Goal: Task Accomplishment & Management: Manage account settings

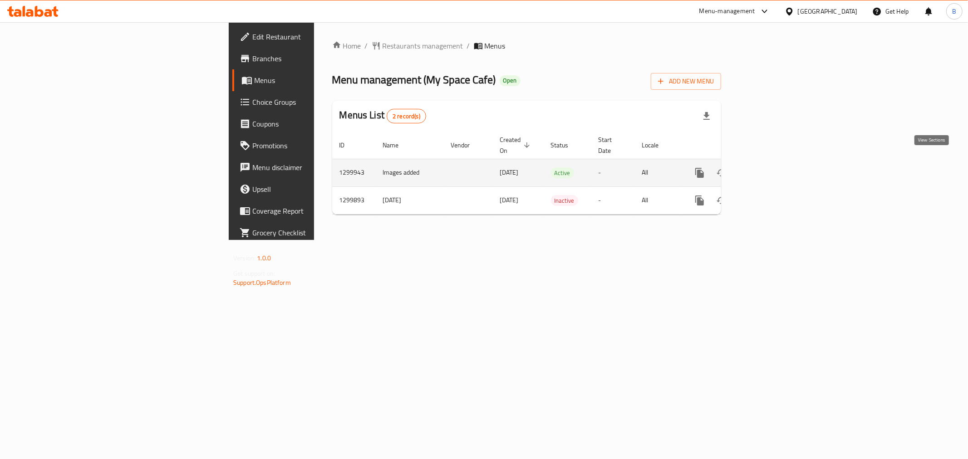
click at [776, 164] on link "enhanced table" at bounding box center [765, 173] width 22 height 22
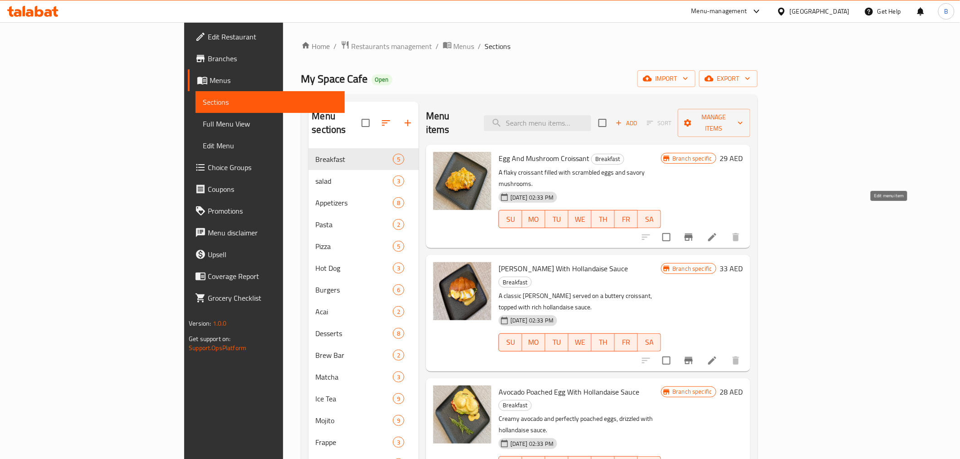
drag, startPoint x: 888, startPoint y: 202, endPoint x: 886, endPoint y: 208, distance: 6.6
click at [747, 226] on div at bounding box center [691, 237] width 112 height 22
click at [725, 229] on li at bounding box center [712, 237] width 25 height 16
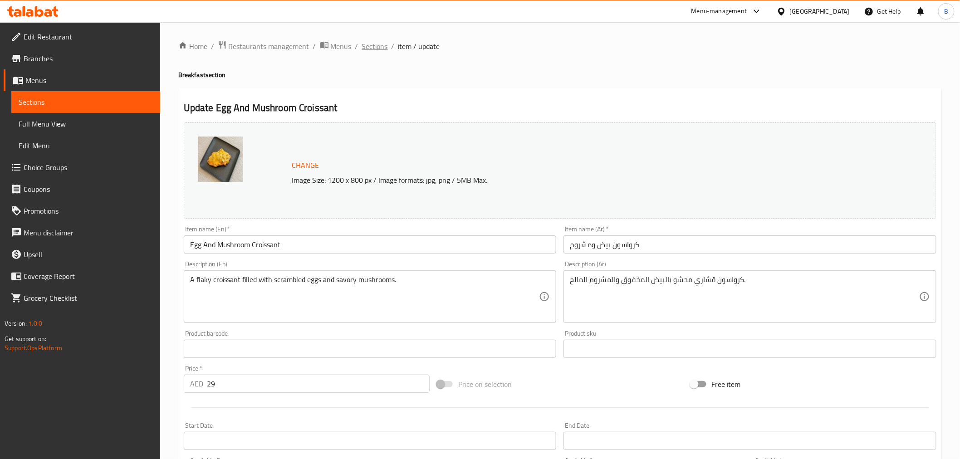
click at [373, 49] on span "Sections" at bounding box center [375, 46] width 26 height 11
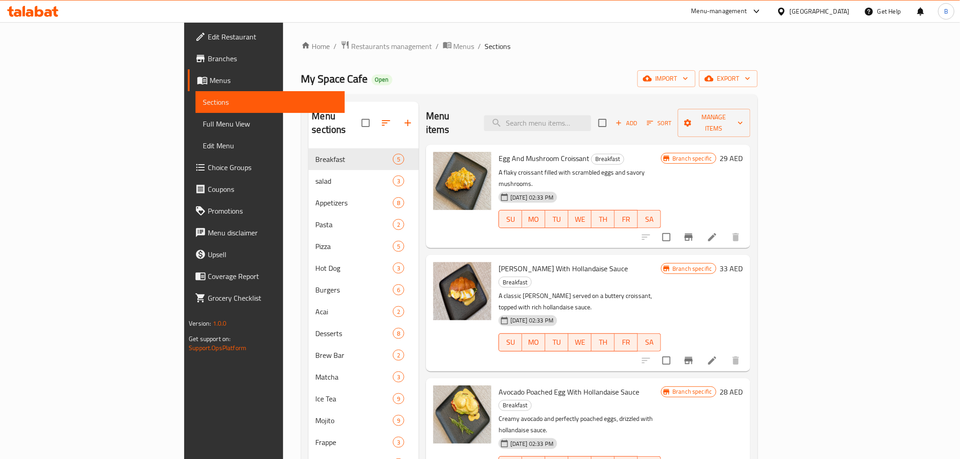
click at [725, 229] on li at bounding box center [712, 237] width 25 height 16
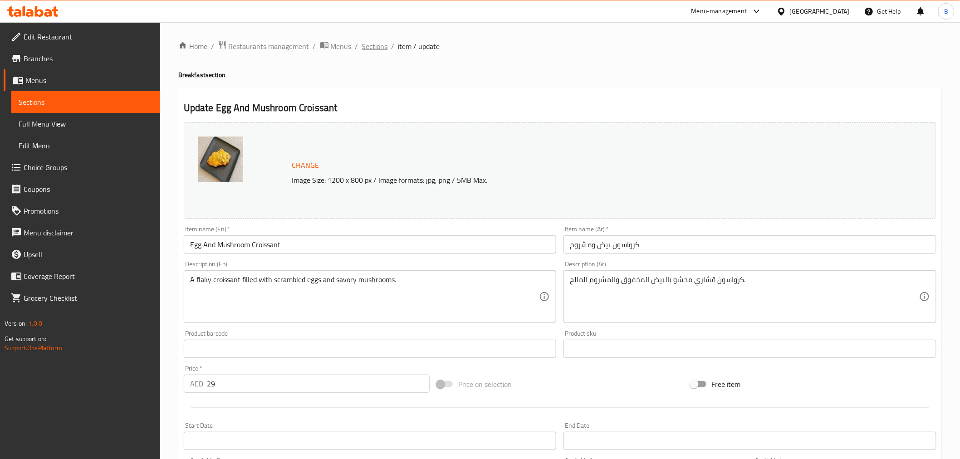
click at [375, 42] on span "Sections" at bounding box center [375, 46] width 26 height 11
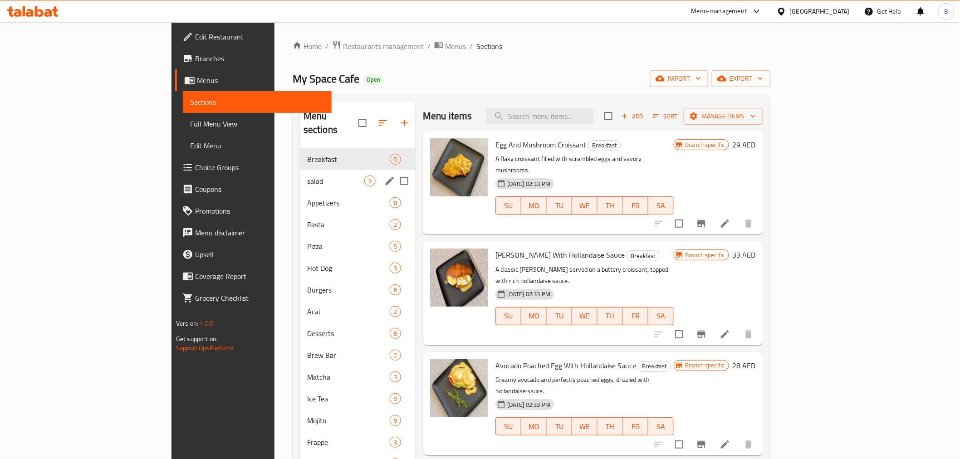
click at [307, 176] on span "salad" at bounding box center [335, 181] width 57 height 11
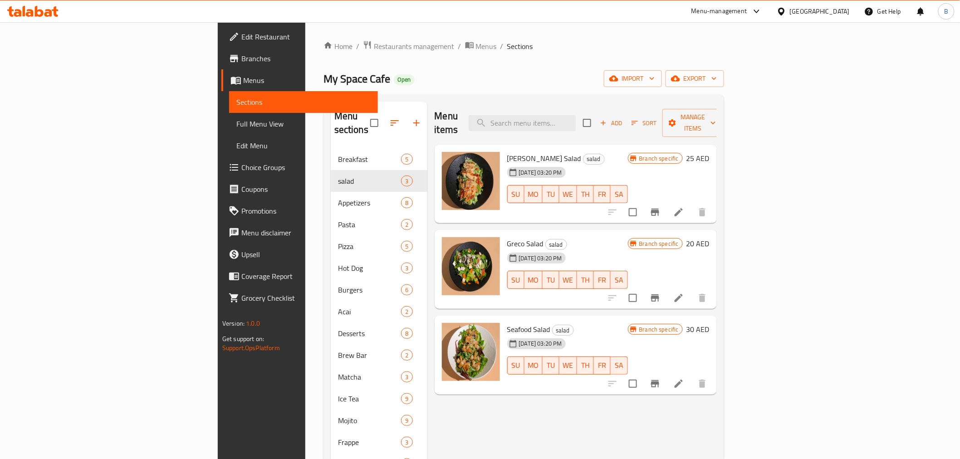
drag, startPoint x: 893, startPoint y: 190, endPoint x: 899, endPoint y: 193, distance: 7.7
click at [713, 202] on div at bounding box center [658, 213] width 112 height 22
click at [692, 204] on li at bounding box center [678, 212] width 25 height 16
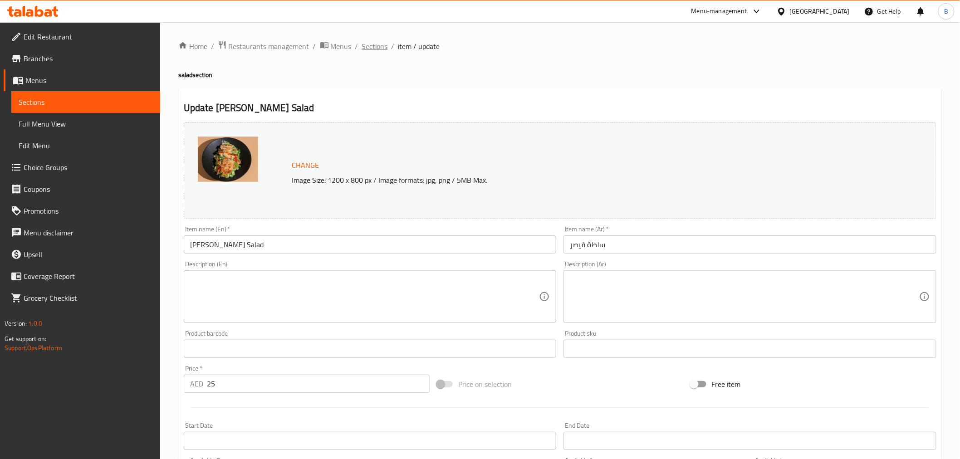
click at [380, 50] on span "Sections" at bounding box center [375, 46] width 26 height 11
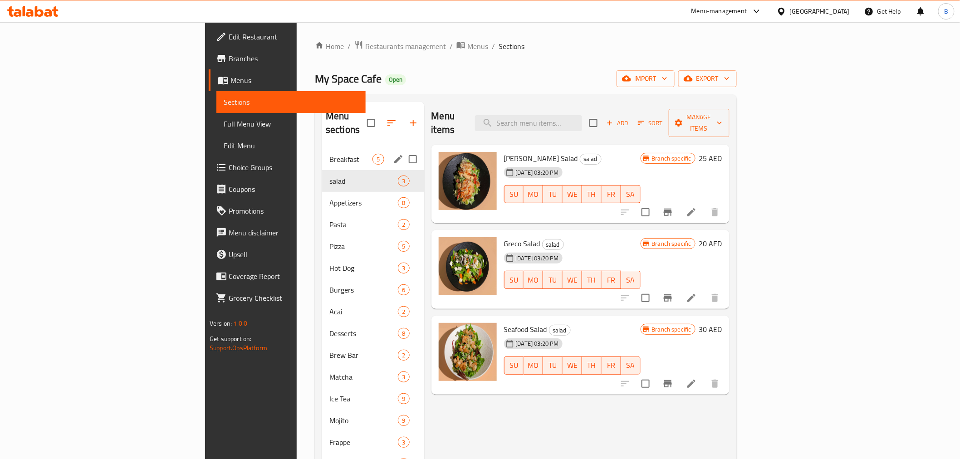
click at [322, 160] on div "Breakfast 5 salad 3 Appetizers 8 Pasta 2 Pizza 5 Hot Dog 3 Burgers 6 Acai 2 Des…" at bounding box center [373, 322] width 102 height 349
click at [322, 151] on div "Breakfast 5" at bounding box center [373, 159] width 102 height 22
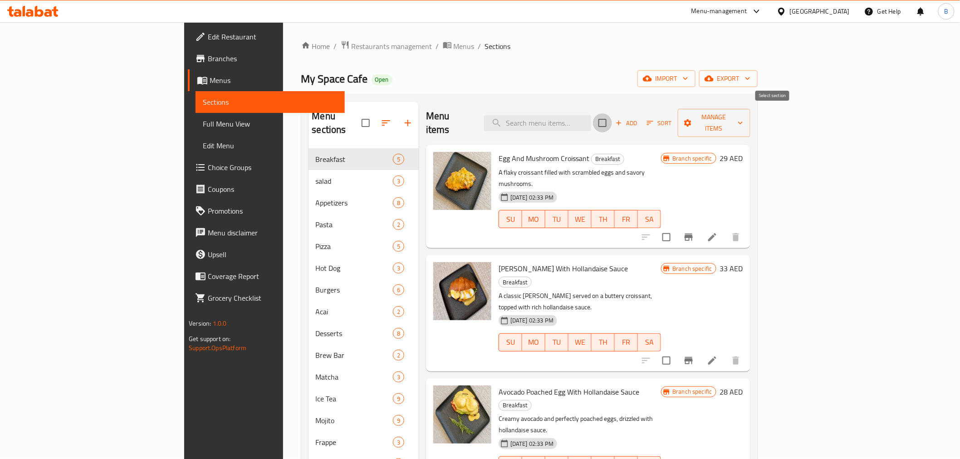
click at [612, 117] on input "checkbox" at bounding box center [602, 122] width 19 height 19
checkbox input "true"
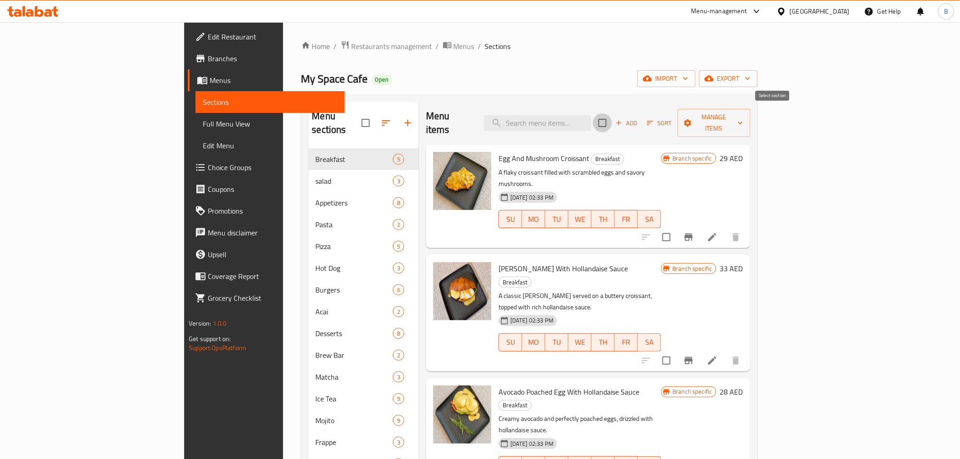
checkbox input "true"
click at [743, 116] on span "Manage items" at bounding box center [714, 123] width 58 height 23
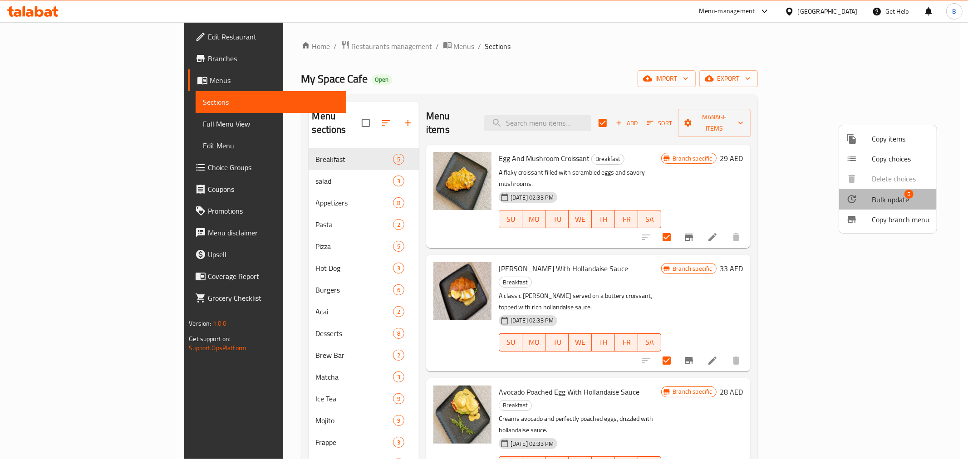
click at [874, 196] on span "Bulk update" at bounding box center [890, 199] width 37 height 11
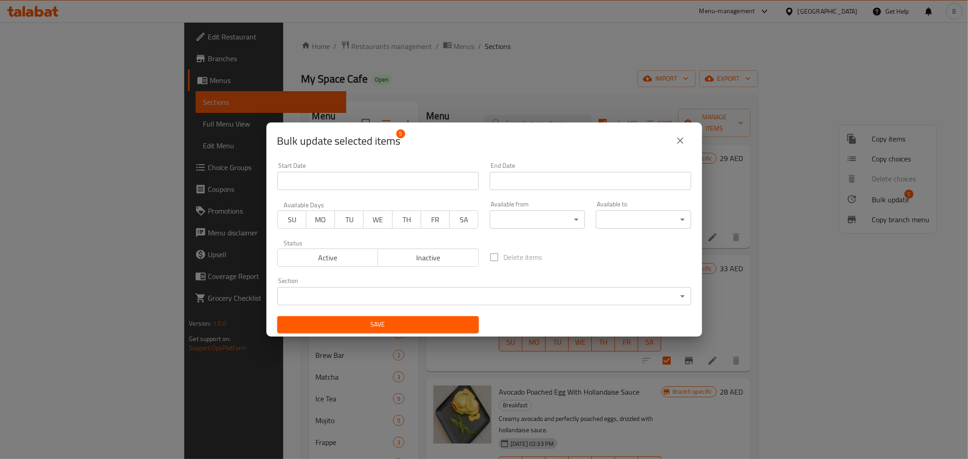
click at [541, 216] on body "​ Menu-management United Arab Emirates Get Help B Edit Restaurant Branches Menu…" at bounding box center [484, 240] width 968 height 437
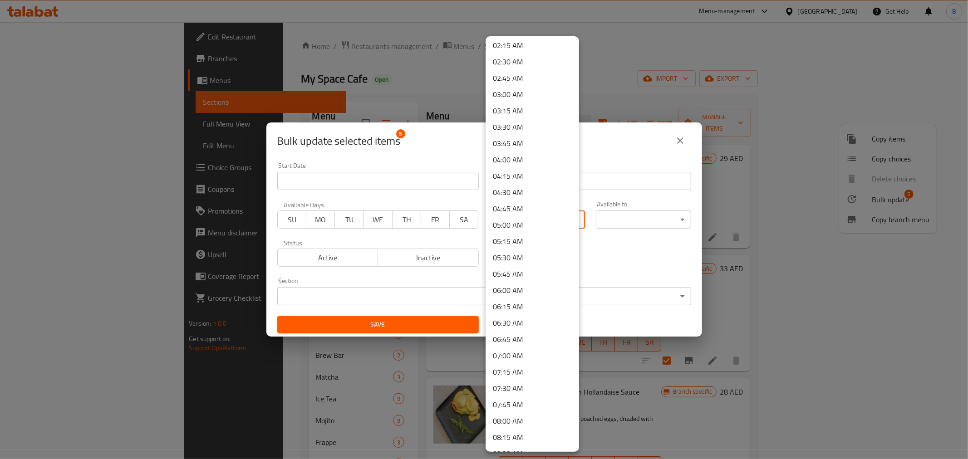
scroll to position [151, 0]
click at [524, 352] on li "07:00 AM" at bounding box center [532, 354] width 93 height 16
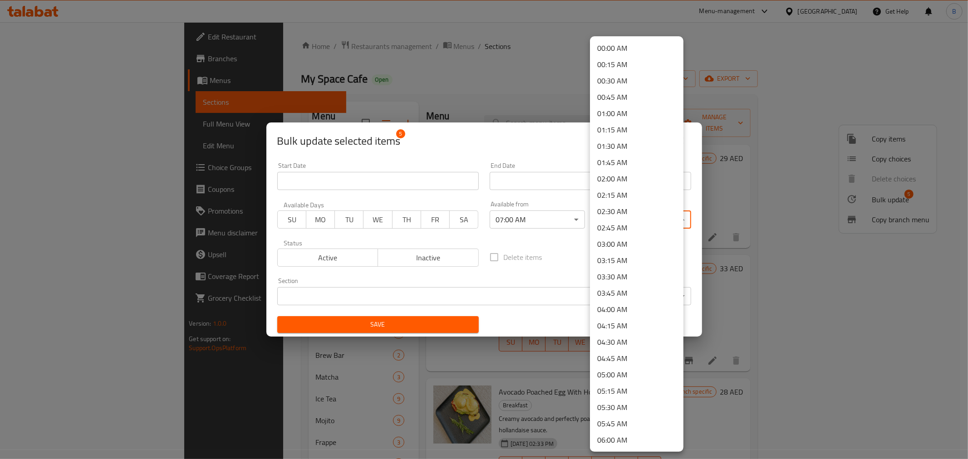
click at [655, 223] on body "​ Menu-management United Arab Emirates Get Help B Edit Restaurant Branches Menu…" at bounding box center [484, 240] width 968 height 437
click at [623, 442] on li "23:59 PM" at bounding box center [636, 441] width 93 height 16
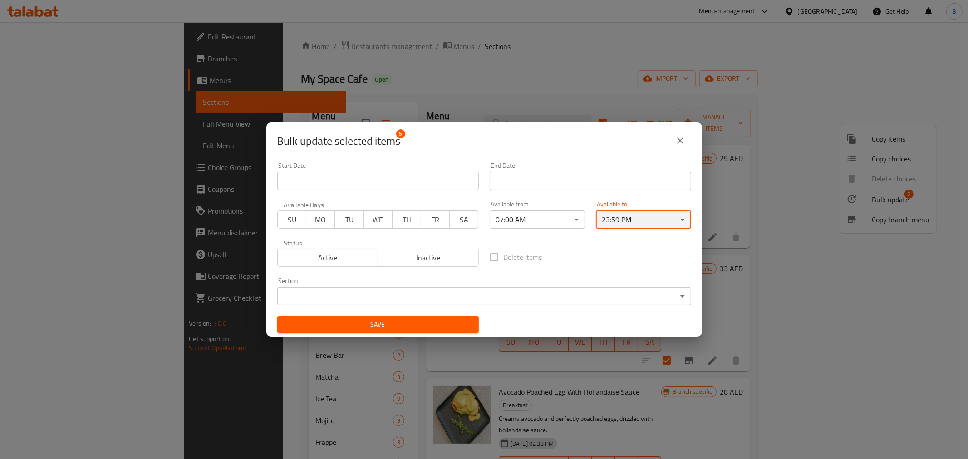
scroll to position [1, 0]
click at [617, 227] on body "​ Menu-management United Arab Emirates Get Help B Edit Restaurant Branches Menu…" at bounding box center [484, 240] width 968 height 437
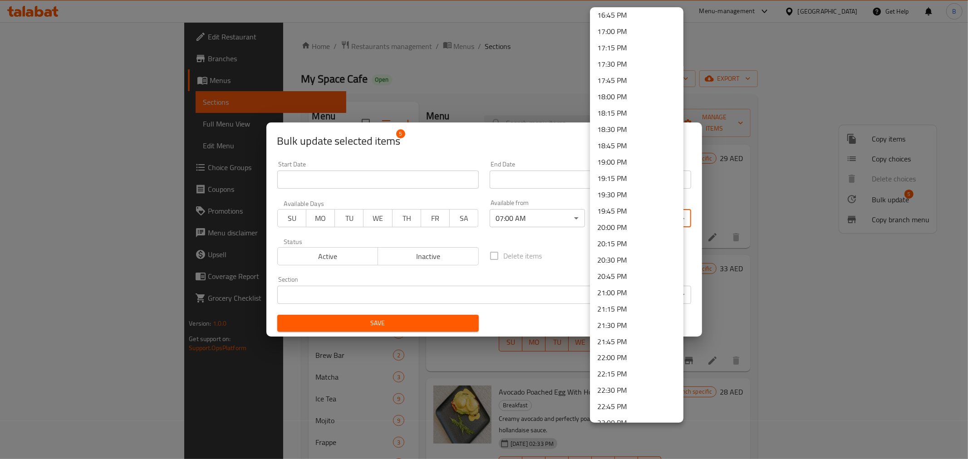
scroll to position [1175, 0]
click at [619, 414] on li "23:59 PM" at bounding box center [636, 412] width 93 height 16
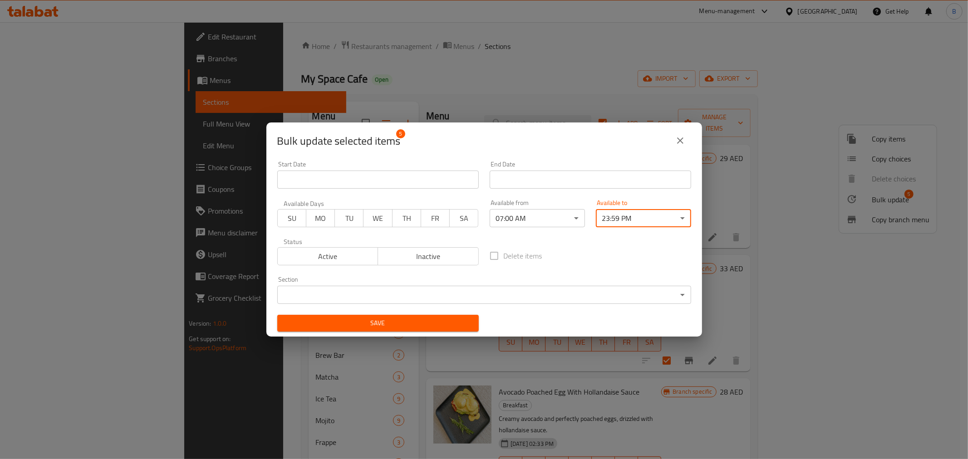
click at [578, 260] on div "Delete items" at bounding box center [590, 256] width 212 height 30
click at [443, 302] on body "​ Menu-management United Arab Emirates Get Help B Edit Restaurant Branches Menu…" at bounding box center [484, 240] width 968 height 437
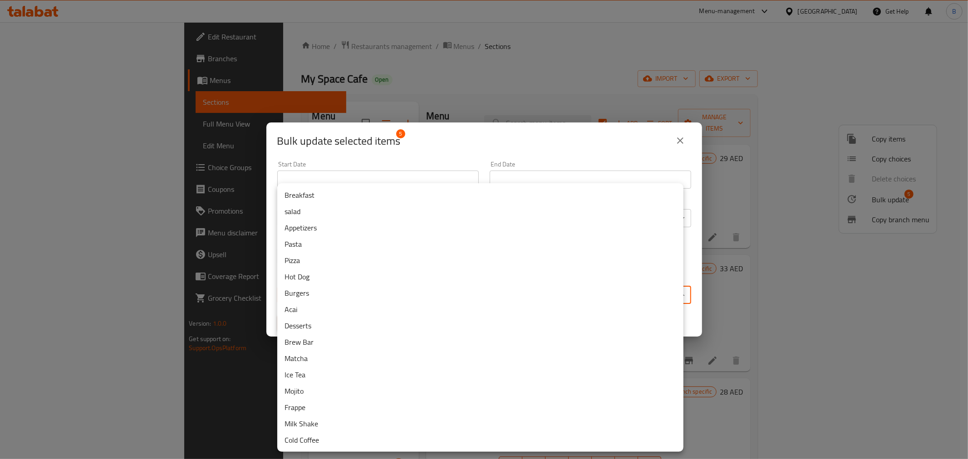
click at [356, 196] on li "Breakfast" at bounding box center [480, 195] width 406 height 16
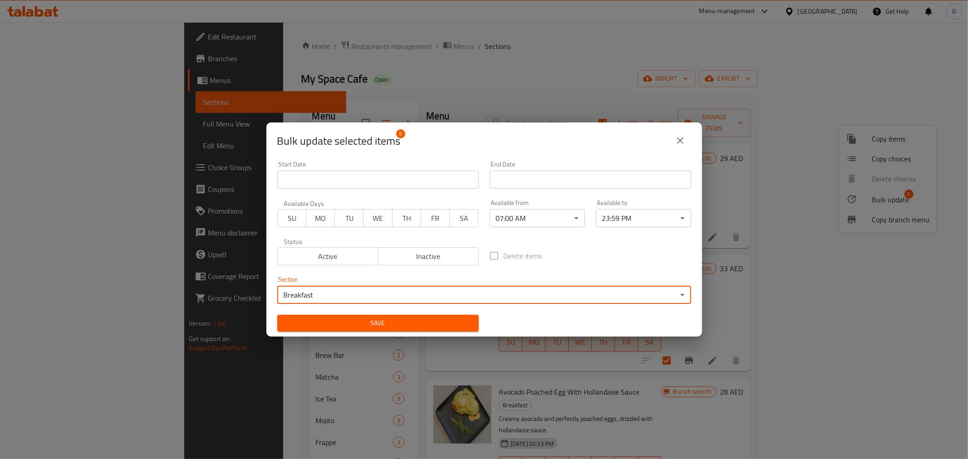
click at [379, 324] on span "Save" at bounding box center [378, 323] width 187 height 11
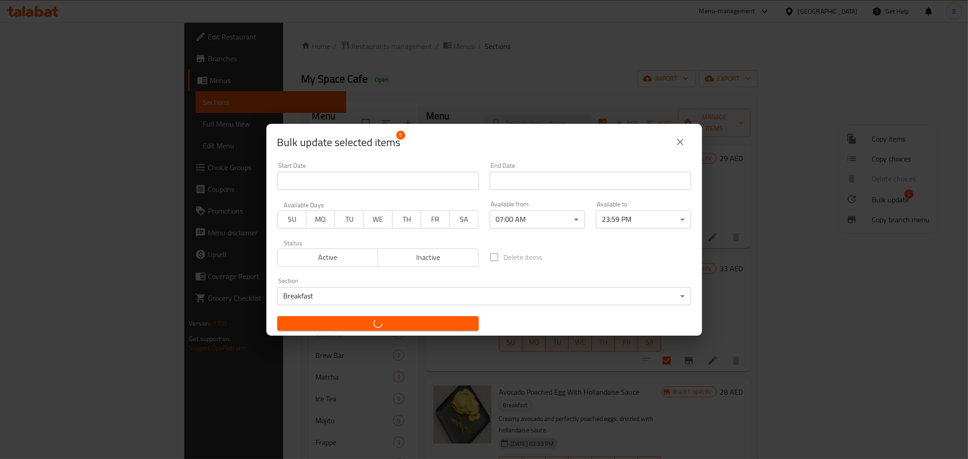
checkbox input "false"
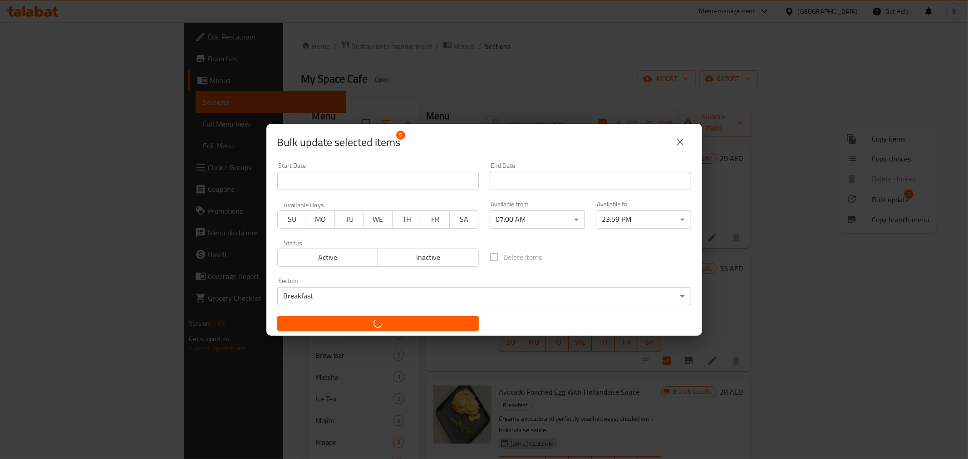
checkbox input "false"
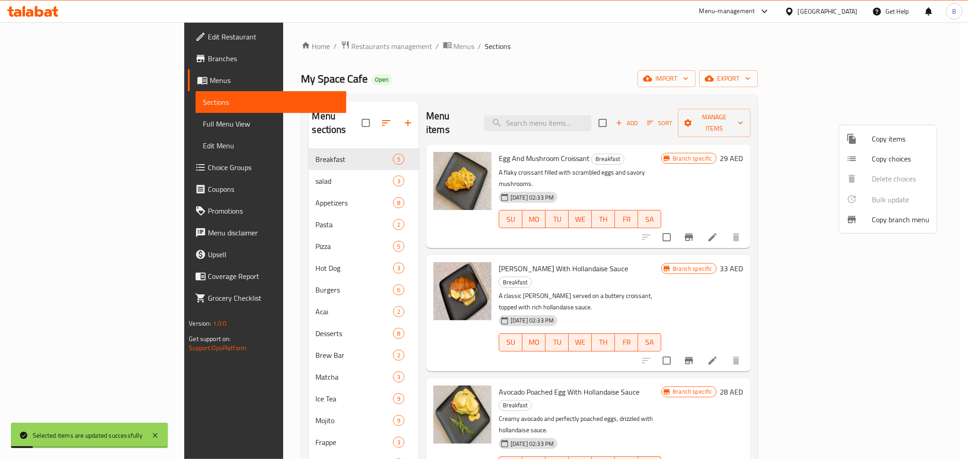
click at [184, 160] on div at bounding box center [484, 229] width 968 height 459
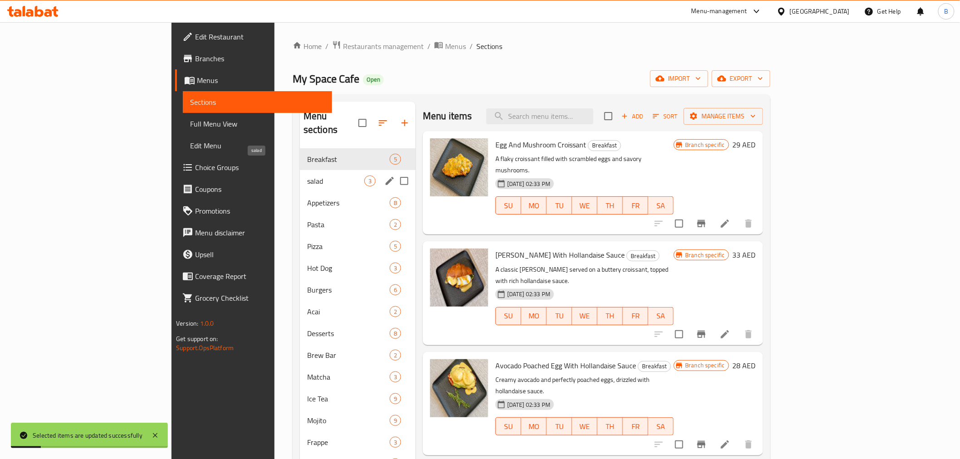
click at [307, 176] on span "salad" at bounding box center [335, 181] width 57 height 11
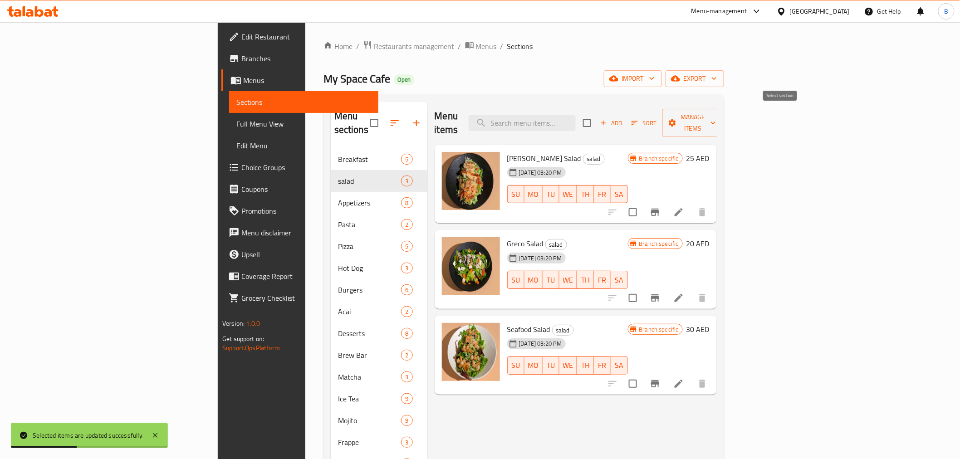
click at [597, 114] on input "checkbox" at bounding box center [587, 122] width 19 height 19
checkbox input "true"
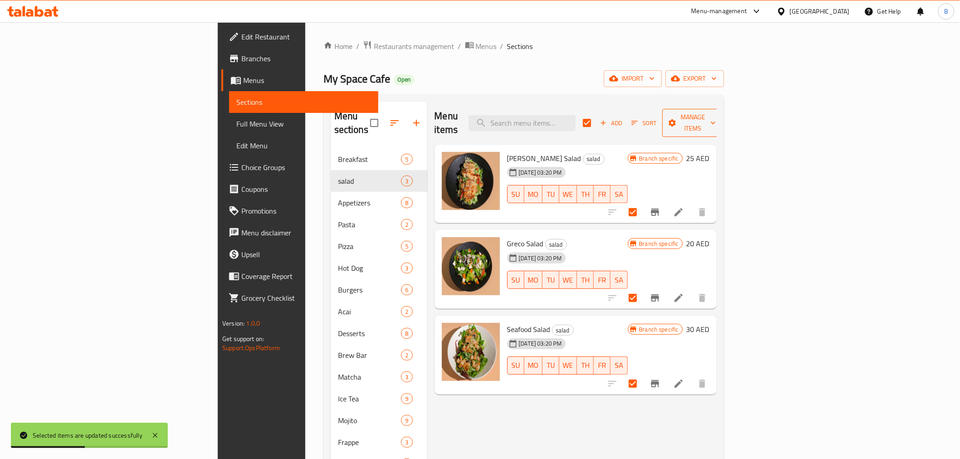
click at [716, 117] on span "Manage items" at bounding box center [693, 123] width 46 height 23
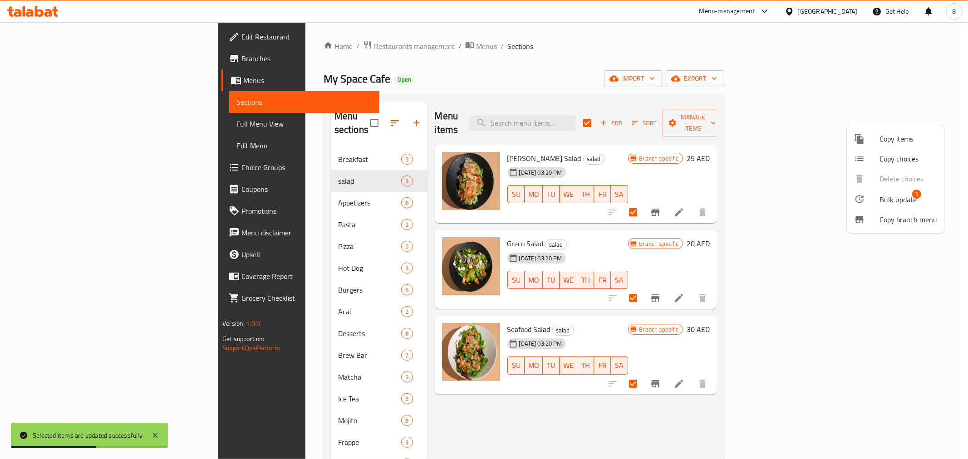
click at [913, 195] on span "3" at bounding box center [916, 194] width 9 height 9
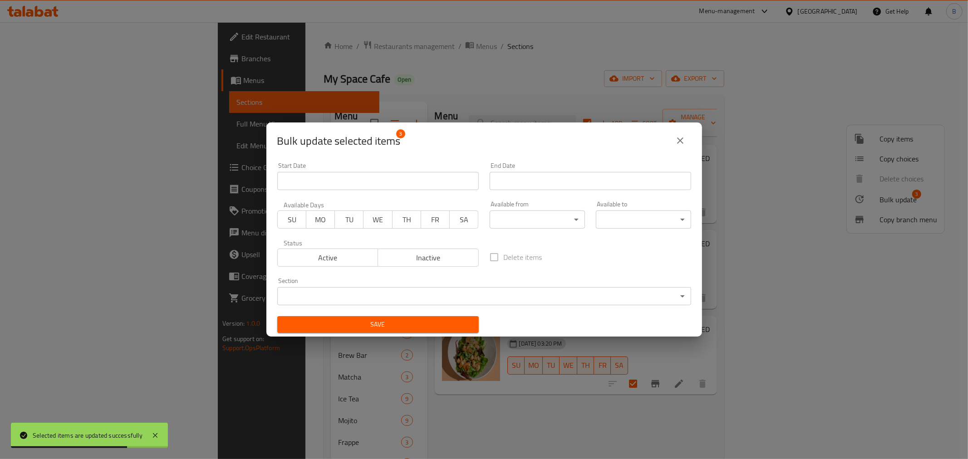
click at [547, 225] on body "Selected items are updated successfully ​ Menu-management United Arab Emirates …" at bounding box center [484, 240] width 968 height 437
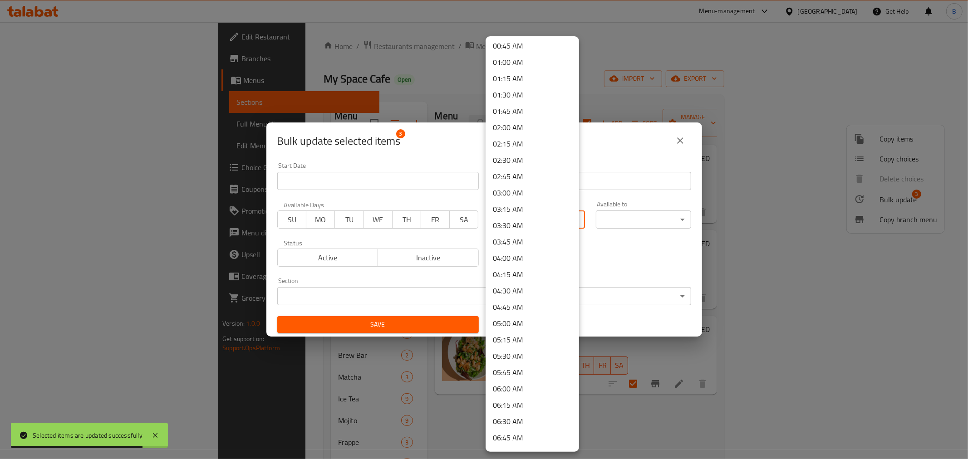
scroll to position [101, 0]
click at [520, 409] on li "07:00 AM" at bounding box center [532, 405] width 93 height 16
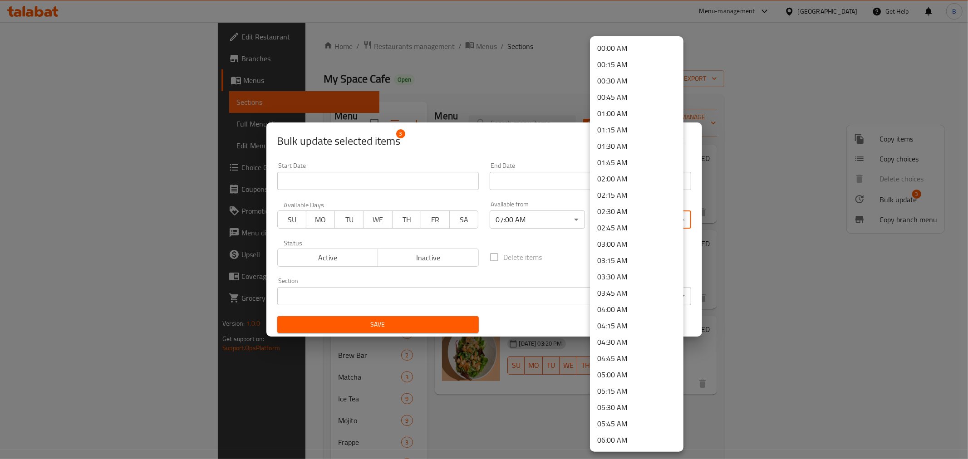
click at [624, 212] on body "​ Menu-management United Arab Emirates Get Help B Edit Restaurant Branches Menu…" at bounding box center [484, 240] width 968 height 437
click at [627, 438] on li "23:59 PM" at bounding box center [636, 441] width 93 height 16
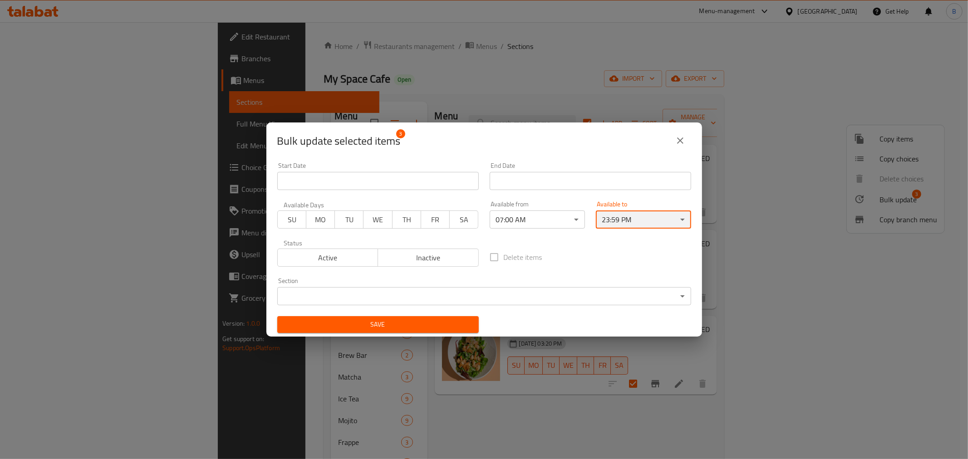
scroll to position [1, 0]
click at [518, 301] on body "​ Menu-management United Arab Emirates Get Help B Edit Restaurant Branches Menu…" at bounding box center [484, 240] width 968 height 437
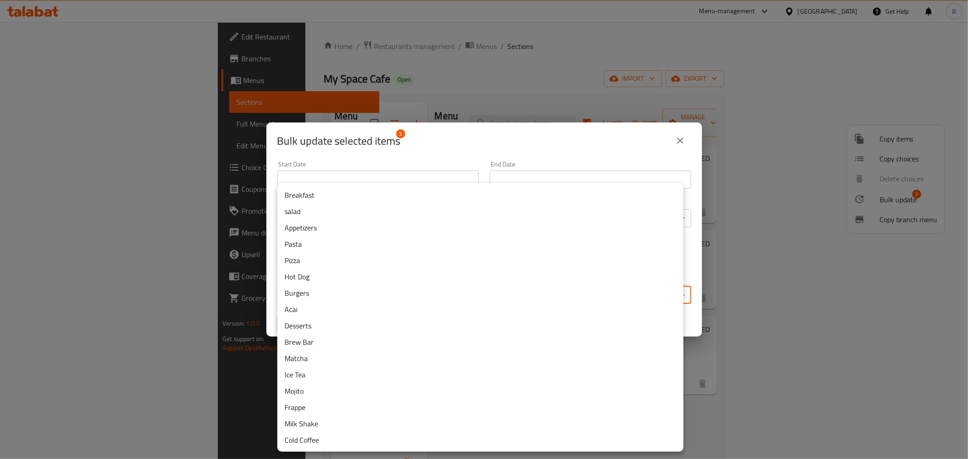
click at [321, 209] on li "salad" at bounding box center [480, 211] width 406 height 16
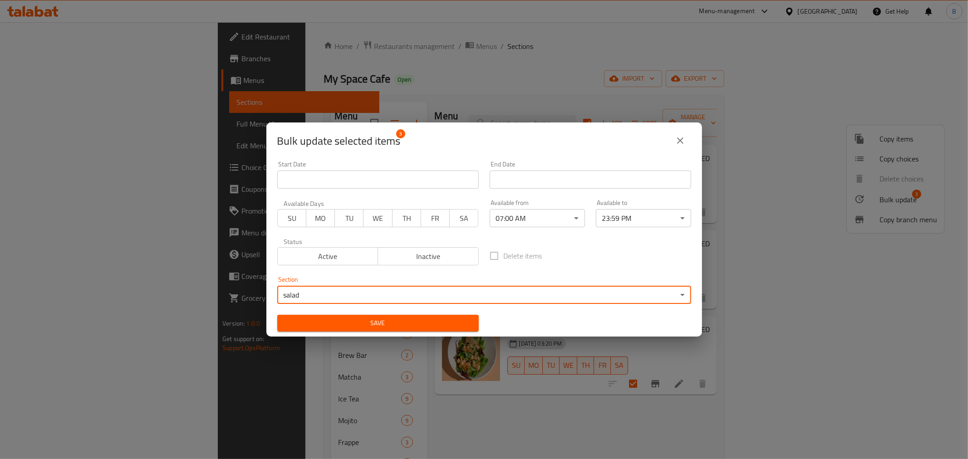
click at [402, 319] on span "Save" at bounding box center [378, 323] width 187 height 11
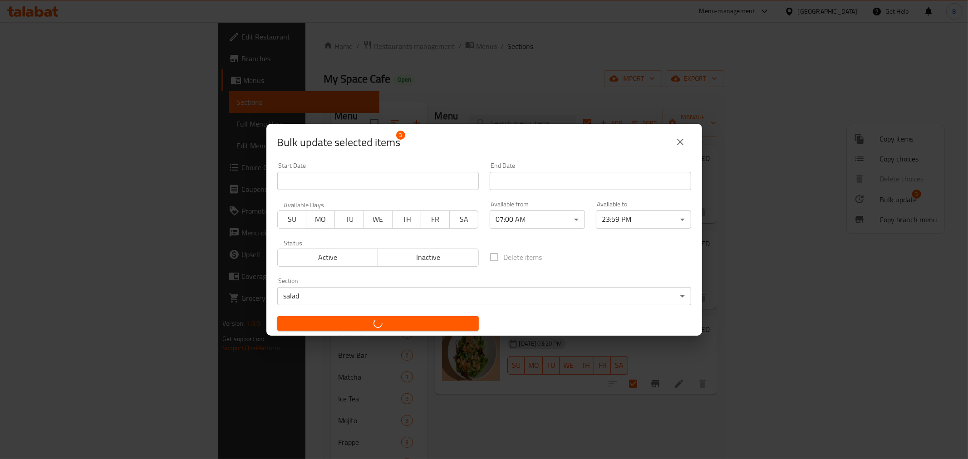
checkbox input "false"
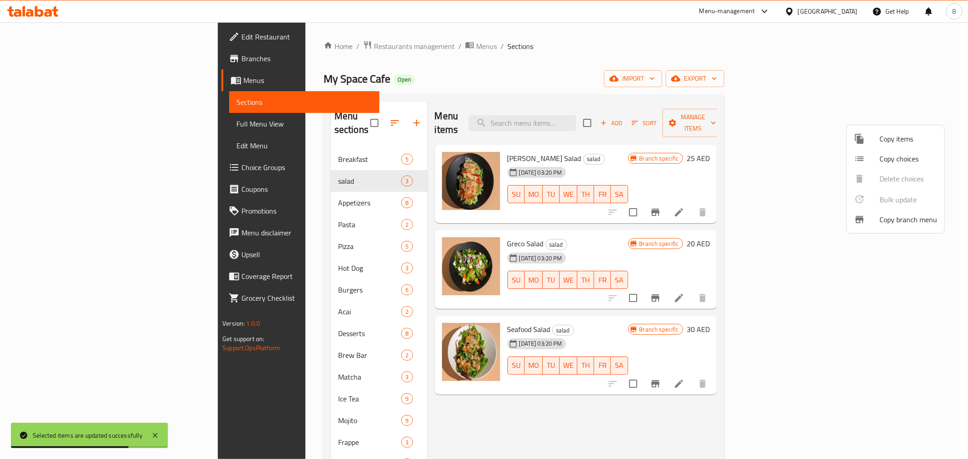
click at [282, 145] on div at bounding box center [484, 229] width 968 height 459
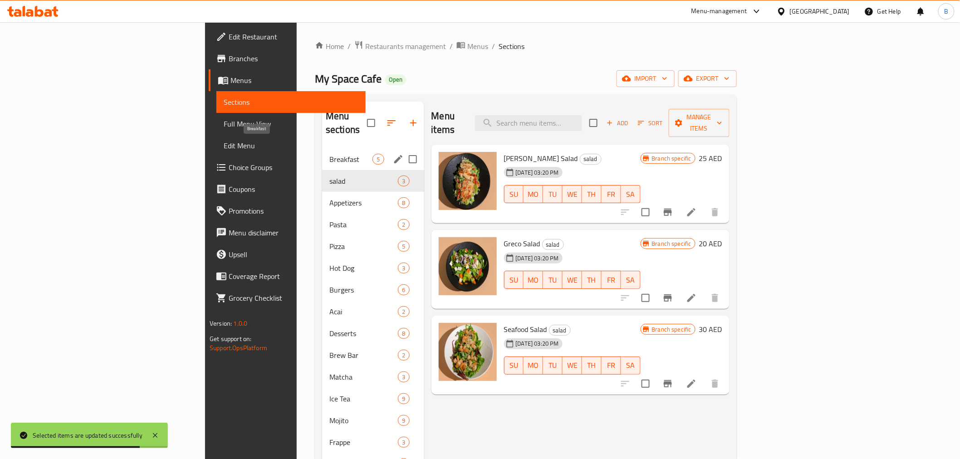
click at [329, 154] on span "Breakfast" at bounding box center [350, 159] width 43 height 11
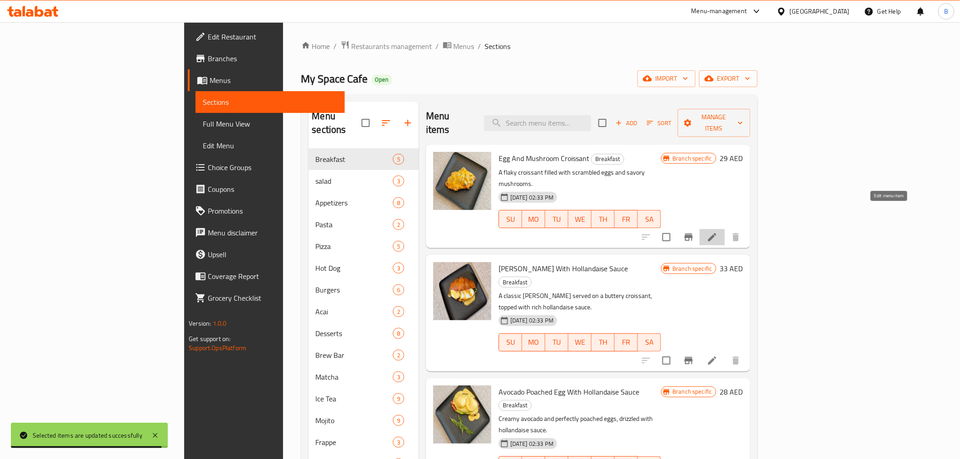
click at [718, 232] on icon at bounding box center [712, 237] width 11 height 11
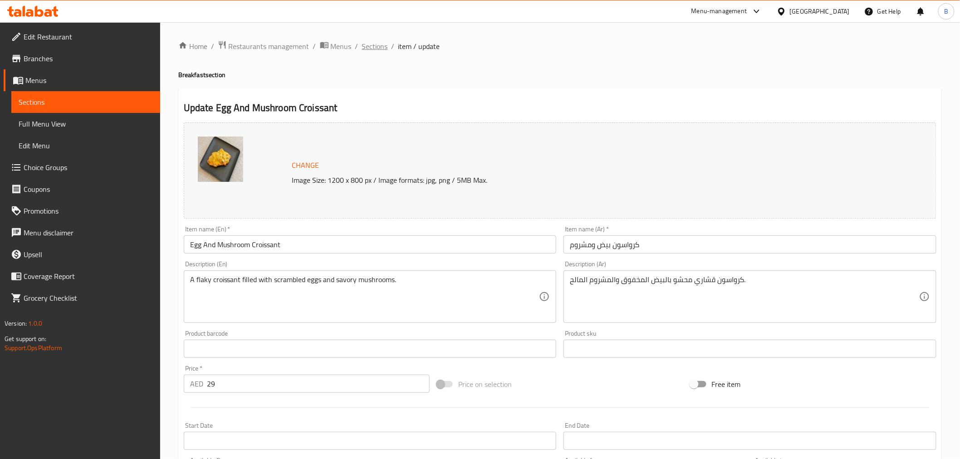
click at [374, 50] on span "Sections" at bounding box center [375, 46] width 26 height 11
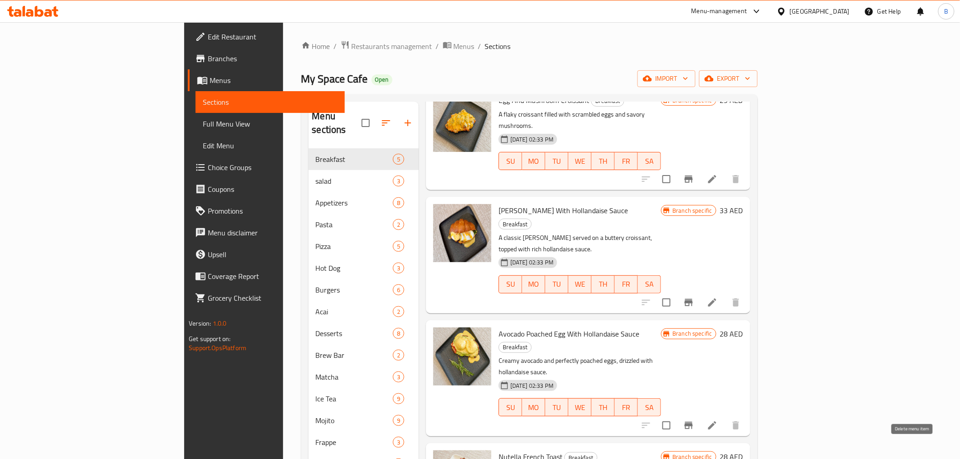
scroll to position [127, 0]
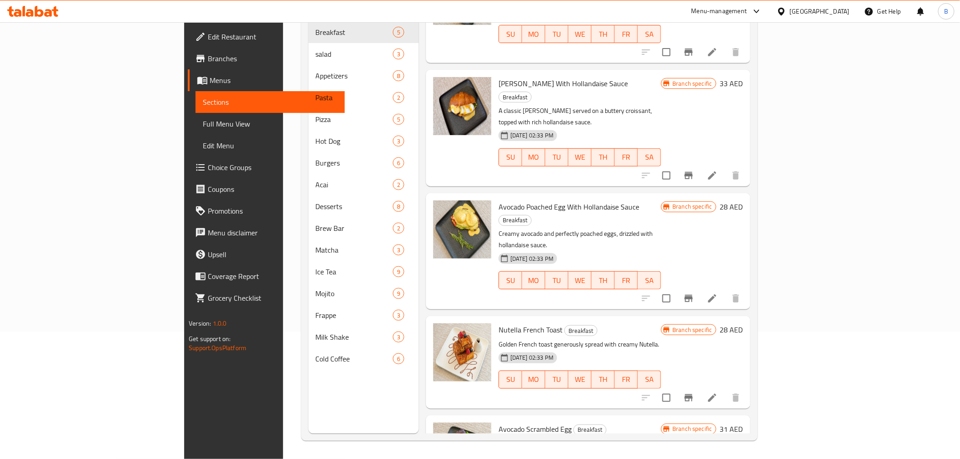
click at [725, 390] on li at bounding box center [712, 398] width 25 height 16
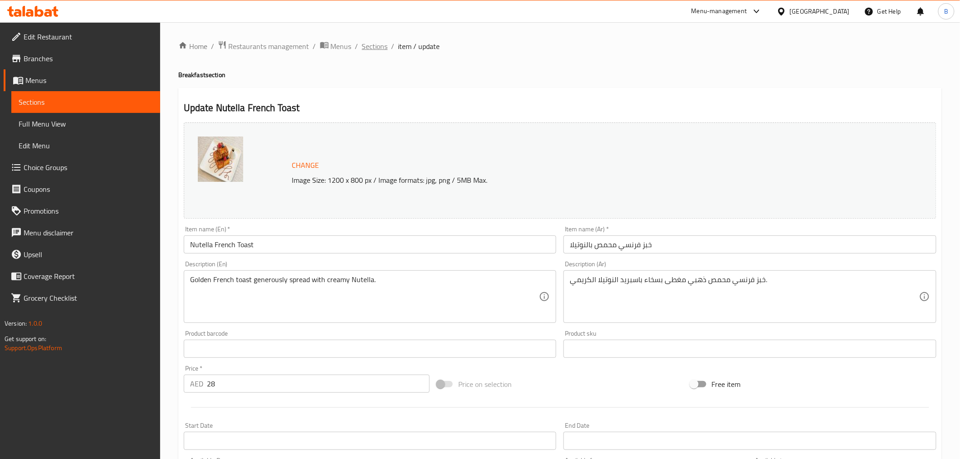
click at [377, 47] on span "Sections" at bounding box center [375, 46] width 26 height 11
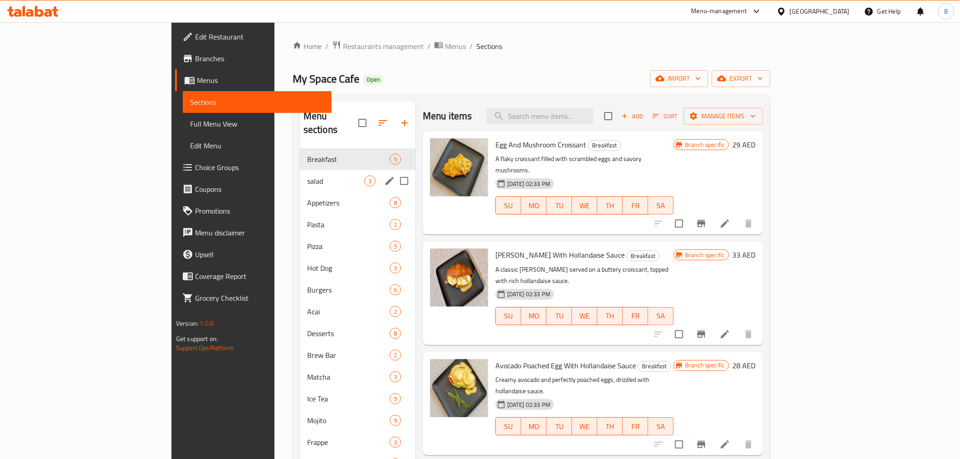
click at [300, 170] on div "salad 3" at bounding box center [358, 181] width 116 height 22
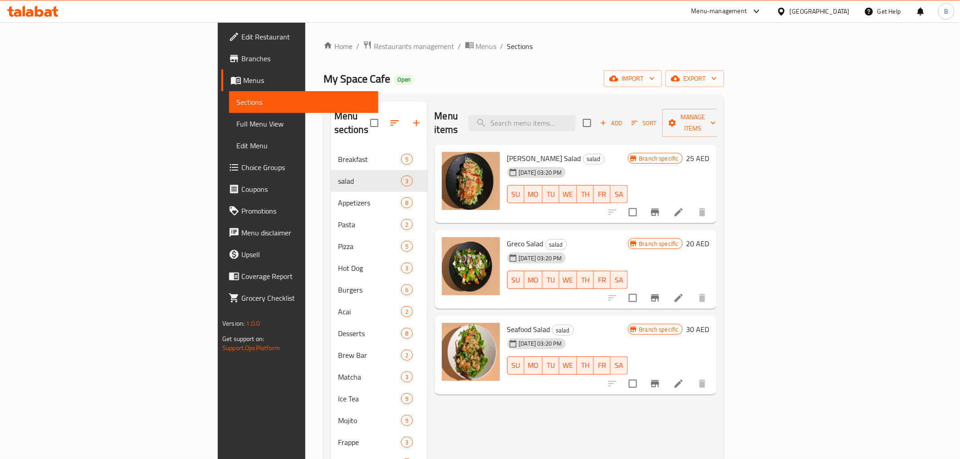
click at [692, 204] on li at bounding box center [678, 212] width 25 height 16
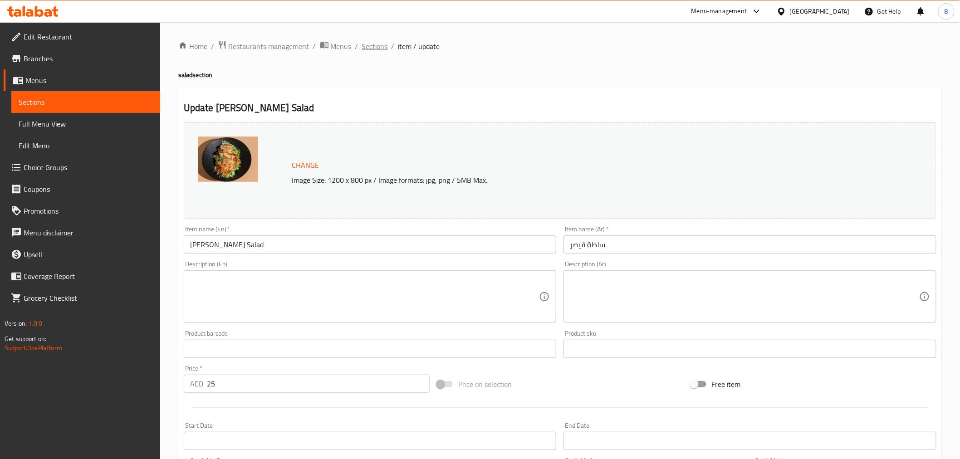
click at [375, 46] on span "Sections" at bounding box center [375, 46] width 26 height 11
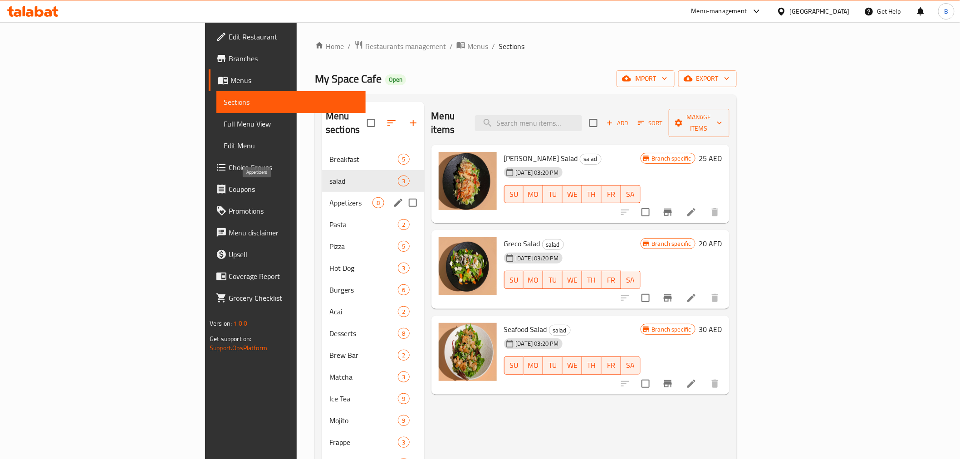
click at [329, 197] on span "Appetizers" at bounding box center [350, 202] width 43 height 11
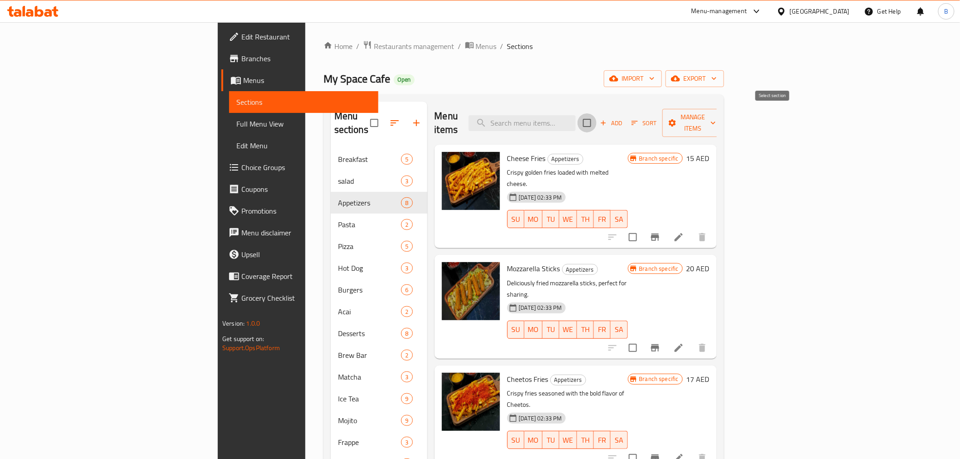
click at [597, 116] on input "checkbox" at bounding box center [587, 122] width 19 height 19
checkbox input "true"
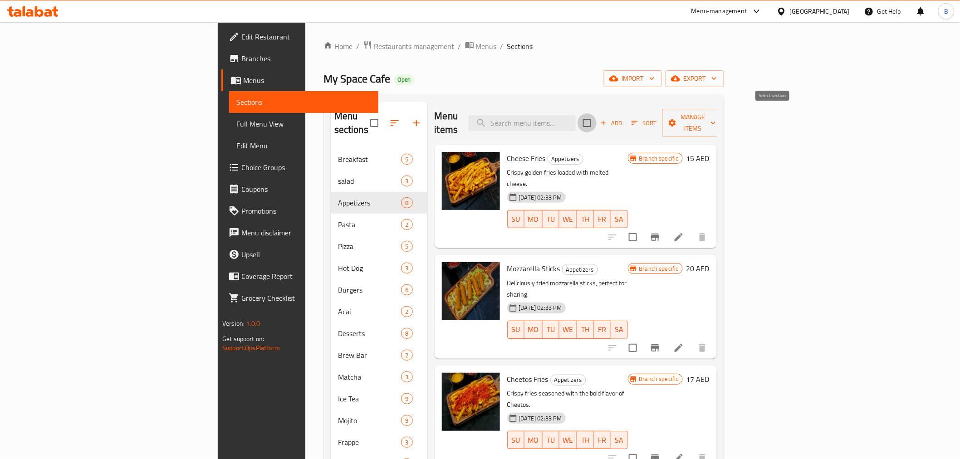
checkbox input "true"
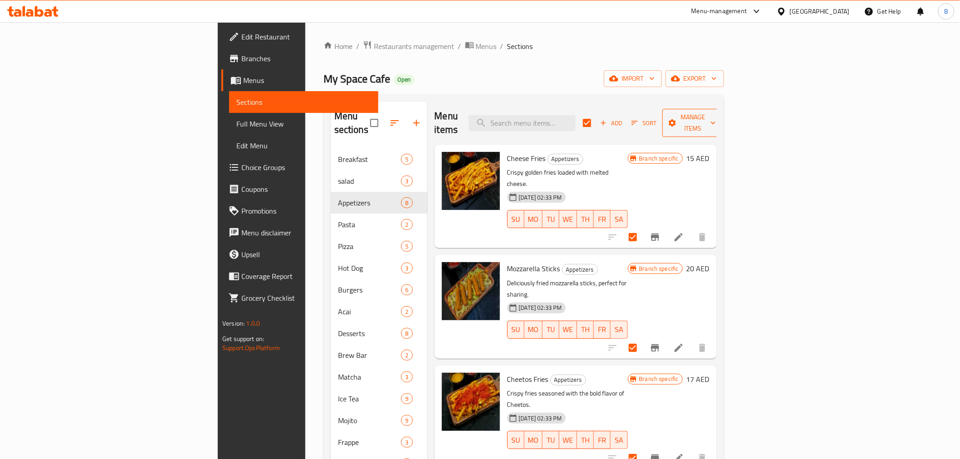
click at [716, 114] on span "Manage items" at bounding box center [693, 123] width 46 height 23
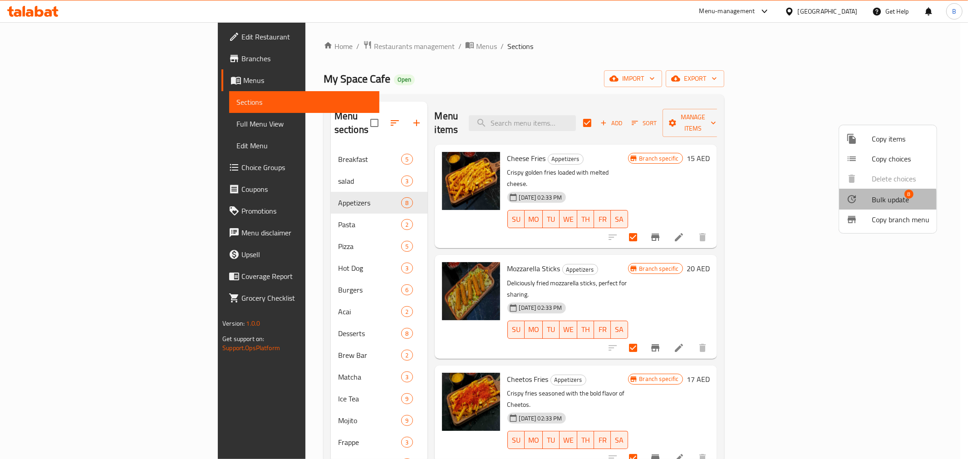
click at [874, 204] on span "Bulk update" at bounding box center [890, 199] width 37 height 11
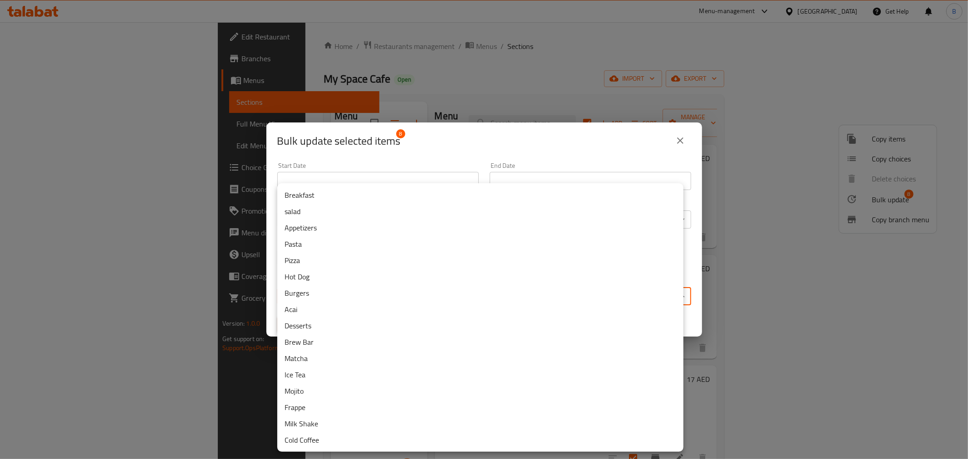
click at [441, 298] on body "​ Menu-management United Arab Emirates Get Help B Edit Restaurant Branches Menu…" at bounding box center [484, 240] width 968 height 437
click at [334, 228] on li "Appetizers" at bounding box center [480, 228] width 406 height 16
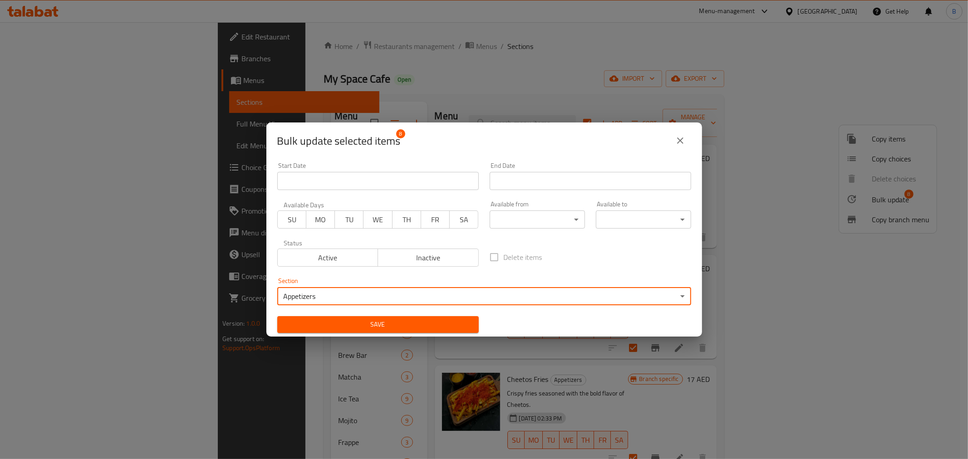
click at [549, 215] on body "​ Menu-management United Arab Emirates Get Help B Edit Restaurant Branches Menu…" at bounding box center [484, 240] width 968 height 437
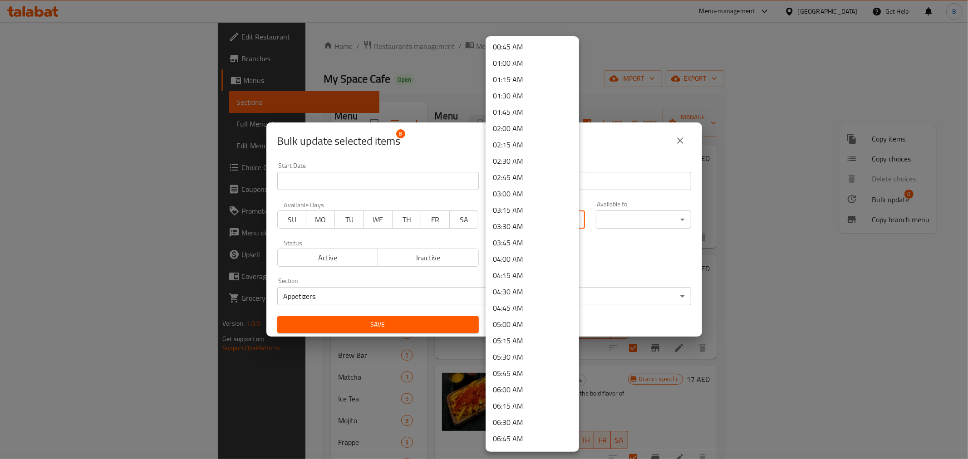
scroll to position [101, 0]
click at [514, 409] on li "07:00 AM" at bounding box center [532, 405] width 93 height 16
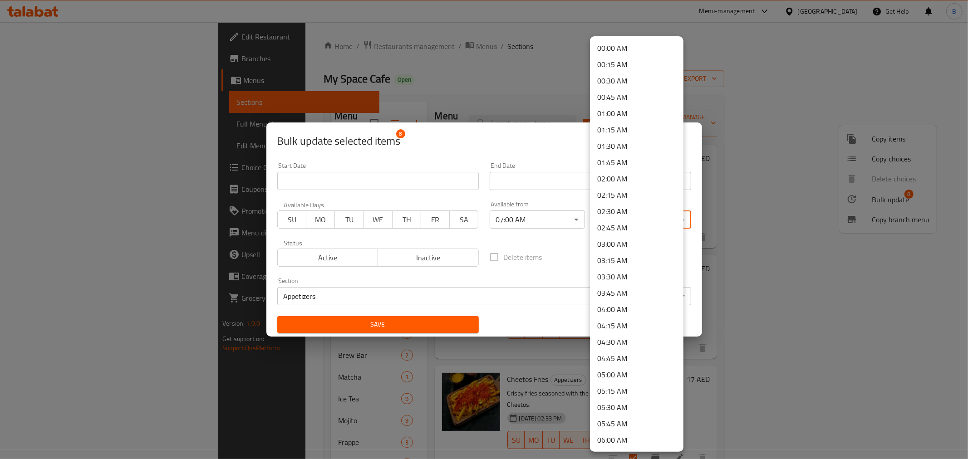
click at [637, 227] on body "​ Menu-management United Arab Emirates Get Help B Edit Restaurant Branches Menu…" at bounding box center [484, 240] width 968 height 437
click at [636, 438] on li "23:59 PM" at bounding box center [636, 441] width 93 height 16
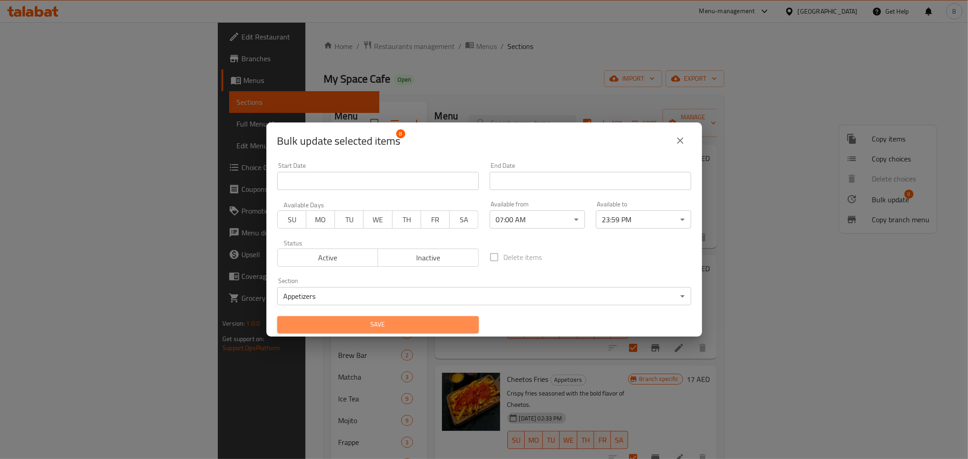
click at [391, 326] on span "Save" at bounding box center [378, 324] width 187 height 11
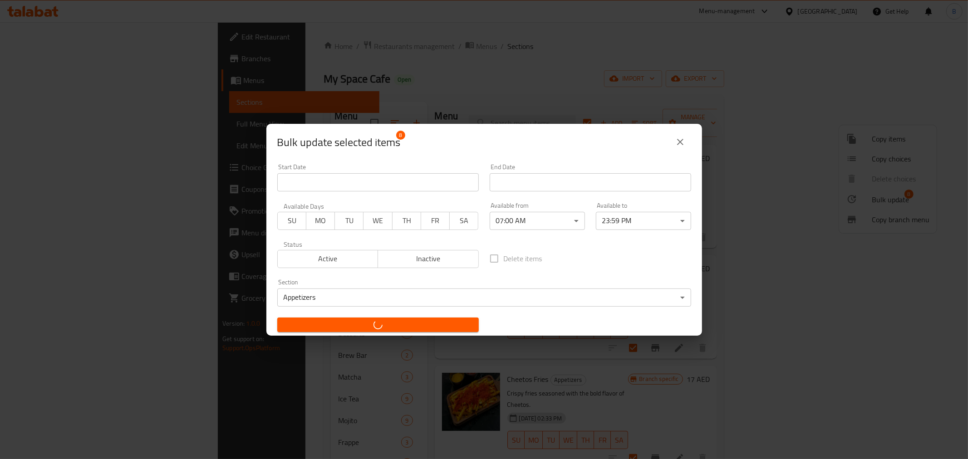
checkbox input "false"
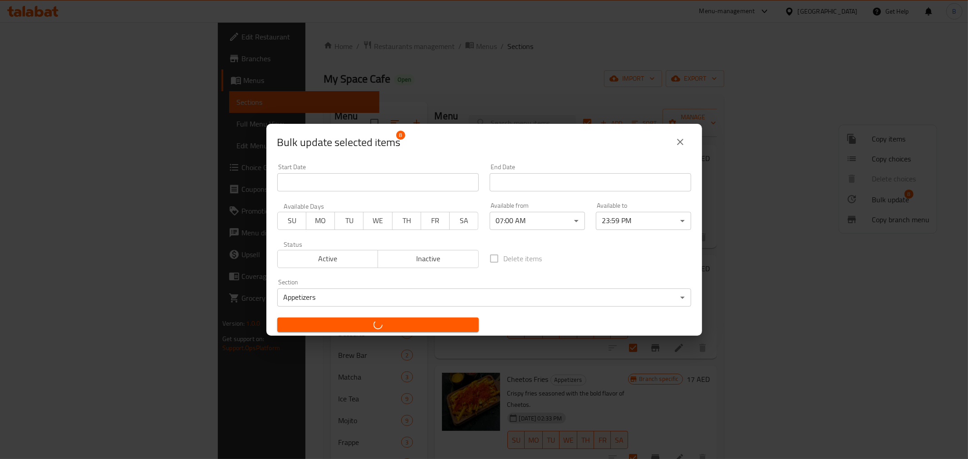
checkbox input "false"
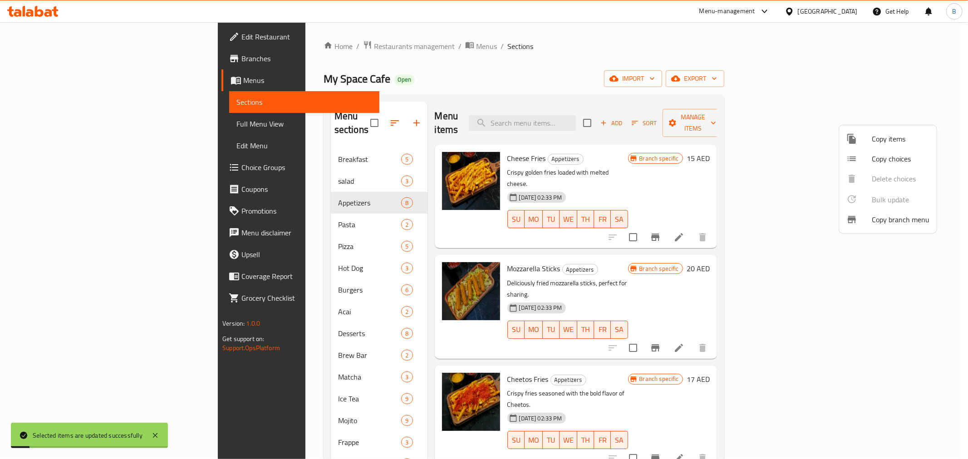
click at [293, 209] on div at bounding box center [484, 229] width 968 height 459
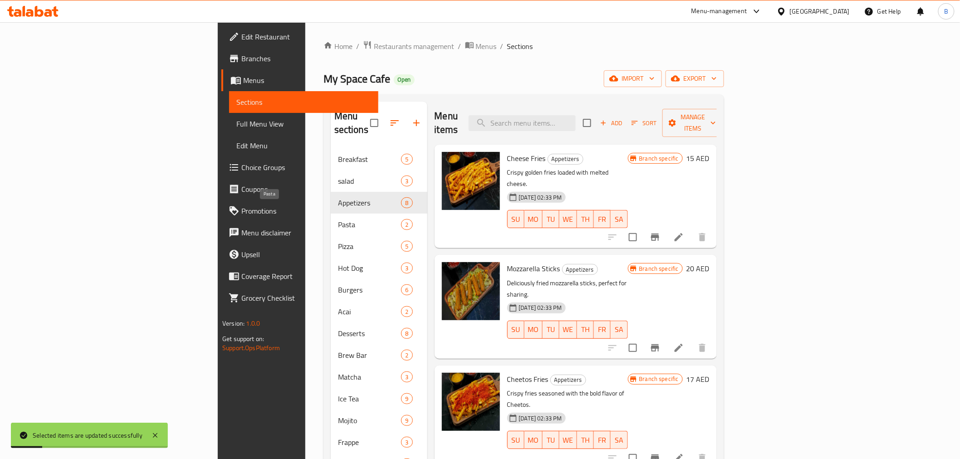
click at [338, 219] on span "Pasta" at bounding box center [370, 224] width 64 height 11
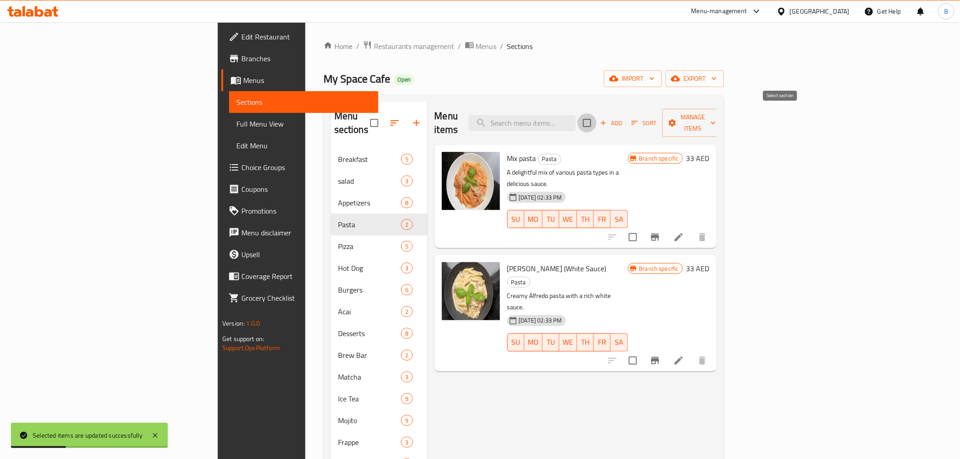
click at [597, 118] on input "checkbox" at bounding box center [587, 122] width 19 height 19
checkbox input "true"
click at [716, 119] on span "Manage items" at bounding box center [693, 123] width 46 height 23
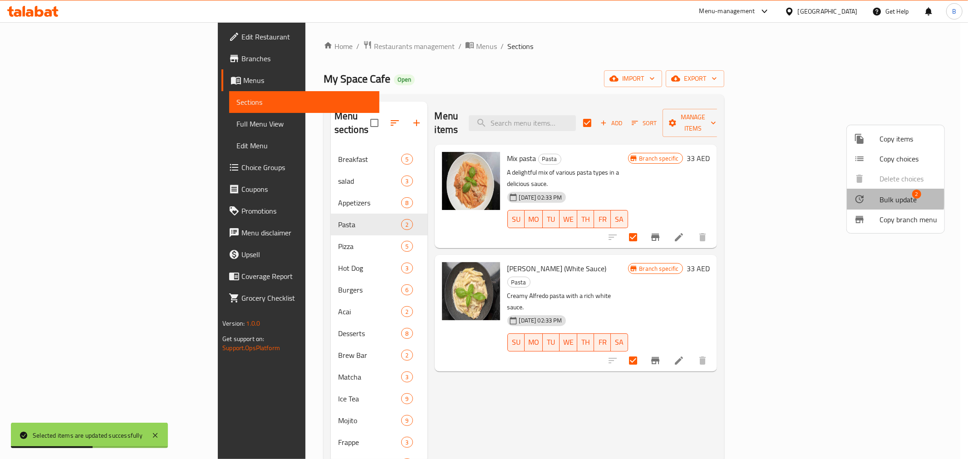
click at [874, 198] on div at bounding box center [866, 199] width 25 height 11
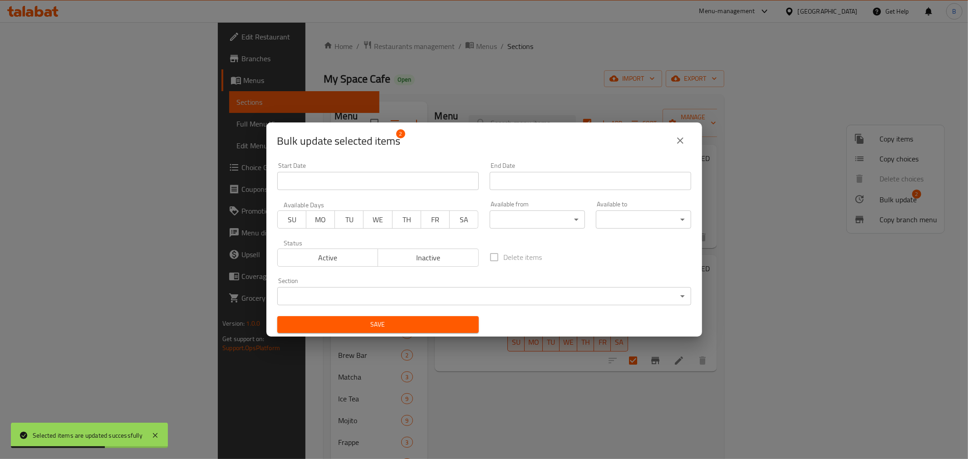
drag, startPoint x: 538, startPoint y: 208, endPoint x: 539, endPoint y: 214, distance: 5.9
click at [539, 214] on div "Available from ​ ​" at bounding box center [537, 215] width 95 height 28
click at [536, 223] on body "Selected items are updated successfully ​ Menu-management United Arab Emirates …" at bounding box center [484, 240] width 968 height 437
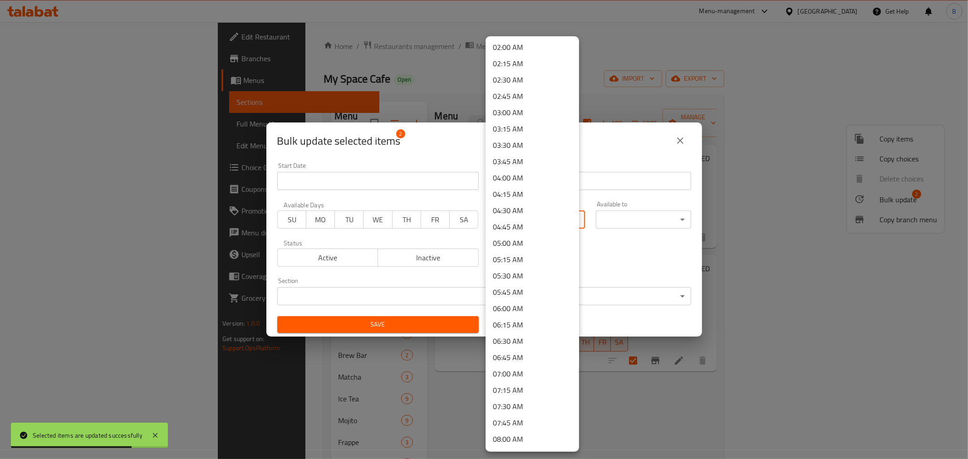
scroll to position [252, 0]
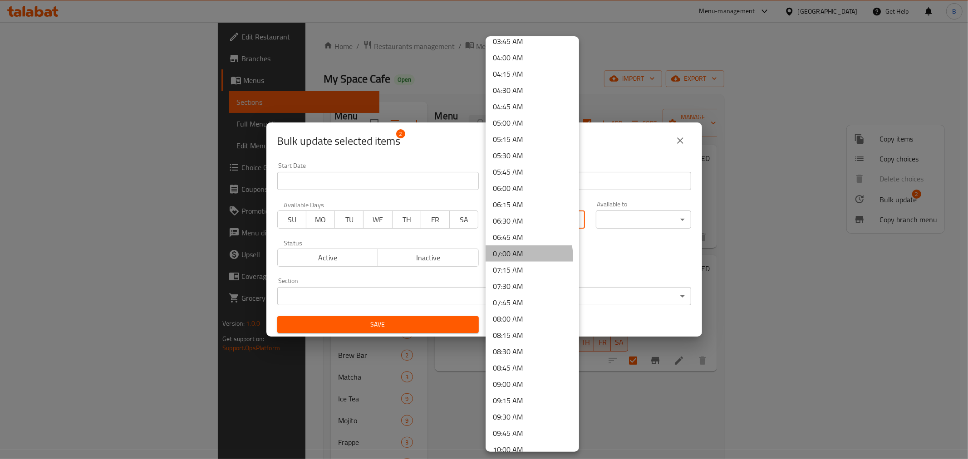
click at [527, 256] on li "07:00 AM" at bounding box center [532, 254] width 93 height 16
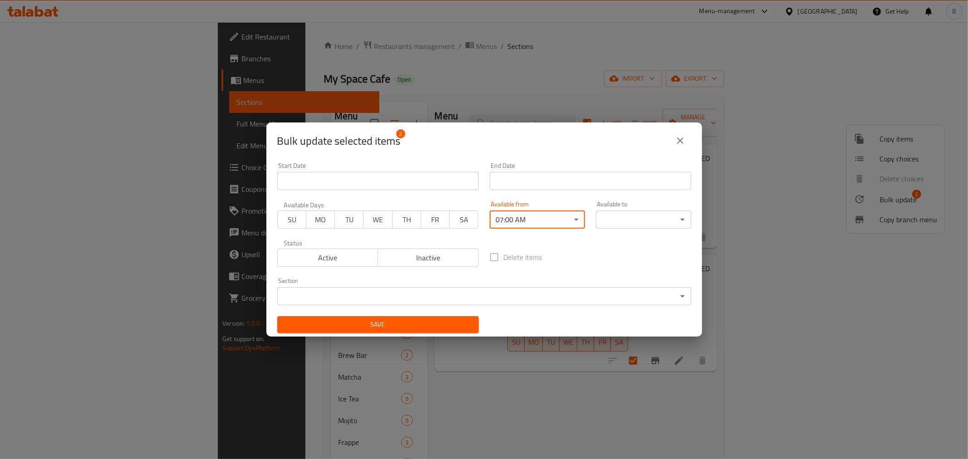
click at [630, 218] on body "​ Menu-management United Arab Emirates Get Help B Edit Restaurant Branches Menu…" at bounding box center [484, 240] width 968 height 437
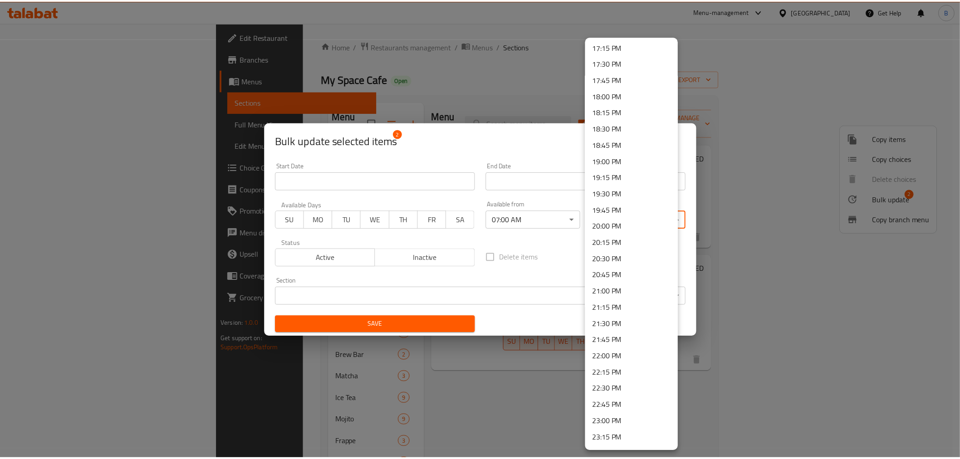
scroll to position [1175, 0]
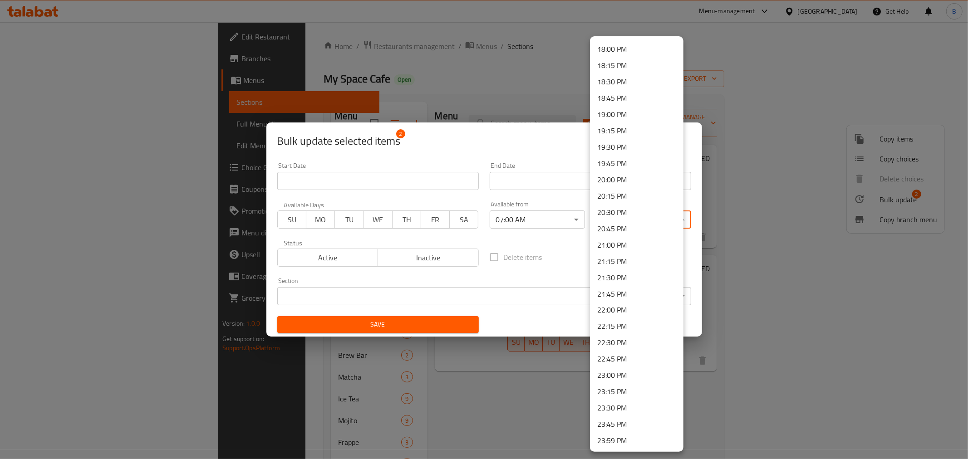
click at [637, 440] on li "23:59 PM" at bounding box center [636, 441] width 93 height 16
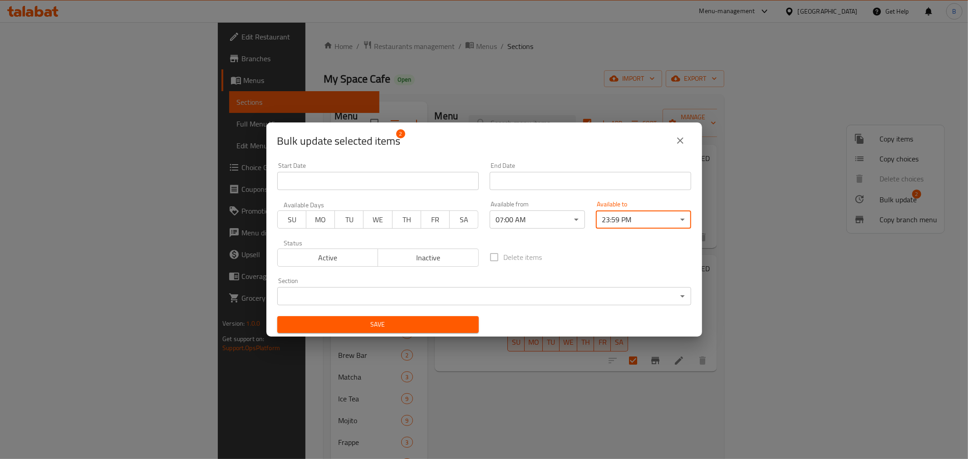
click at [371, 329] on span "Save" at bounding box center [378, 324] width 187 height 11
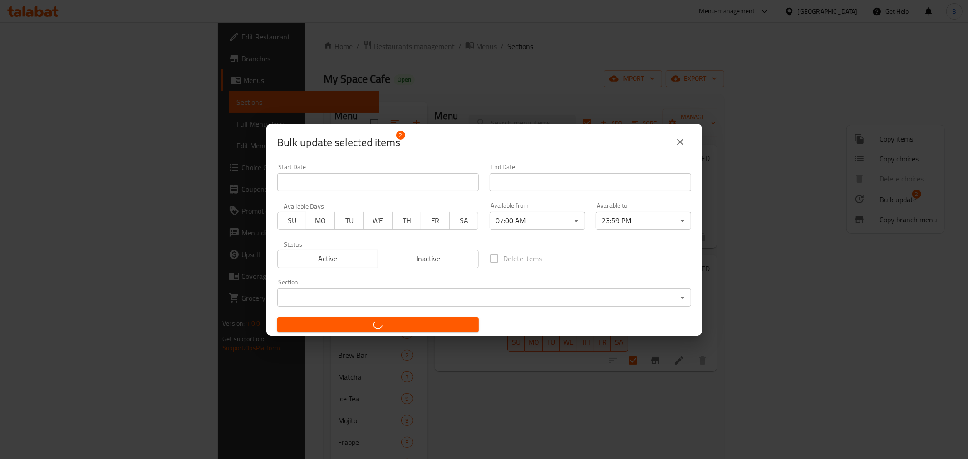
checkbox input "false"
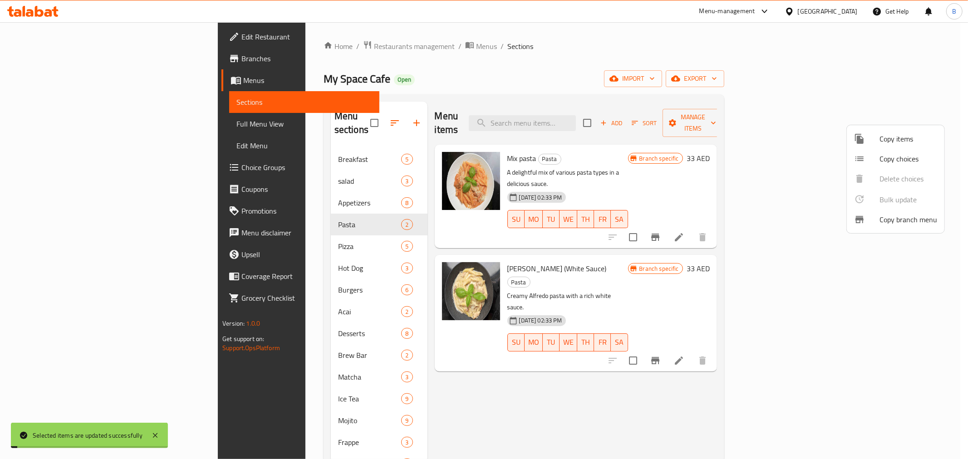
drag, startPoint x: 897, startPoint y: 309, endPoint x: 877, endPoint y: 339, distance: 35.4
click at [877, 338] on div at bounding box center [484, 229] width 968 height 459
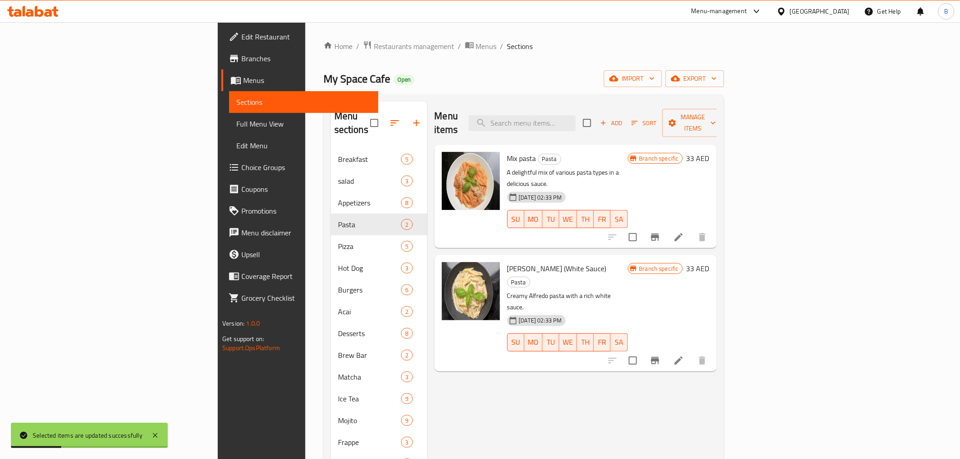
drag, startPoint x: 893, startPoint y: 305, endPoint x: 892, endPoint y: 310, distance: 5.0
click at [684, 232] on icon at bounding box center [678, 237] width 11 height 11
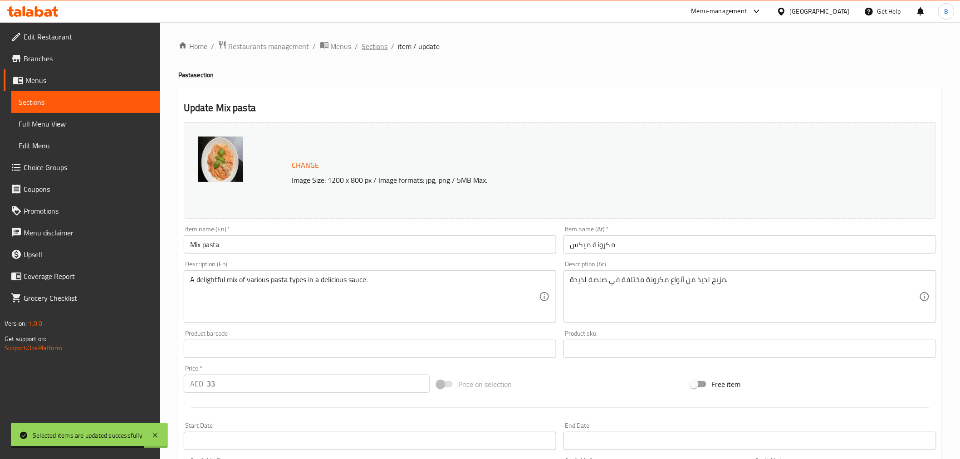
click at [371, 41] on span "Sections" at bounding box center [375, 46] width 26 height 11
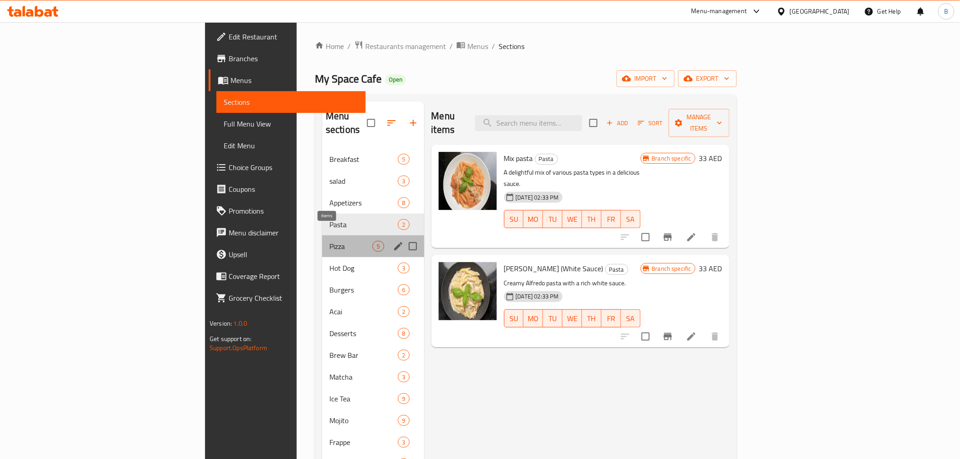
click at [373, 242] on span "5" at bounding box center [378, 246] width 10 height 9
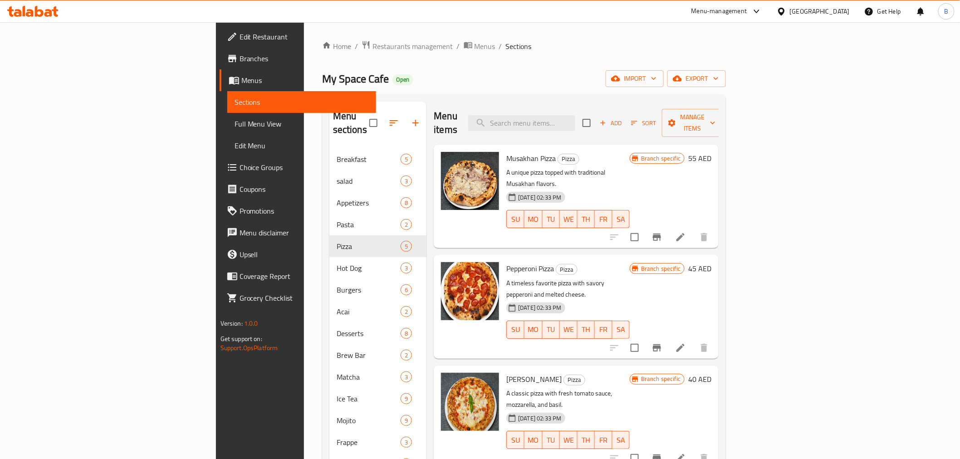
click at [719, 114] on div "Menu items Add Sort Manage items" at bounding box center [576, 123] width 285 height 43
click at [693, 229] on li at bounding box center [680, 237] width 25 height 16
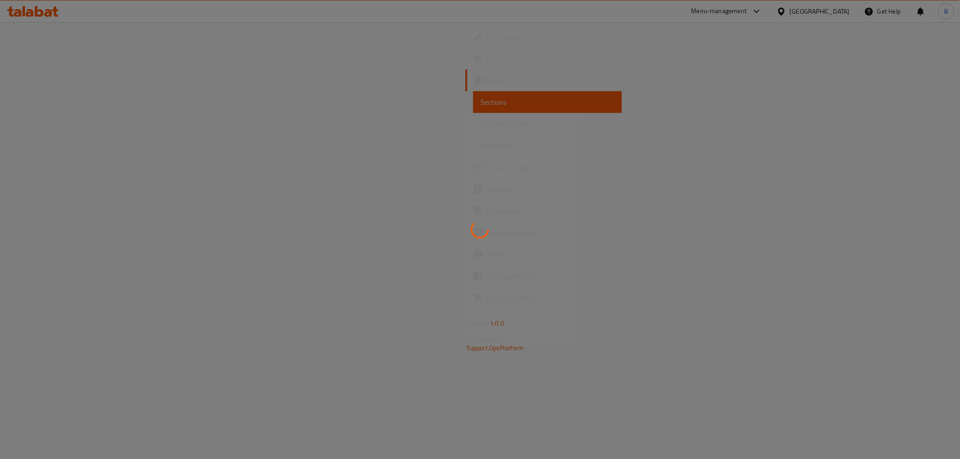
drag, startPoint x: 597, startPoint y: 263, endPoint x: 582, endPoint y: 294, distance: 33.9
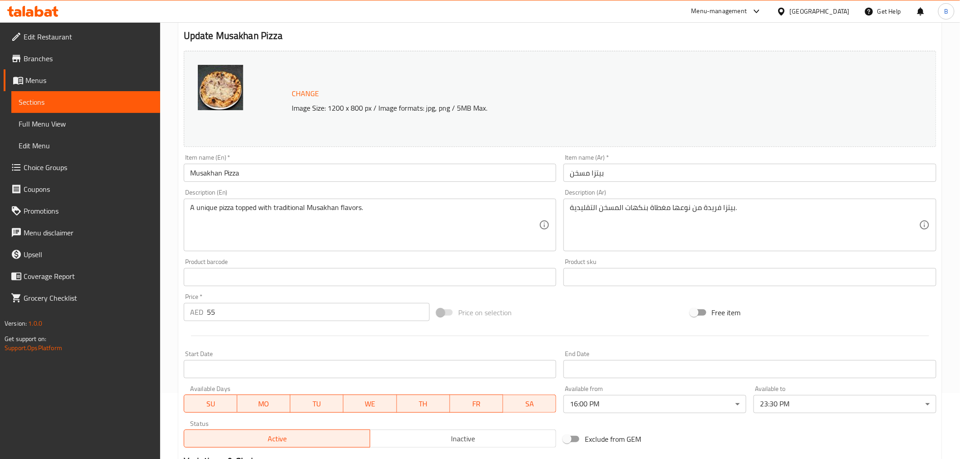
scroll to position [101, 0]
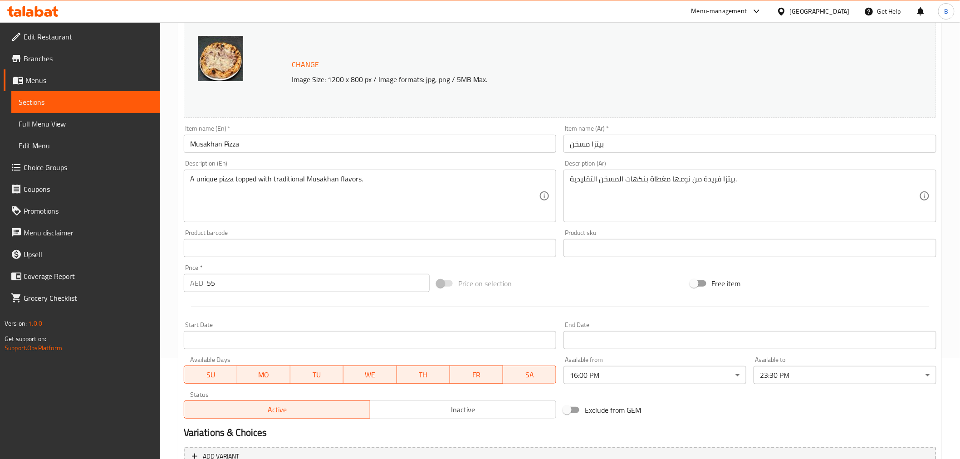
drag, startPoint x: 582, startPoint y: 294, endPoint x: 374, endPoint y: 61, distance: 311.8
click at [374, 61] on div "Change Image Size: 1200 x 800 px / Image formats: jpg, png / 5MB Max." at bounding box center [561, 69] width 544 height 29
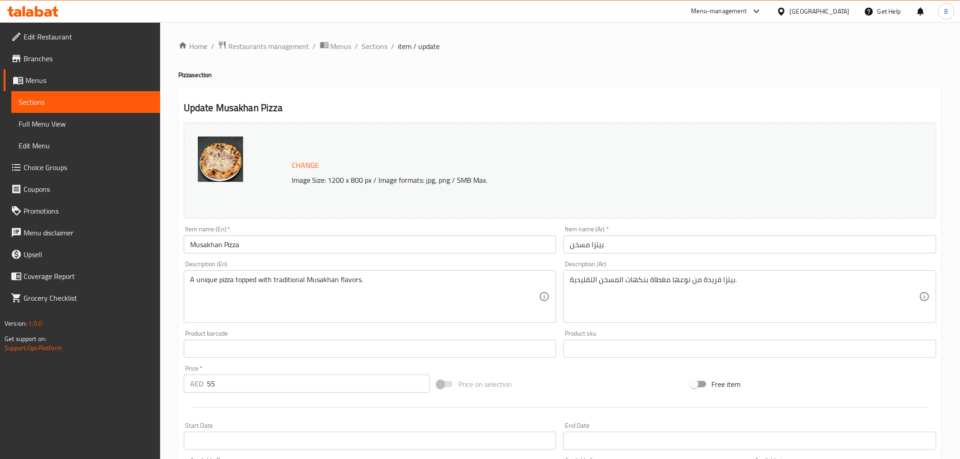
click at [375, 53] on div "Home / Restaurants management / Menus / Sections / item / update Pizza section …" at bounding box center [560, 338] width 764 height 596
click at [375, 51] on span "Sections" at bounding box center [375, 46] width 26 height 11
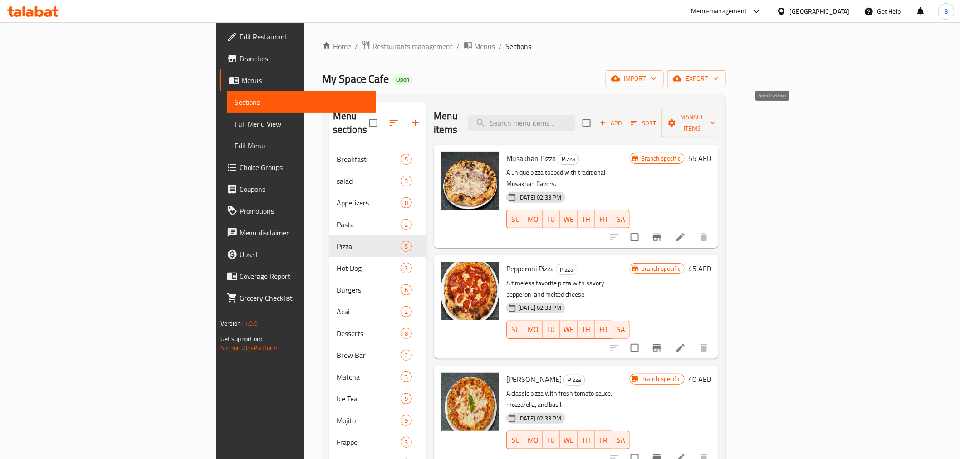
click at [596, 113] on input "checkbox" at bounding box center [586, 122] width 19 height 19
checkbox input "true"
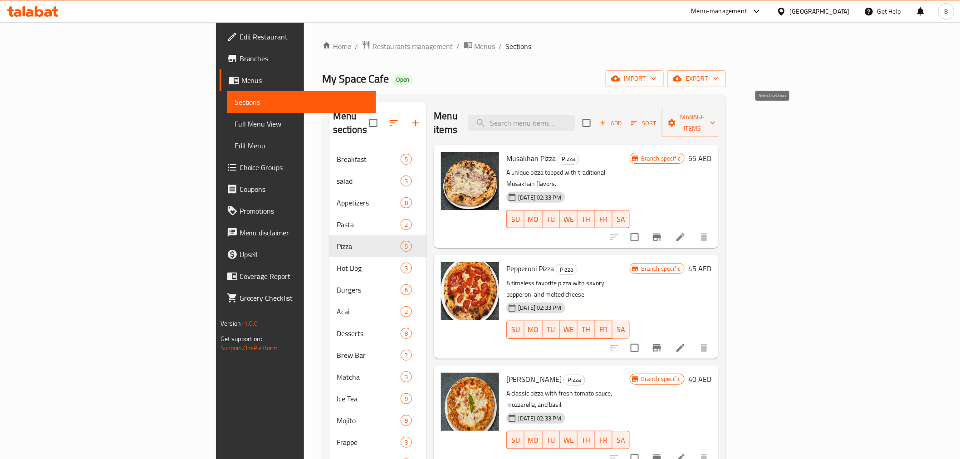
checkbox input "true"
click at [663, 232] on icon "Branch-specific-item" at bounding box center [657, 237] width 11 height 11
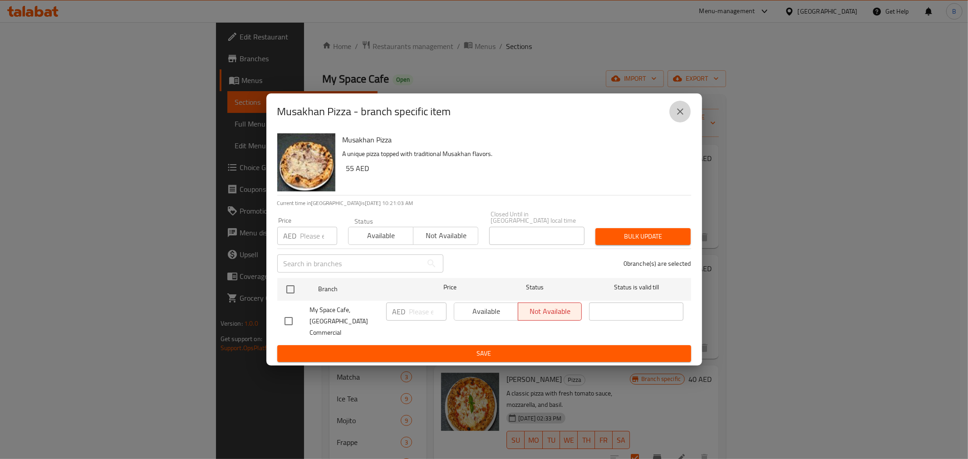
click at [673, 119] on button "close" at bounding box center [680, 112] width 22 height 22
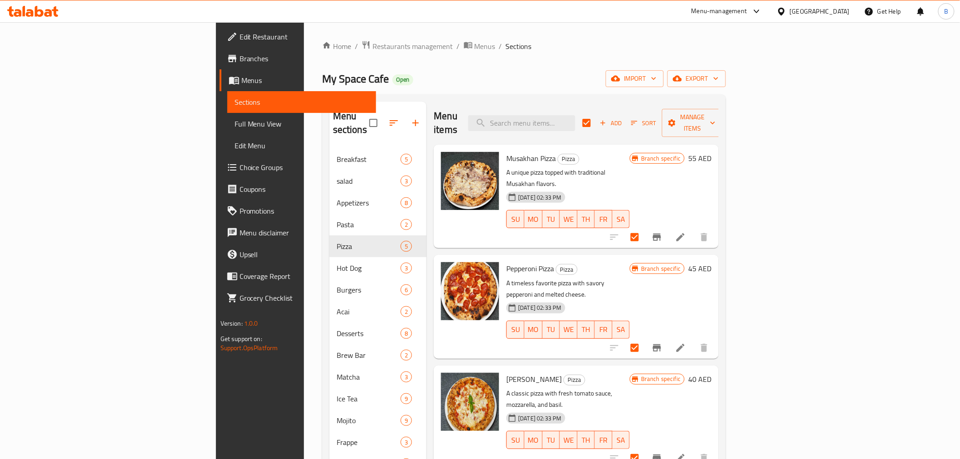
click at [663, 343] on icon "Branch-specific-item" at bounding box center [657, 348] width 11 height 11
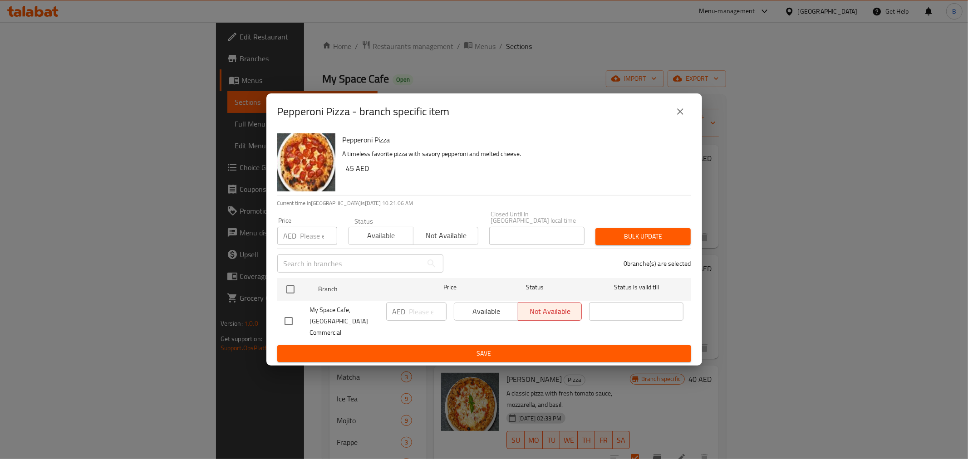
click at [689, 122] on button "close" at bounding box center [680, 112] width 22 height 22
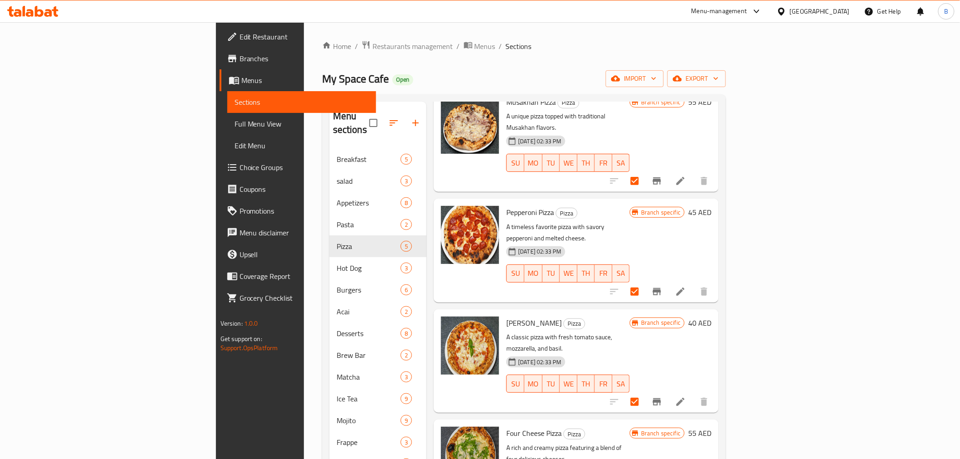
scroll to position [58, 0]
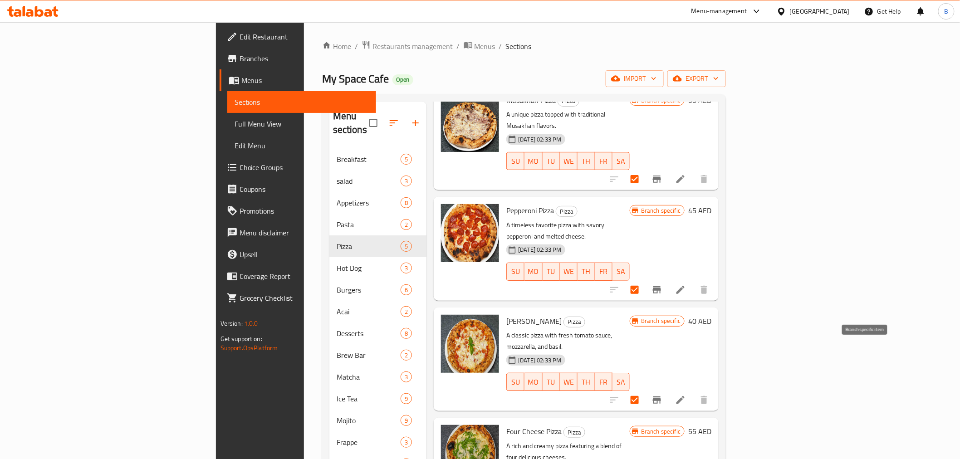
click at [663, 395] on icon "Branch-specific-item" at bounding box center [657, 400] width 11 height 11
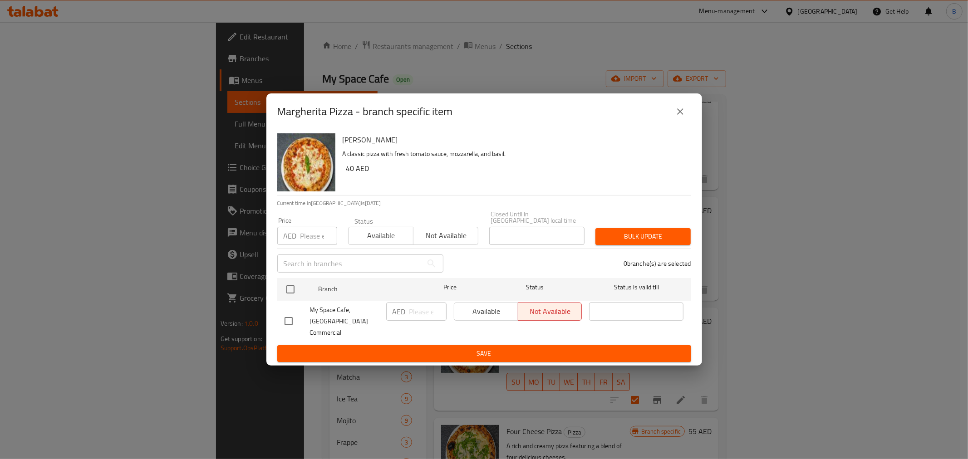
click at [675, 108] on button "close" at bounding box center [680, 112] width 22 height 22
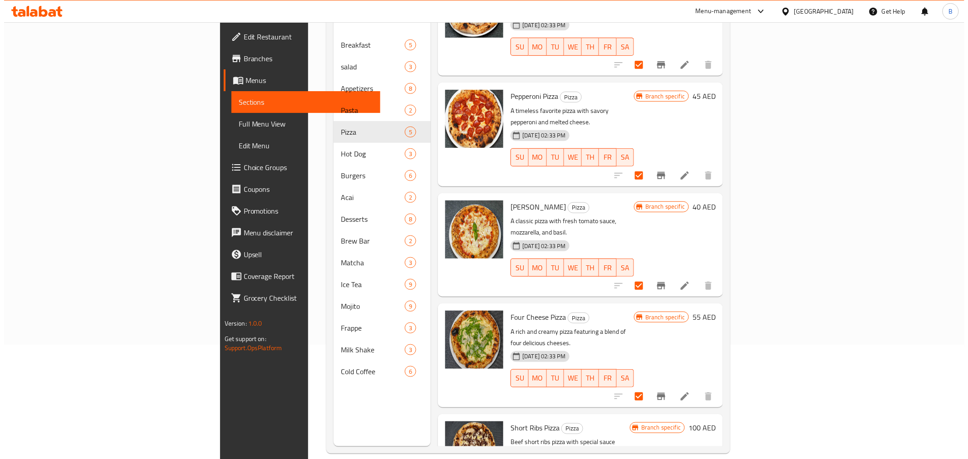
scroll to position [127, 0]
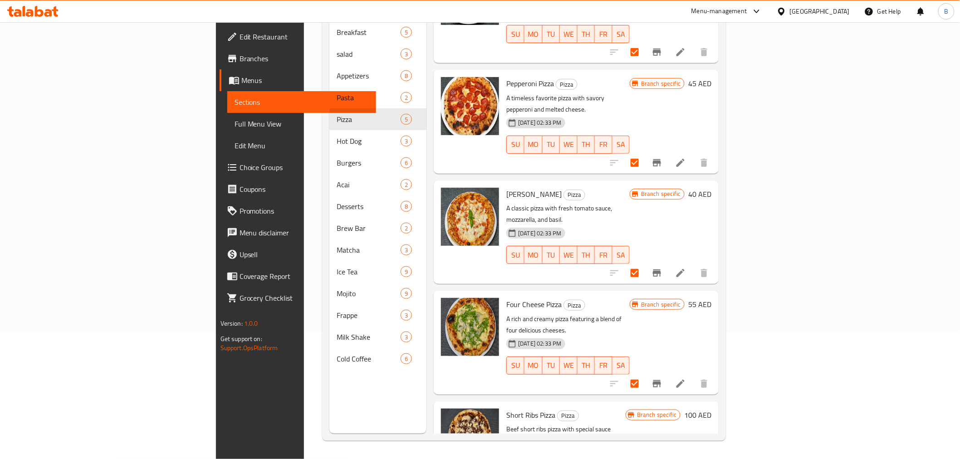
click at [663, 378] on icon "Branch-specific-item" at bounding box center [657, 383] width 11 height 11
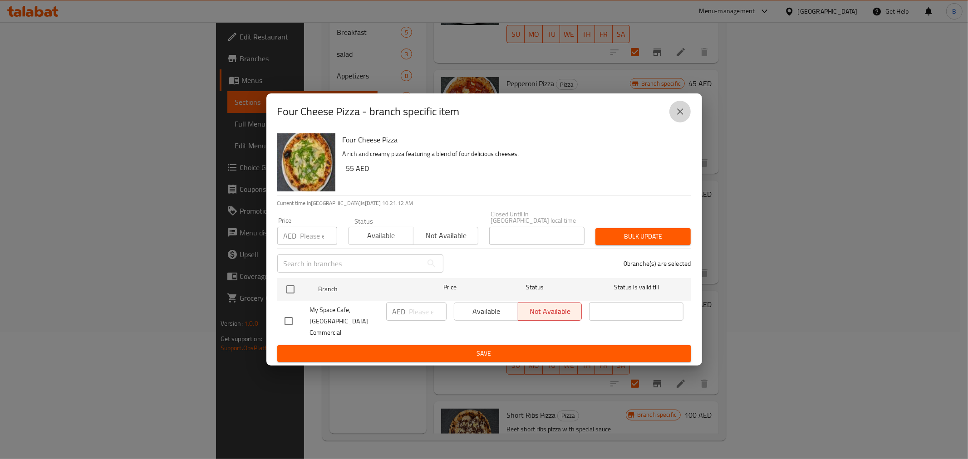
click at [684, 123] on button "close" at bounding box center [680, 112] width 22 height 22
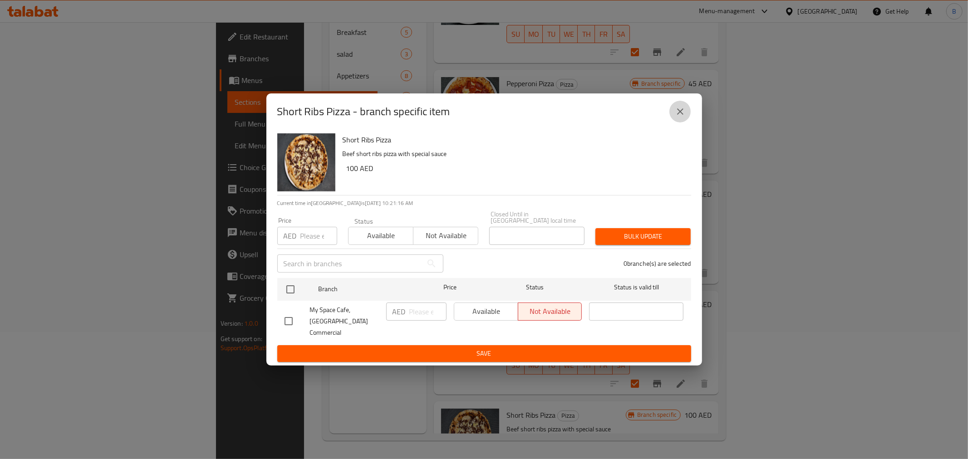
click at [688, 118] on button "close" at bounding box center [680, 112] width 22 height 22
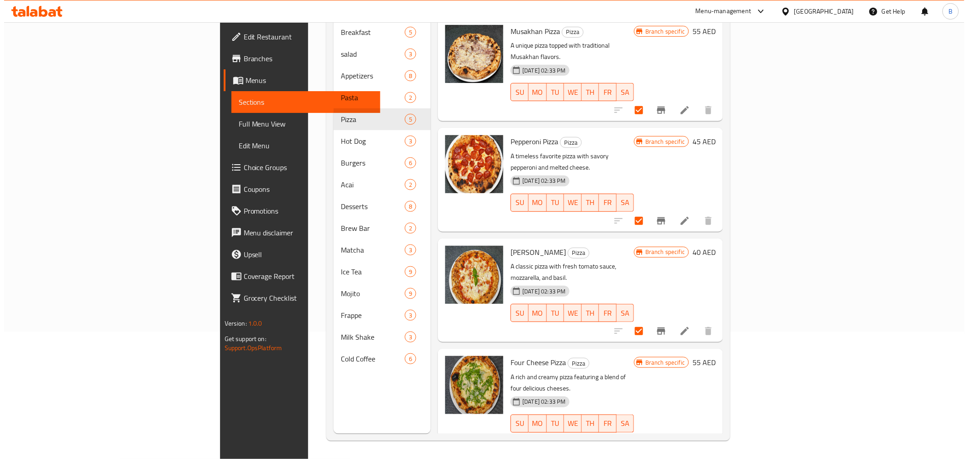
scroll to position [0, 0]
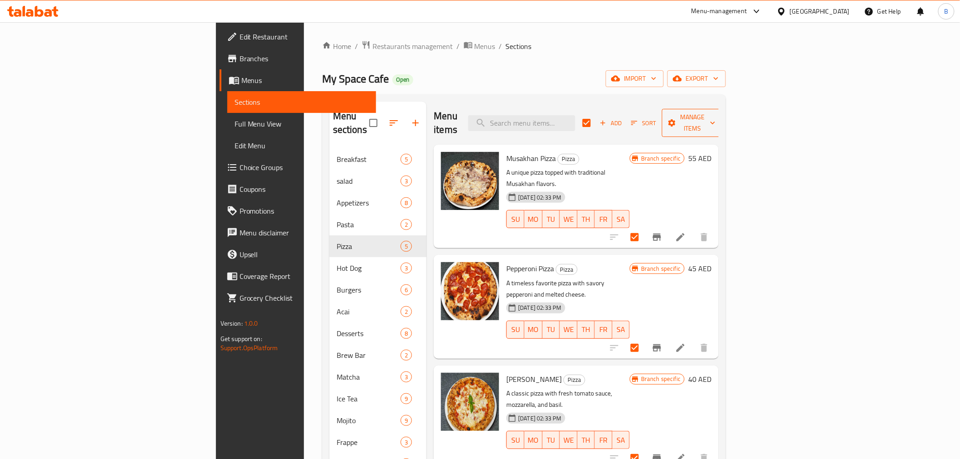
click at [723, 109] on button "Manage items" at bounding box center [692, 123] width 61 height 28
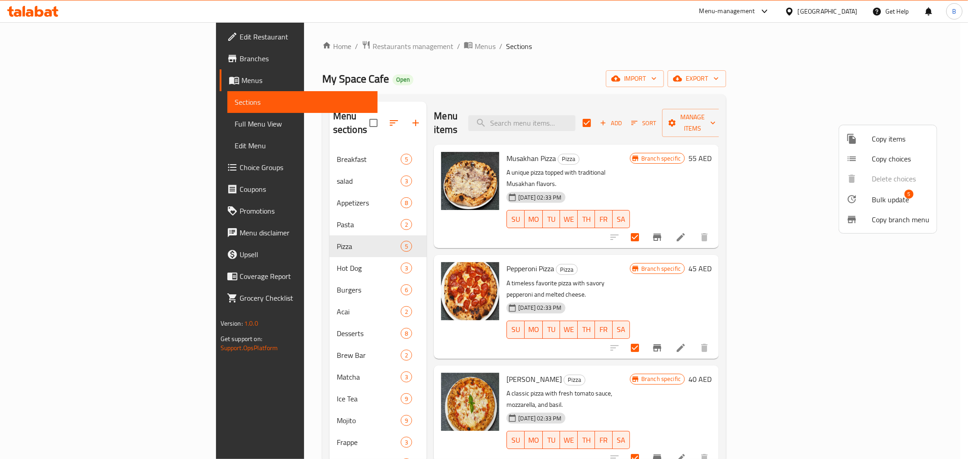
click at [860, 200] on div at bounding box center [858, 199] width 25 height 11
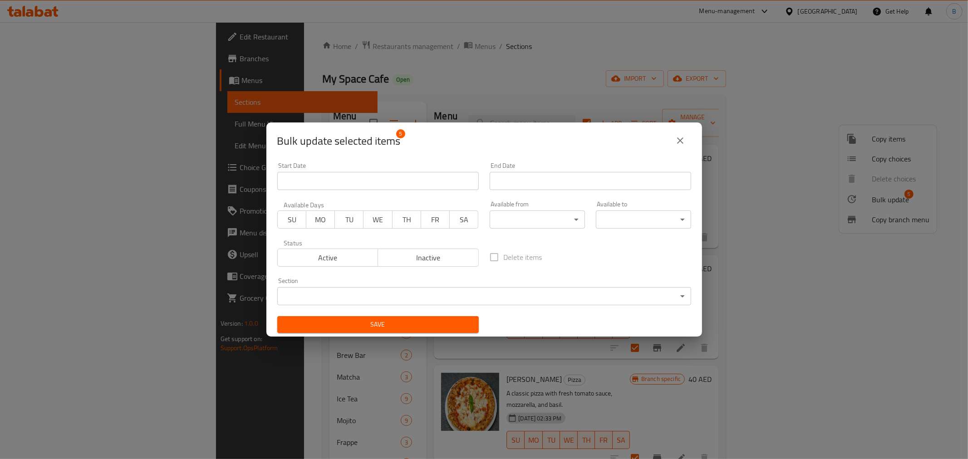
click at [424, 294] on body "​ Menu-management United Arab Emirates Get Help B Edit Restaurant Branches Menu…" at bounding box center [484, 240] width 968 height 437
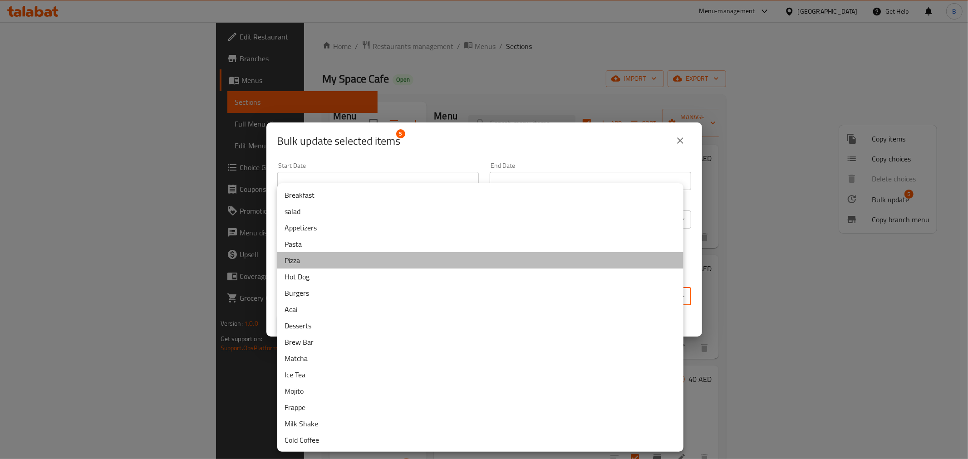
click at [355, 256] on li "Pizza" at bounding box center [480, 260] width 406 height 16
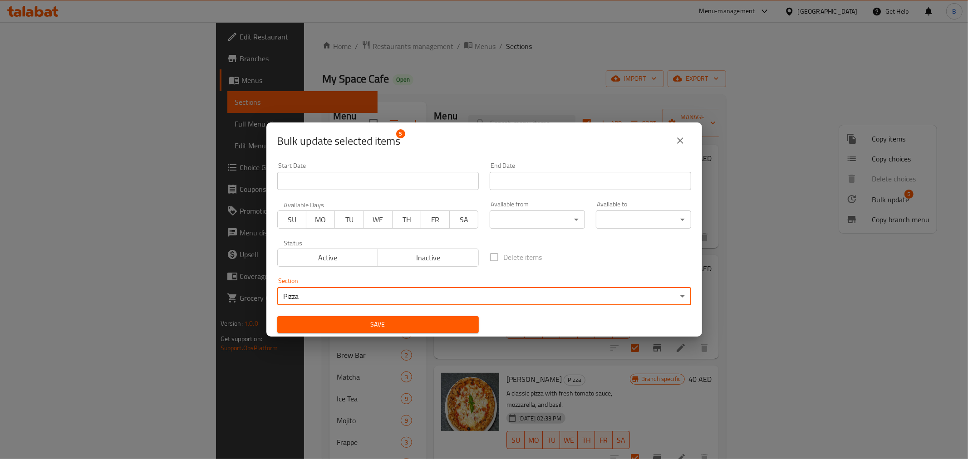
click at [570, 213] on body "​ Menu-management United Arab Emirates Get Help B Edit Restaurant Branches Menu…" at bounding box center [484, 240] width 968 height 437
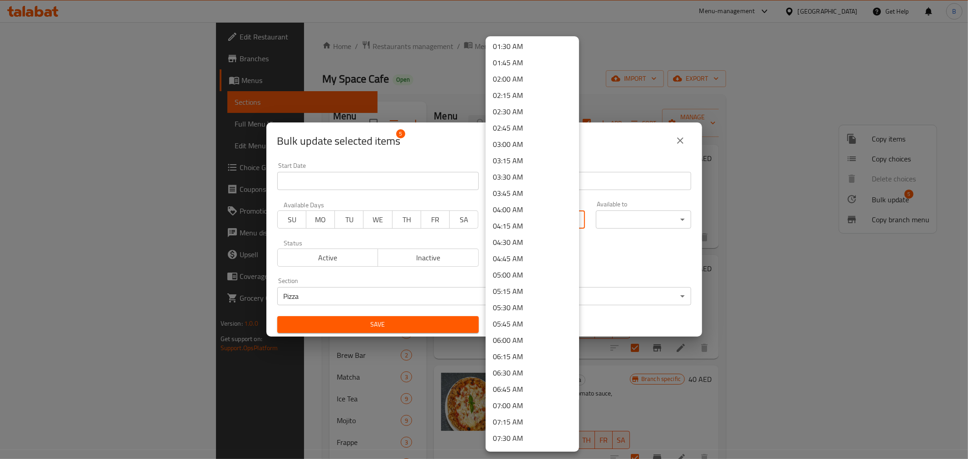
scroll to position [101, 0]
click at [535, 398] on li "07:00 AM" at bounding box center [532, 405] width 93 height 16
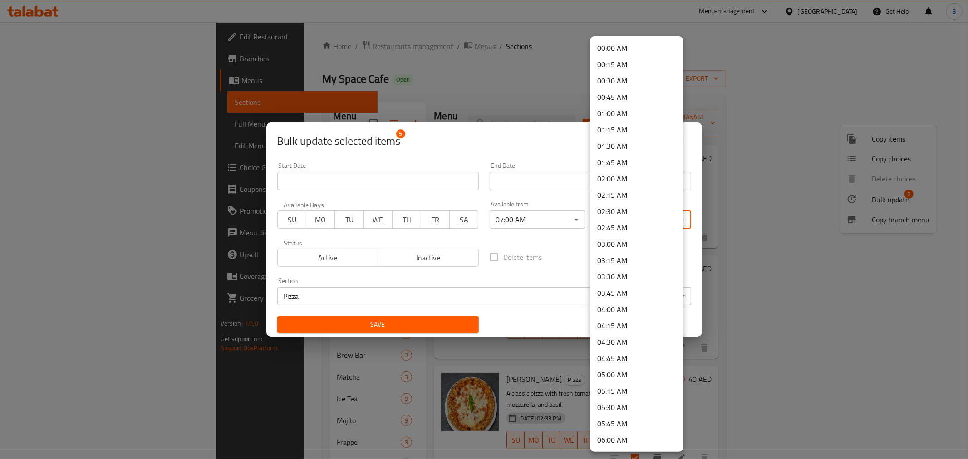
click at [645, 210] on body "​ Menu-management United Arab Emirates Get Help B Edit Restaurant Branches Menu…" at bounding box center [484, 240] width 968 height 437
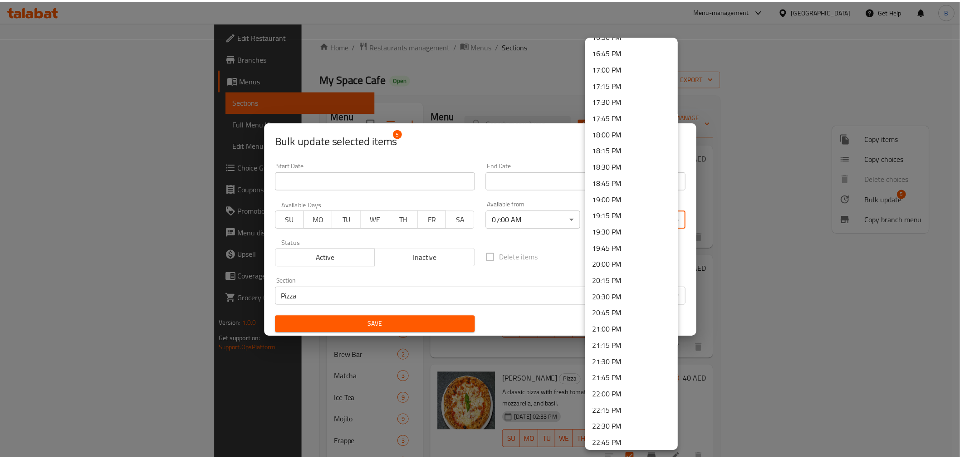
scroll to position [1175, 0]
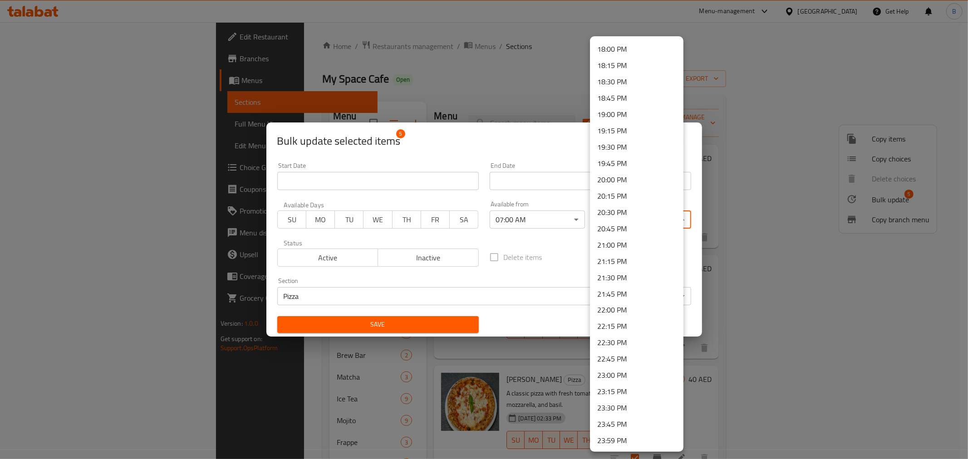
click at [629, 437] on li "23:59 PM" at bounding box center [636, 441] width 93 height 16
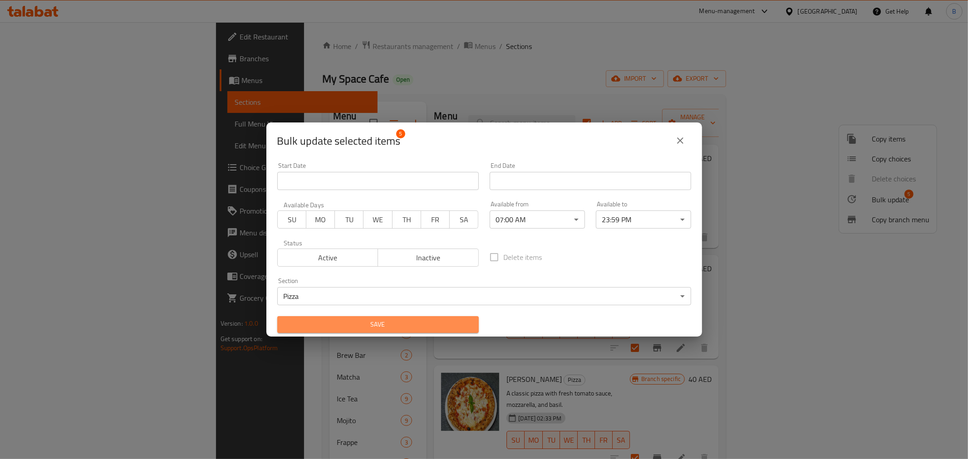
click at [457, 330] on span "Save" at bounding box center [378, 324] width 187 height 11
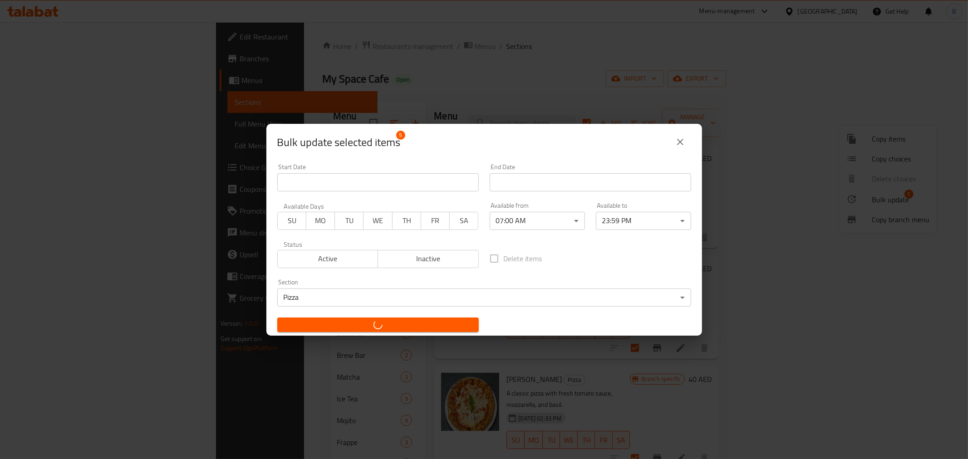
checkbox input "false"
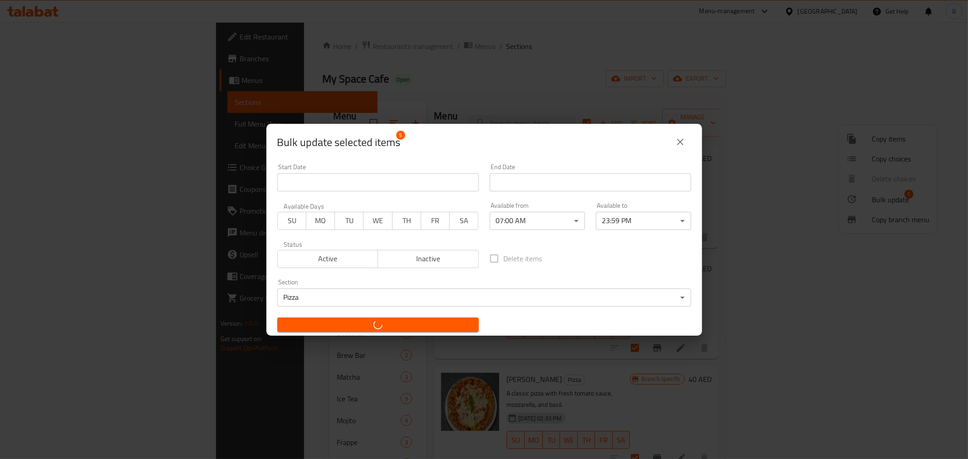
checkbox input "false"
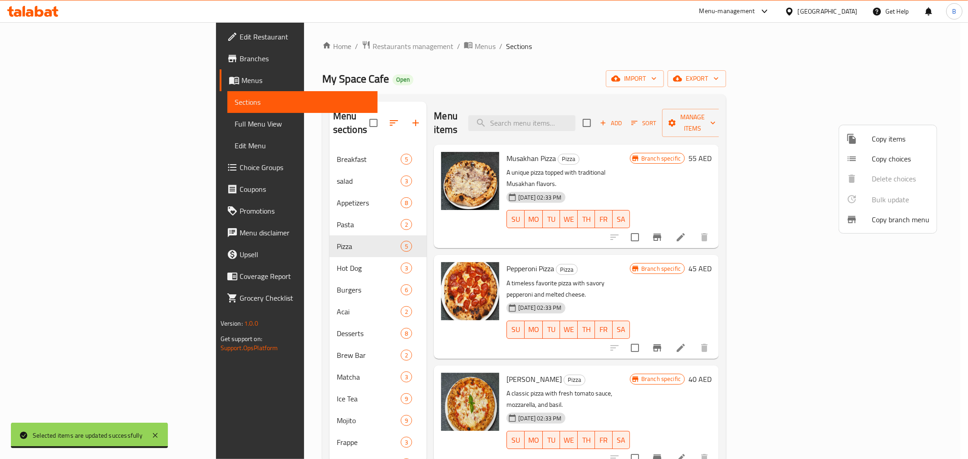
click at [796, 143] on div at bounding box center [484, 229] width 968 height 459
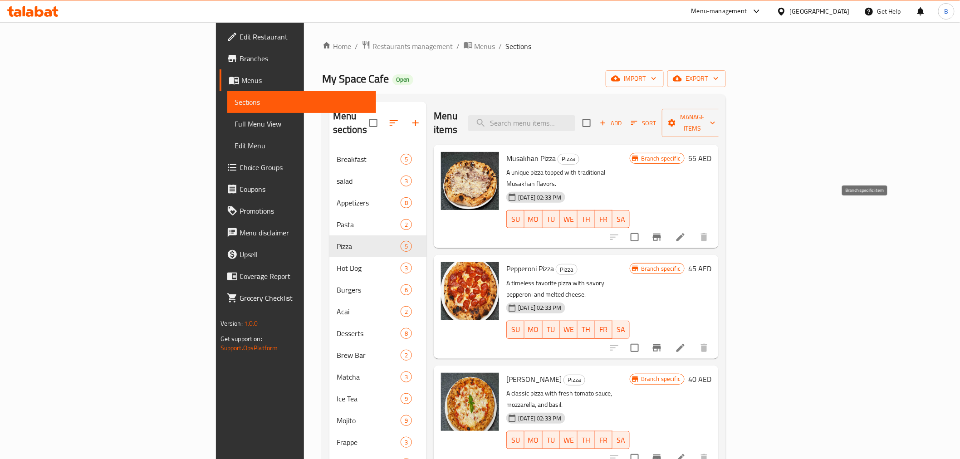
click at [661, 234] on icon "Branch-specific-item" at bounding box center [657, 237] width 8 height 7
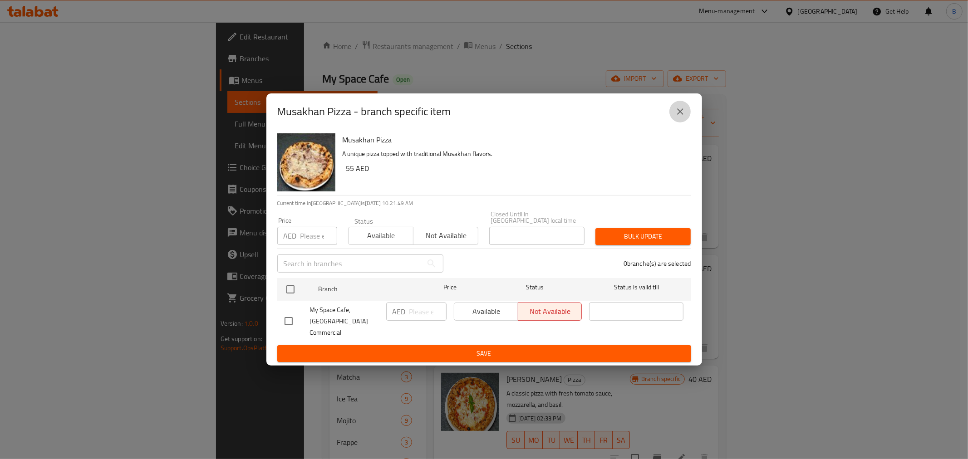
click at [679, 113] on icon "close" at bounding box center [680, 111] width 11 height 11
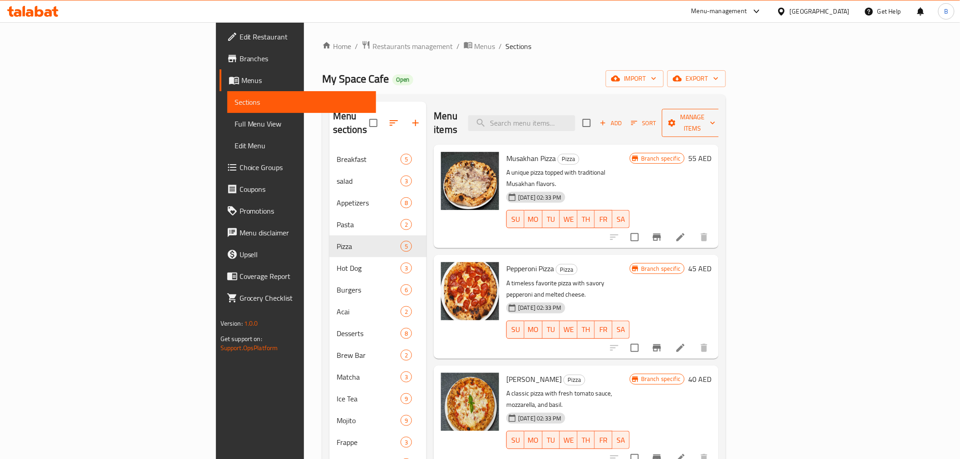
click at [716, 117] on span "Manage items" at bounding box center [692, 123] width 46 height 23
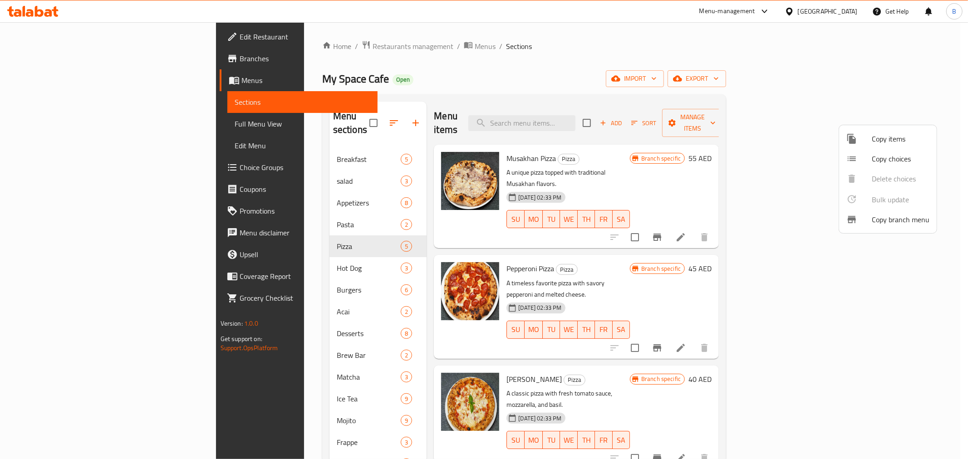
click at [863, 202] on ul "Copy items Copy choices Delete choices Bulk update 0 Copy branch menu" at bounding box center [888, 179] width 98 height 108
click at [658, 78] on div at bounding box center [484, 229] width 968 height 459
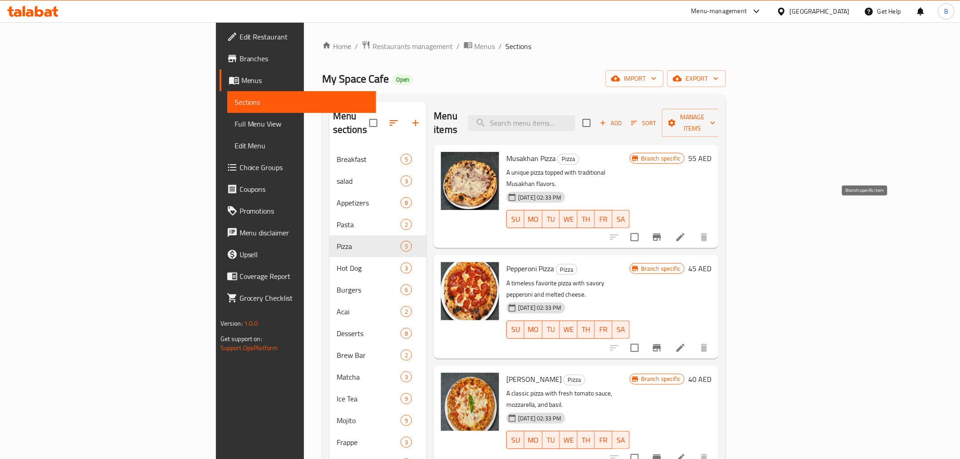
click at [661, 234] on icon "Branch-specific-item" at bounding box center [657, 237] width 8 height 7
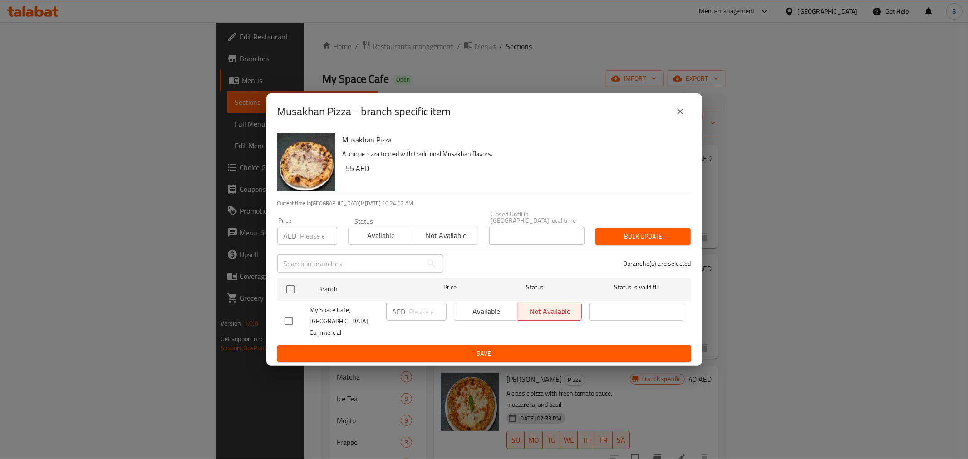
click at [691, 404] on div "Musakhan Pizza - branch specific item Musakhan Pizza A unique pizza topped with…" at bounding box center [484, 229] width 968 height 459
click at [678, 117] on icon "close" at bounding box center [680, 111] width 11 height 11
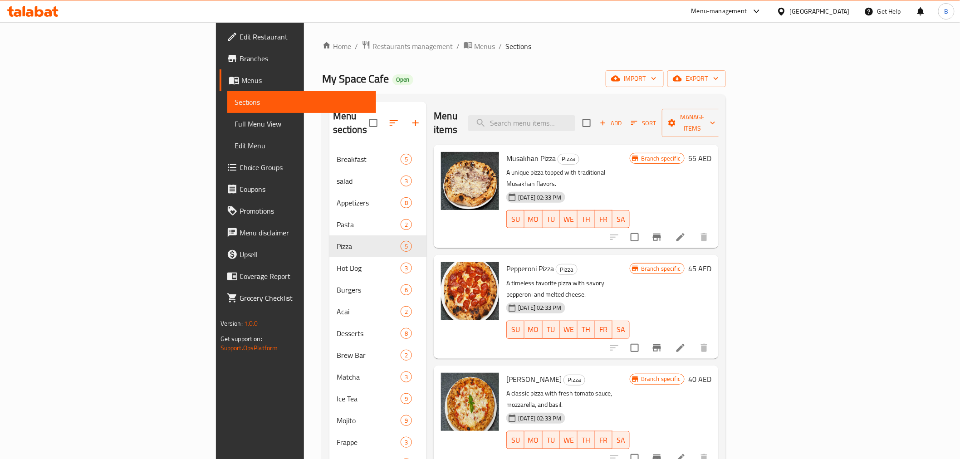
click at [663, 343] on icon "Branch-specific-item" at bounding box center [657, 348] width 11 height 11
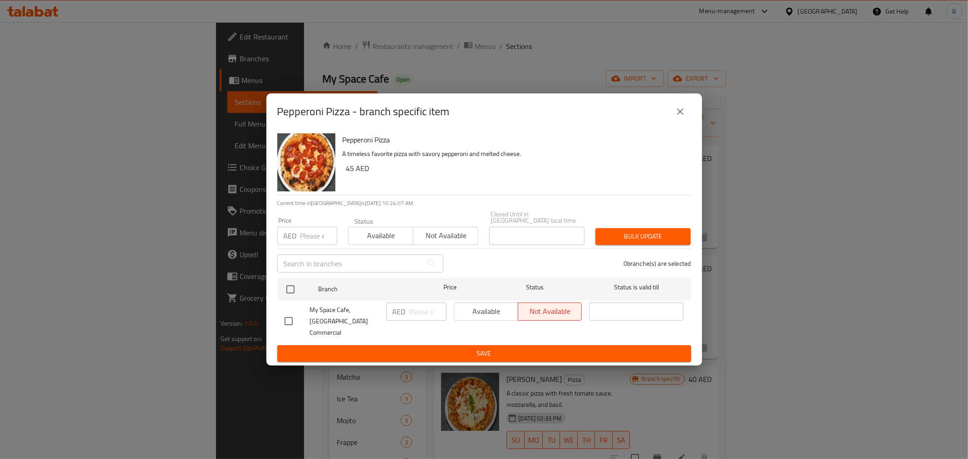
click at [599, 368] on div "Pepperoni Pizza - branch specific item Pepperoni Pizza A timeless favorite pizz…" at bounding box center [484, 229] width 968 height 459
click at [673, 118] on button "close" at bounding box center [680, 112] width 22 height 22
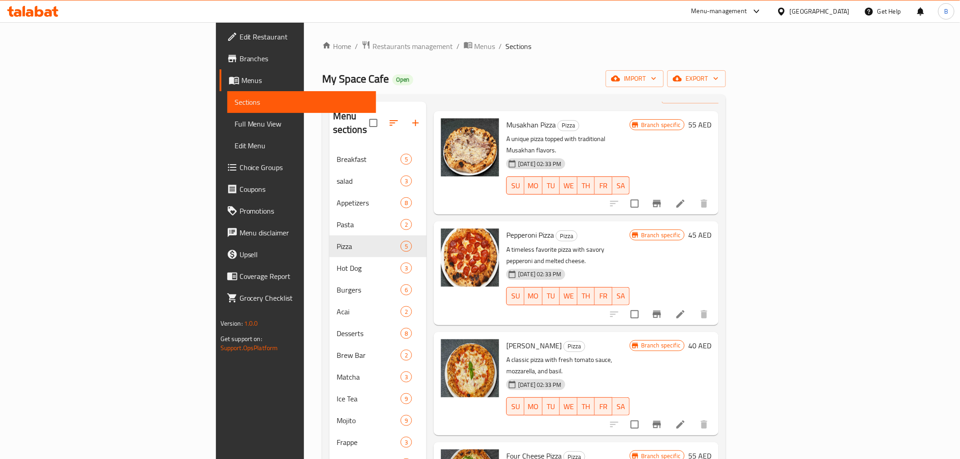
scroll to position [50, 0]
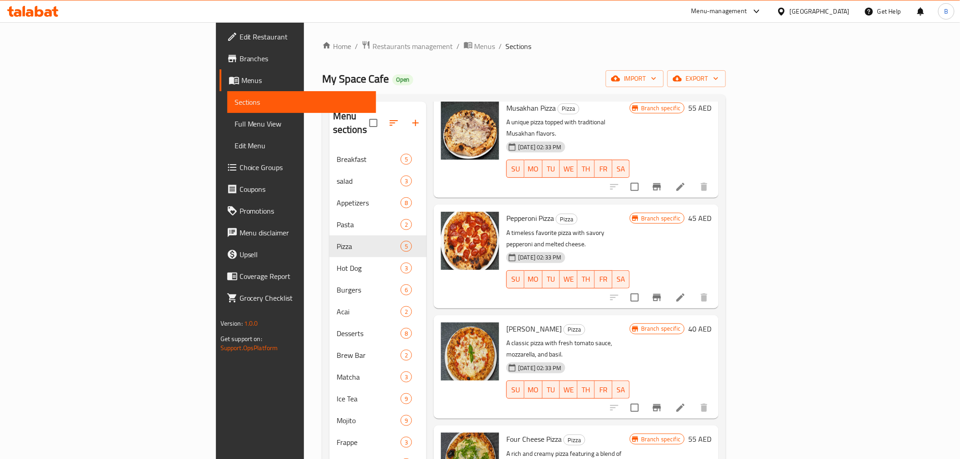
click at [661, 404] on icon "Branch-specific-item" at bounding box center [657, 407] width 8 height 7
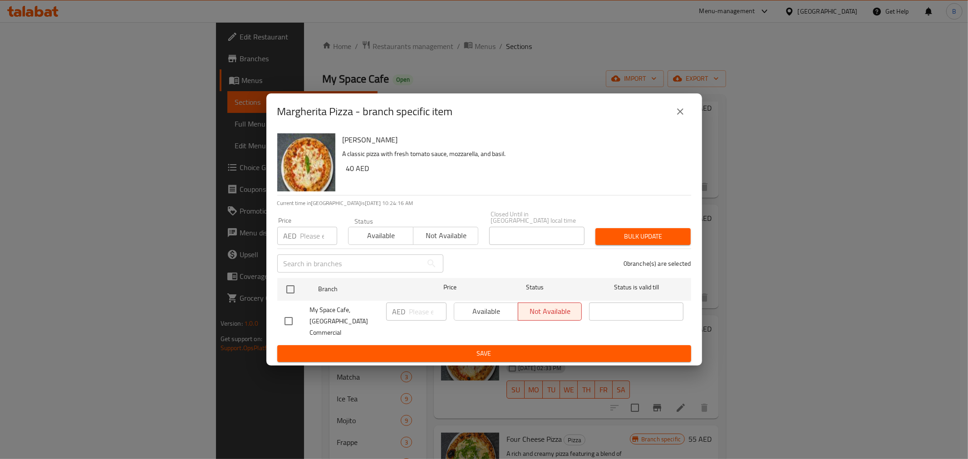
click at [655, 379] on div "Margherita Pizza - branch specific item Margherita Pizza A classic pizza with f…" at bounding box center [484, 229] width 968 height 459
click at [673, 114] on button "close" at bounding box center [680, 112] width 22 height 22
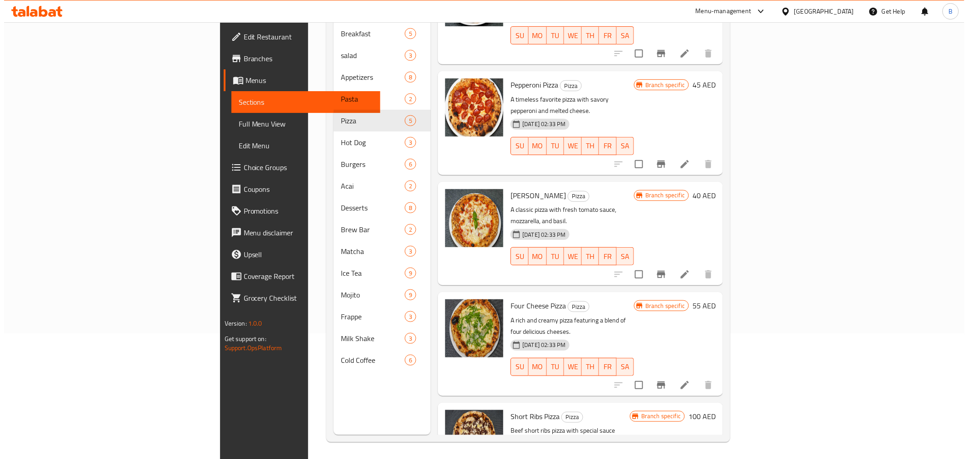
scroll to position [127, 0]
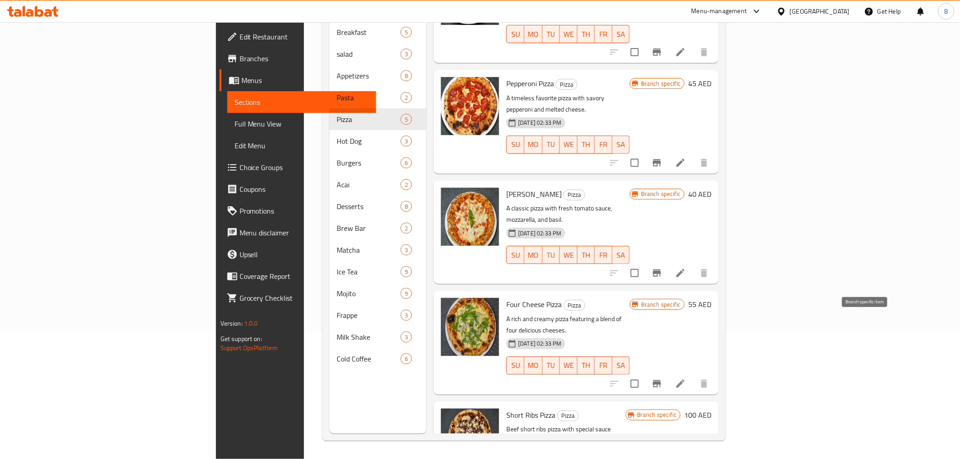
click at [663, 378] on icon "Branch-specific-item" at bounding box center [657, 383] width 11 height 11
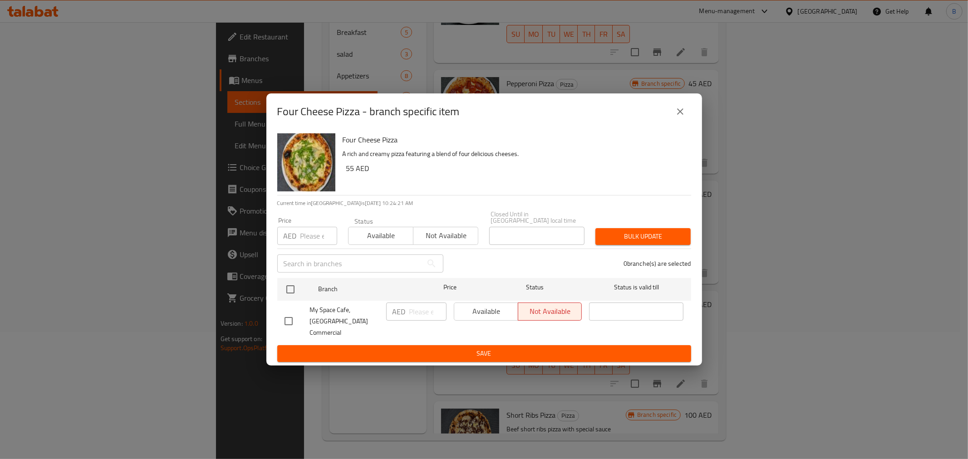
drag, startPoint x: 664, startPoint y: 112, endPoint x: 684, endPoint y: 117, distance: 20.0
click at [665, 112] on div "Four Cheese Pizza - branch specific item" at bounding box center [484, 112] width 414 height 22
click at [684, 117] on icon "close" at bounding box center [680, 111] width 11 height 11
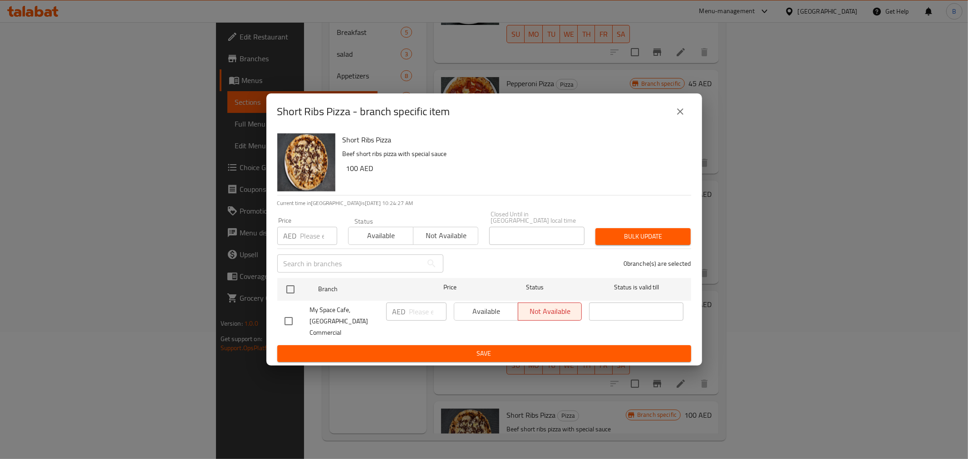
drag, startPoint x: 580, startPoint y: 380, endPoint x: 621, endPoint y: 358, distance: 46.5
click at [582, 379] on div "Short Ribs Pizza - branch specific item Short Ribs Pizza Beef short ribs pizza …" at bounding box center [484, 229] width 968 height 459
drag, startPoint x: 694, startPoint y: 105, endPoint x: 688, endPoint y: 108, distance: 6.7
click at [692, 105] on div "Short Ribs Pizza - branch specific item" at bounding box center [484, 111] width 436 height 36
click at [686, 109] on button "close" at bounding box center [680, 112] width 22 height 22
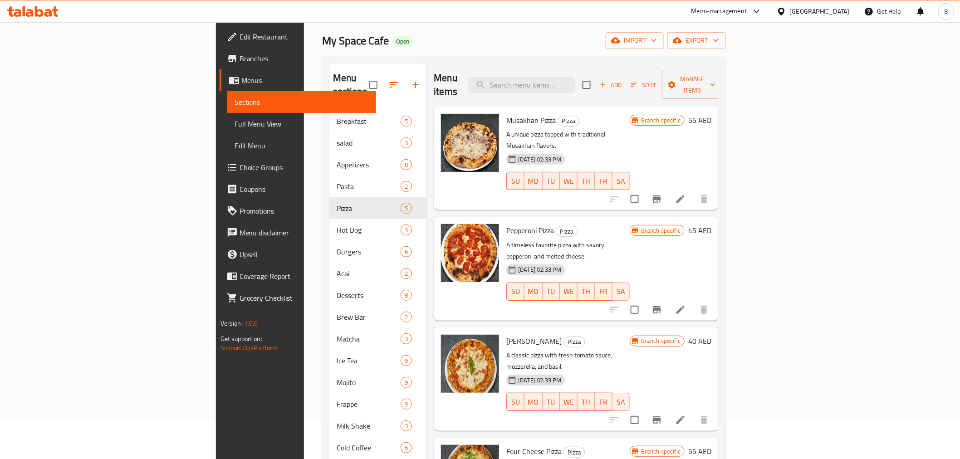
scroll to position [0, 0]
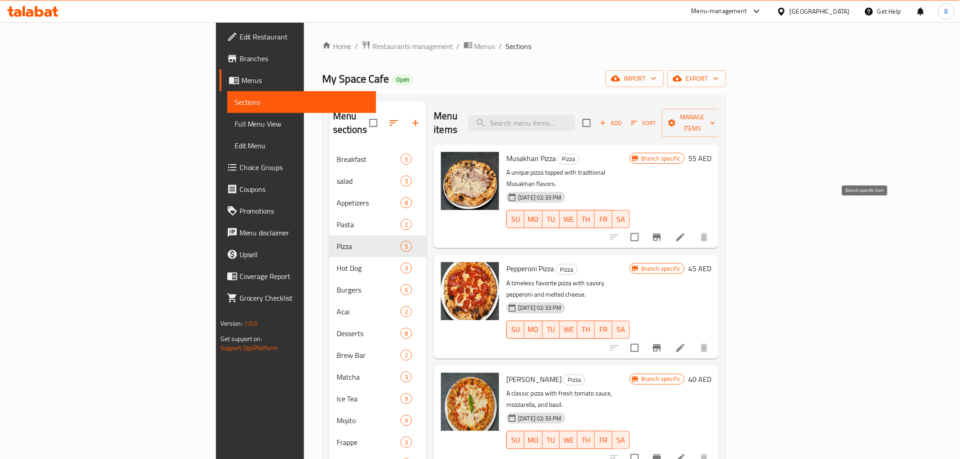
click at [663, 232] on icon "Branch-specific-item" at bounding box center [657, 237] width 11 height 11
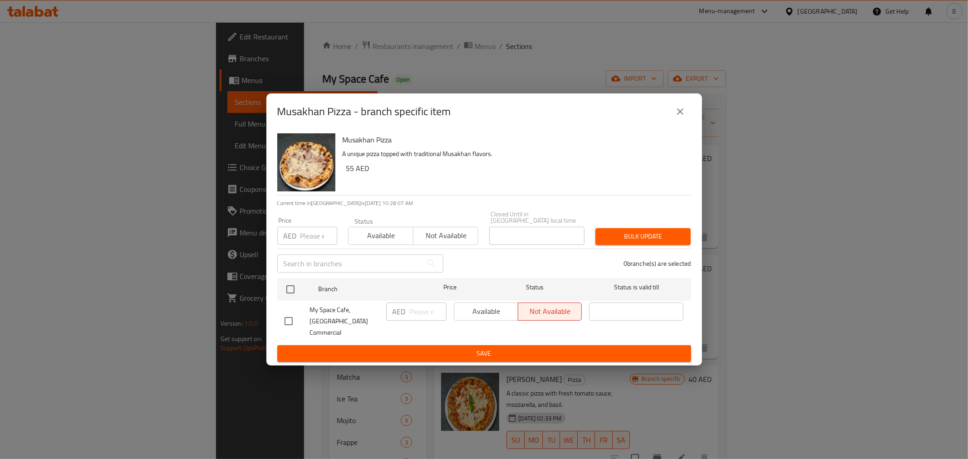
click at [683, 115] on icon "close" at bounding box center [680, 111] width 6 height 6
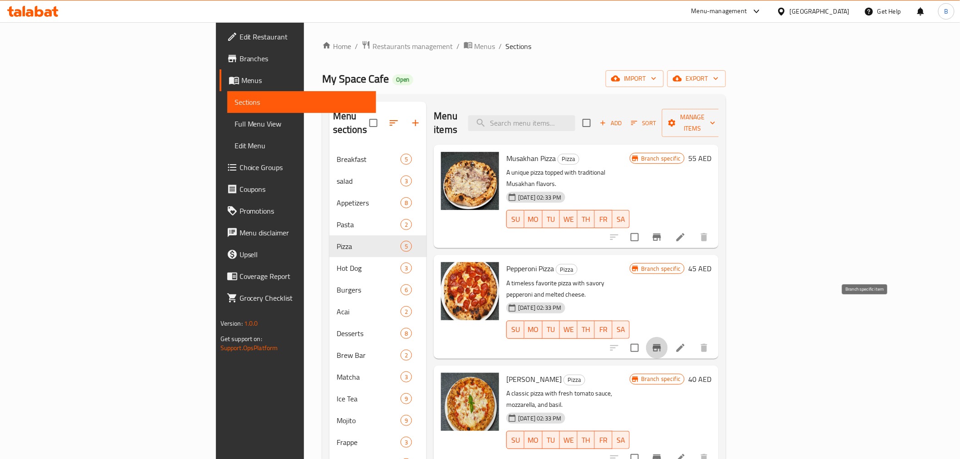
click at [663, 343] on icon "Branch-specific-item" at bounding box center [657, 348] width 11 height 11
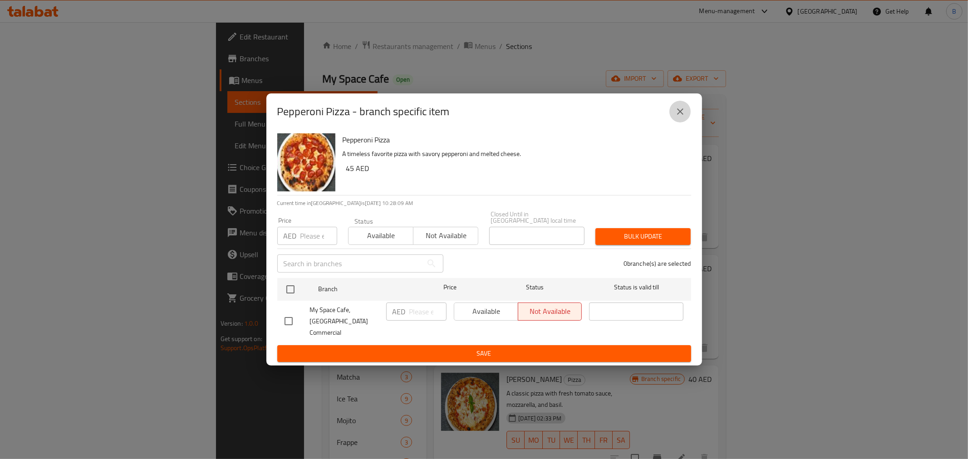
click at [687, 123] on button "close" at bounding box center [680, 112] width 22 height 22
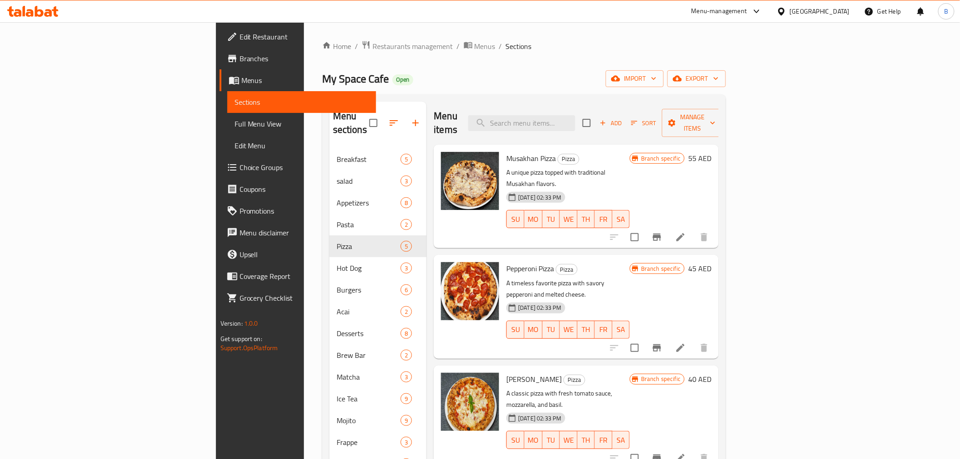
click at [693, 229] on li at bounding box center [680, 237] width 25 height 16
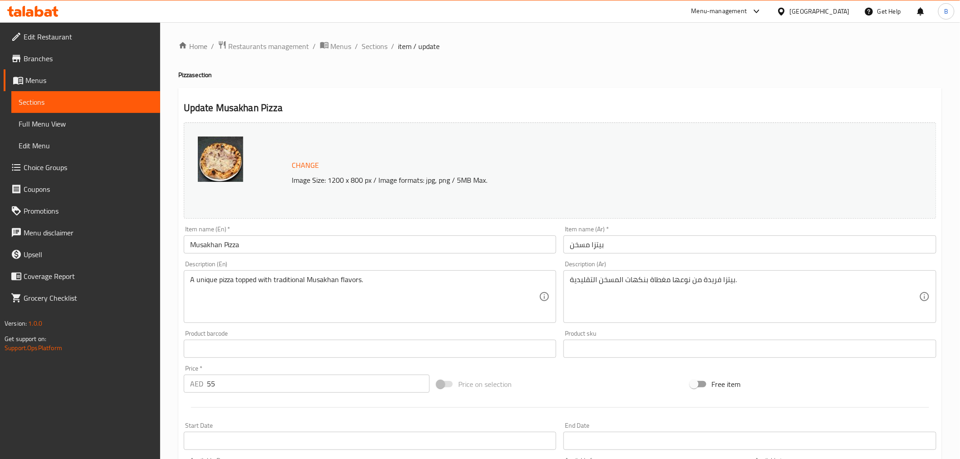
drag, startPoint x: 374, startPoint y: 47, endPoint x: 374, endPoint y: 54, distance: 6.8
click at [374, 45] on span "Sections" at bounding box center [375, 46] width 26 height 11
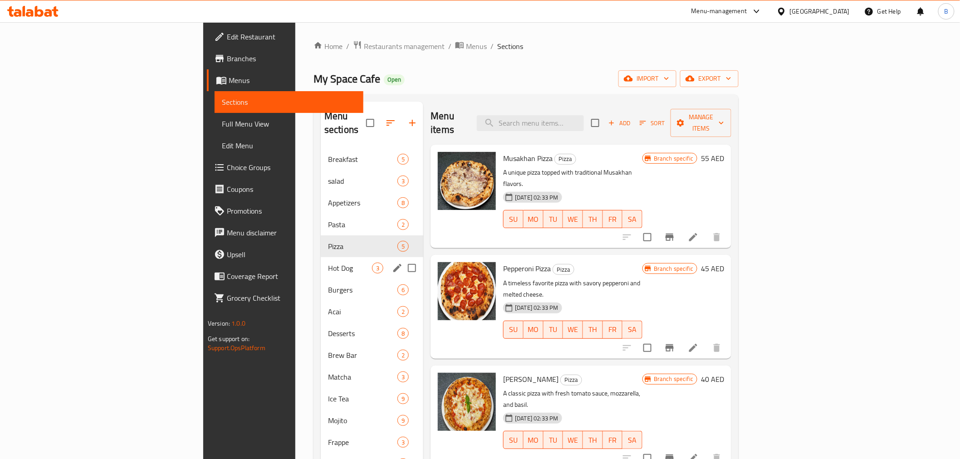
click at [328, 263] on span "Hot Dog" at bounding box center [350, 268] width 44 height 11
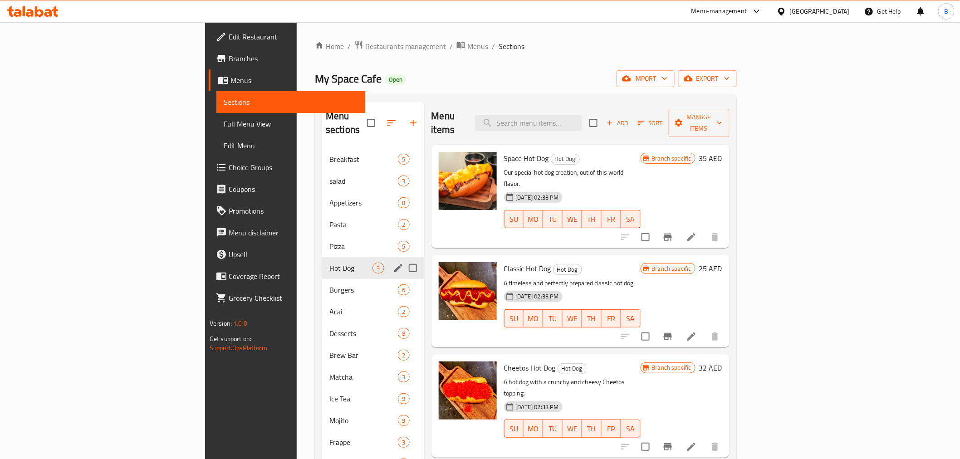
click at [403, 259] on input "Menu sections" at bounding box center [412, 268] width 19 height 19
click at [730, 123] on button "Manage items" at bounding box center [699, 123] width 61 height 28
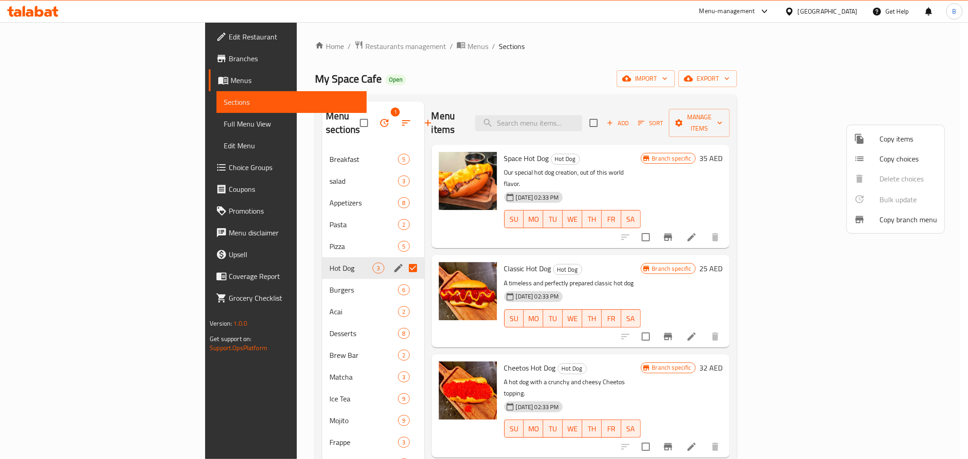
click at [353, 255] on div at bounding box center [484, 229] width 968 height 459
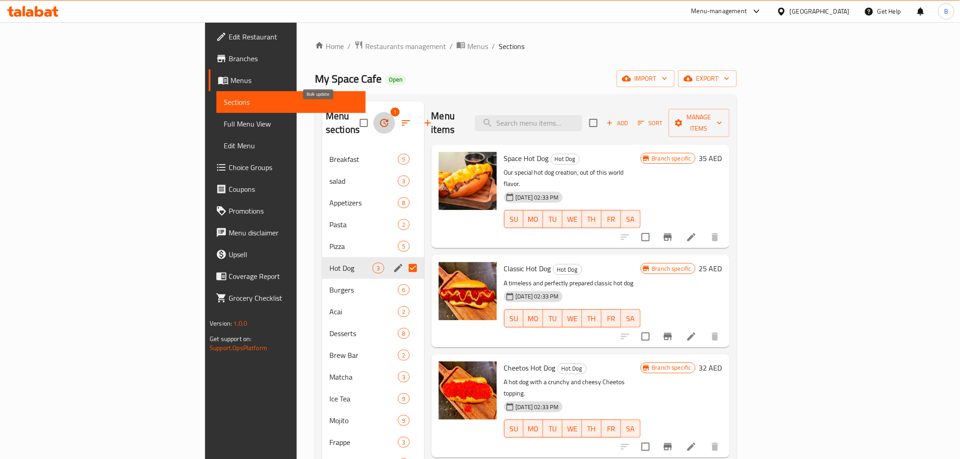
click at [379, 118] on icon "button" at bounding box center [384, 123] width 11 height 11
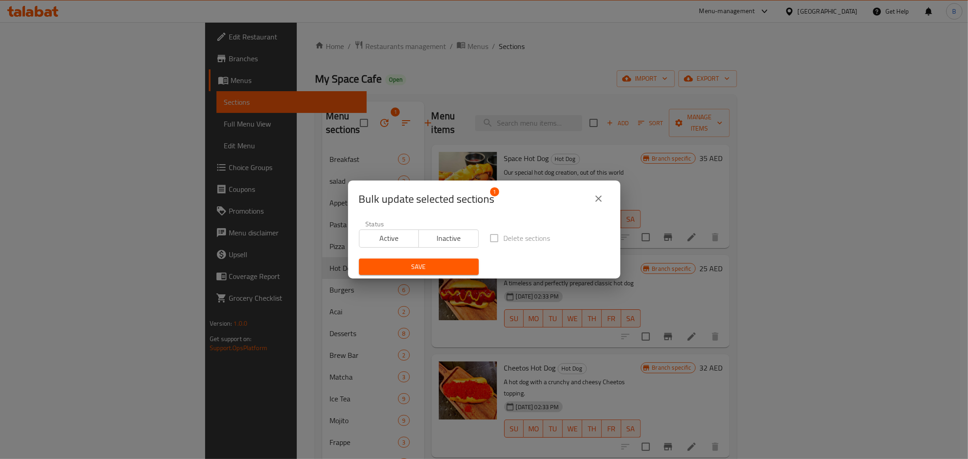
click at [605, 197] on button "close" at bounding box center [599, 199] width 22 height 22
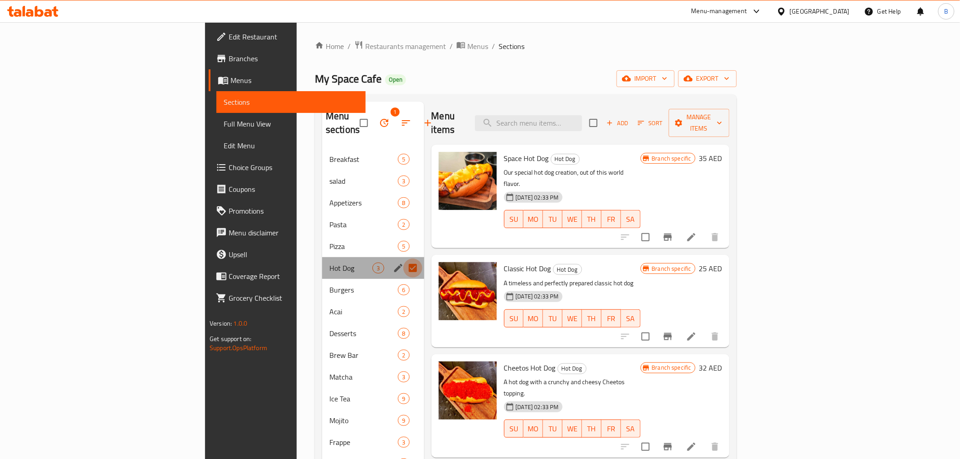
click at [403, 259] on input "Menu sections" at bounding box center [412, 268] width 19 height 19
checkbox input "false"
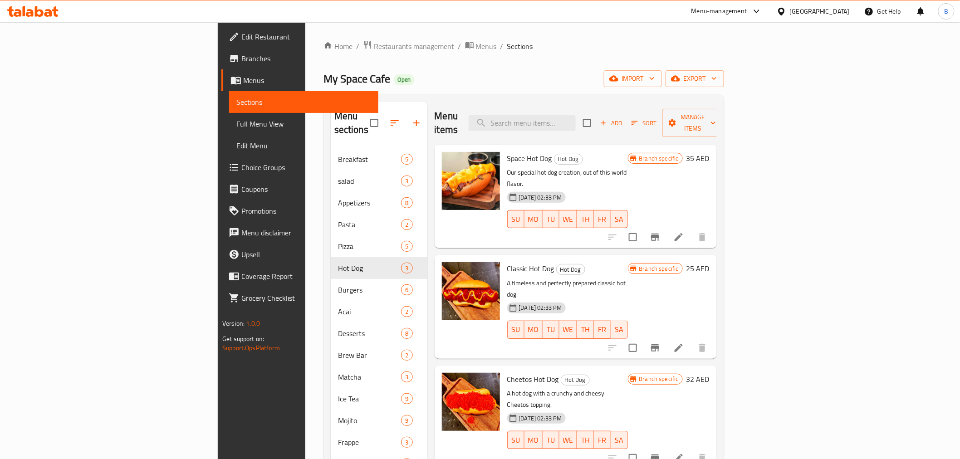
click at [597, 116] on input "checkbox" at bounding box center [587, 122] width 19 height 19
checkbox input "true"
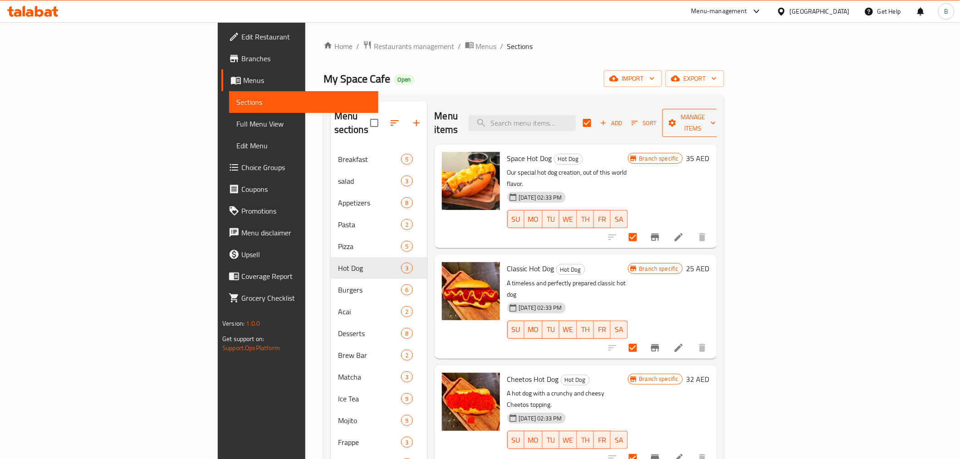
click at [716, 121] on span "Manage items" at bounding box center [693, 123] width 46 height 23
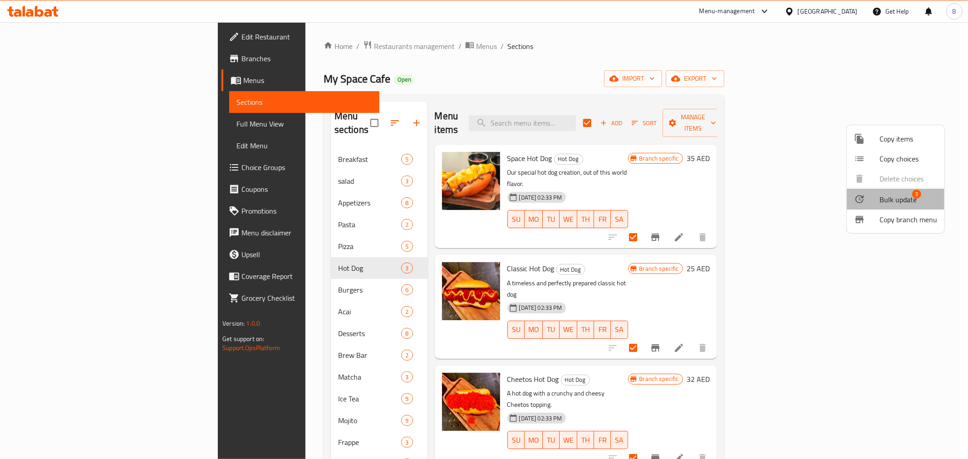
click at [883, 196] on span "Bulk update" at bounding box center [898, 199] width 37 height 11
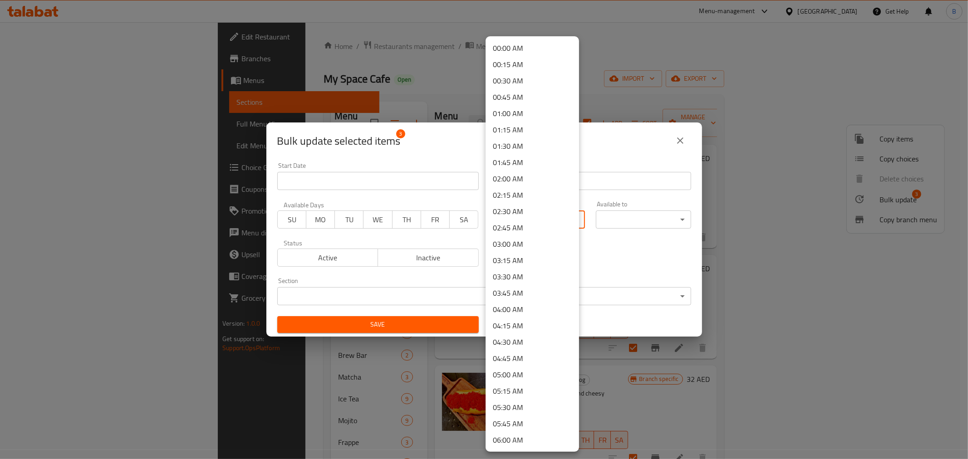
click at [545, 226] on body "​ Menu-management United Arab Emirates Get Help B Edit Restaurant Branches Menu…" at bounding box center [484, 240] width 968 height 437
click at [532, 248] on li "07:00 AM" at bounding box center [532, 254] width 93 height 16
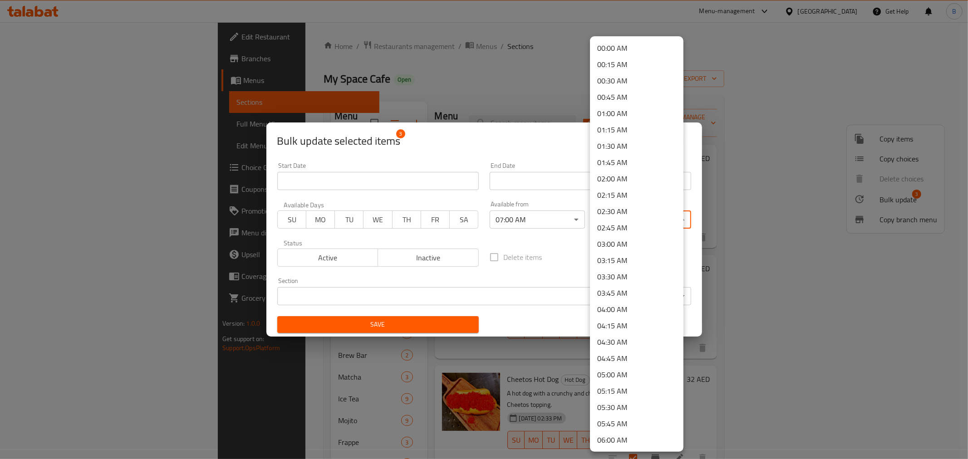
click at [624, 213] on body "​ Menu-management United Arab Emirates Get Help B Edit Restaurant Branches Menu…" at bounding box center [484, 240] width 968 height 437
click at [630, 441] on li "23:59 PM" at bounding box center [636, 441] width 93 height 16
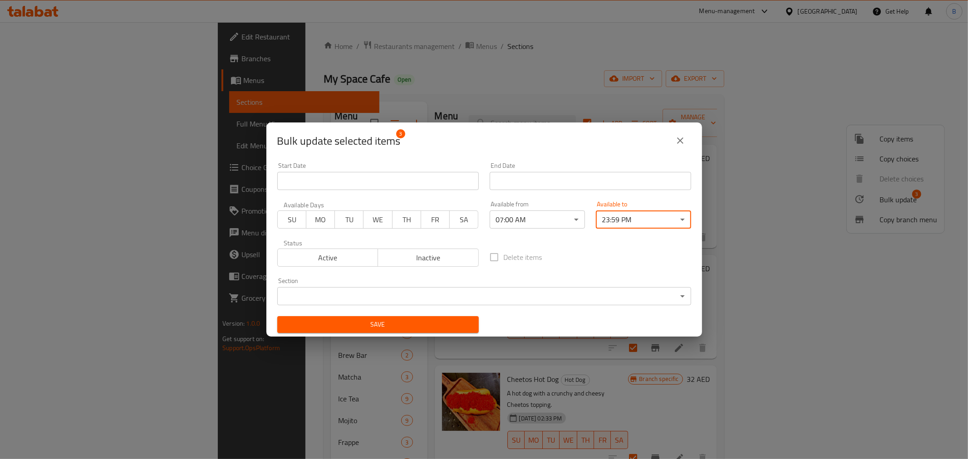
click at [439, 299] on body "​ Menu-management United Arab Emirates Get Help B Edit Restaurant Branches Menu…" at bounding box center [484, 240] width 968 height 437
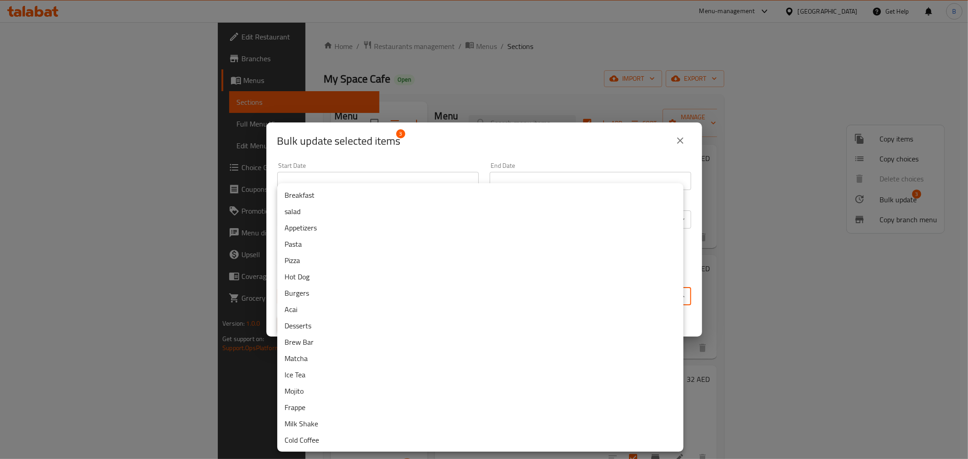
click at [360, 276] on li "Hot Dog" at bounding box center [480, 277] width 406 height 16
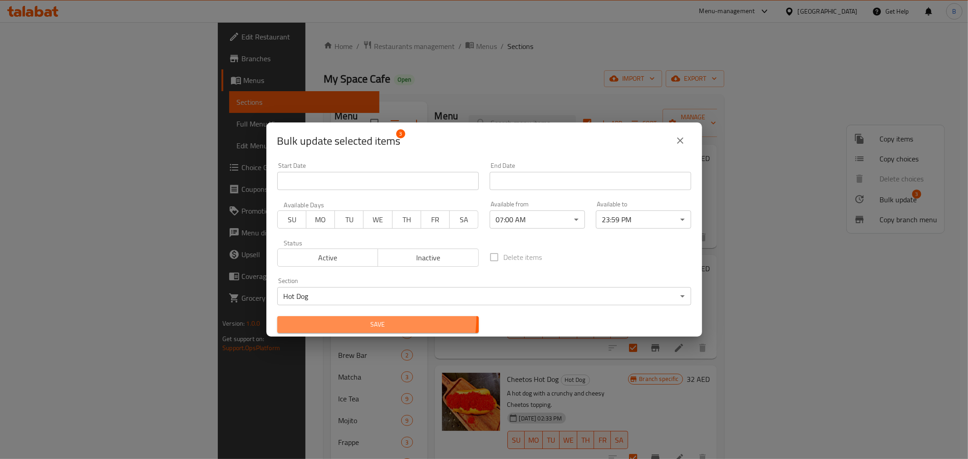
click at [337, 316] on button "Save" at bounding box center [378, 324] width 202 height 17
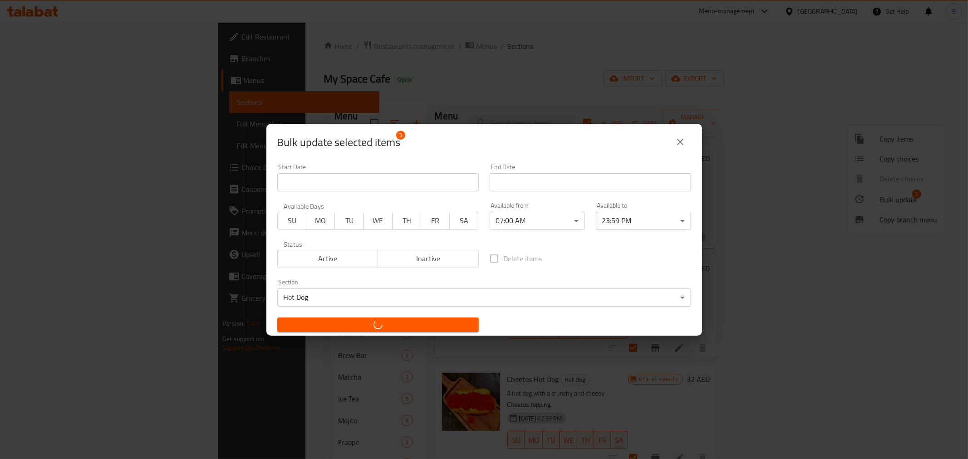
checkbox input "false"
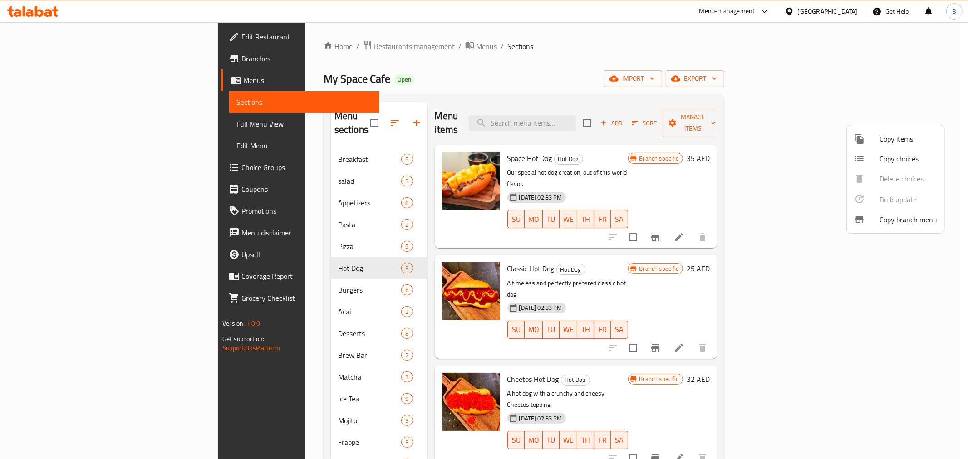
drag, startPoint x: 252, startPoint y: 295, endPoint x: 250, endPoint y: 289, distance: 7.0
click at [252, 295] on div at bounding box center [484, 229] width 968 height 459
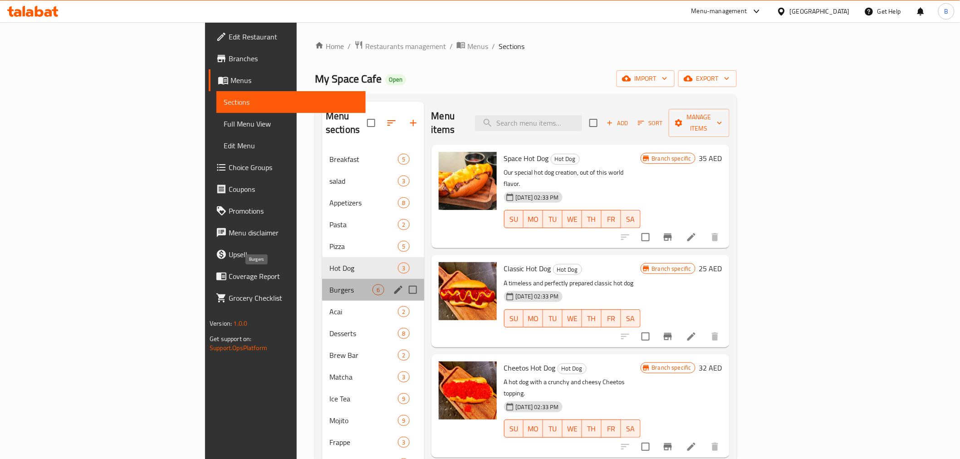
click at [329, 285] on span "Burgers" at bounding box center [350, 290] width 43 height 11
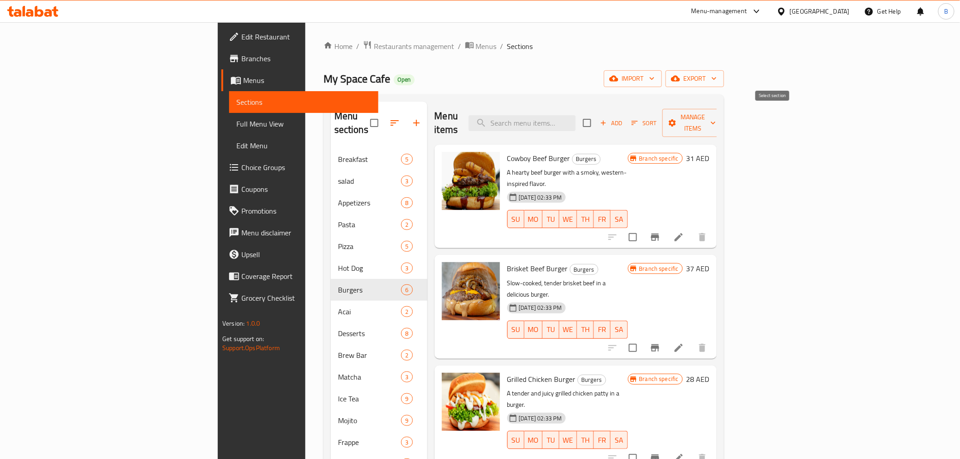
click at [597, 120] on input "checkbox" at bounding box center [587, 122] width 19 height 19
checkbox input "true"
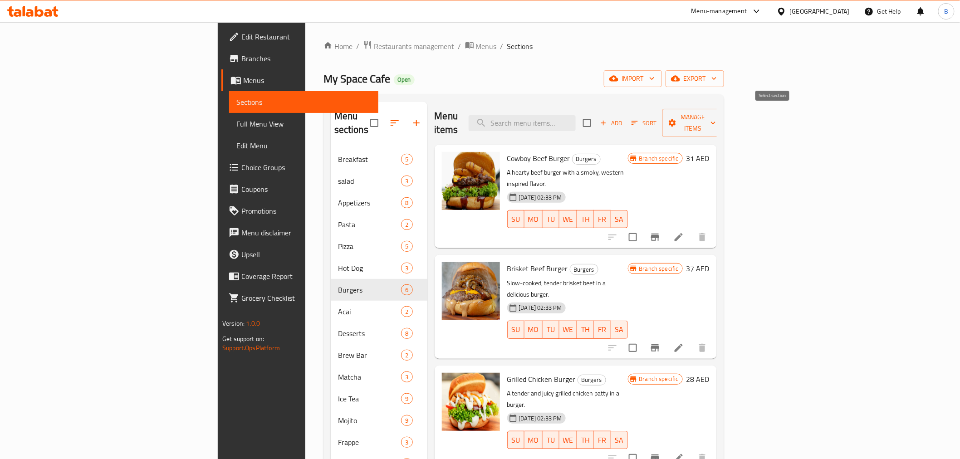
checkbox input "true"
click at [723, 109] on button "Manage items" at bounding box center [693, 123] width 61 height 28
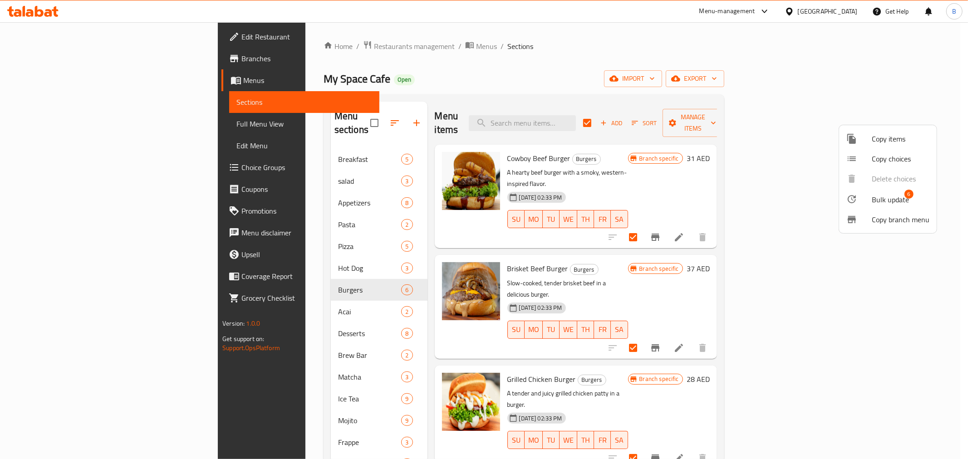
click at [876, 204] on span "Bulk update" at bounding box center [890, 199] width 37 height 11
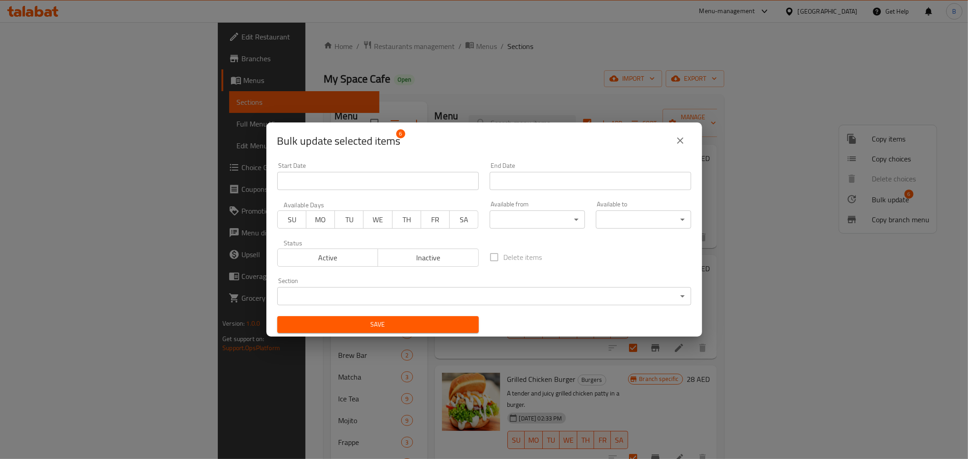
click at [406, 300] on body "​ Menu-management United Arab Emirates Get Help B Edit Restaurant Branches Menu…" at bounding box center [484, 240] width 968 height 437
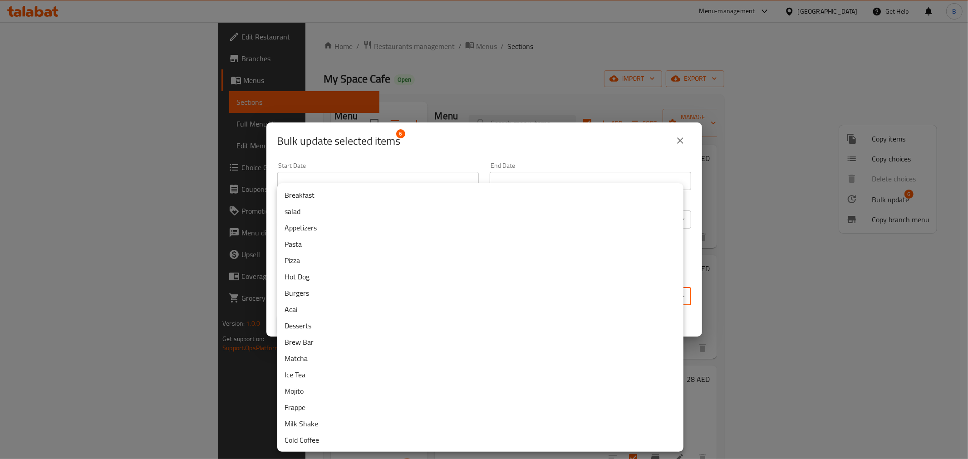
click at [314, 292] on li "Burgers" at bounding box center [480, 293] width 406 height 16
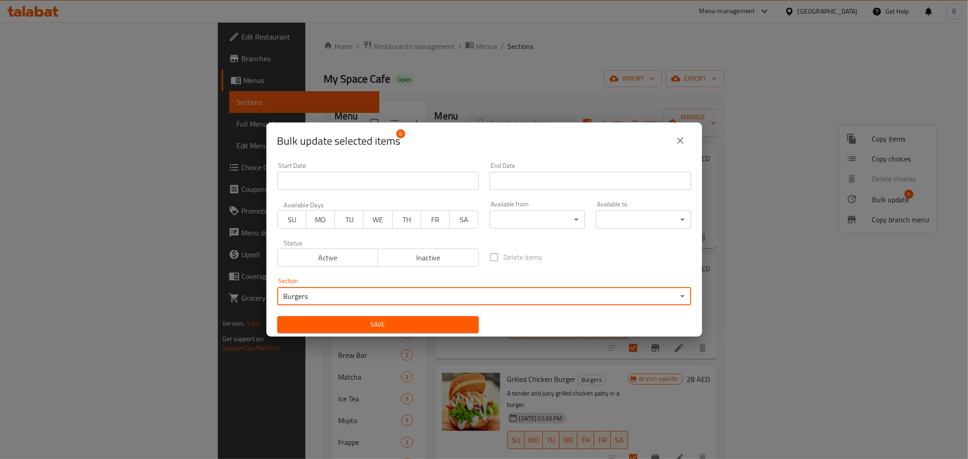
click at [555, 214] on body "​ Menu-management United Arab Emirates Get Help B Edit Restaurant Branches Menu…" at bounding box center [484, 240] width 968 height 437
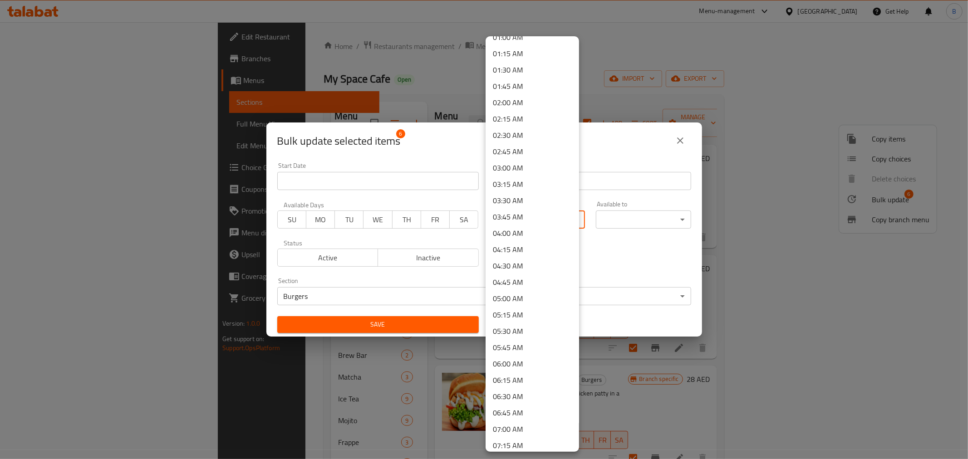
scroll to position [151, 0]
click at [521, 357] on li "07:00 AM" at bounding box center [532, 354] width 93 height 16
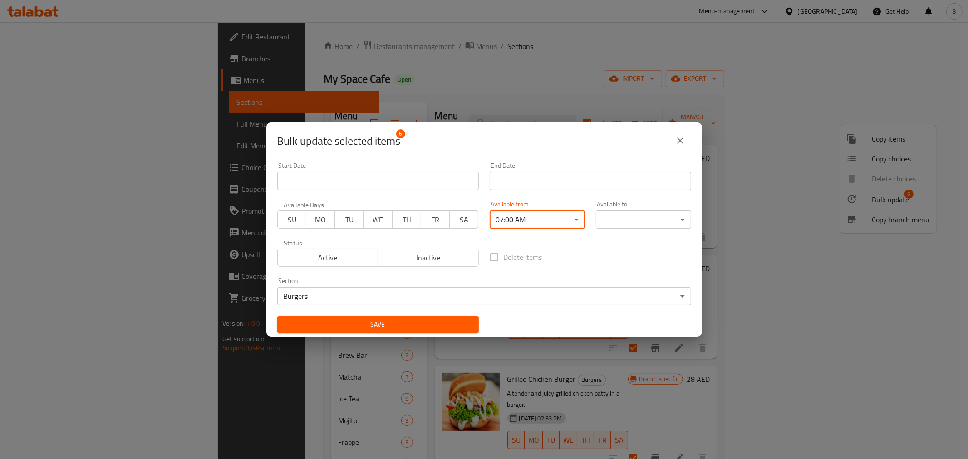
click at [619, 224] on body "​ Menu-management United Arab Emirates Get Help B Edit Restaurant Branches Menu…" at bounding box center [484, 240] width 968 height 437
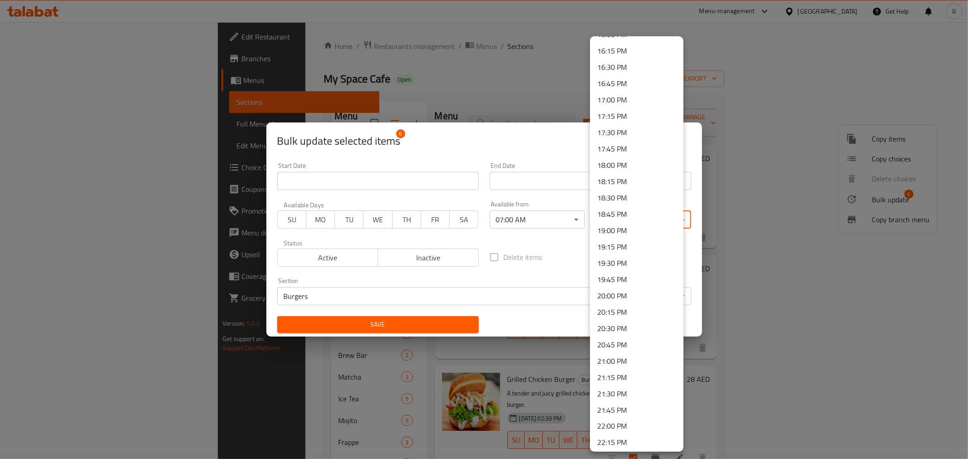
scroll to position [1175, 0]
click at [620, 443] on li "23:59 PM" at bounding box center [636, 441] width 93 height 16
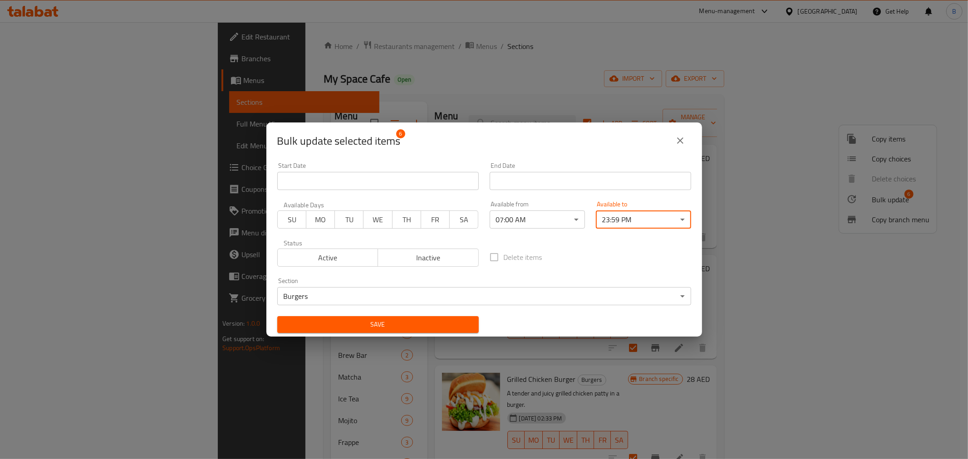
click at [415, 321] on span "Save" at bounding box center [378, 324] width 187 height 11
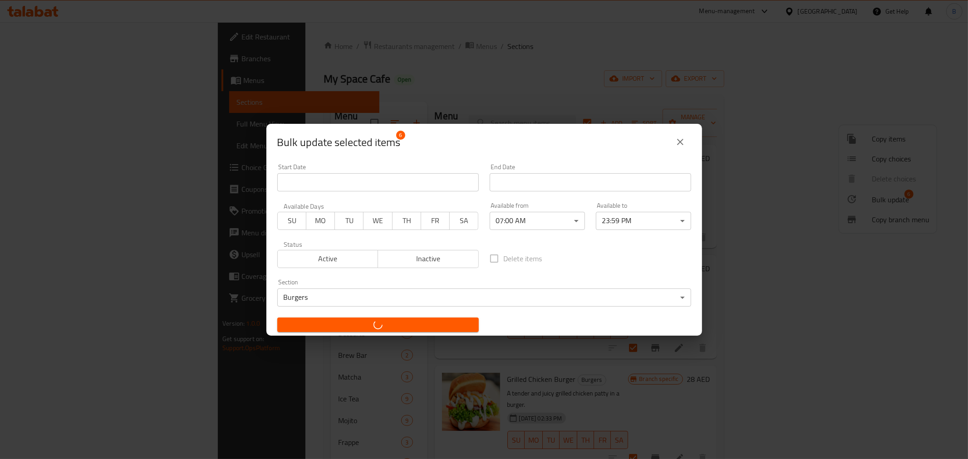
checkbox input "false"
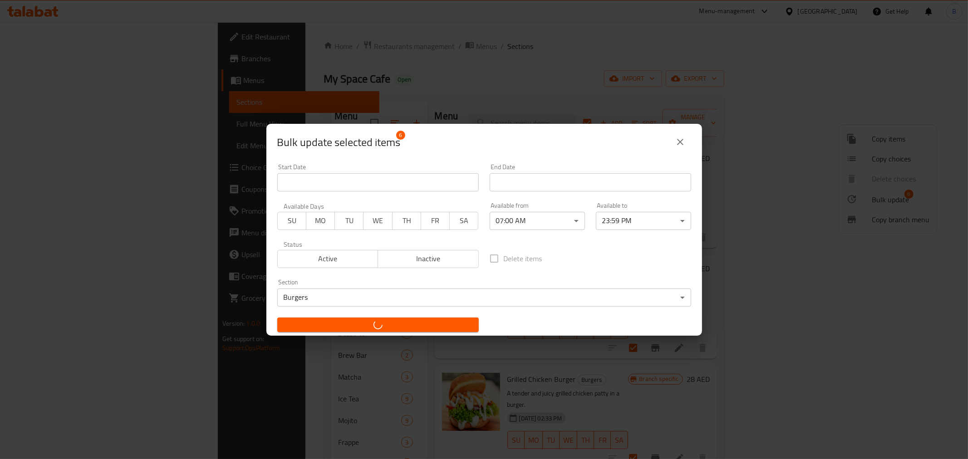
checkbox input "false"
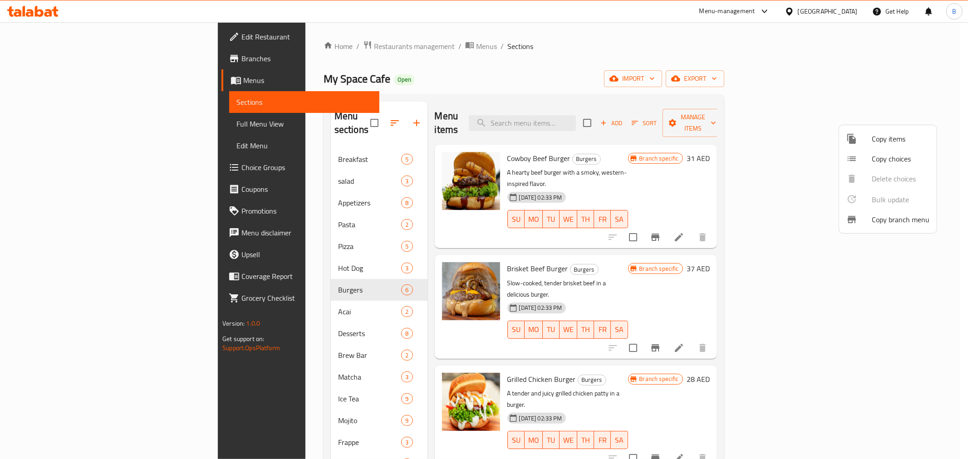
click at [285, 301] on div at bounding box center [484, 229] width 968 height 459
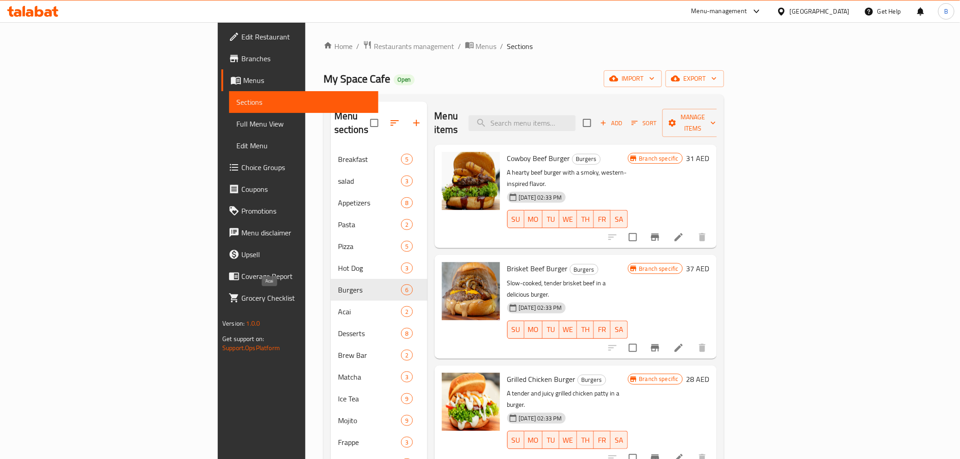
click at [338, 306] on span "Acai" at bounding box center [370, 311] width 64 height 11
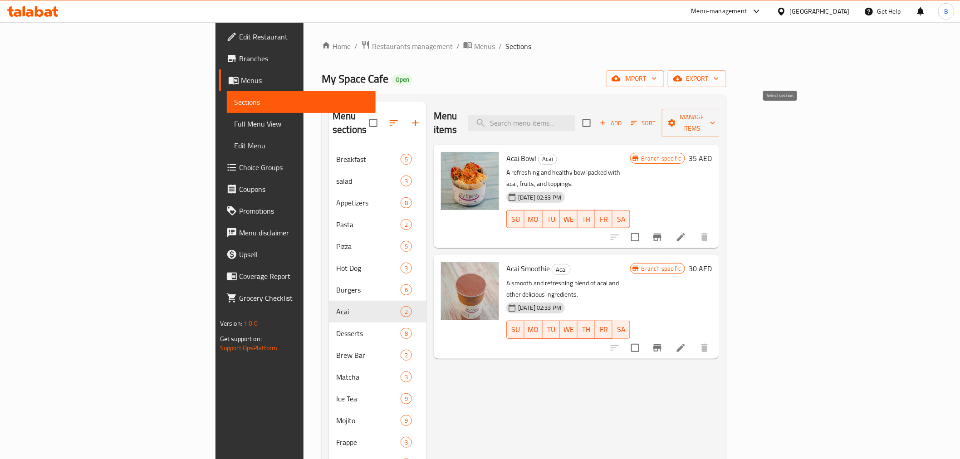
click at [596, 113] on input "checkbox" at bounding box center [586, 122] width 19 height 19
checkbox input "true"
click at [723, 111] on button "Manage items" at bounding box center [692, 123] width 61 height 28
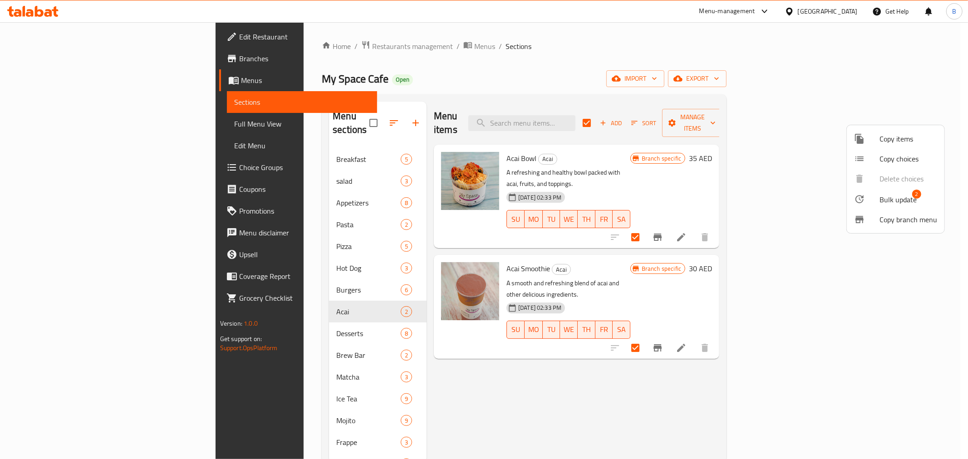
click at [904, 199] on span "Bulk update" at bounding box center [898, 199] width 37 height 11
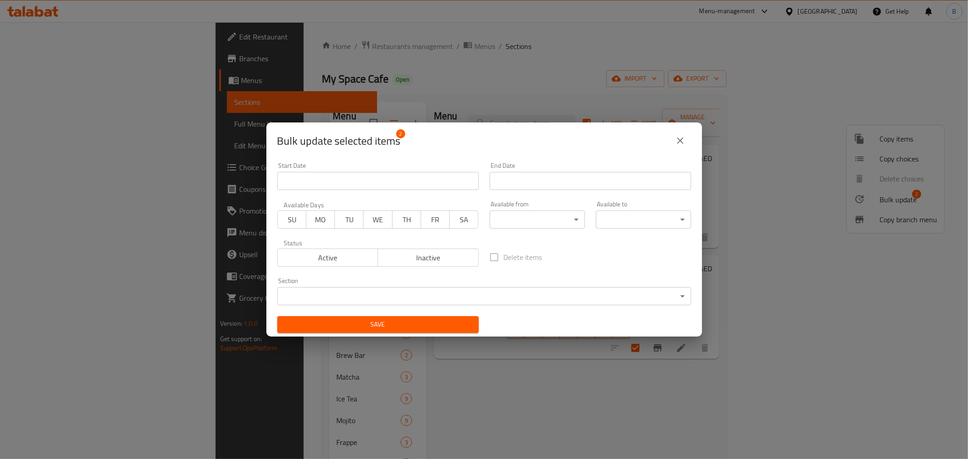
click at [536, 225] on div "Available from ​ ​" at bounding box center [537, 215] width 106 height 39
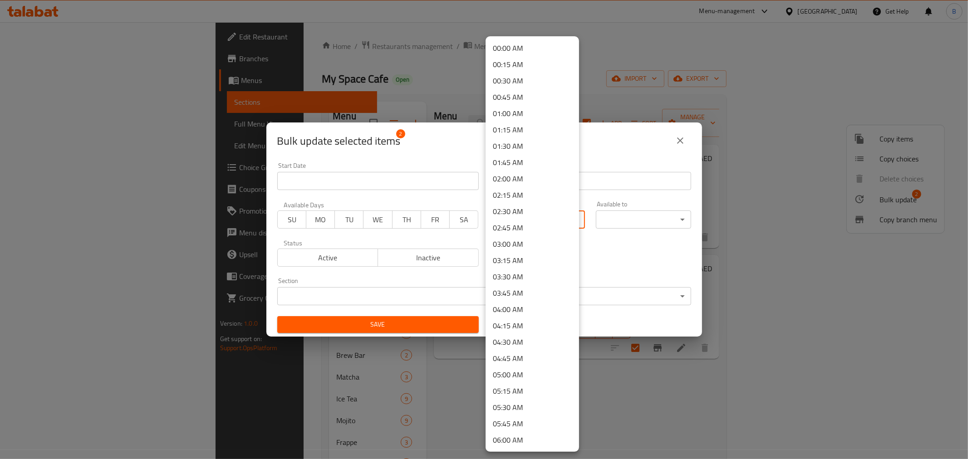
click at [536, 216] on body "​ Menu-management United Arab Emirates Get Help B Edit Restaurant Branches Menu…" at bounding box center [484, 240] width 968 height 437
click at [527, 402] on li "07:00 AM" at bounding box center [532, 405] width 93 height 16
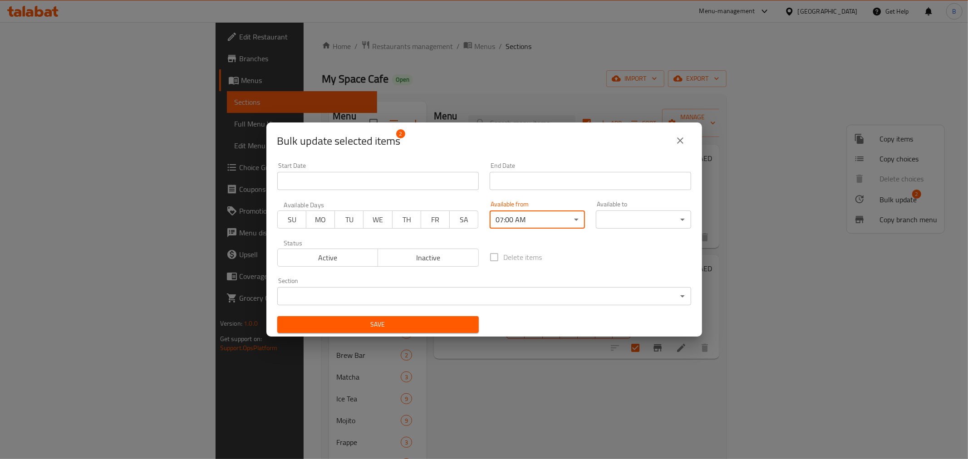
click at [613, 221] on body "​ Menu-management United Arab Emirates Get Help B Edit Restaurant Branches Menu…" at bounding box center [484, 240] width 968 height 437
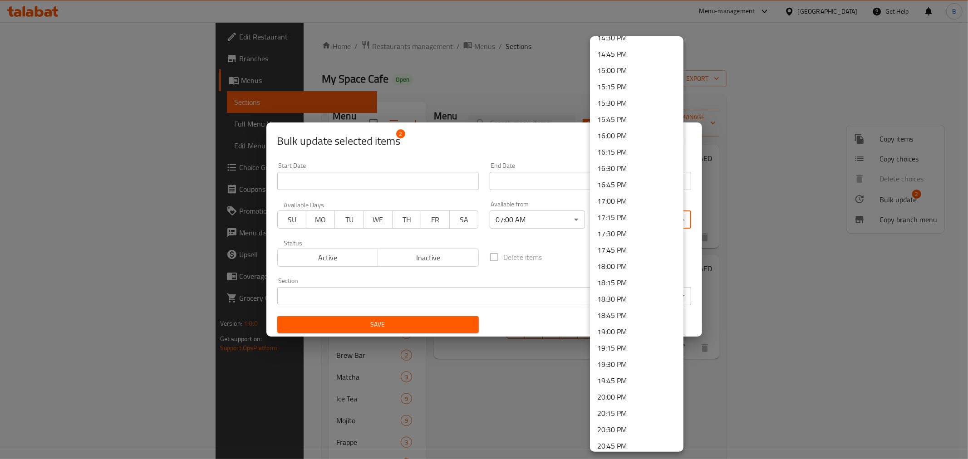
scroll to position [1175, 0]
click at [619, 431] on li "23:45 PM" at bounding box center [636, 425] width 93 height 16
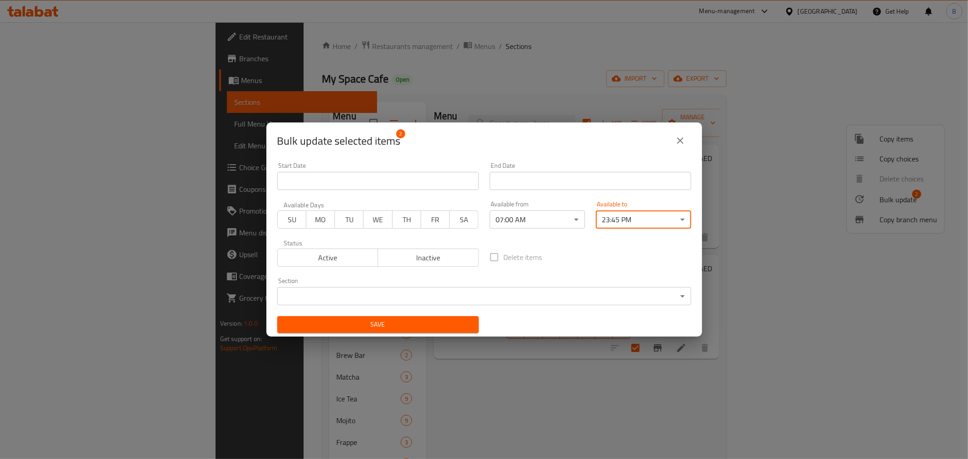
click at [627, 221] on body "​ Menu-management United Arab Emirates Get Help B Edit Restaurant Branches Menu…" at bounding box center [484, 240] width 968 height 437
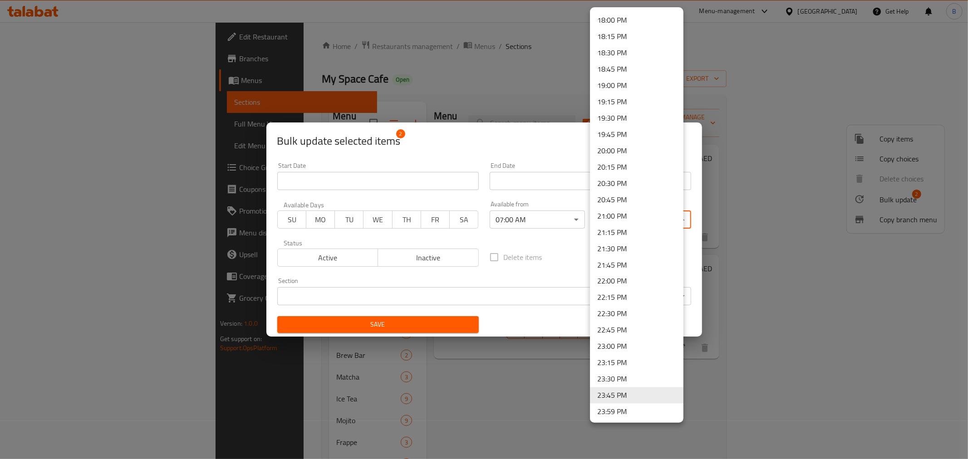
click at [634, 415] on li "23:59 PM" at bounding box center [636, 412] width 93 height 16
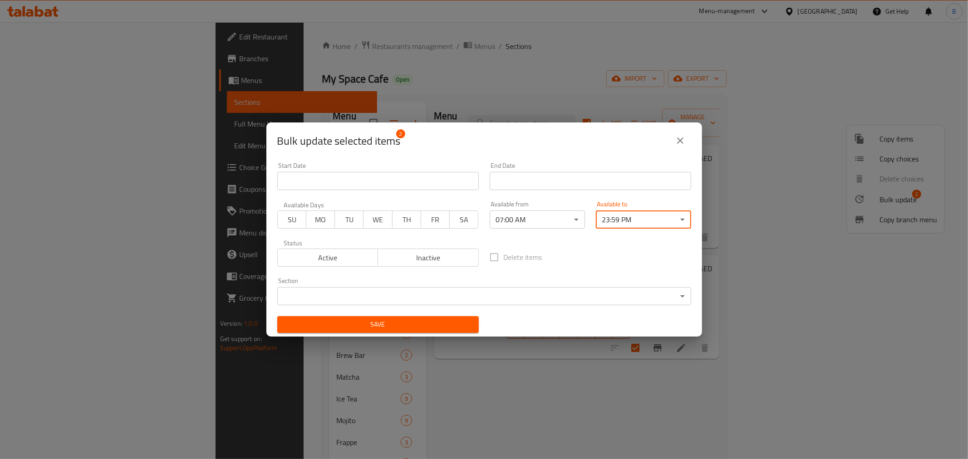
click at [456, 318] on button "Save" at bounding box center [378, 324] width 202 height 17
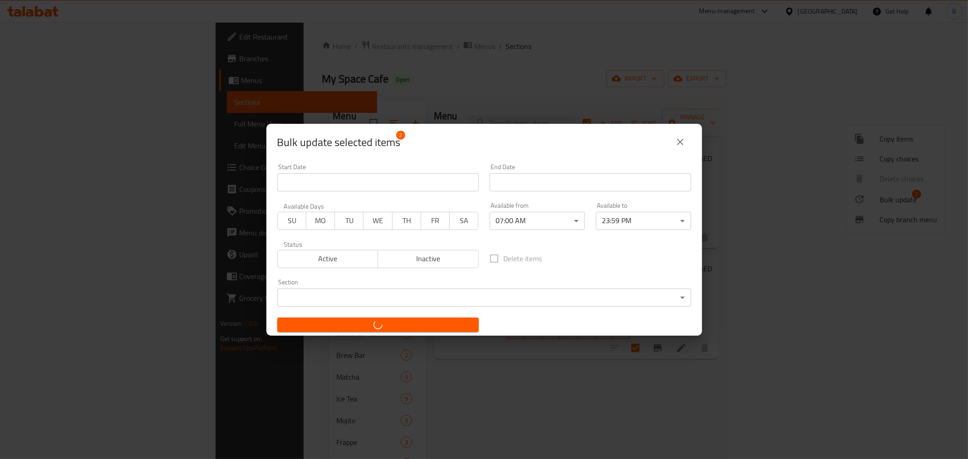
checkbox input "false"
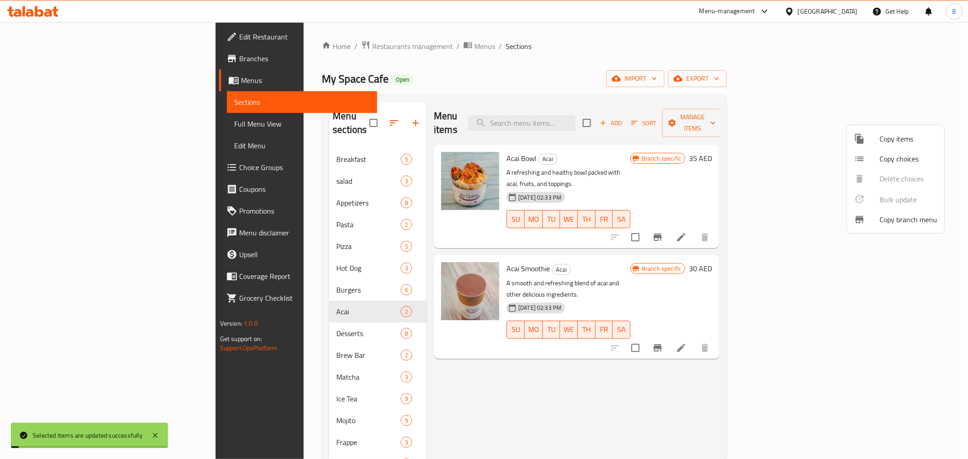
click at [283, 321] on div at bounding box center [484, 229] width 968 height 459
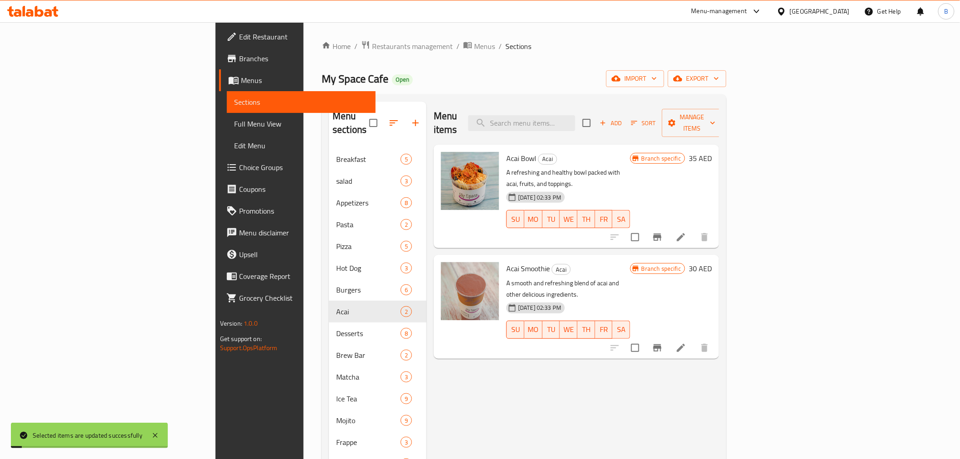
click at [336, 328] on span "Desserts" at bounding box center [368, 333] width 64 height 11
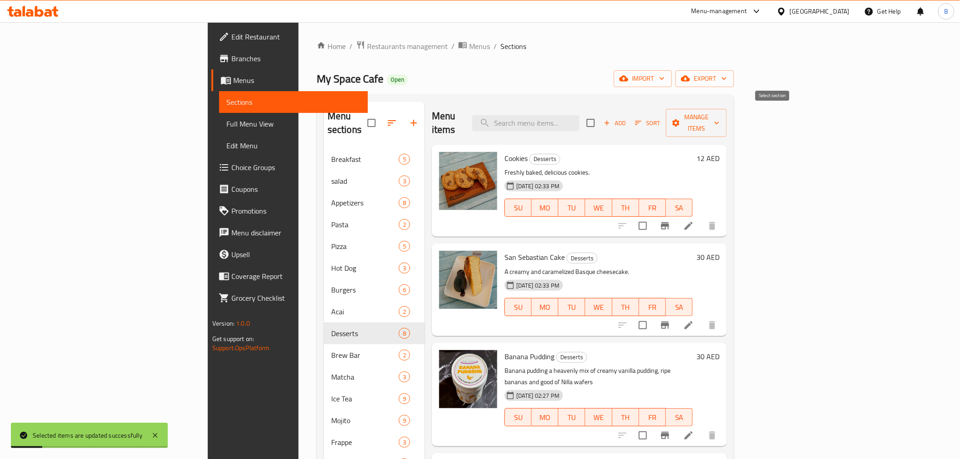
click at [600, 116] on input "checkbox" at bounding box center [590, 122] width 19 height 19
checkbox input "true"
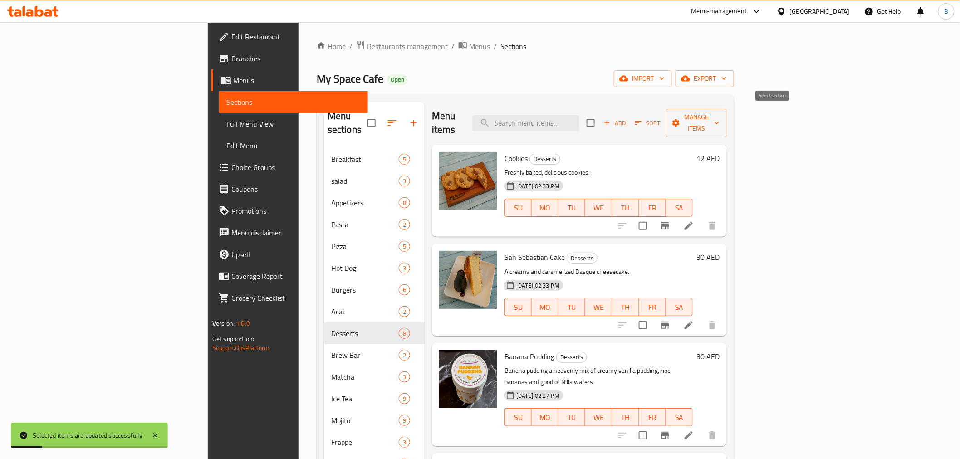
checkbox input "true"
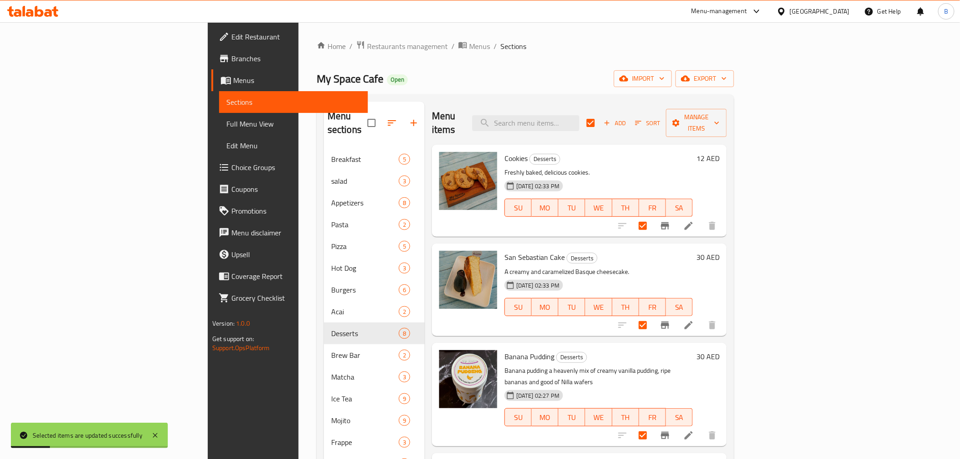
drag, startPoint x: 854, startPoint y: 124, endPoint x: 853, endPoint y: 129, distance: 5.1
click at [727, 128] on div "Menu items Add Sort Manage items" at bounding box center [579, 123] width 295 height 43
click at [727, 125] on div "Add Sort Manage items" at bounding box center [657, 123] width 140 height 28
click at [720, 121] on span "Manage items" at bounding box center [696, 123] width 46 height 23
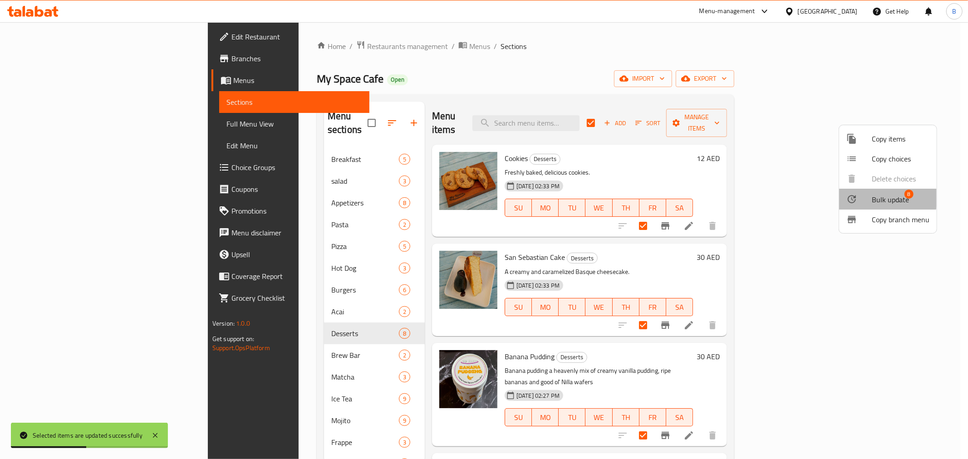
click at [860, 195] on div at bounding box center [858, 199] width 25 height 11
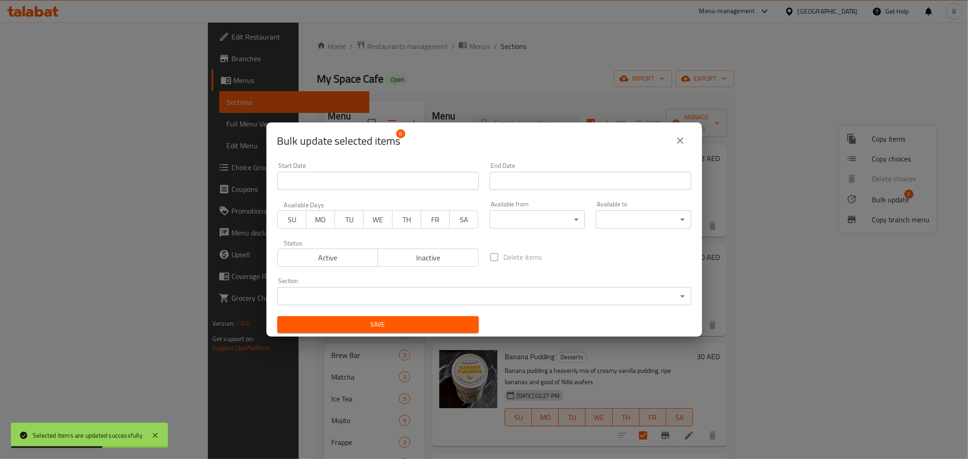
drag, startPoint x: 541, startPoint y: 209, endPoint x: 542, endPoint y: 224, distance: 14.6
click at [542, 218] on div "Available from ​ ​" at bounding box center [537, 215] width 95 height 28
click at [548, 227] on body "Selected items are updated successfully ​ Menu-management United Arab Emirates …" at bounding box center [484, 240] width 968 height 437
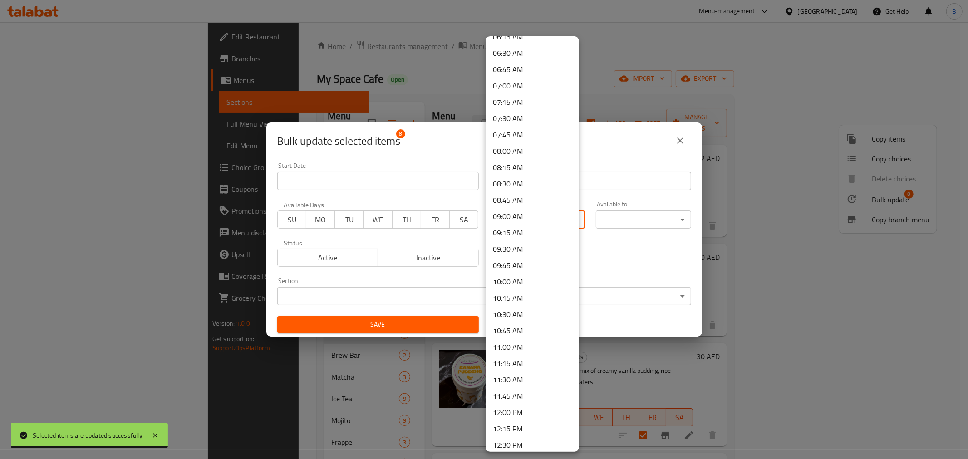
scroll to position [419, 0]
click at [511, 85] on li "07:00 AM" at bounding box center [532, 87] width 93 height 16
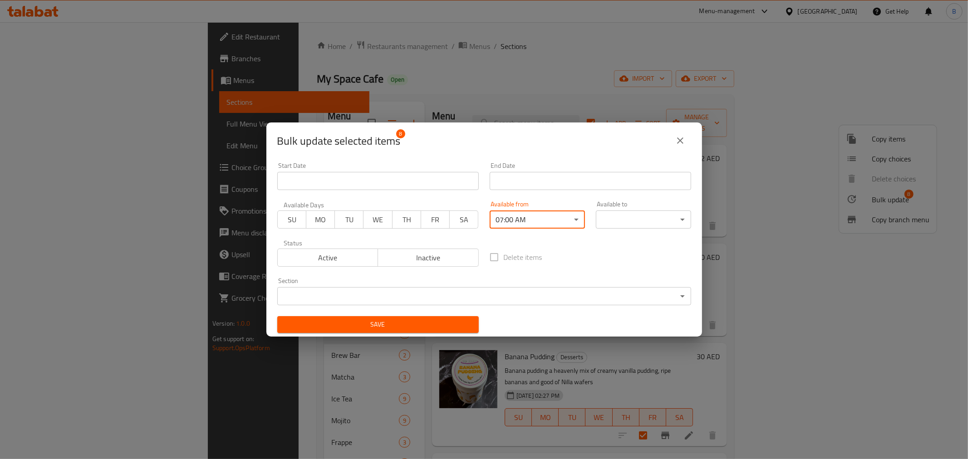
click at [638, 219] on body "​ Menu-management United Arab Emirates Get Help B Edit Restaurant Branches Menu…" at bounding box center [484, 240] width 968 height 437
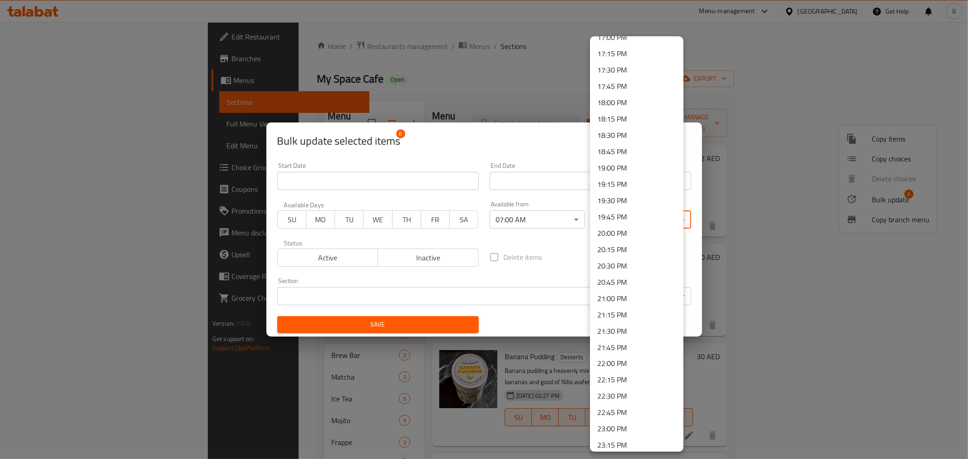
scroll to position [1175, 0]
click at [619, 433] on li "23:59 PM" at bounding box center [636, 441] width 93 height 16
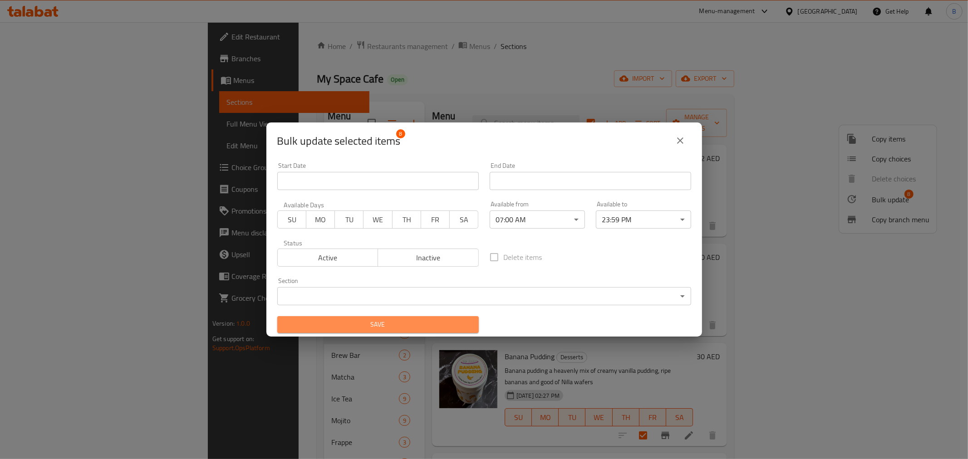
click at [447, 321] on span "Save" at bounding box center [378, 324] width 187 height 11
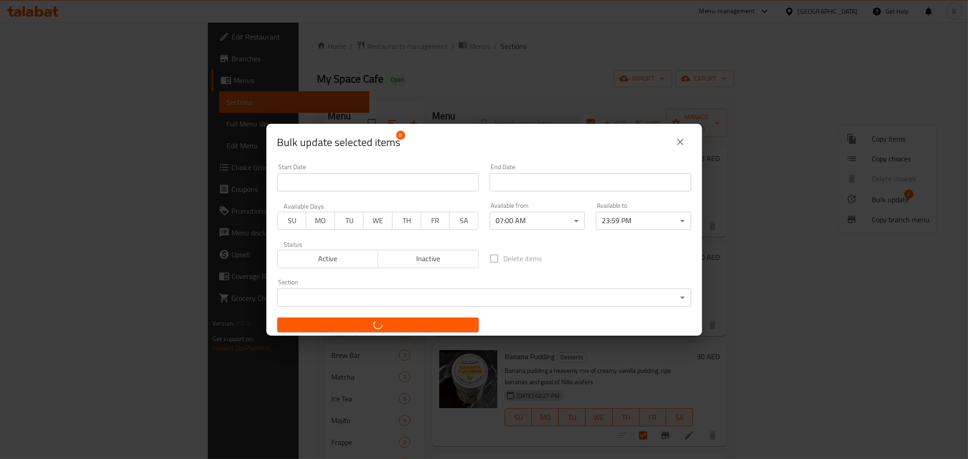
checkbox input "false"
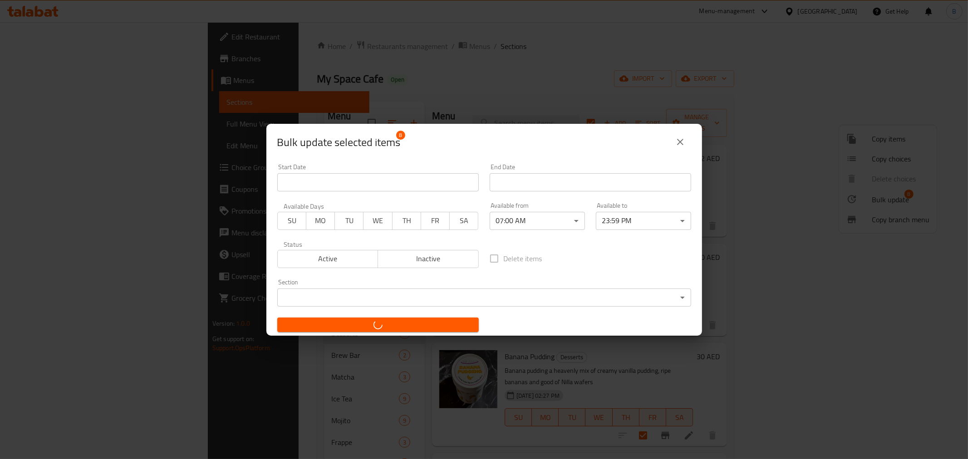
checkbox input "false"
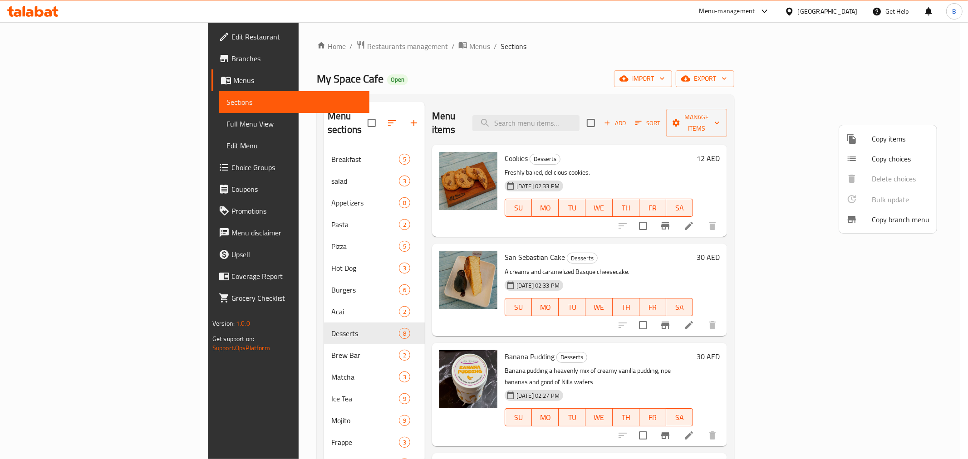
click at [775, 121] on div at bounding box center [484, 229] width 968 height 459
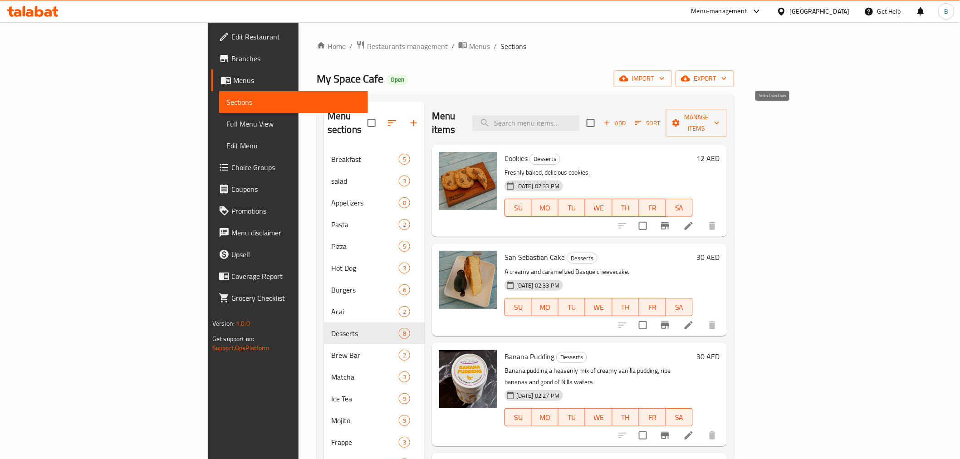
click at [600, 121] on input "checkbox" at bounding box center [590, 122] width 19 height 19
checkbox input "true"
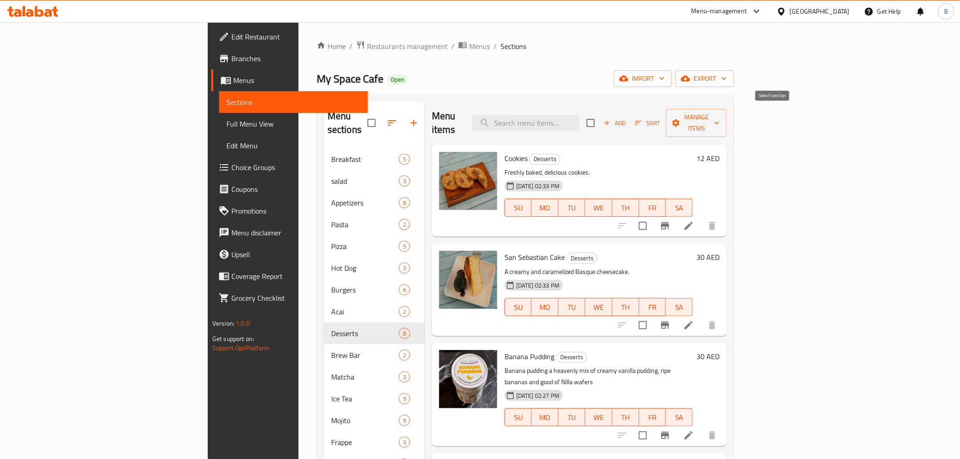
checkbox input "true"
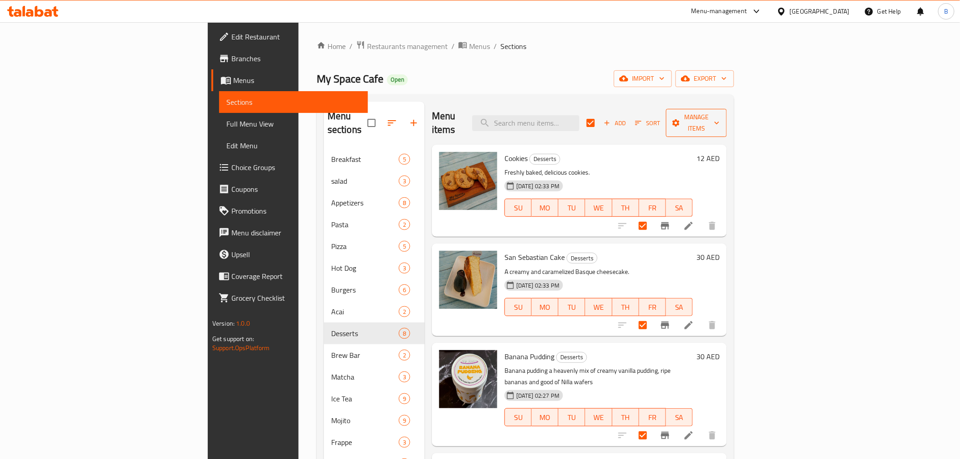
click at [727, 122] on button "Manage items" at bounding box center [696, 123] width 61 height 28
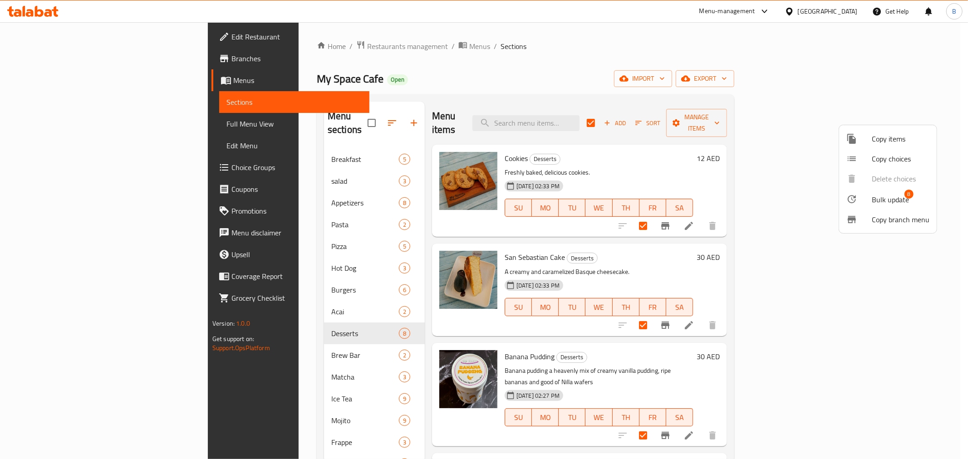
click at [891, 197] on span "Bulk update" at bounding box center [890, 199] width 37 height 11
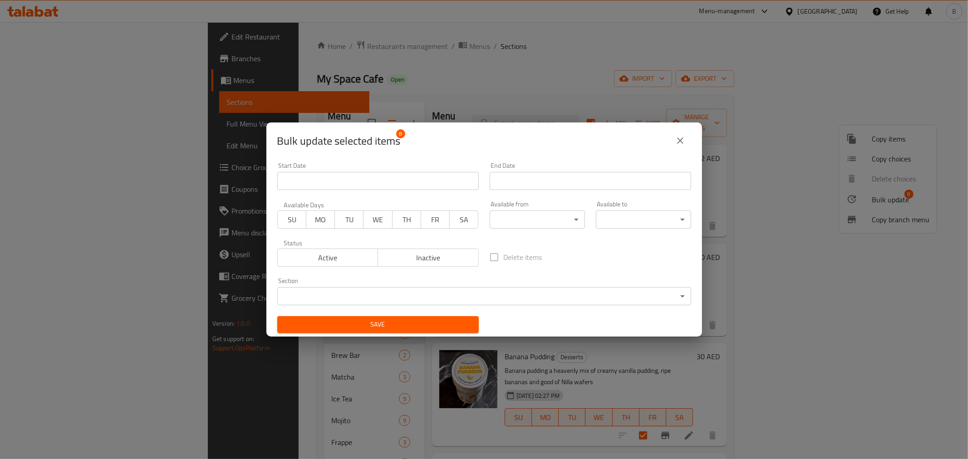
click at [624, 214] on body "​ Menu-management United Arab Emirates Get Help B Edit Restaurant Branches Menu…" at bounding box center [484, 240] width 968 height 437
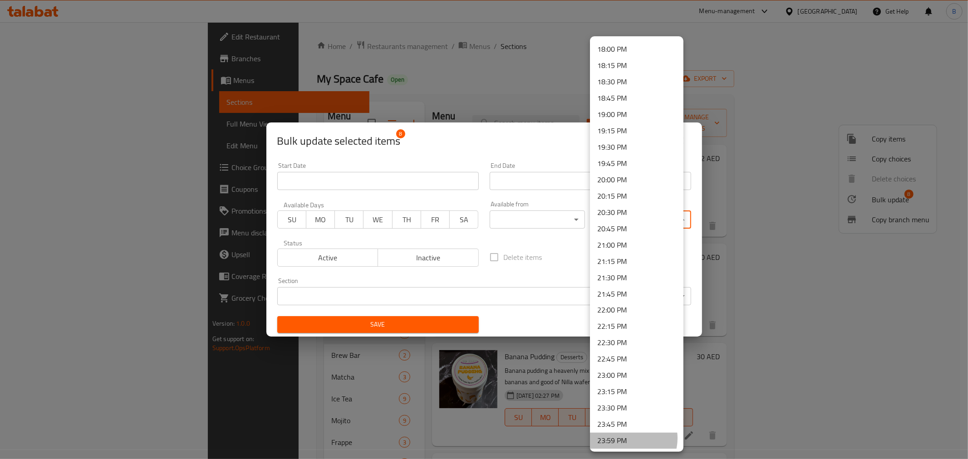
click at [629, 438] on li "23:59 PM" at bounding box center [636, 441] width 93 height 16
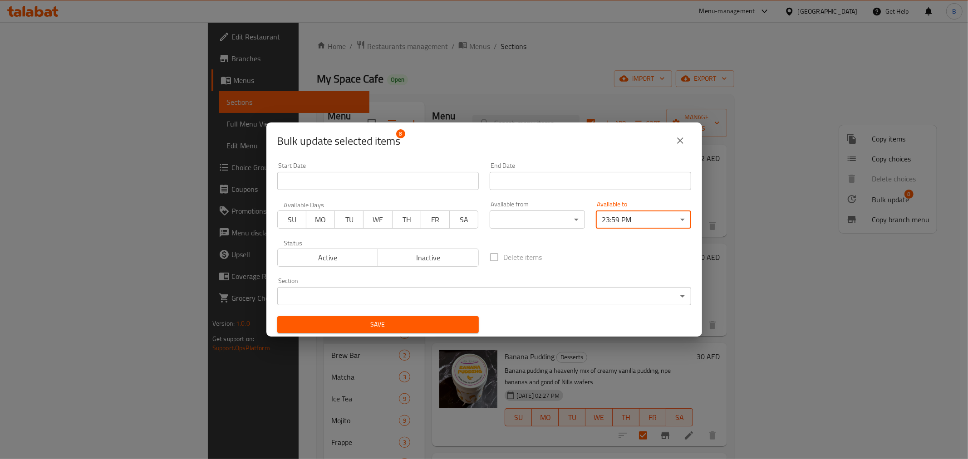
click at [541, 218] on body "​ Menu-management United Arab Emirates Get Help B Edit Restaurant Branches Menu…" at bounding box center [484, 240] width 968 height 437
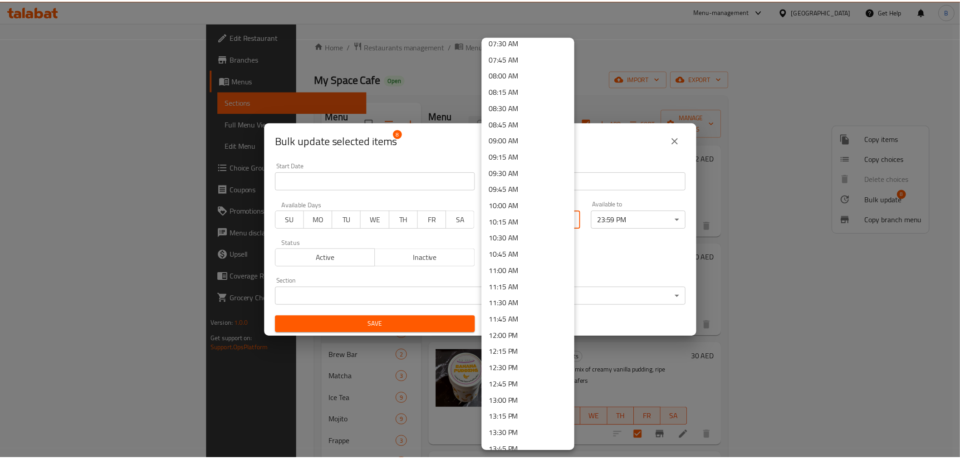
scroll to position [419, 0]
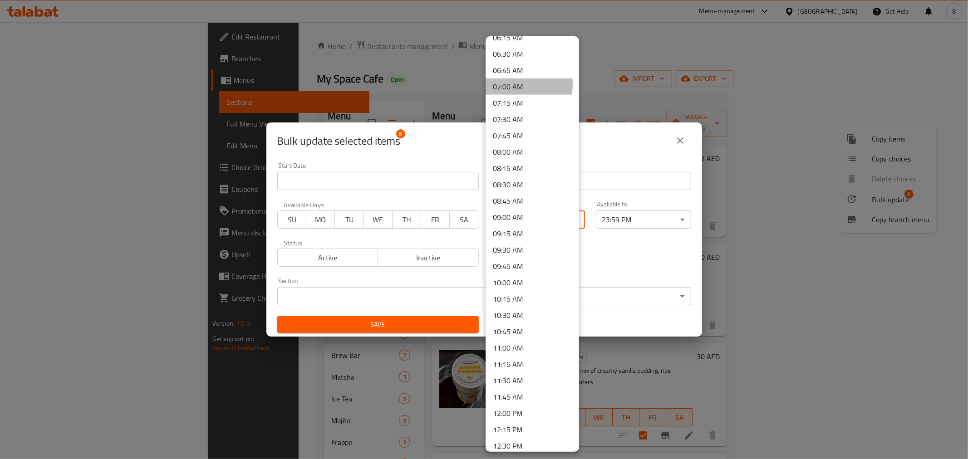
click at [511, 84] on li "07:00 AM" at bounding box center [532, 87] width 93 height 16
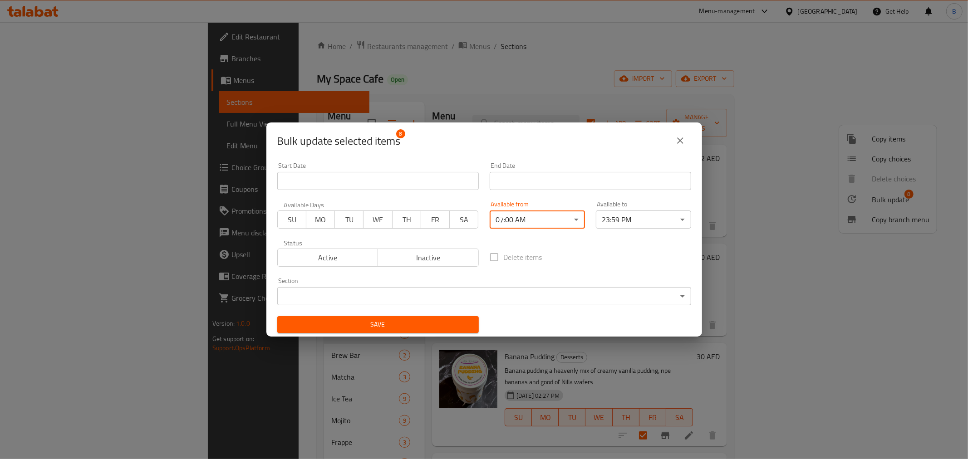
click at [437, 325] on span "Save" at bounding box center [378, 324] width 187 height 11
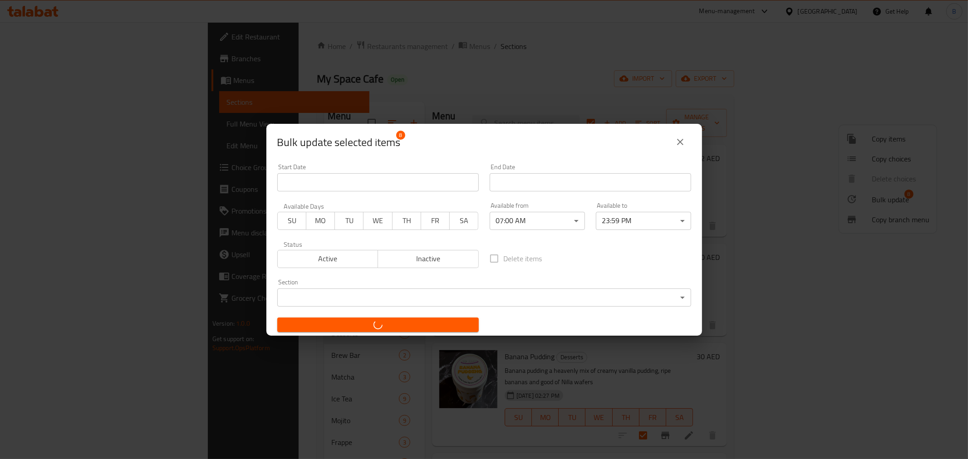
checkbox input "false"
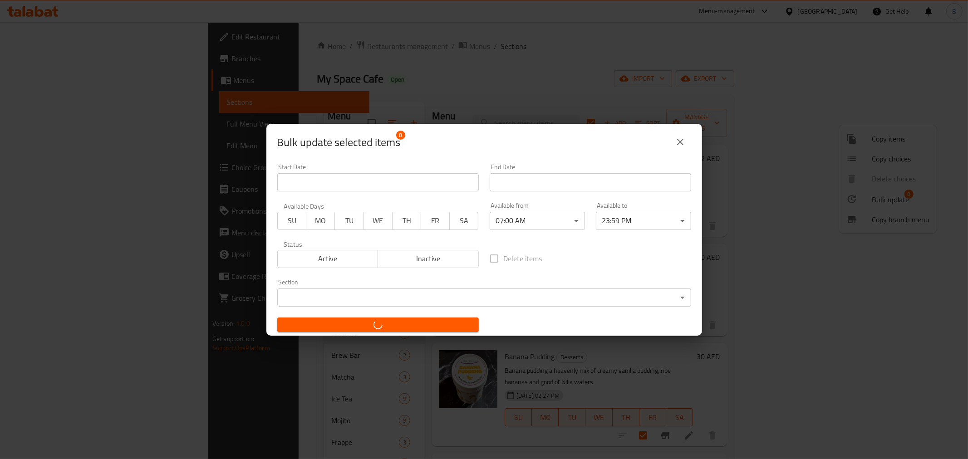
checkbox input "false"
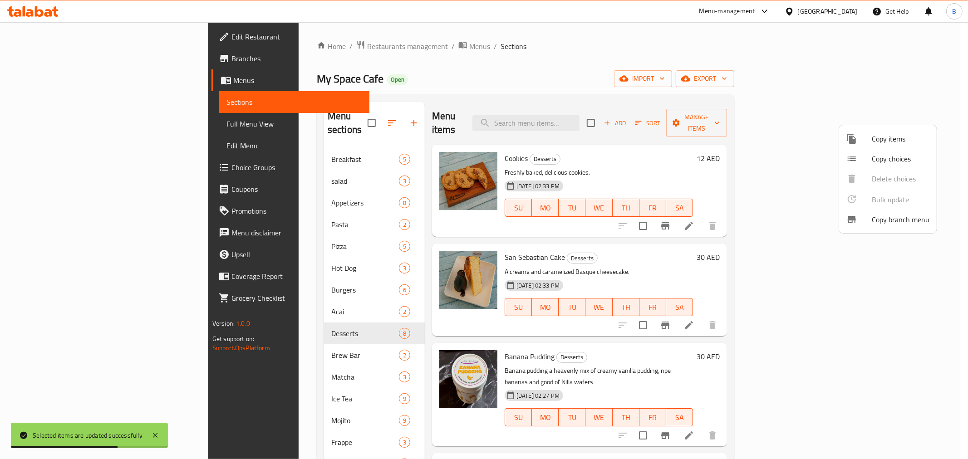
click at [374, 323] on div at bounding box center [484, 229] width 968 height 459
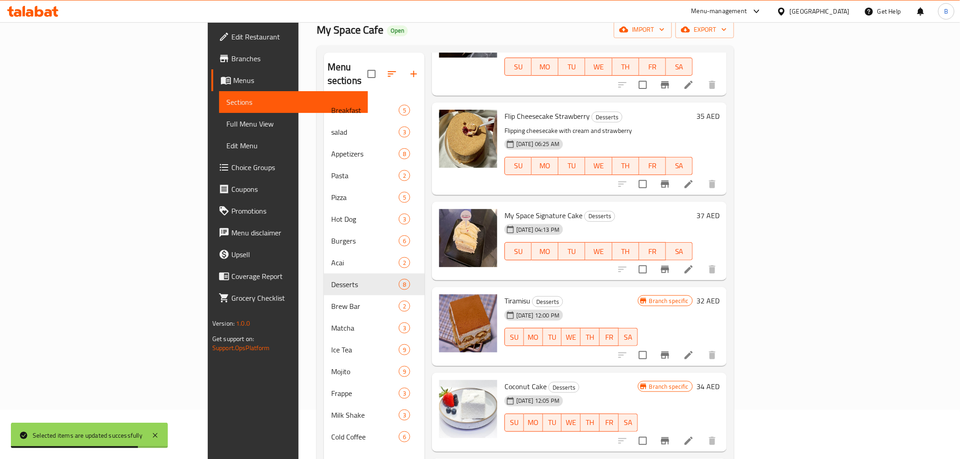
scroll to position [127, 0]
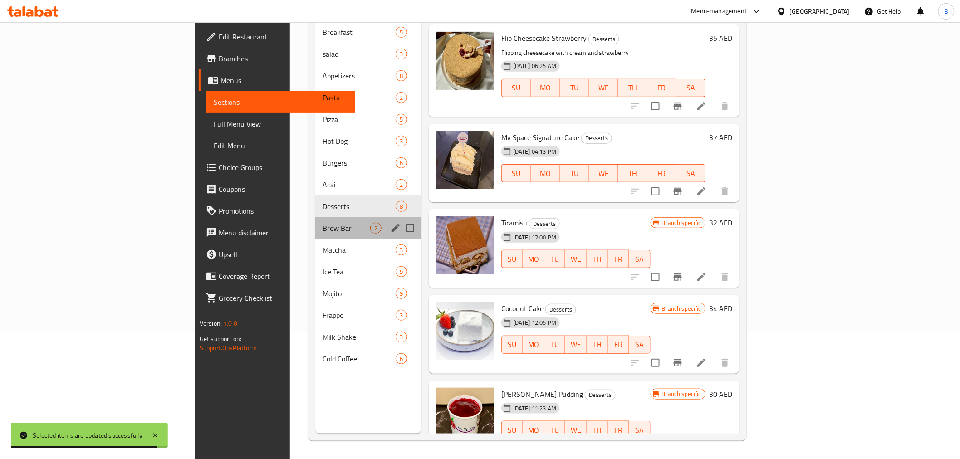
click at [324, 223] on div "Brew Bar 2" at bounding box center [368, 228] width 106 height 22
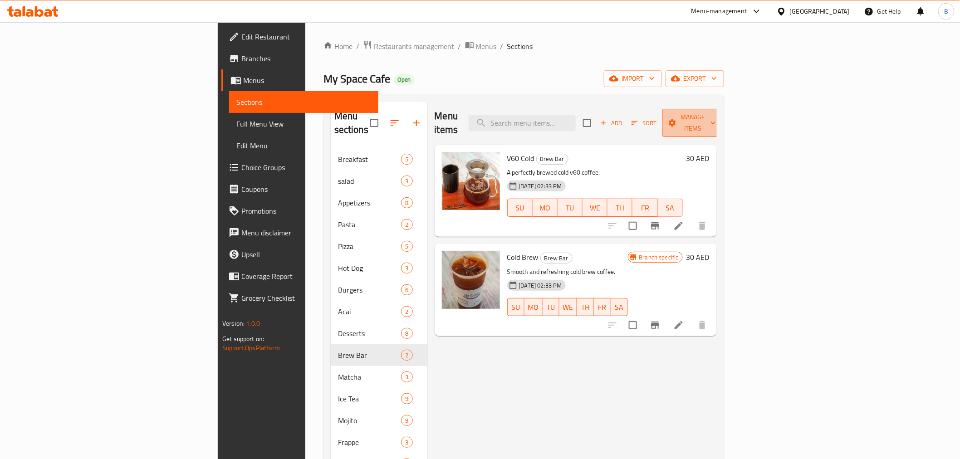
click at [723, 123] on button "Manage items" at bounding box center [693, 123] width 61 height 28
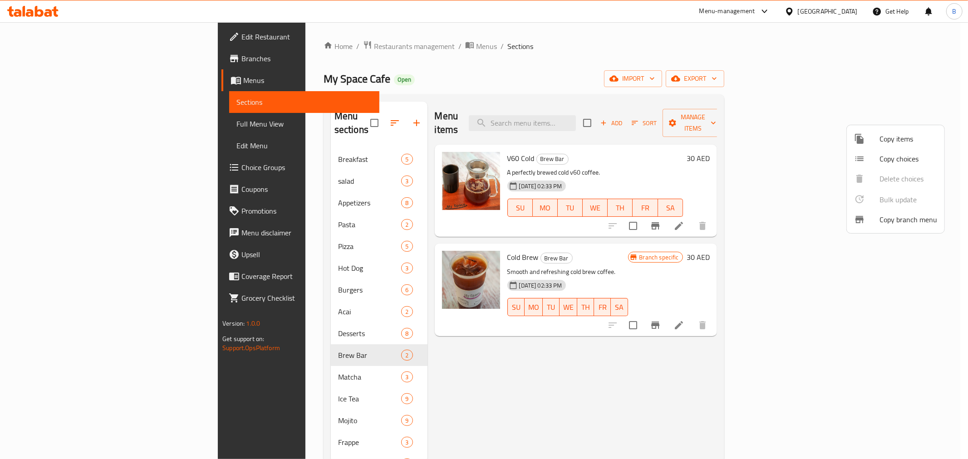
click at [772, 111] on div at bounding box center [484, 229] width 968 height 459
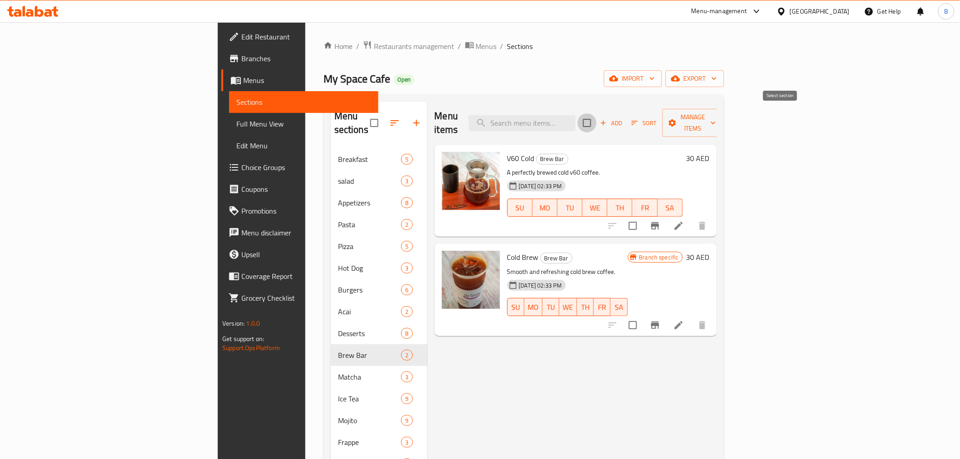
click at [597, 113] on input "checkbox" at bounding box center [587, 122] width 19 height 19
checkbox input "true"
click at [716, 115] on span "Manage items" at bounding box center [693, 123] width 46 height 23
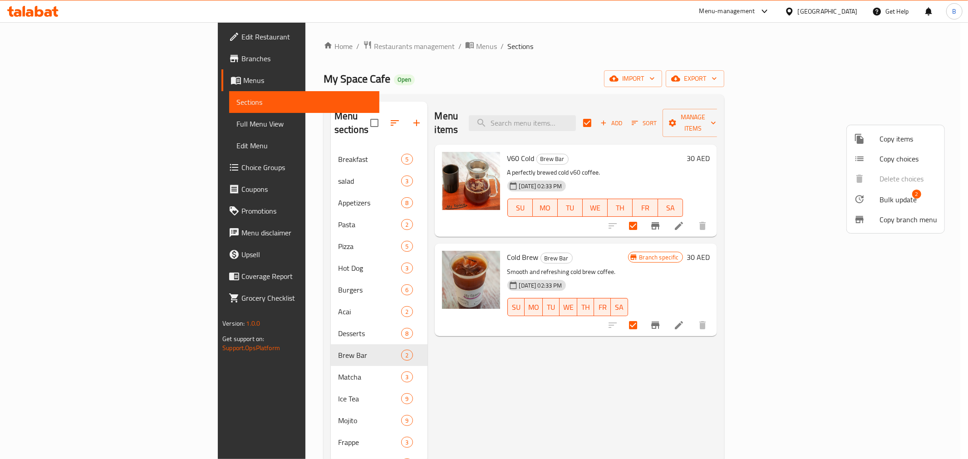
click at [876, 197] on div at bounding box center [866, 199] width 25 height 11
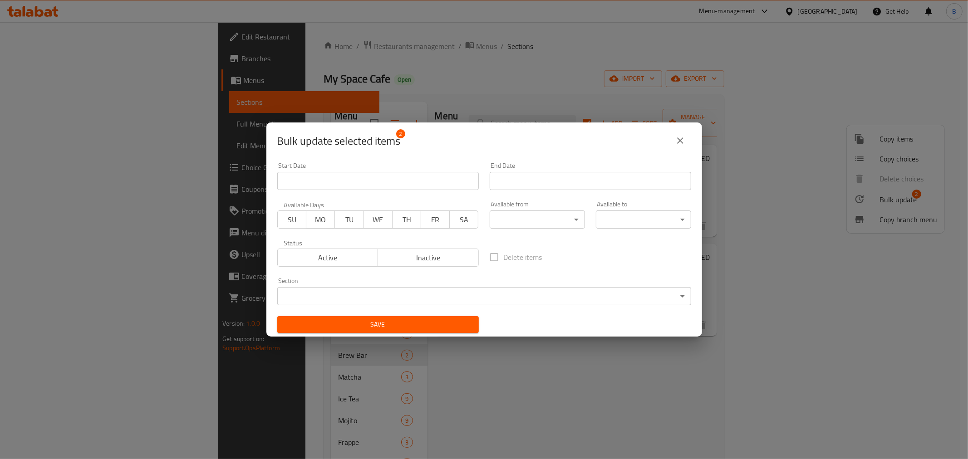
scroll to position [1, 0]
click at [564, 212] on body "​ Menu-management United Arab Emirates Get Help B Edit Restaurant Branches Menu…" at bounding box center [484, 240] width 968 height 437
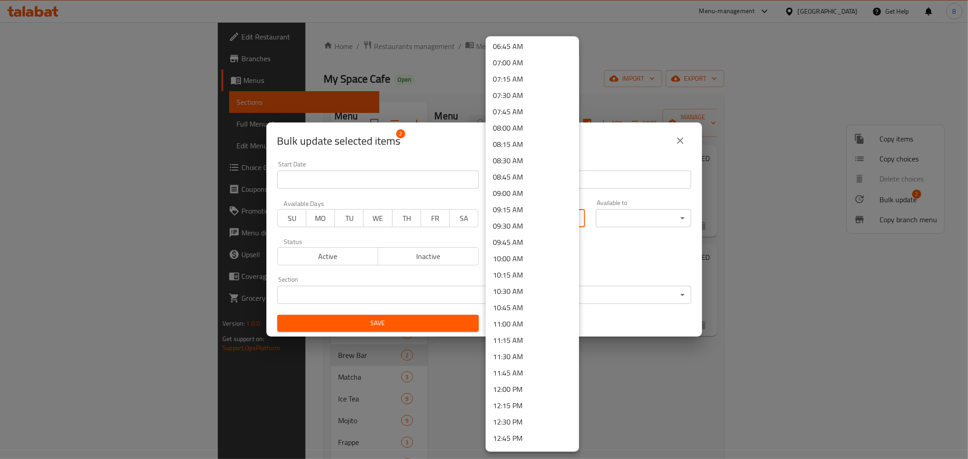
scroll to position [369, 0]
click at [510, 140] on li "07:00 AM" at bounding box center [532, 137] width 93 height 16
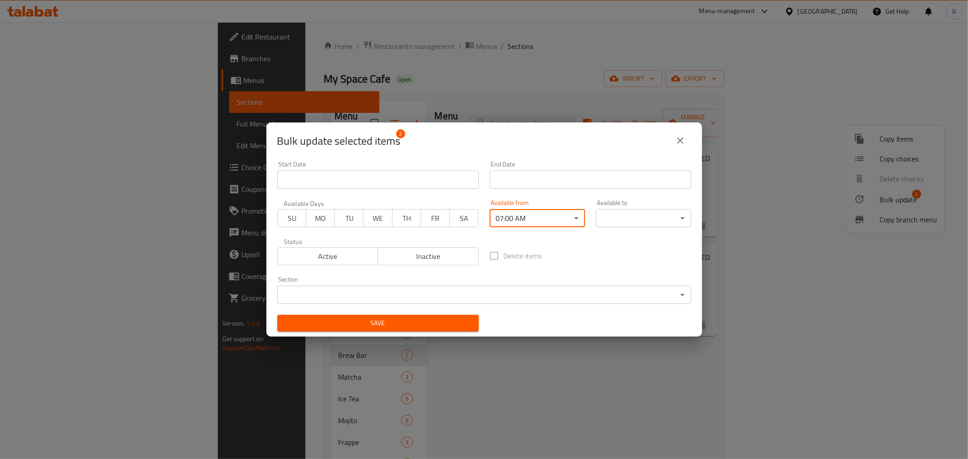
click at [659, 216] on body "​ Menu-management United Arab Emirates Get Help B Edit Restaurant Branches Menu…" at bounding box center [484, 240] width 968 height 437
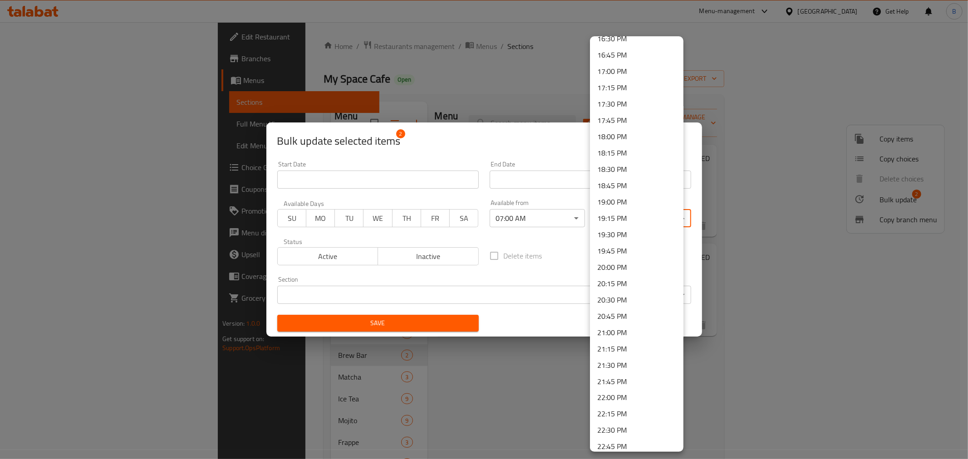
scroll to position [1175, 0]
click at [625, 446] on li "23:59 PM" at bounding box center [636, 441] width 93 height 16
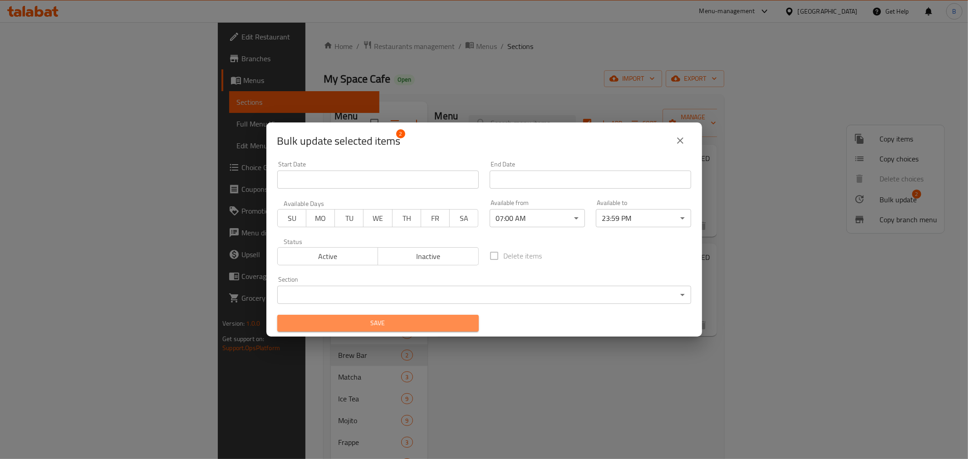
click at [438, 321] on span "Save" at bounding box center [378, 323] width 187 height 11
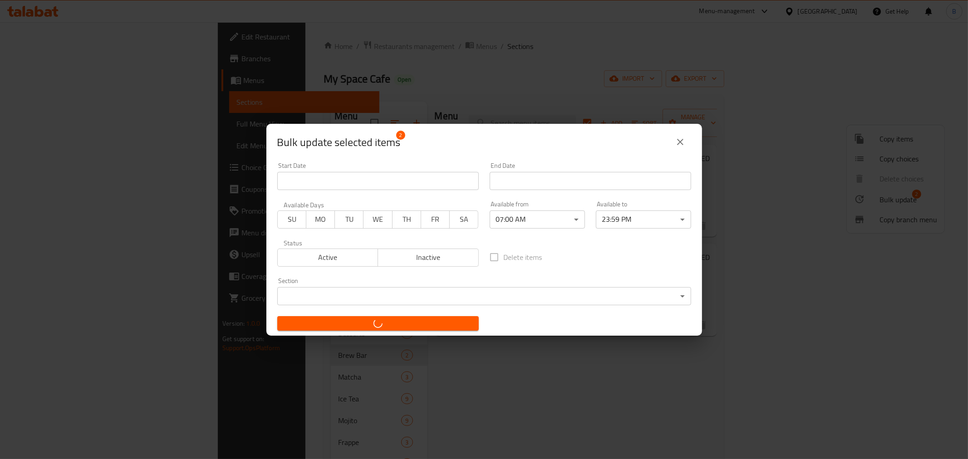
checkbox input "false"
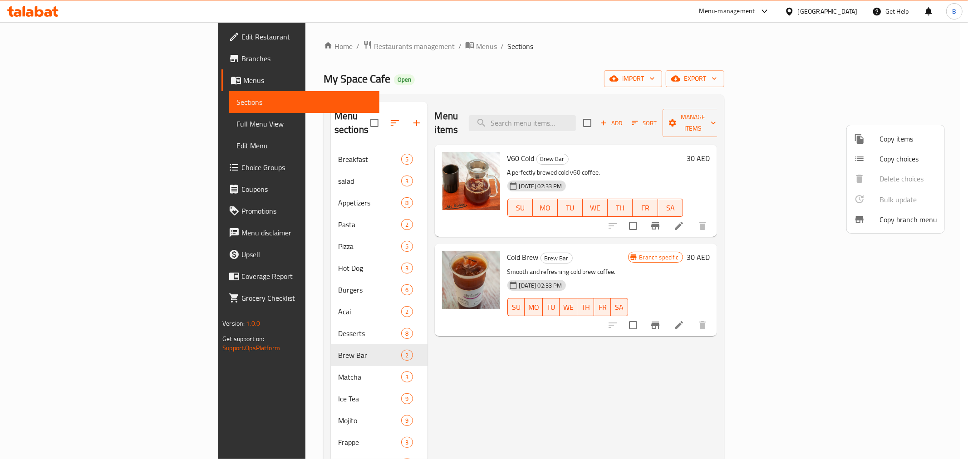
click at [469, 374] on div at bounding box center [484, 229] width 968 height 459
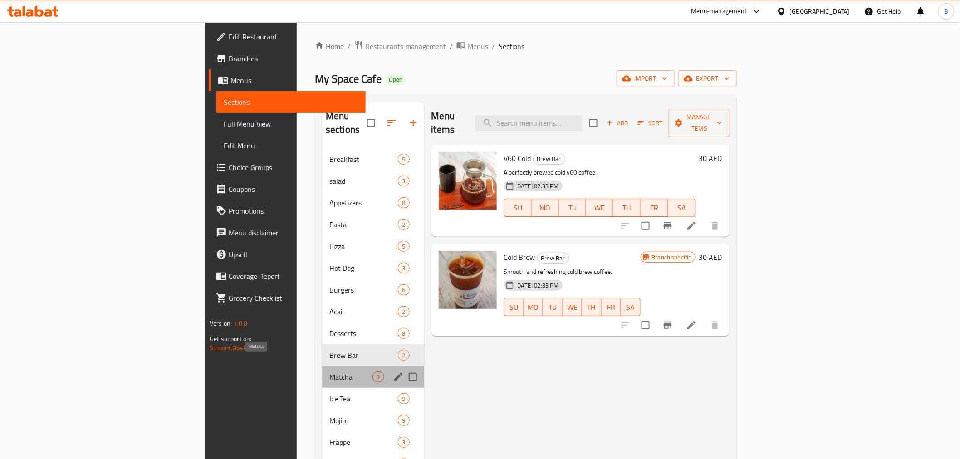
click at [329, 372] on span "Matcha" at bounding box center [350, 377] width 43 height 11
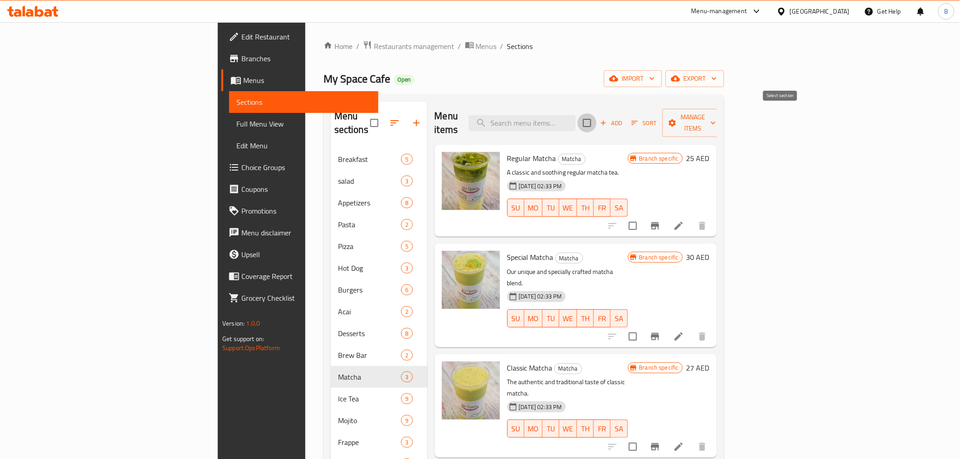
click at [597, 113] on input "checkbox" at bounding box center [587, 122] width 19 height 19
checkbox input "true"
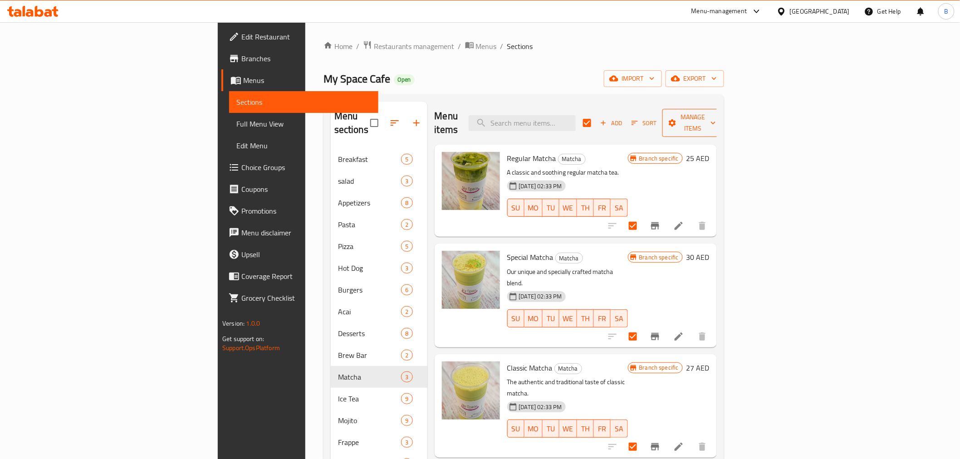
click at [716, 114] on span "Manage items" at bounding box center [693, 123] width 46 height 23
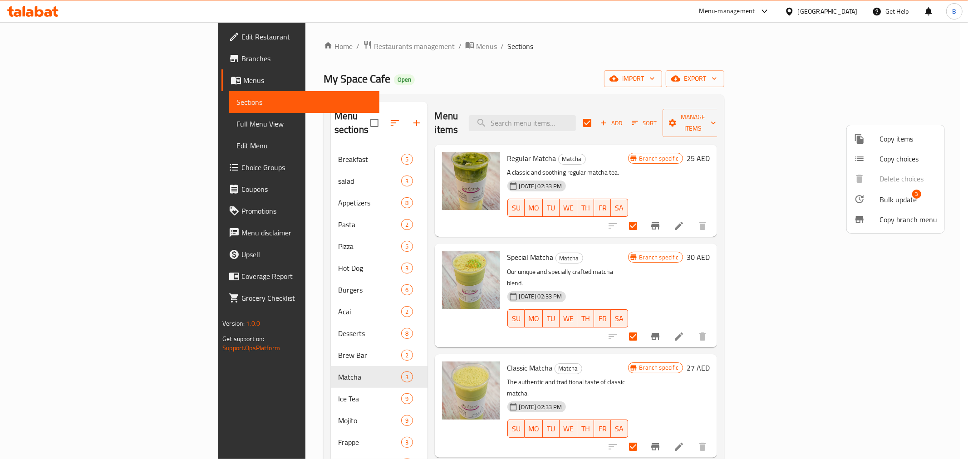
click at [891, 205] on span "Bulk update" at bounding box center [898, 199] width 37 height 11
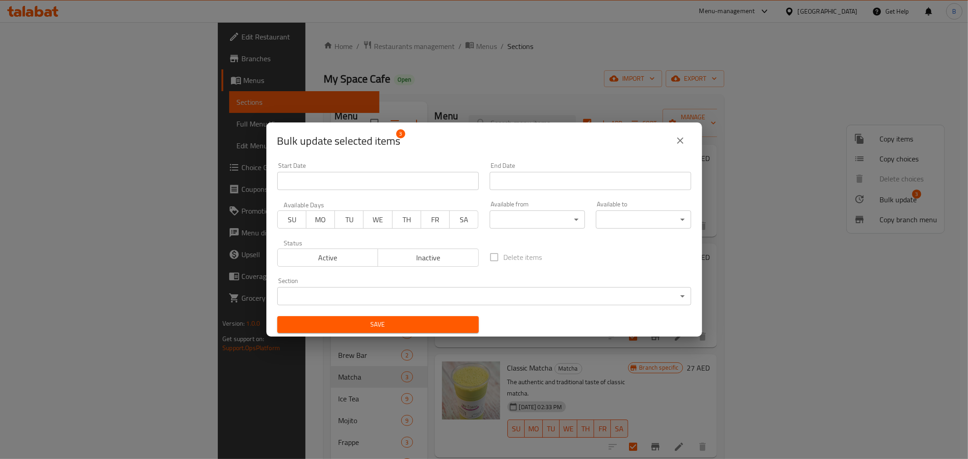
click at [554, 219] on body "​ Menu-management United Arab Emirates Get Help B Edit Restaurant Branches Menu…" at bounding box center [484, 240] width 968 height 437
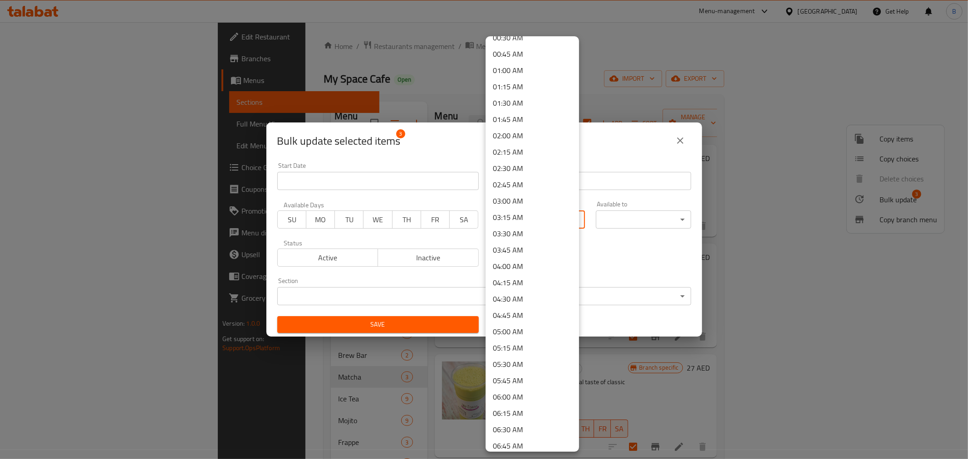
scroll to position [101, 0]
click at [522, 402] on li "07:00 AM" at bounding box center [532, 405] width 93 height 16
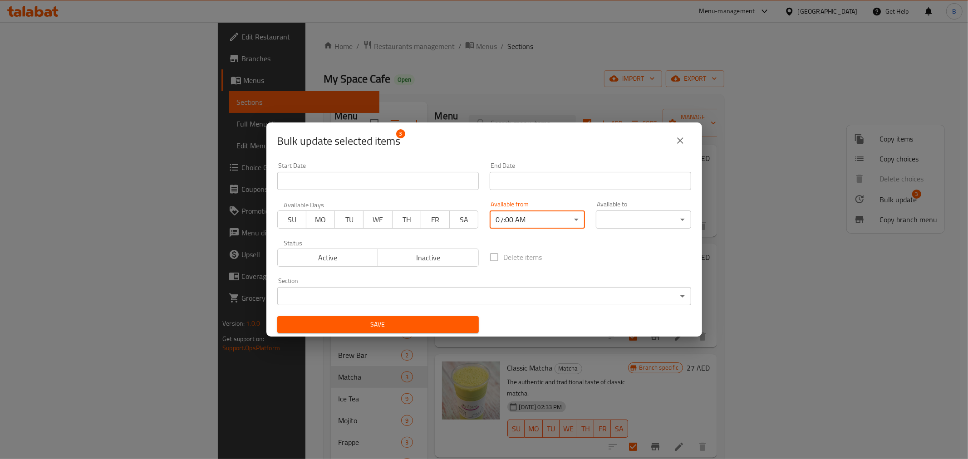
click at [627, 209] on div "Available to ​ ​" at bounding box center [643, 215] width 95 height 28
click at [626, 205] on div "Available to ​ ​" at bounding box center [643, 215] width 95 height 28
drag, startPoint x: 626, startPoint y: 205, endPoint x: 626, endPoint y: 210, distance: 5.0
click at [626, 206] on div "Available to ​ ​" at bounding box center [643, 215] width 95 height 28
click at [628, 217] on body "​ Menu-management United Arab Emirates Get Help B Edit Restaurant Branches Menu…" at bounding box center [484, 240] width 968 height 437
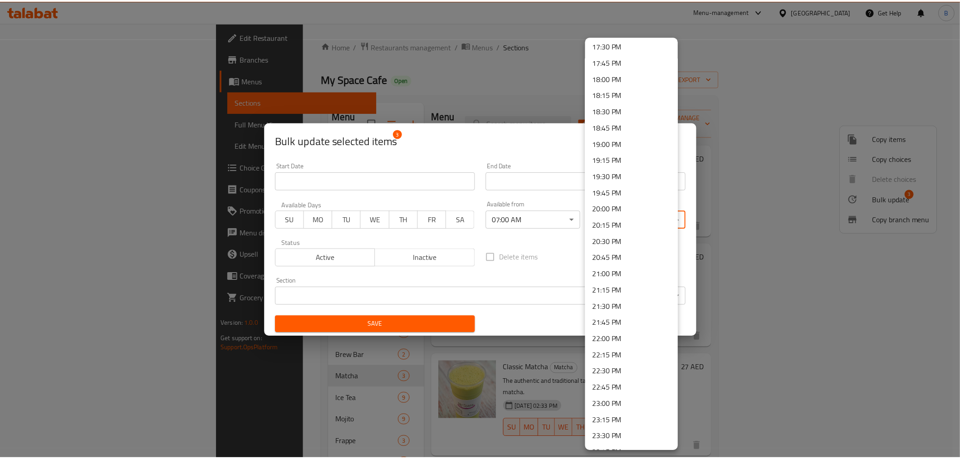
scroll to position [1175, 0]
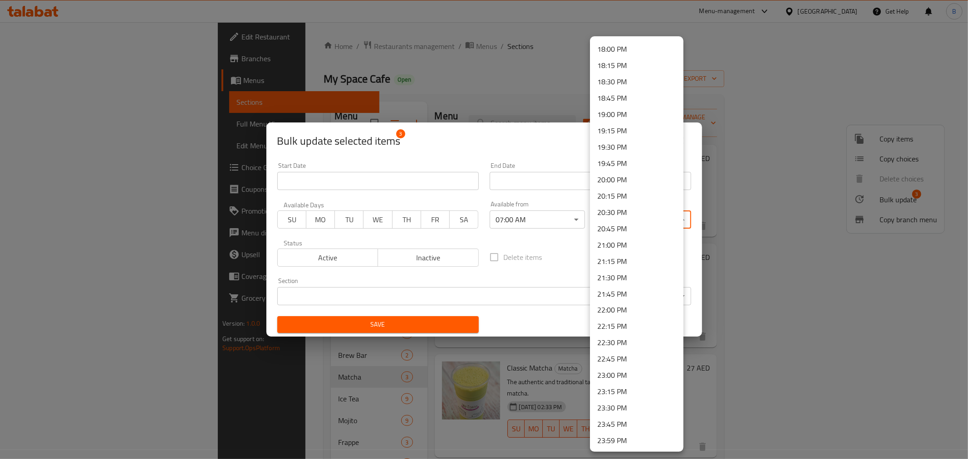
click at [617, 434] on li "23:59 PM" at bounding box center [636, 441] width 93 height 16
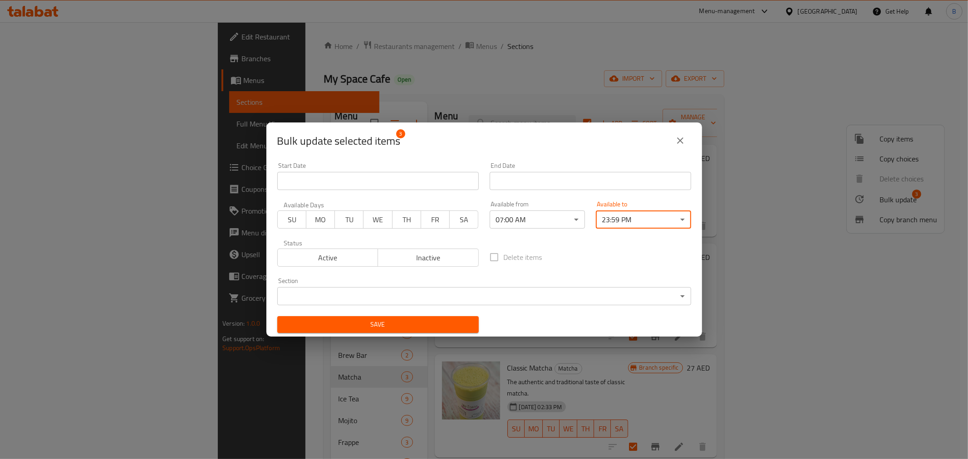
click at [421, 325] on span "Save" at bounding box center [378, 324] width 187 height 11
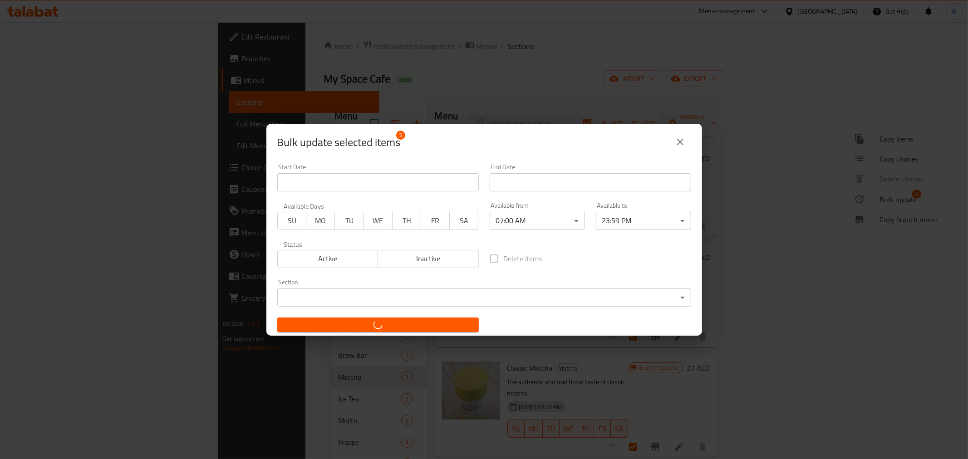
checkbox input "false"
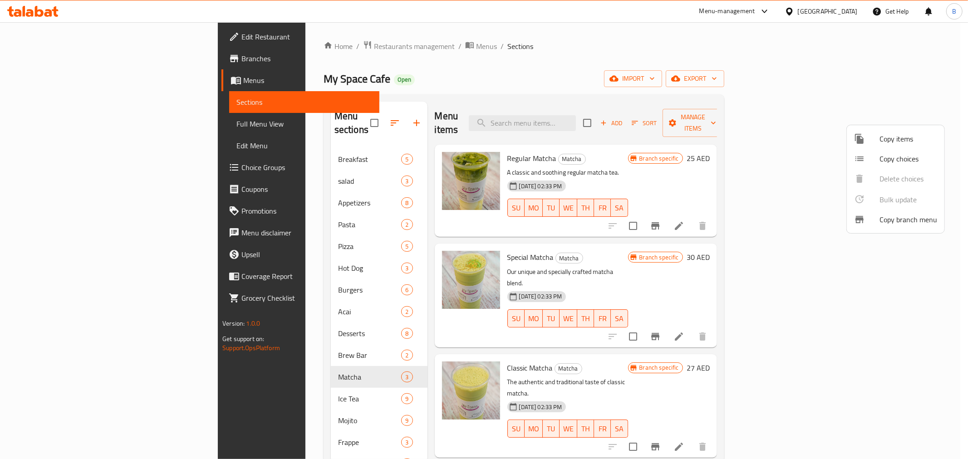
click at [236, 384] on div at bounding box center [484, 229] width 968 height 459
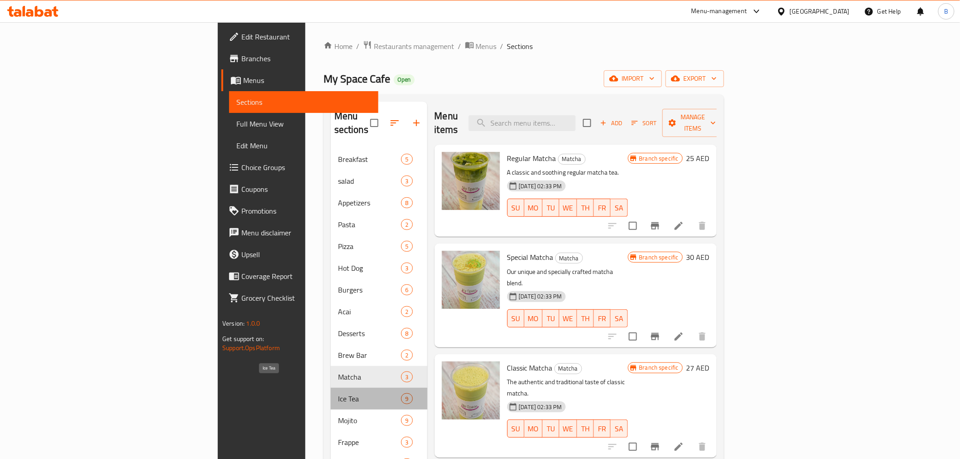
click at [338, 393] on span "Ice Tea" at bounding box center [370, 398] width 64 height 11
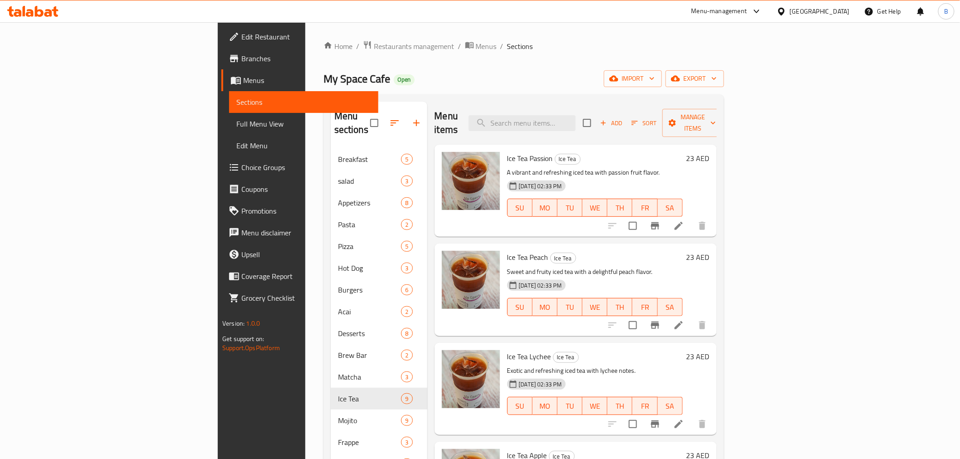
click at [597, 115] on input "checkbox" at bounding box center [587, 122] width 19 height 19
checkbox input "true"
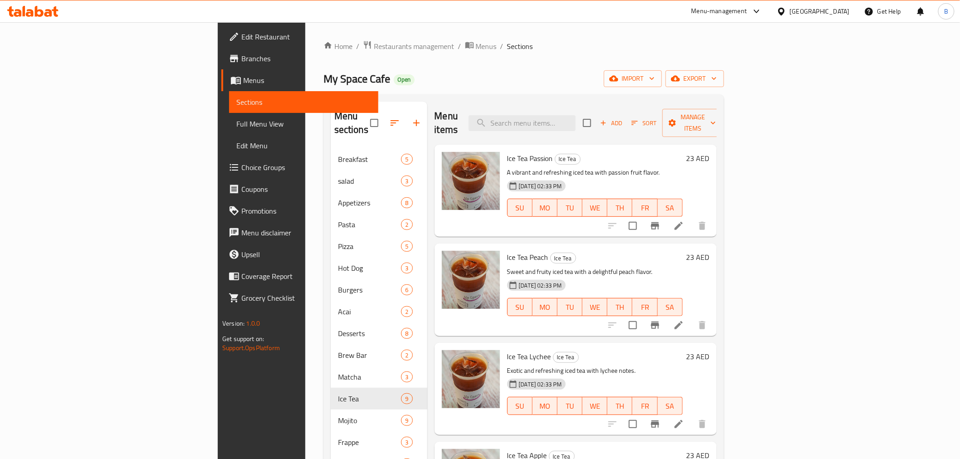
checkbox input "true"
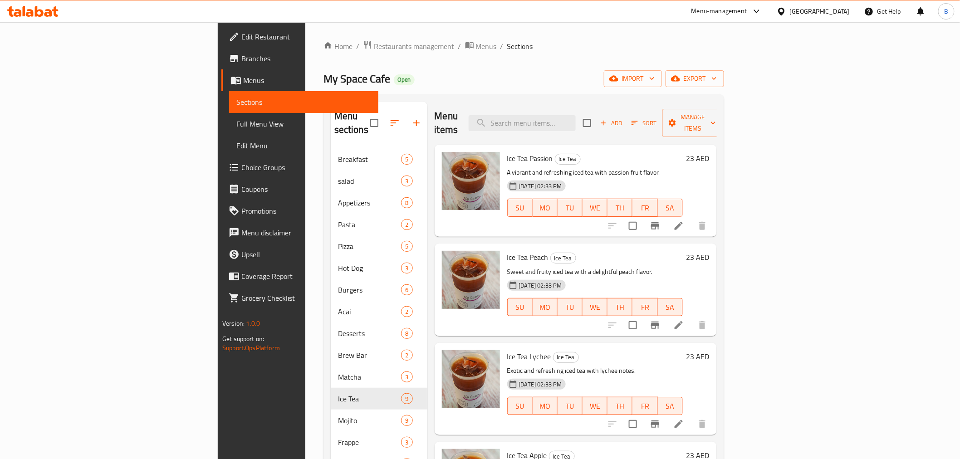
checkbox input "true"
click at [716, 121] on span "Manage items" at bounding box center [693, 123] width 46 height 23
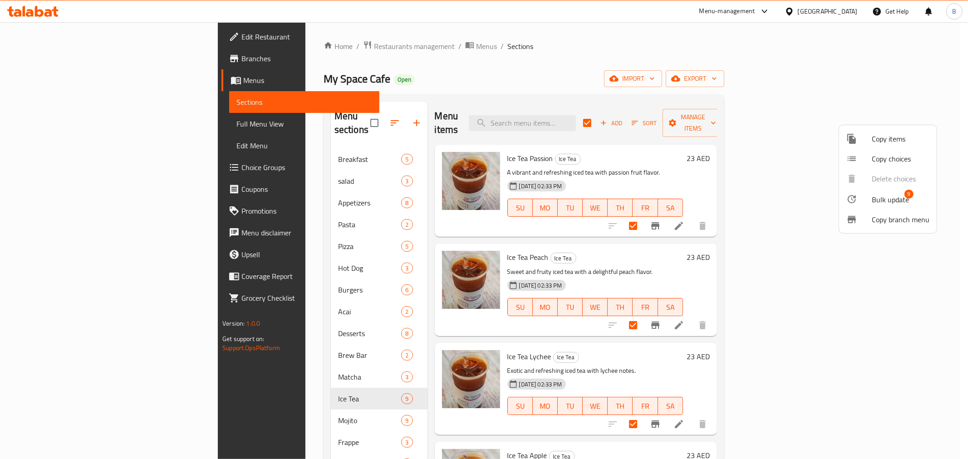
click at [865, 206] on li "Bulk update 9" at bounding box center [888, 199] width 98 height 21
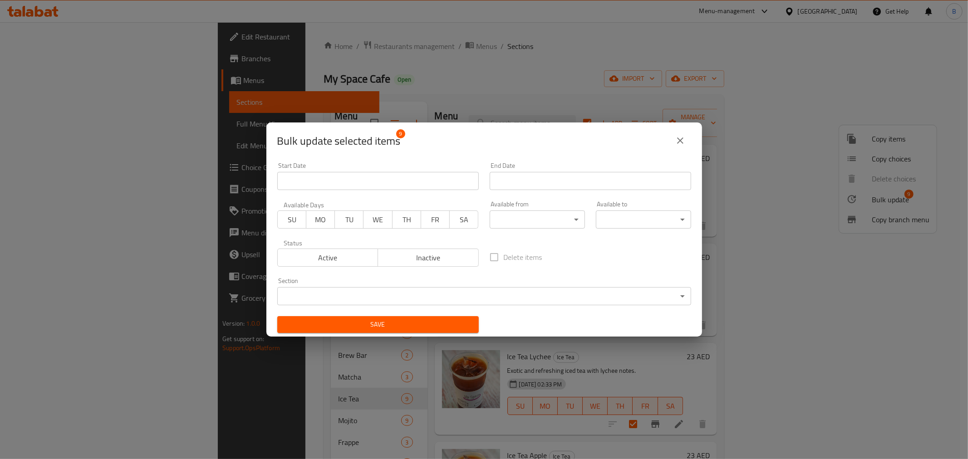
click at [574, 212] on body "​ Menu-management United Arab Emirates Get Help B Edit Restaurant Branches Menu…" at bounding box center [484, 240] width 968 height 437
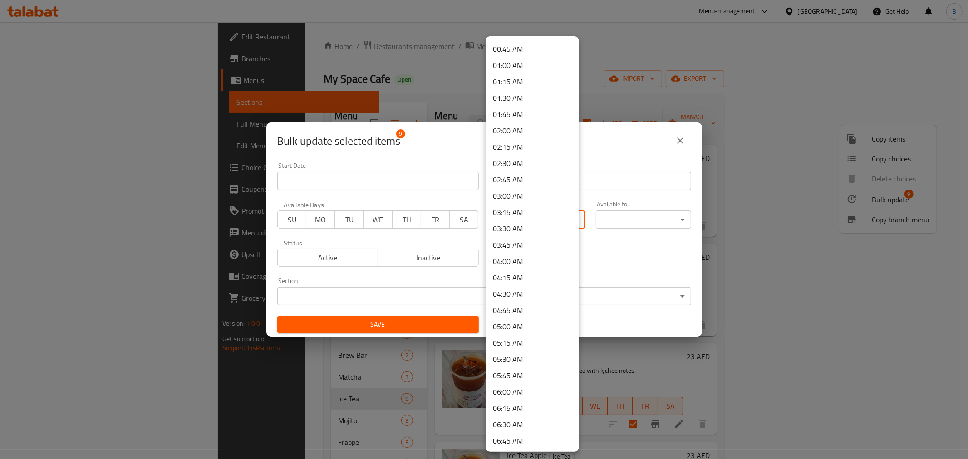
scroll to position [151, 0]
click at [531, 352] on li "07:00 AM" at bounding box center [532, 354] width 93 height 16
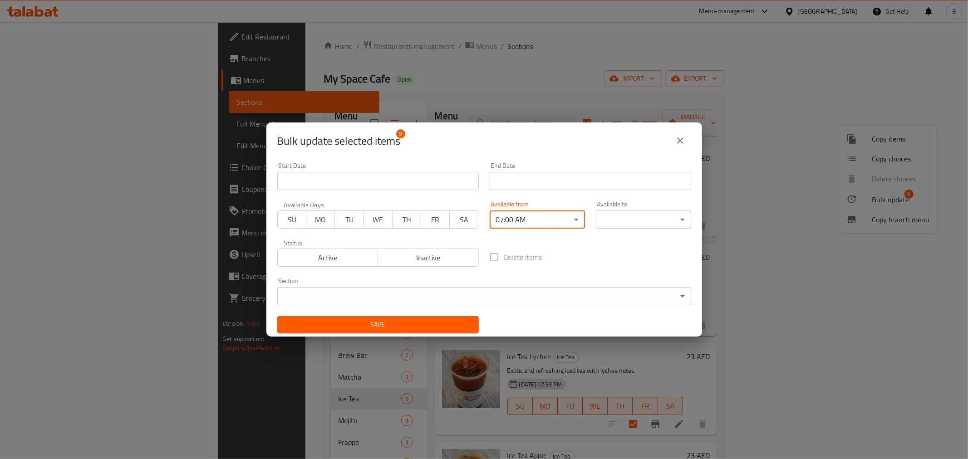
click at [609, 216] on body "​ Menu-management United Arab Emirates Get Help B Edit Restaurant Branches Menu…" at bounding box center [484, 240] width 968 height 437
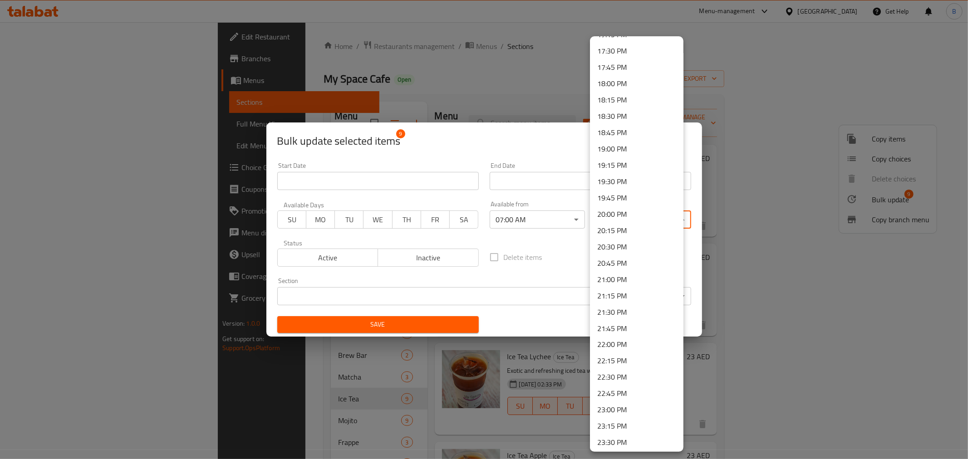
scroll to position [1175, 0]
click at [637, 437] on li "23:59 PM" at bounding box center [636, 441] width 93 height 16
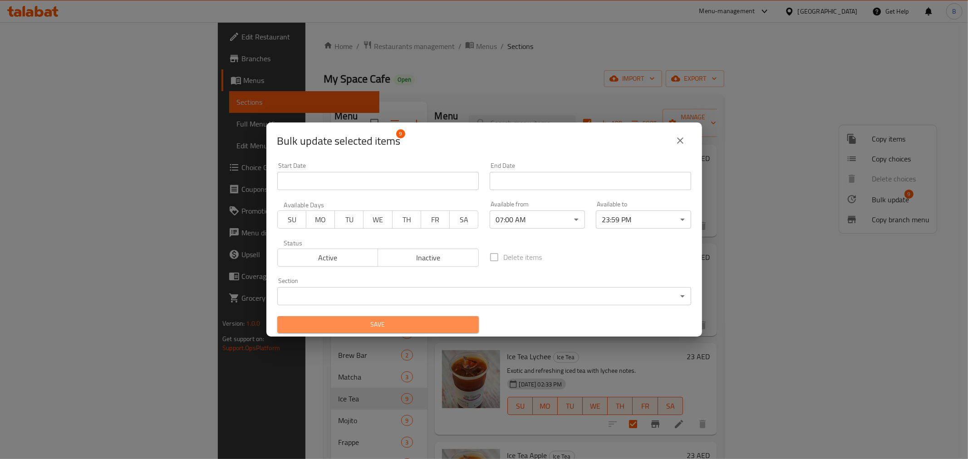
click at [385, 321] on span "Save" at bounding box center [378, 324] width 187 height 11
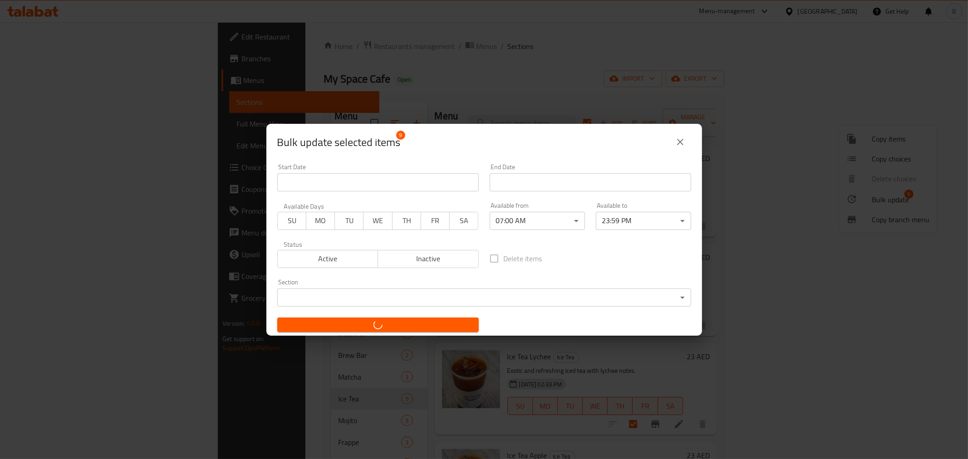
checkbox input "false"
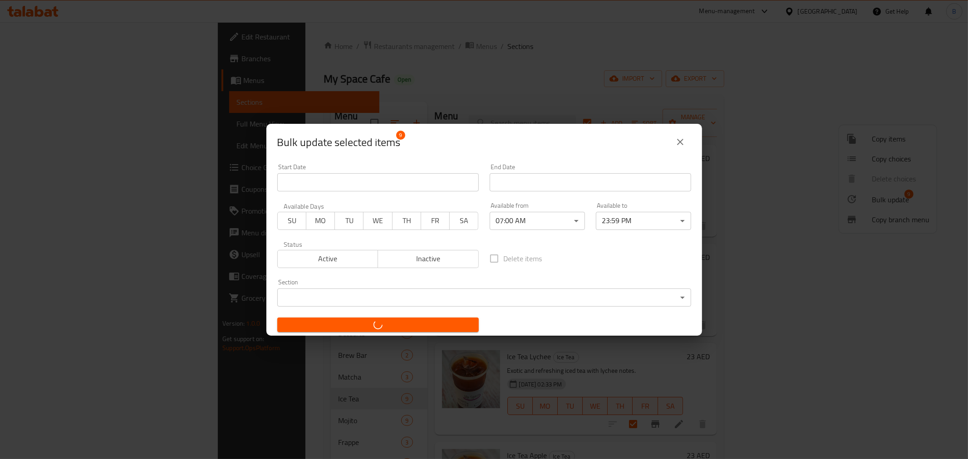
checkbox input "false"
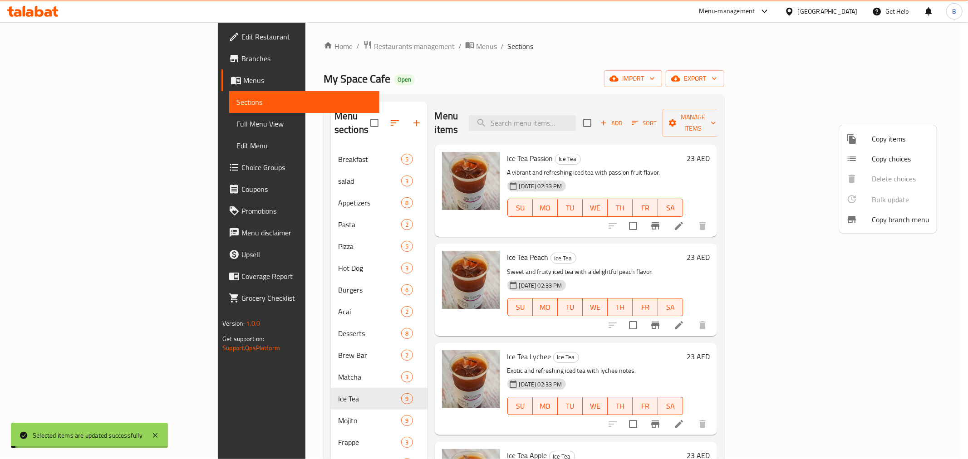
click at [246, 403] on div at bounding box center [484, 229] width 968 height 459
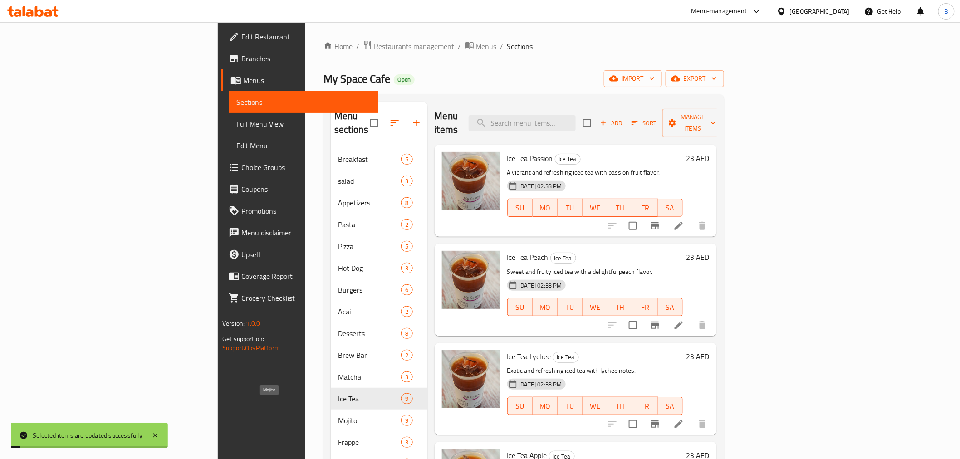
drag, startPoint x: 246, startPoint y: 403, endPoint x: 247, endPoint y: 409, distance: 6.8
click at [338, 415] on span "Mojito" at bounding box center [370, 420] width 64 height 11
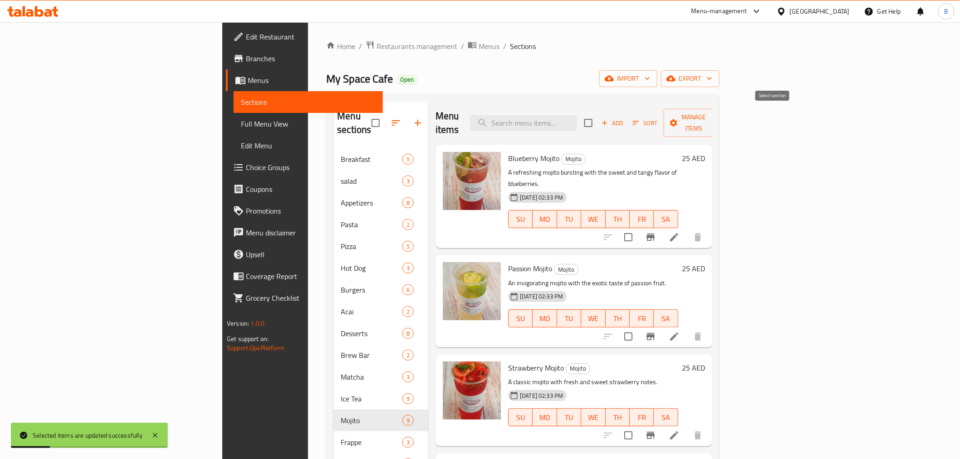
click at [598, 113] on input "checkbox" at bounding box center [588, 122] width 19 height 19
checkbox input "true"
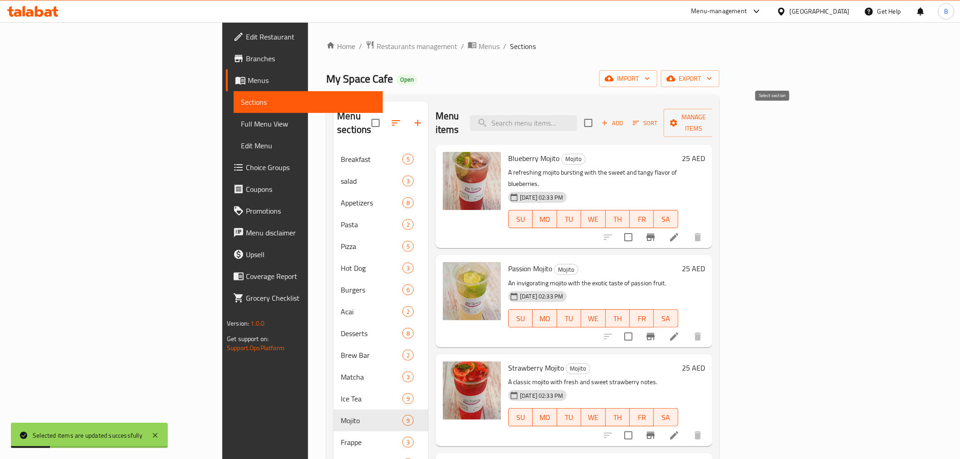
checkbox input "true"
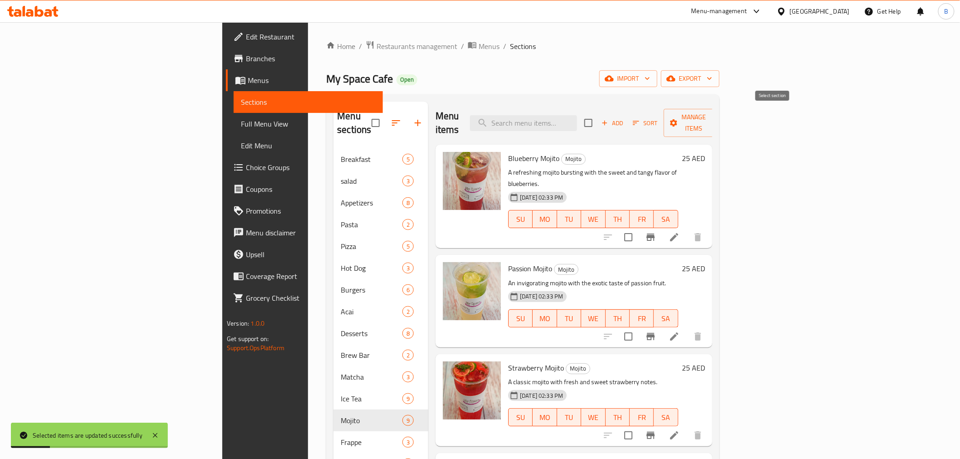
checkbox input "true"
click at [718, 116] on span "Manage items" at bounding box center [694, 123] width 46 height 23
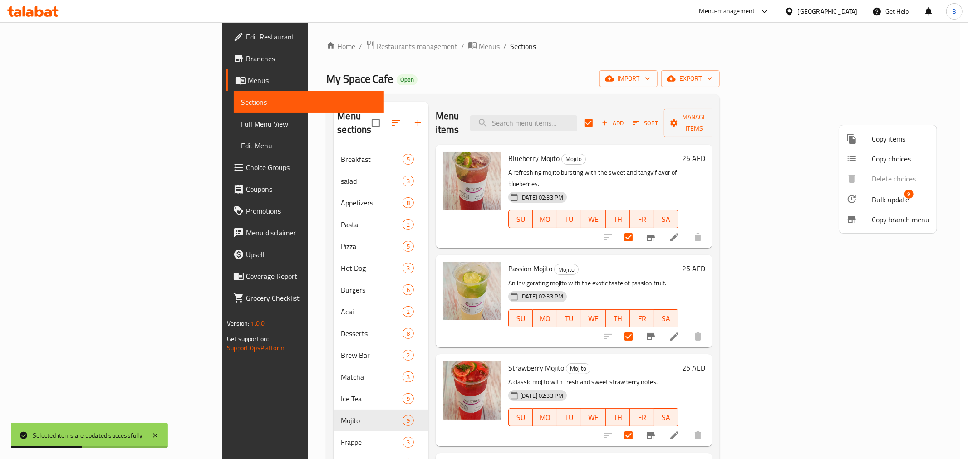
click at [911, 197] on span "9" at bounding box center [908, 194] width 9 height 9
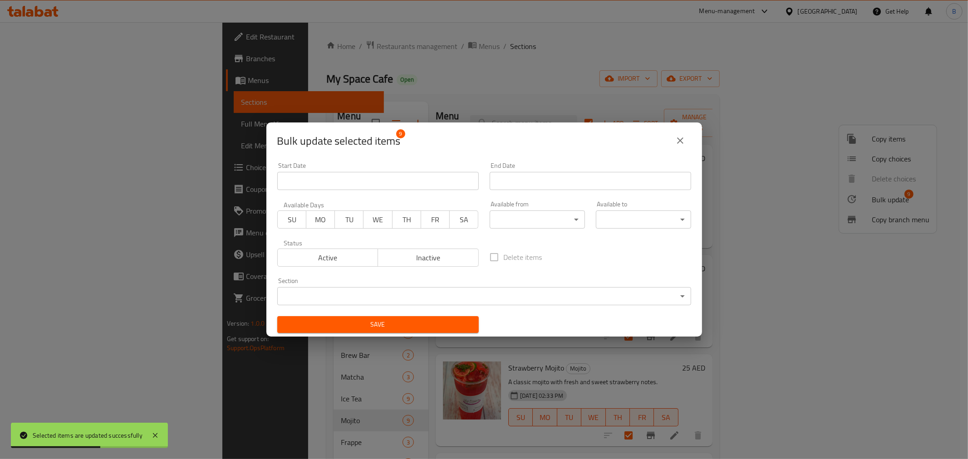
click at [534, 216] on body "Selected items are updated successfully ​ Menu-management United Arab Emirates …" at bounding box center [484, 240] width 968 height 437
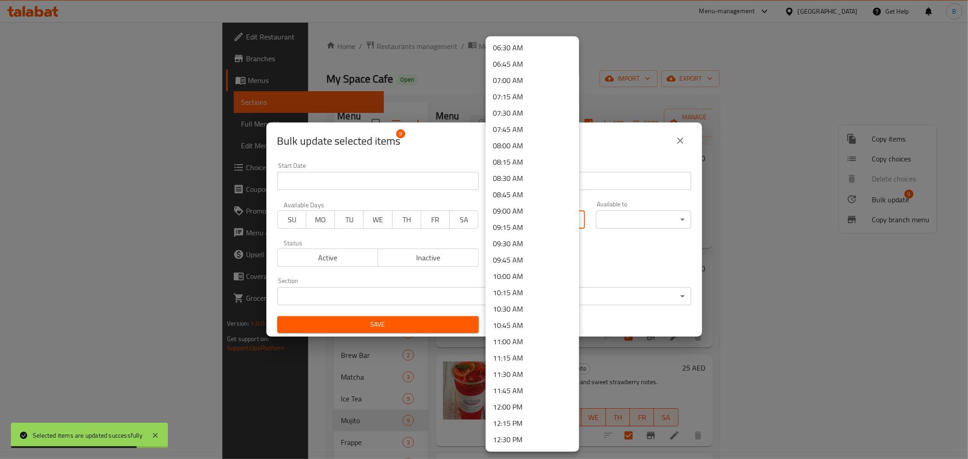
scroll to position [437, 0]
click at [531, 74] on li "07:00 AM" at bounding box center [532, 68] width 93 height 16
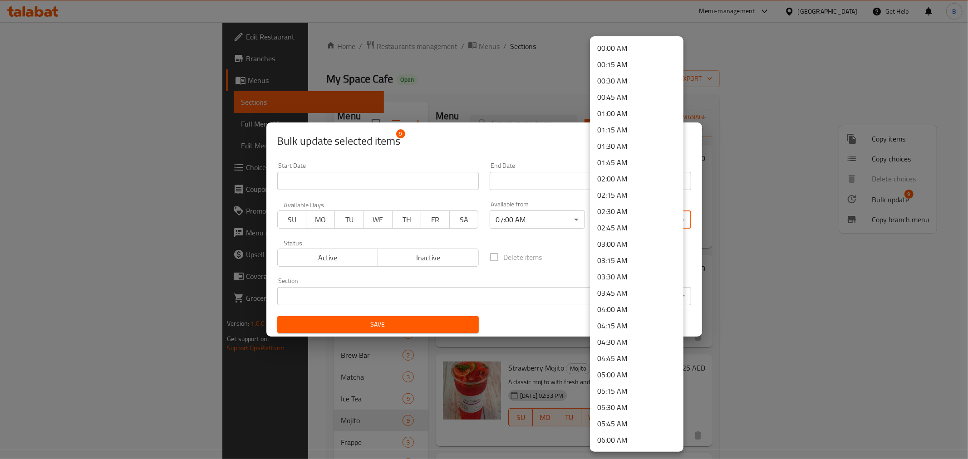
click at [632, 216] on body "​ Menu-management United Arab Emirates Get Help B Edit Restaurant Branches Menu…" at bounding box center [484, 240] width 968 height 437
click at [609, 437] on li "23:59 PM" at bounding box center [636, 441] width 93 height 16
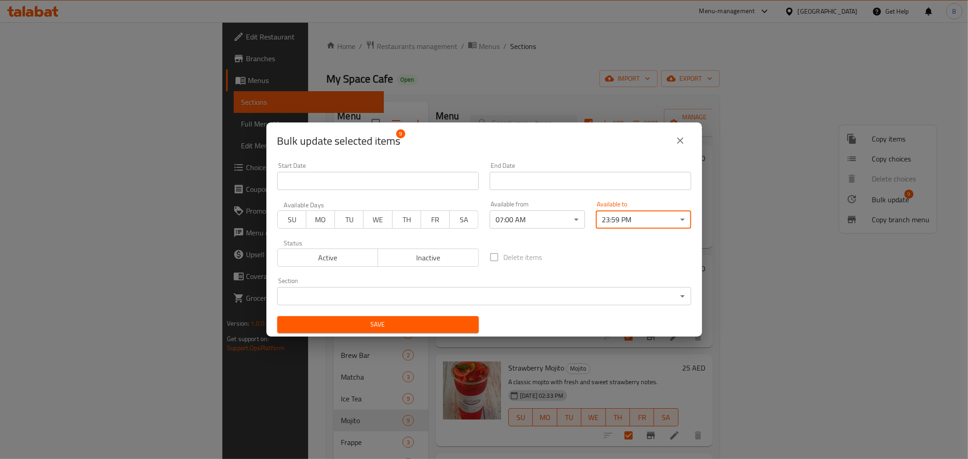
click at [593, 245] on div "Delete items" at bounding box center [590, 257] width 212 height 30
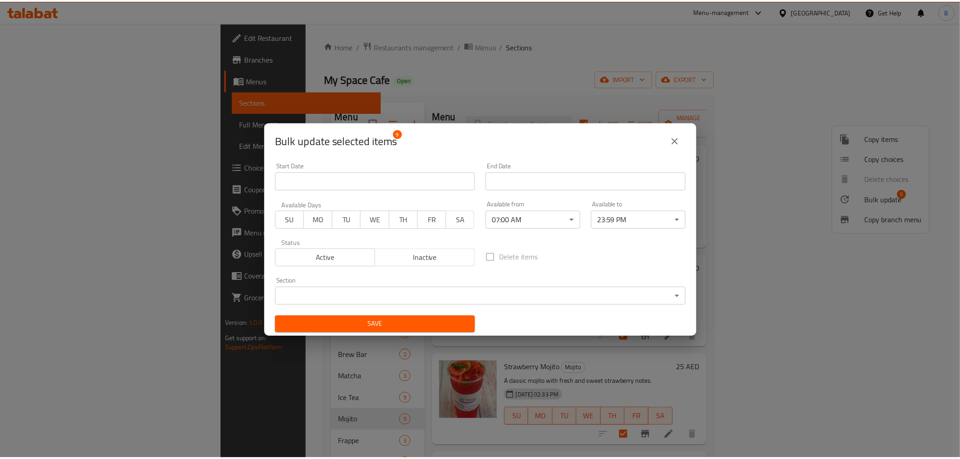
scroll to position [1, 0]
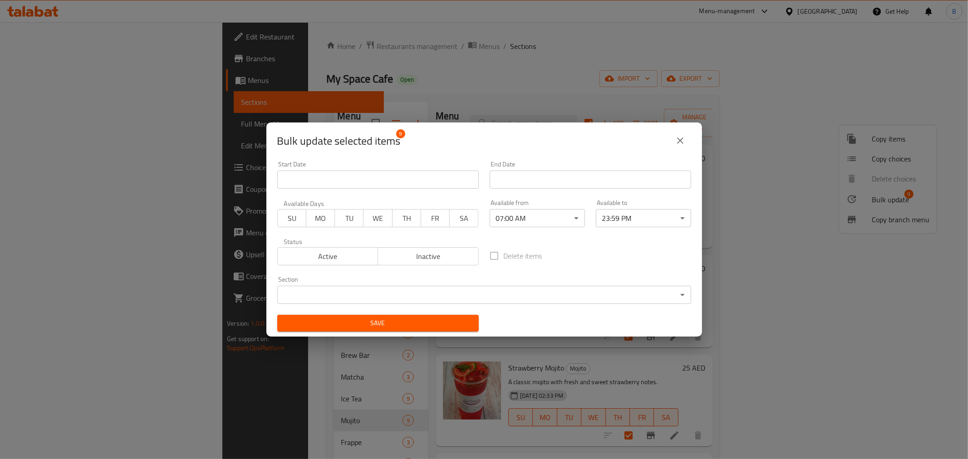
click at [428, 323] on span "Save" at bounding box center [378, 323] width 187 height 11
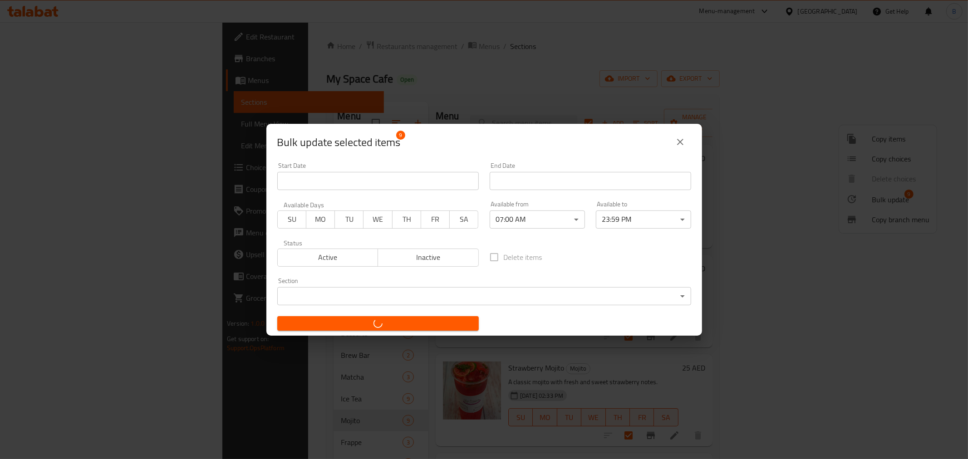
checkbox input "false"
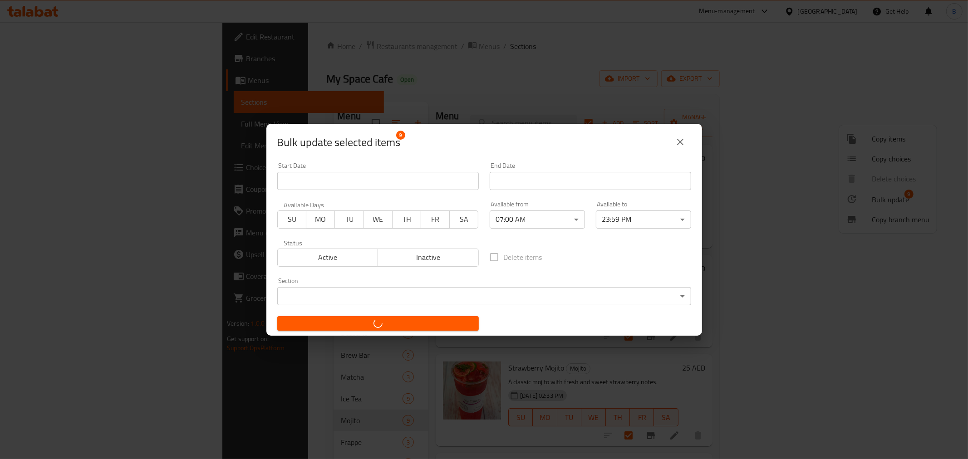
checkbox input "false"
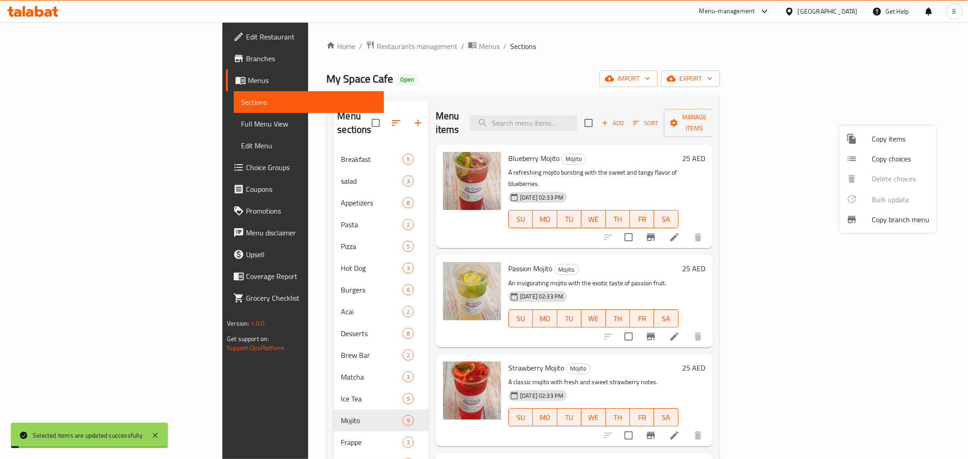
click at [284, 419] on div at bounding box center [484, 229] width 968 height 459
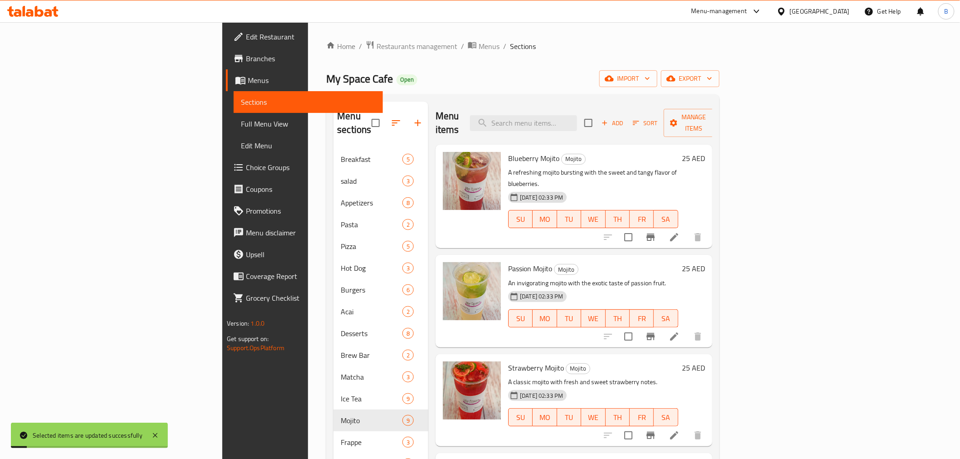
click at [341, 437] on span "Frappe" at bounding box center [371, 442] width 61 height 11
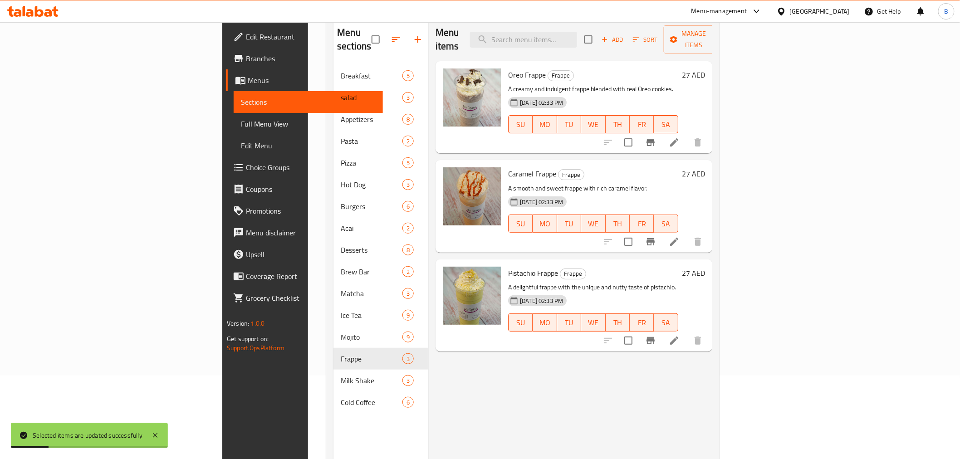
scroll to position [26, 0]
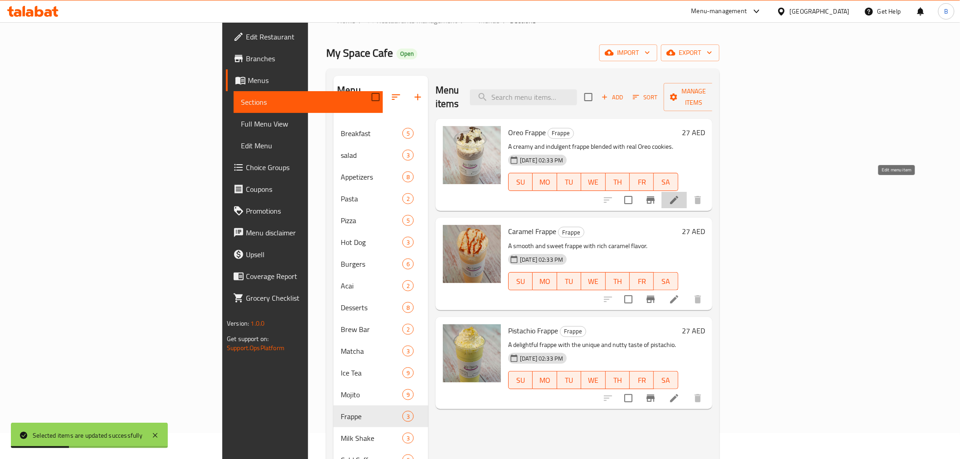
click at [680, 195] on icon at bounding box center [674, 200] width 11 height 11
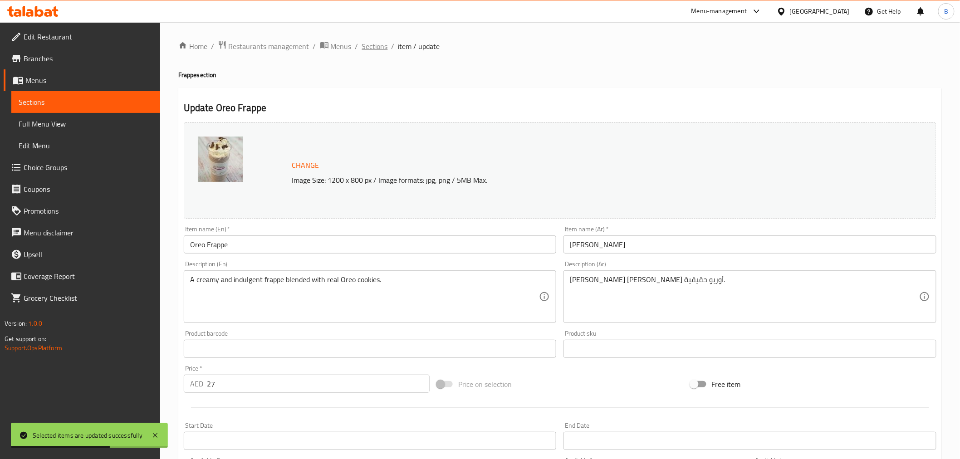
click at [366, 46] on span "Sections" at bounding box center [375, 46] width 26 height 11
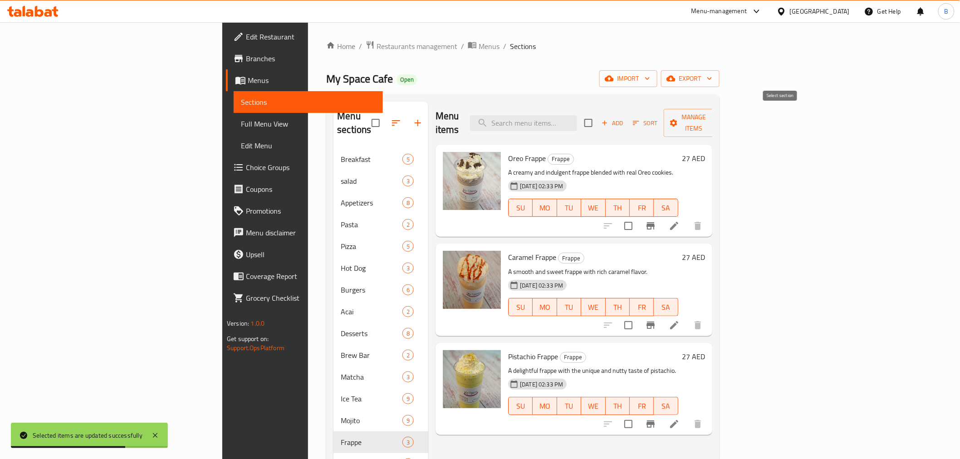
click at [598, 124] on input "checkbox" at bounding box center [588, 122] width 19 height 19
checkbox input "true"
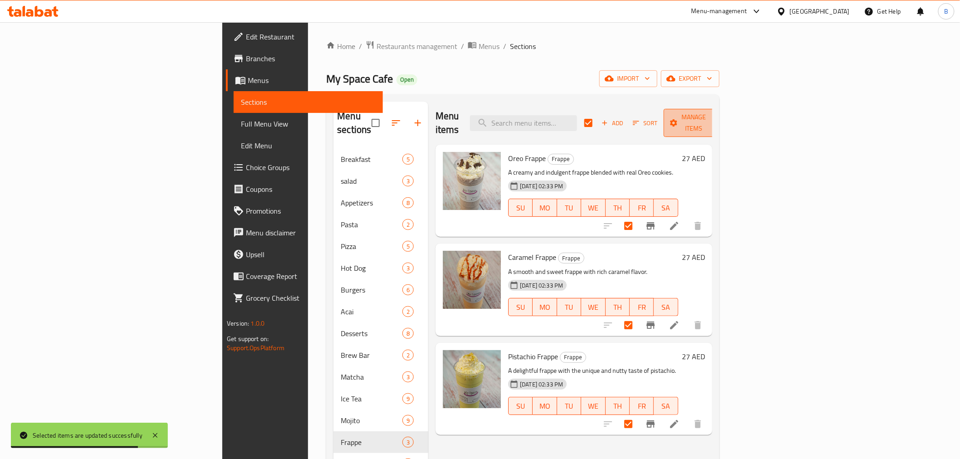
click at [718, 120] on span "Manage items" at bounding box center [694, 123] width 46 height 23
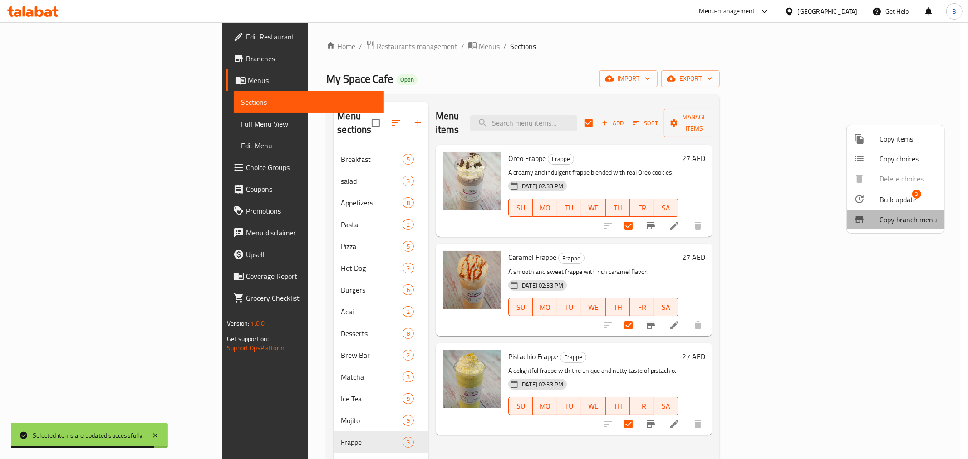
click at [904, 210] on li "Copy branch menu" at bounding box center [896, 220] width 98 height 20
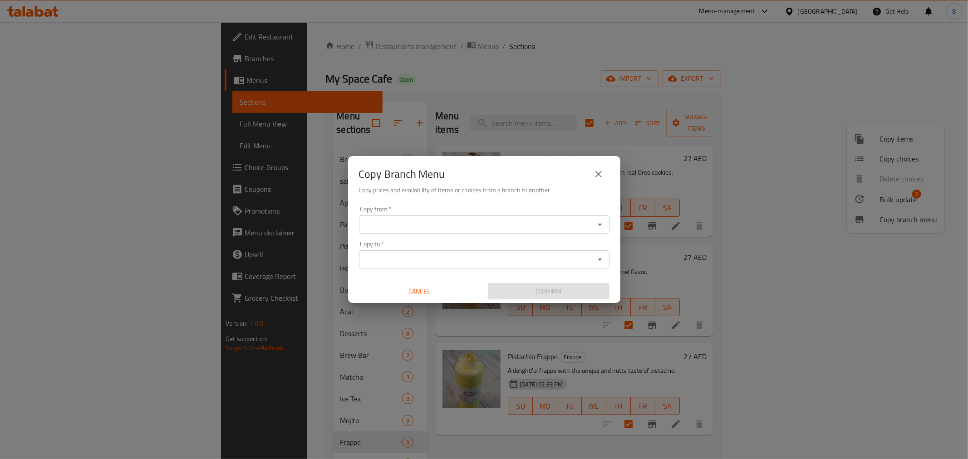
click at [602, 174] on icon "close" at bounding box center [598, 174] width 11 height 11
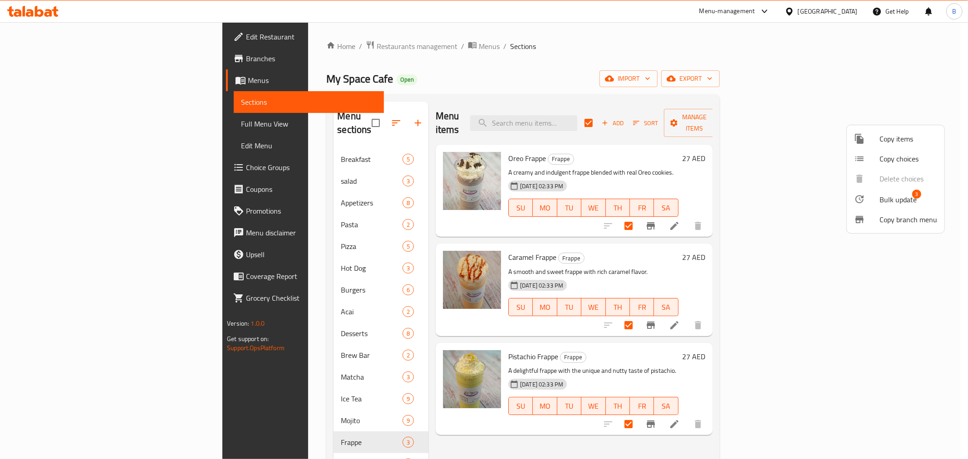
click at [896, 195] on span "Bulk update" at bounding box center [898, 199] width 37 height 11
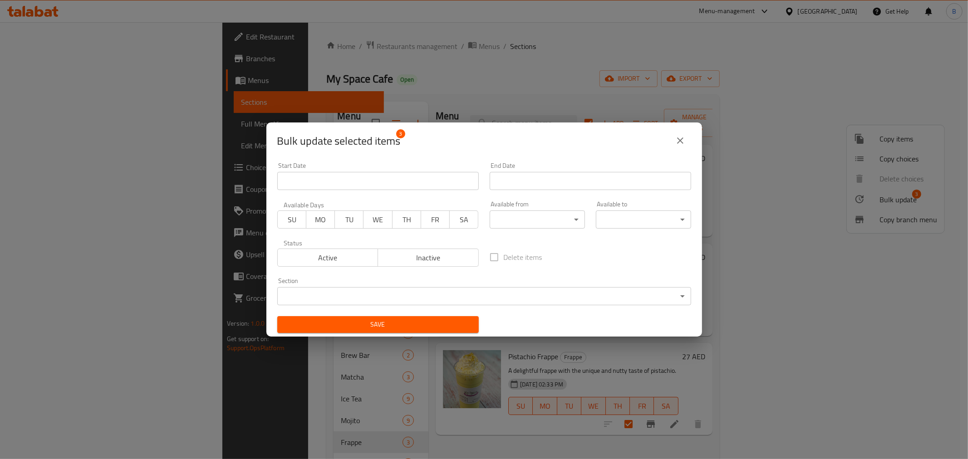
click at [509, 219] on body "​ Menu-management United Arab Emirates Get Help B Edit Restaurant Branches Menu…" at bounding box center [484, 240] width 968 height 437
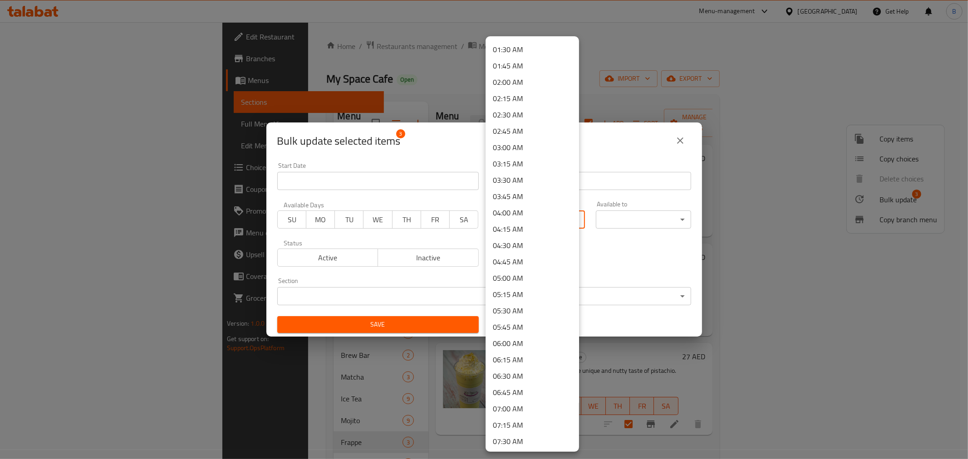
scroll to position [121, 0]
click at [531, 377] on li "07:00 AM" at bounding box center [532, 385] width 93 height 16
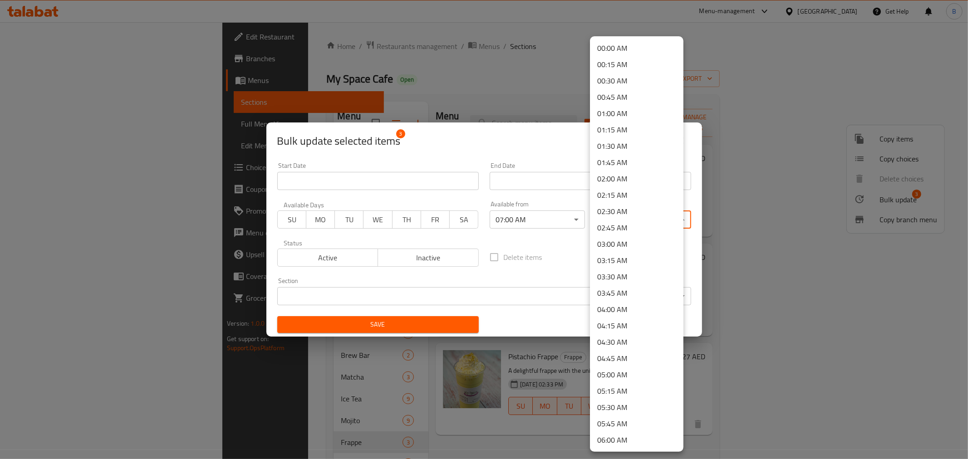
click at [604, 225] on body "​ Menu-management United Arab Emirates Get Help B Edit Restaurant Branches Menu…" at bounding box center [484, 240] width 968 height 437
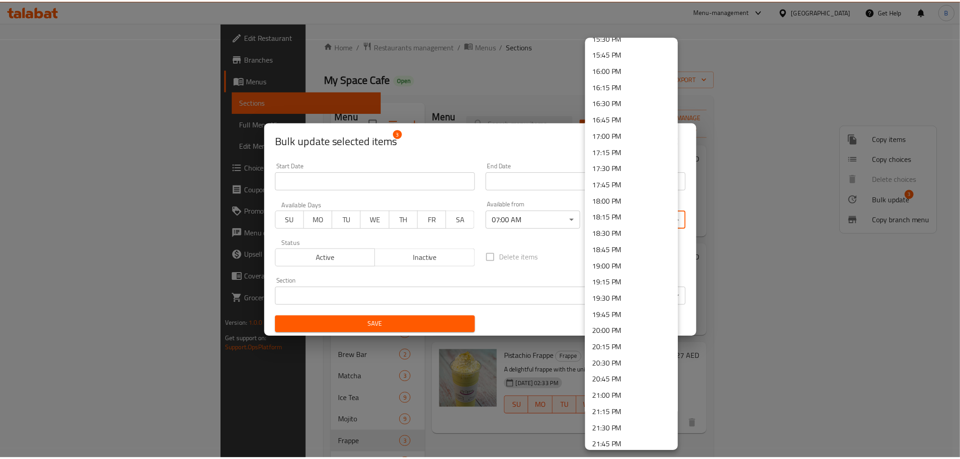
scroll to position [1175, 0]
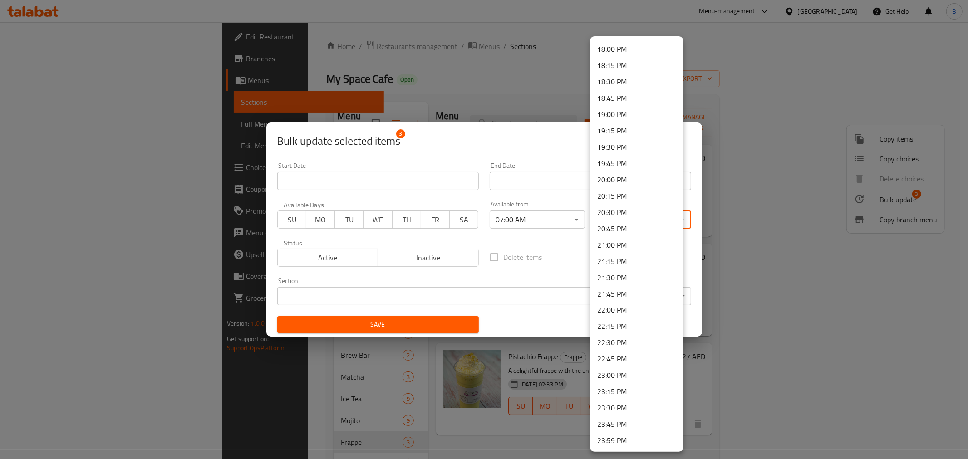
click at [643, 442] on li "23:59 PM" at bounding box center [636, 441] width 93 height 16
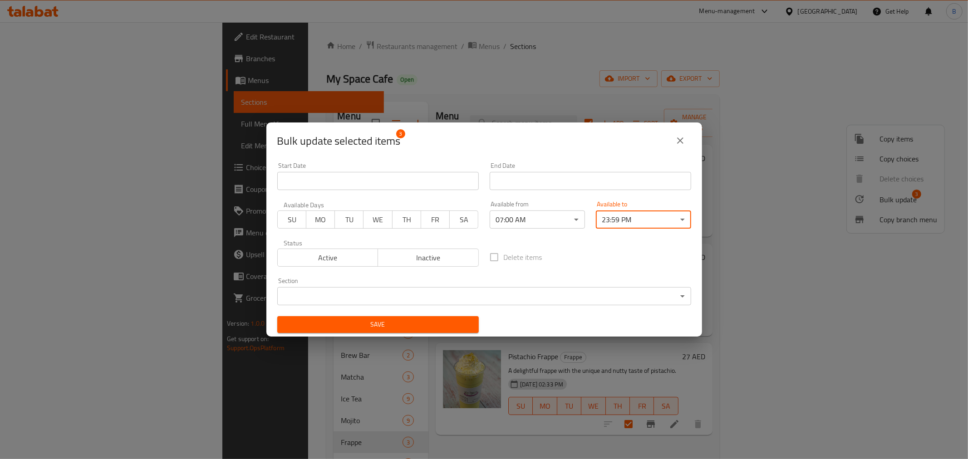
click at [366, 324] on span "Save" at bounding box center [378, 324] width 187 height 11
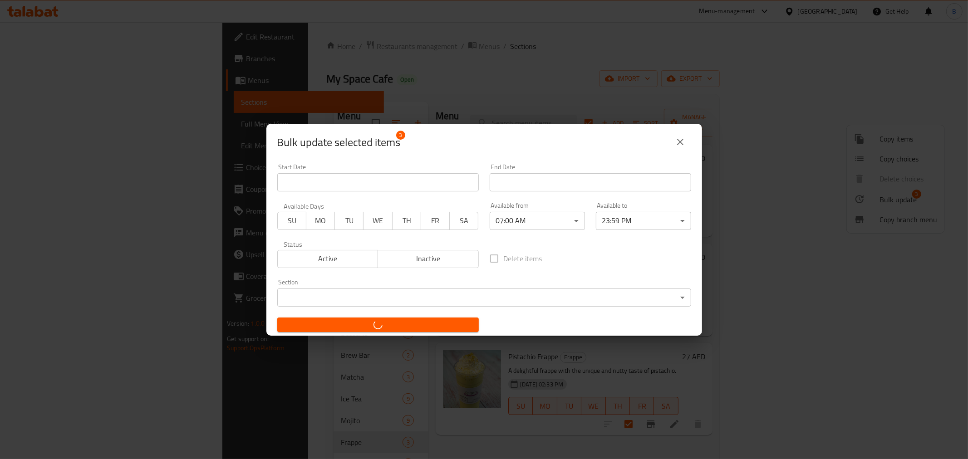
checkbox input "false"
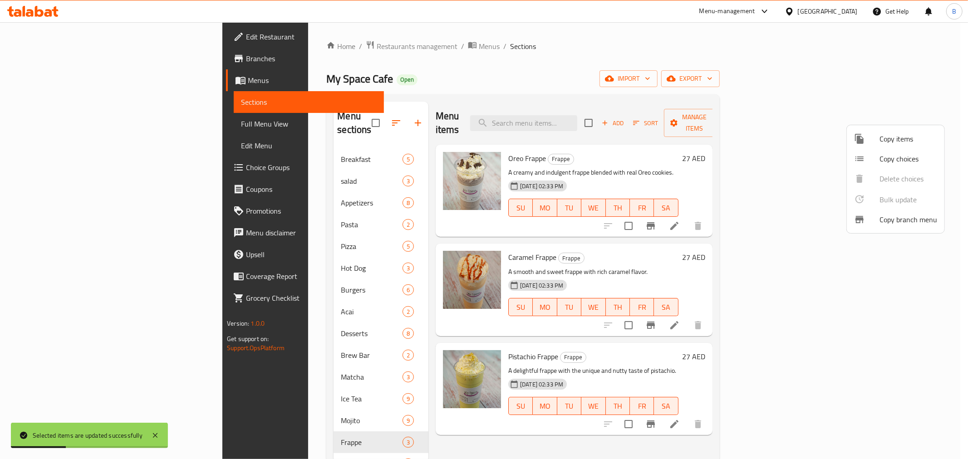
click at [429, 438] on div at bounding box center [484, 229] width 968 height 459
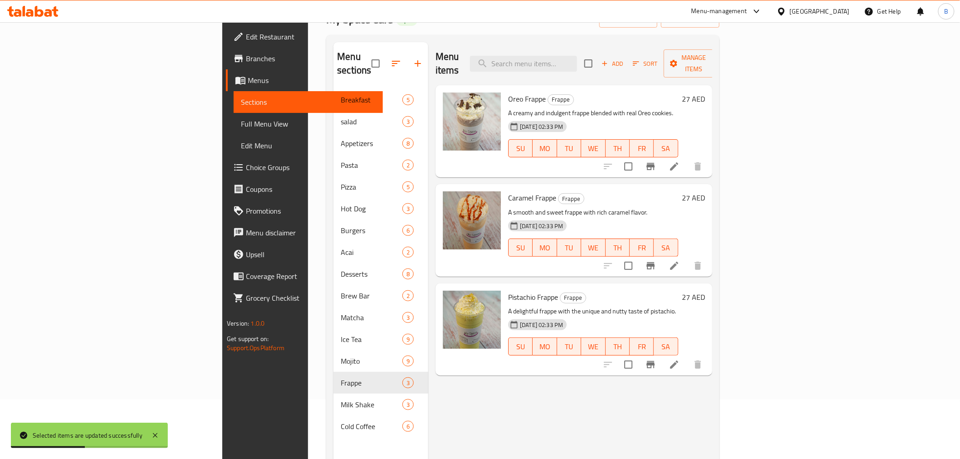
scroll to position [101, 0]
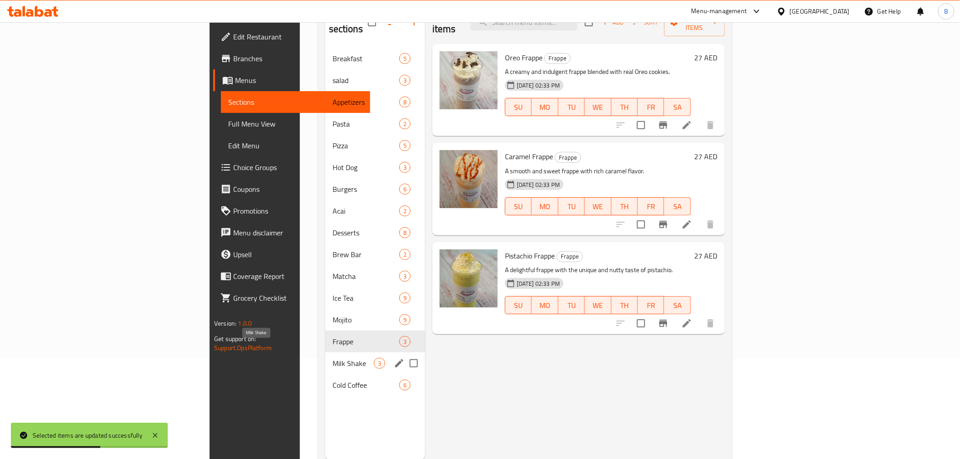
click at [333, 358] on span "Milk Shake" at bounding box center [353, 363] width 41 height 11
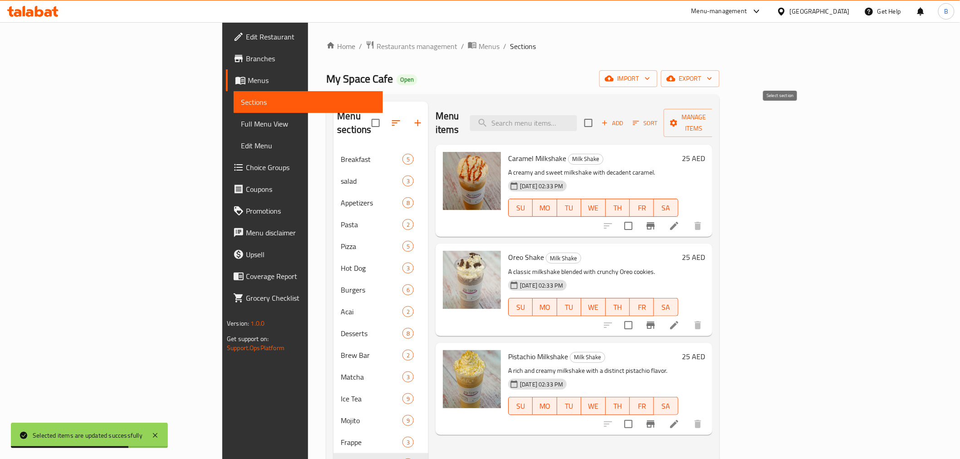
click at [598, 118] on input "checkbox" at bounding box center [588, 122] width 19 height 19
checkbox input "true"
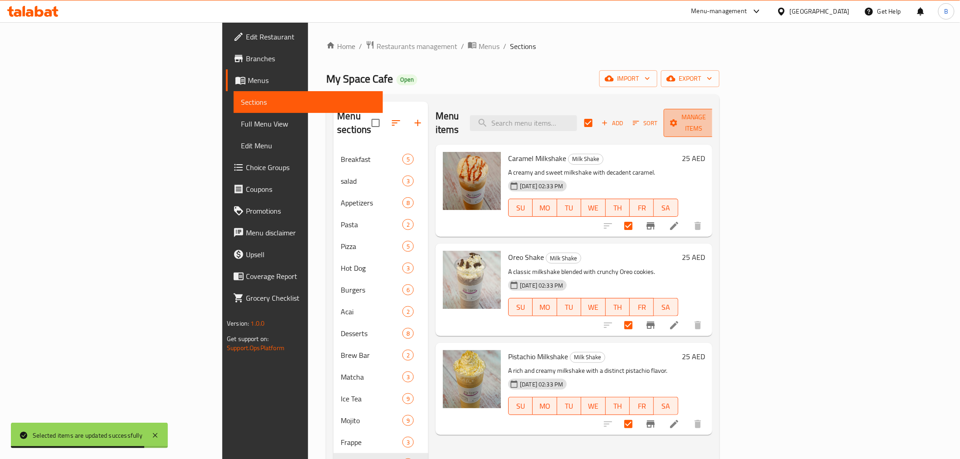
click at [718, 113] on span "Manage items" at bounding box center [694, 123] width 46 height 23
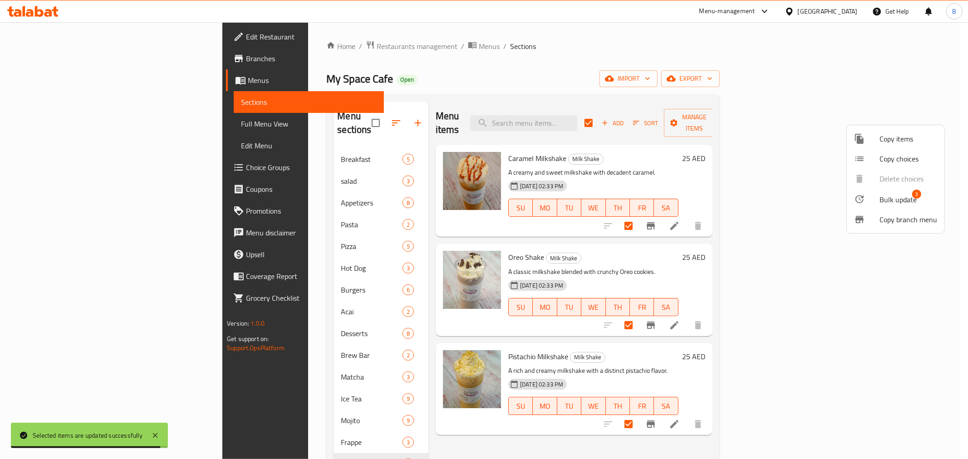
click at [880, 192] on li "Bulk update 3" at bounding box center [896, 199] width 98 height 21
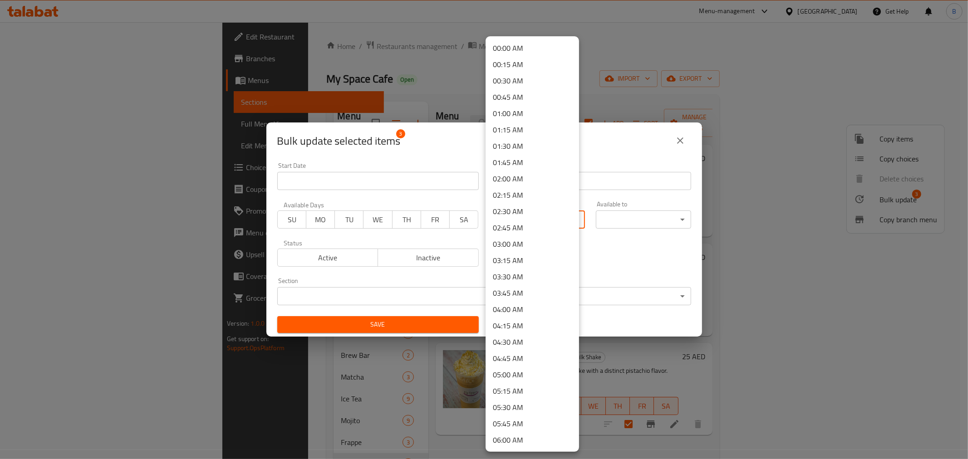
click at [552, 226] on body "​ Menu-management United Arab Emirates Get Help B Edit Restaurant Branches Menu…" at bounding box center [484, 240] width 968 height 437
click at [531, 136] on li "07:00 AM" at bounding box center [532, 137] width 93 height 16
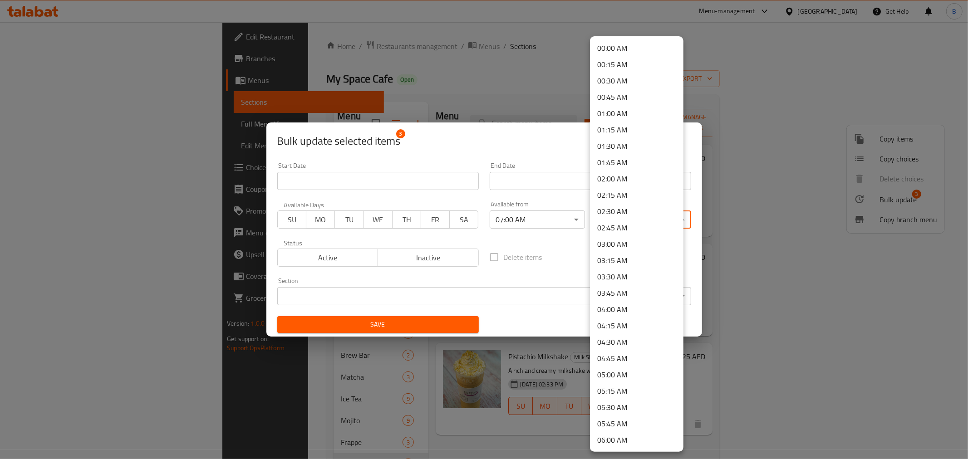
click at [603, 212] on body "​ Menu-management United Arab Emirates Get Help B Edit Restaurant Branches Menu…" at bounding box center [484, 240] width 968 height 437
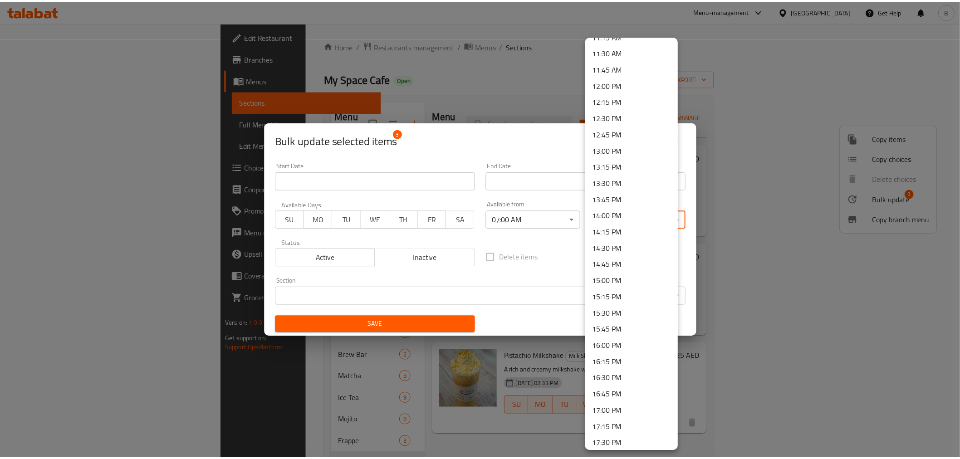
scroll to position [1175, 0]
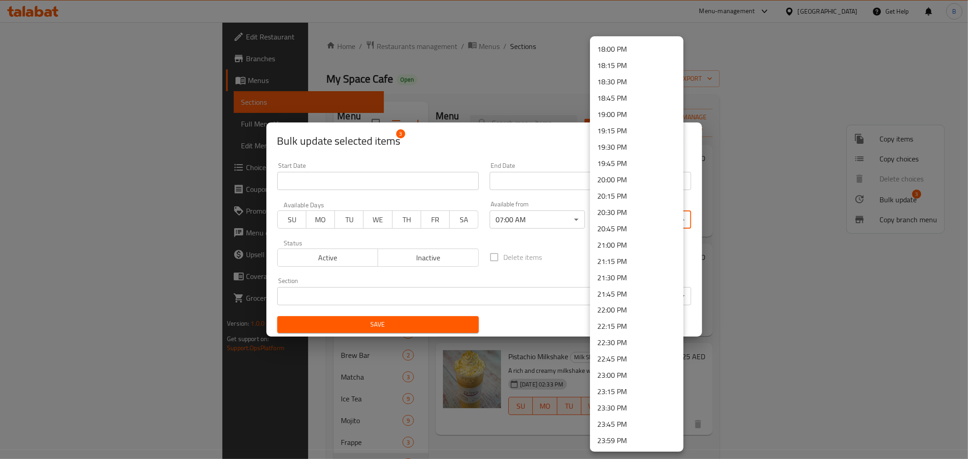
click at [620, 436] on li "23:59 PM" at bounding box center [636, 441] width 93 height 16
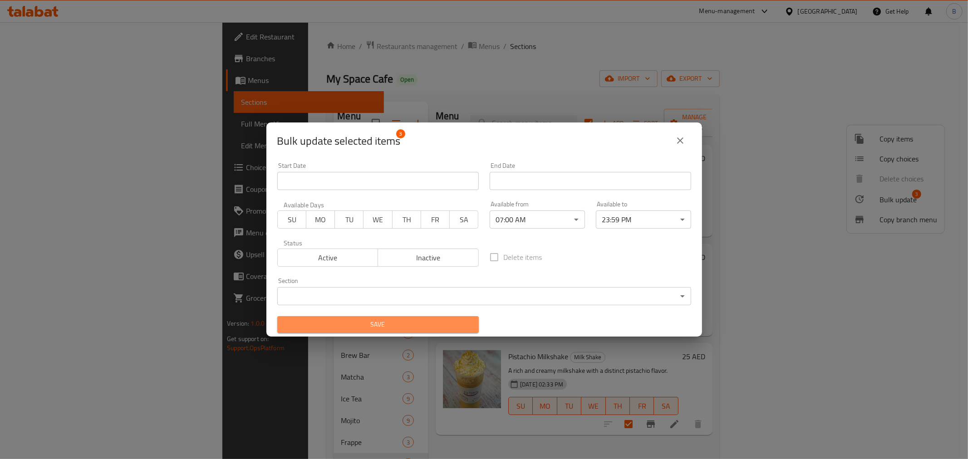
click at [429, 323] on span "Save" at bounding box center [378, 324] width 187 height 11
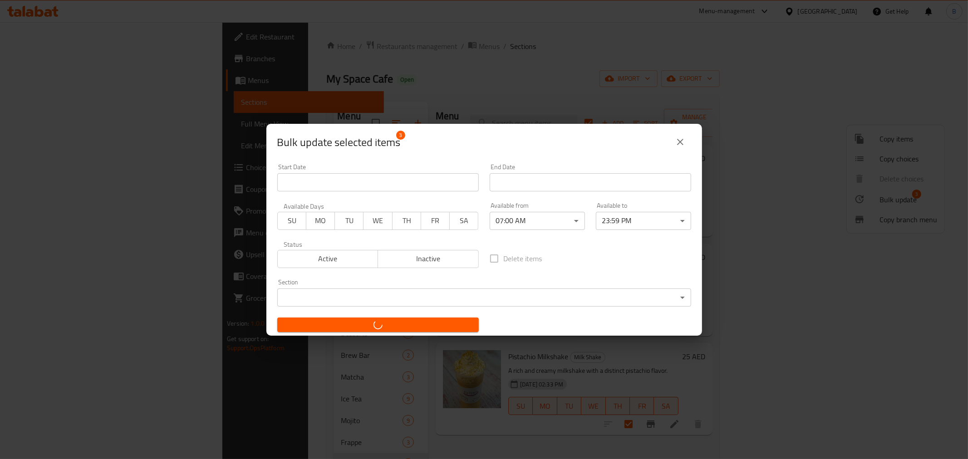
checkbox input "false"
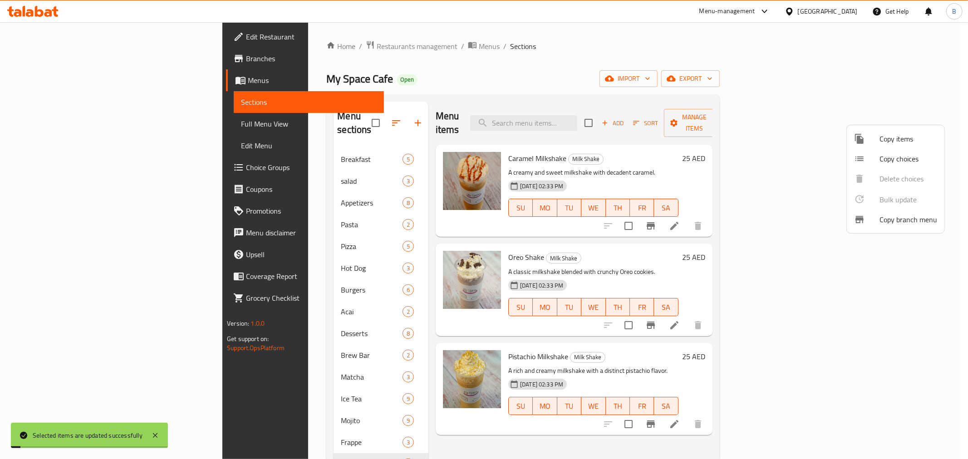
click at [260, 428] on div at bounding box center [484, 229] width 968 height 459
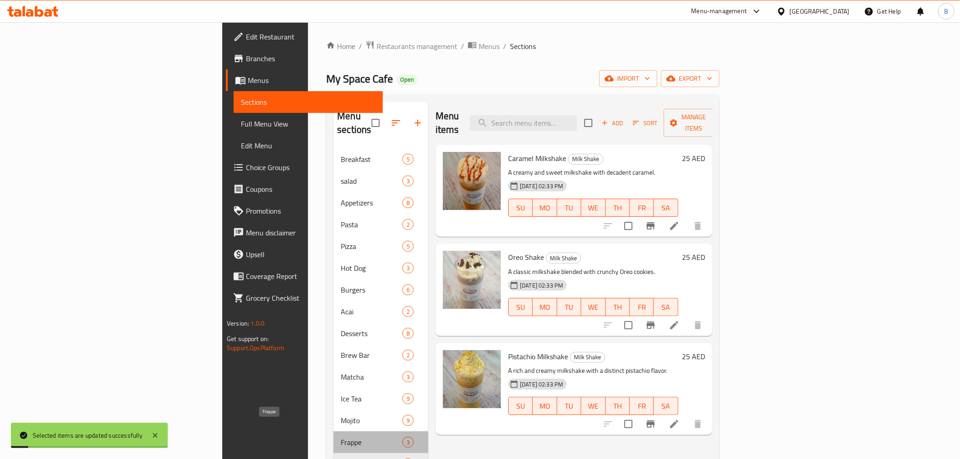
click at [341, 437] on span "Frappe" at bounding box center [371, 442] width 61 height 11
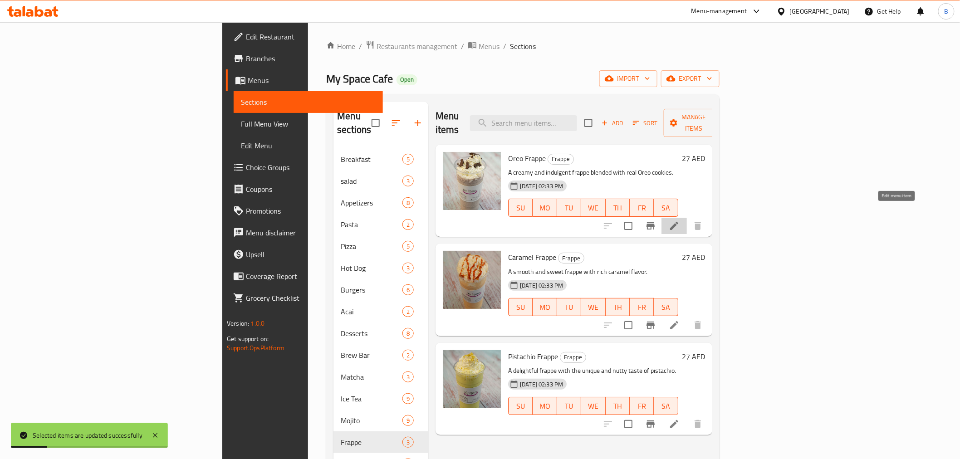
click at [678, 222] on icon at bounding box center [674, 226] width 8 height 8
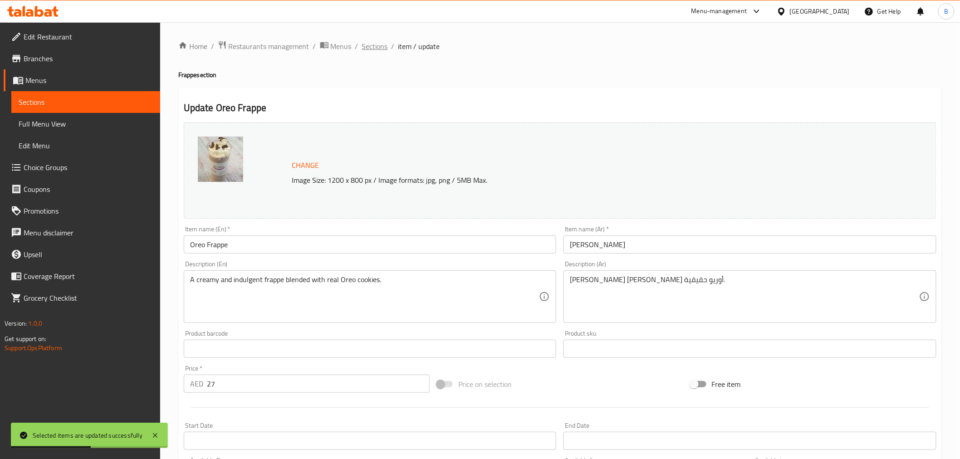
click at [375, 42] on span "Sections" at bounding box center [375, 46] width 26 height 11
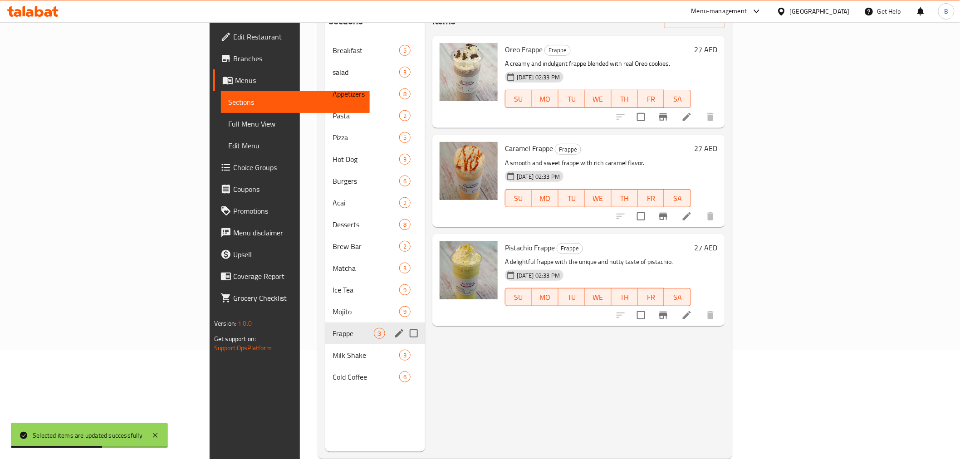
scroll to position [127, 0]
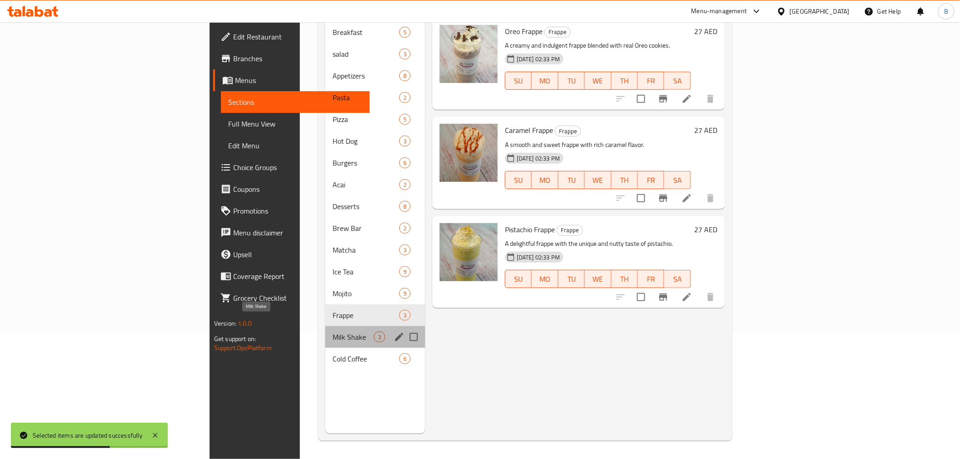
click at [333, 332] on span "Milk Shake" at bounding box center [353, 337] width 41 height 11
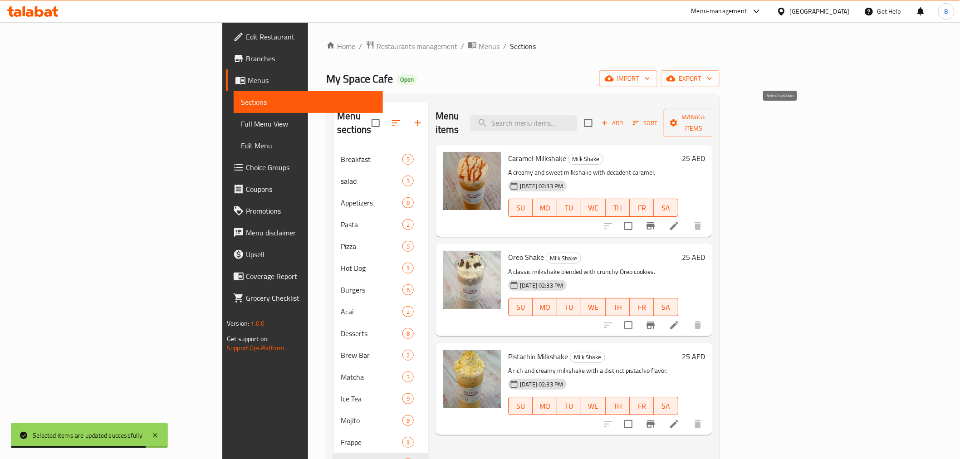
click at [598, 113] on input "checkbox" at bounding box center [588, 122] width 19 height 19
checkbox input "true"
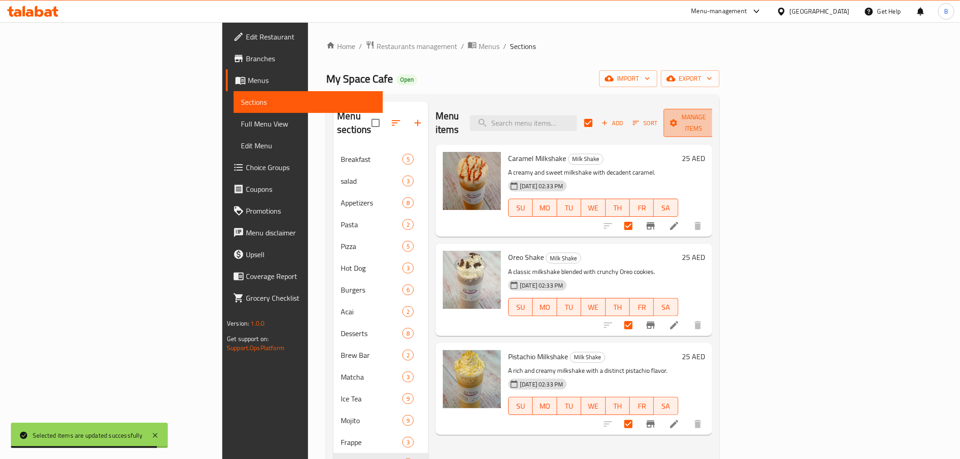
click at [718, 121] on span "Manage items" at bounding box center [694, 123] width 46 height 23
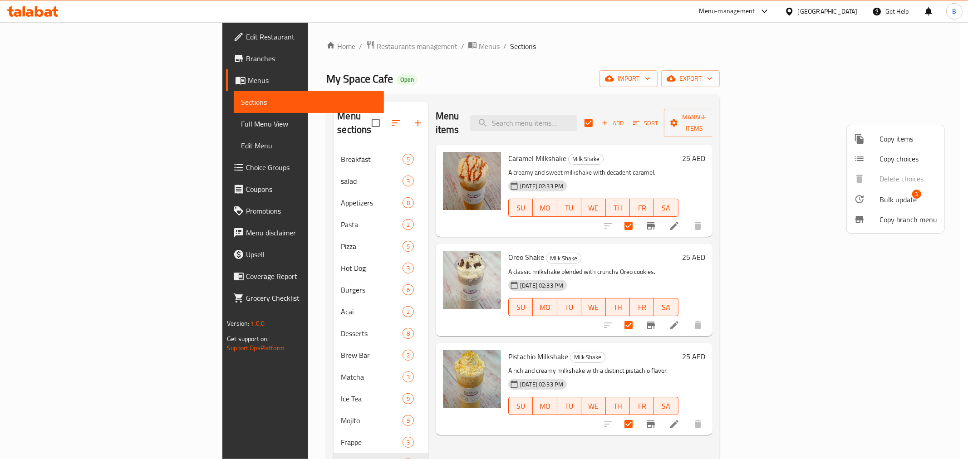
click at [892, 201] on span "Bulk update" at bounding box center [898, 199] width 37 height 11
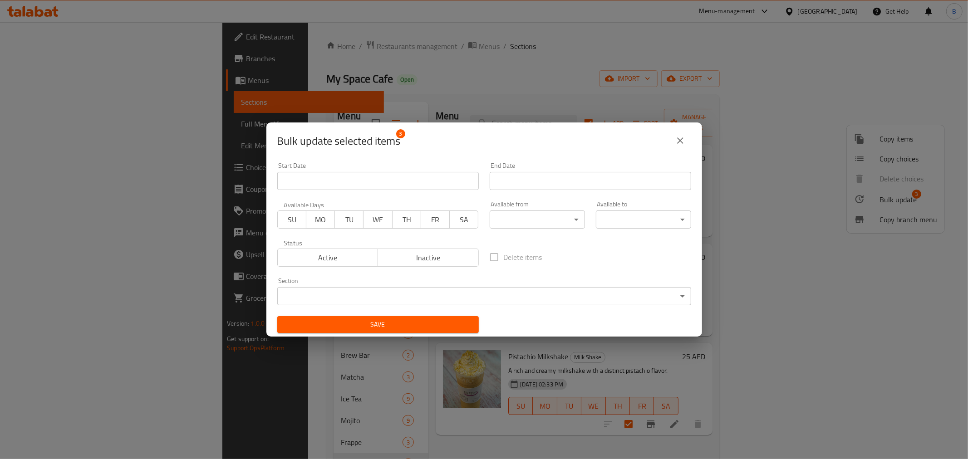
click at [534, 211] on body "​ Menu-management United Arab Emirates Get Help B Edit Restaurant Branches Menu…" at bounding box center [484, 240] width 968 height 437
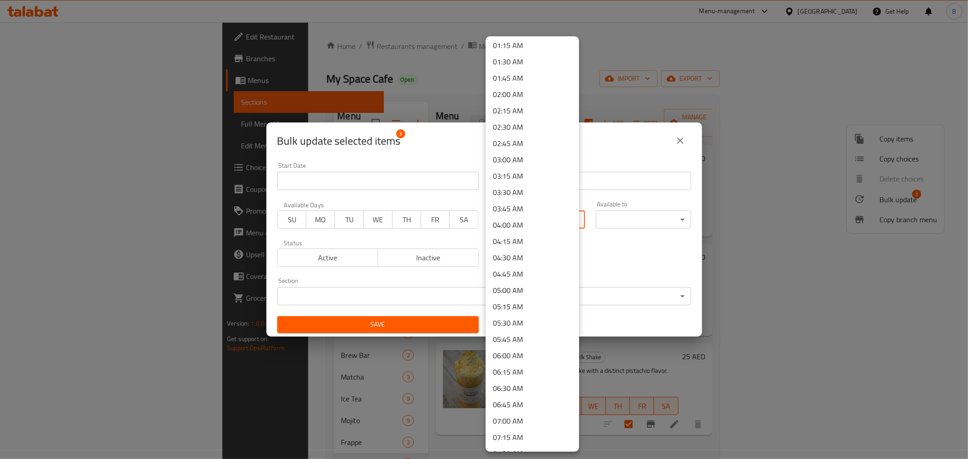
scroll to position [101, 0]
click at [513, 407] on li "07:00 AM" at bounding box center [532, 405] width 93 height 16
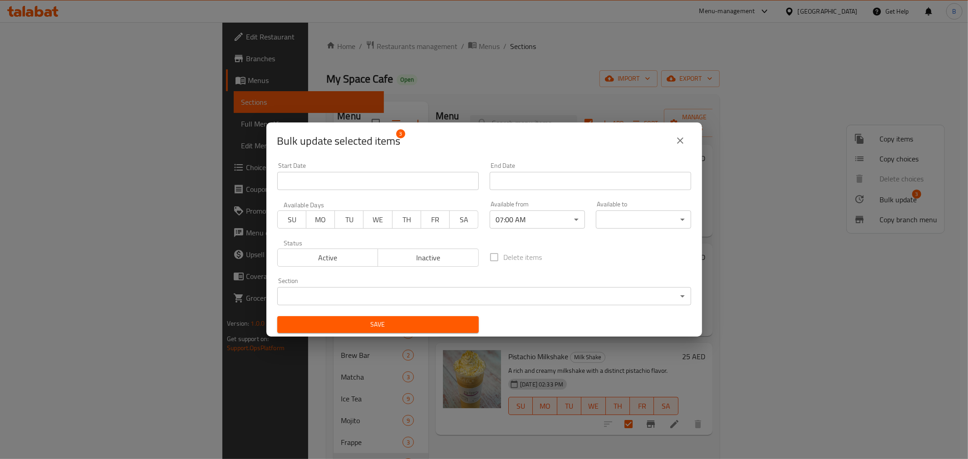
click at [614, 209] on div "Available to ​ ​" at bounding box center [643, 215] width 95 height 28
click at [614, 217] on body "​ Menu-management United Arab Emirates Get Help B Edit Restaurant Branches Menu…" at bounding box center [484, 240] width 968 height 437
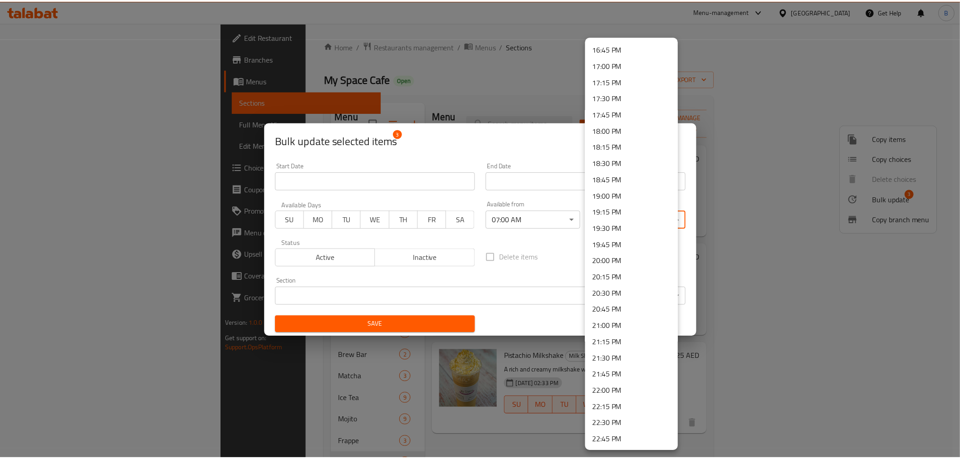
scroll to position [1175, 0]
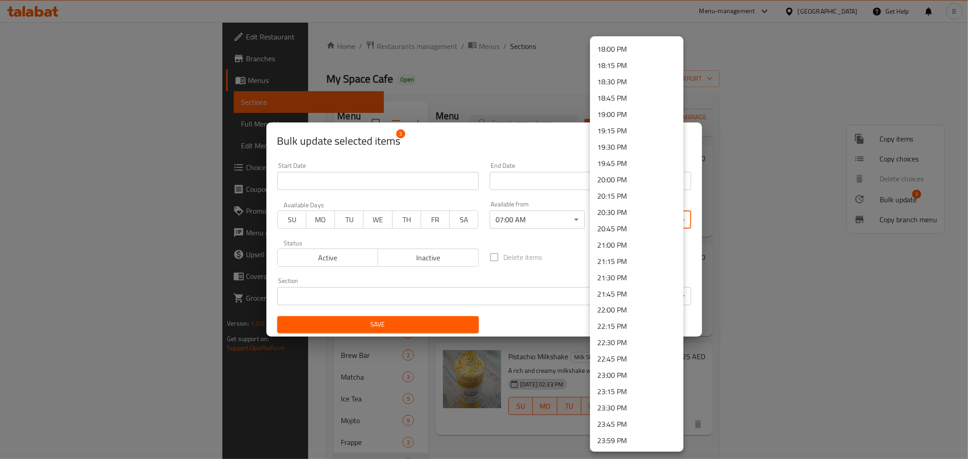
click at [610, 435] on li "23:59 PM" at bounding box center [636, 441] width 93 height 16
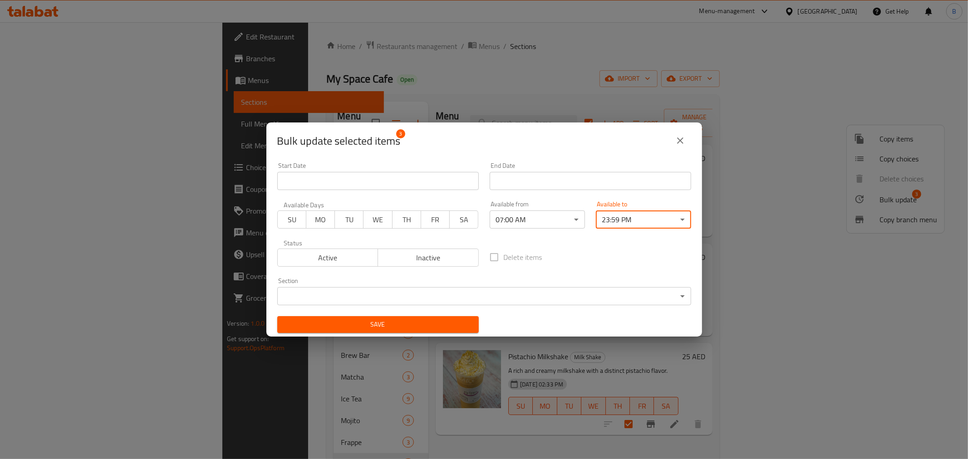
click at [397, 327] on span "Save" at bounding box center [378, 324] width 187 height 11
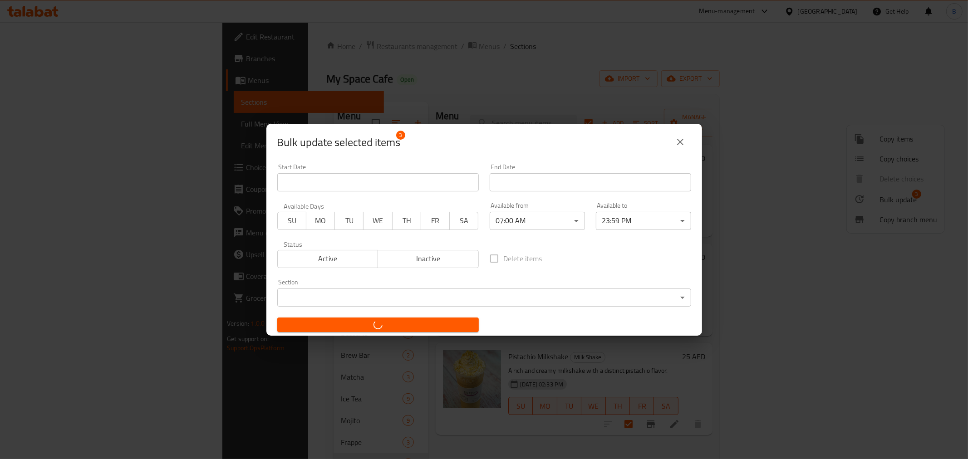
checkbox input "false"
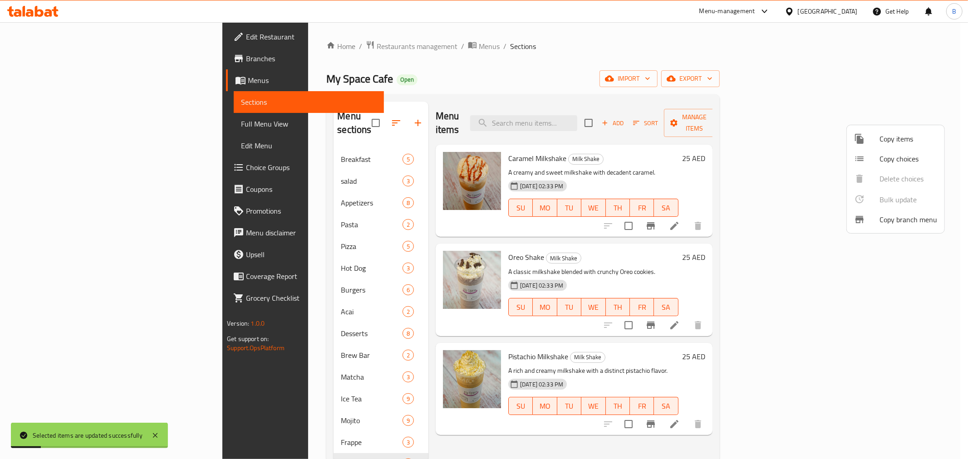
click at [433, 430] on div at bounding box center [484, 229] width 968 height 459
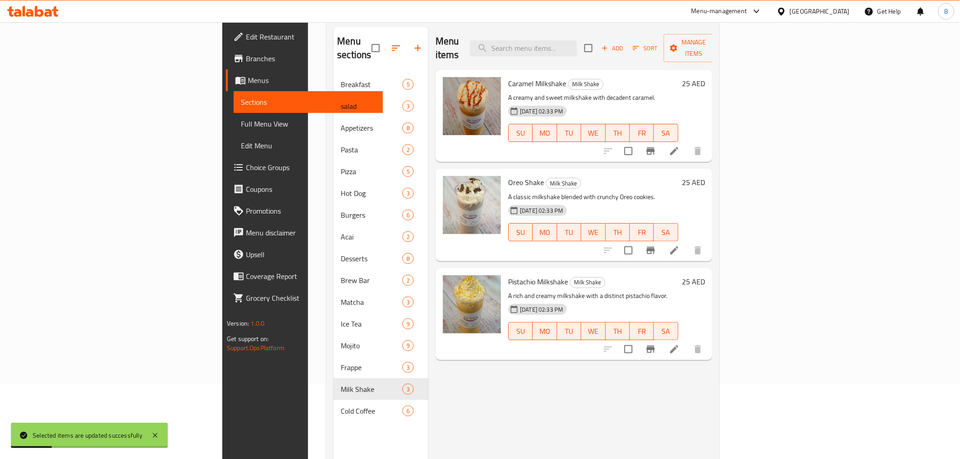
scroll to position [101, 0]
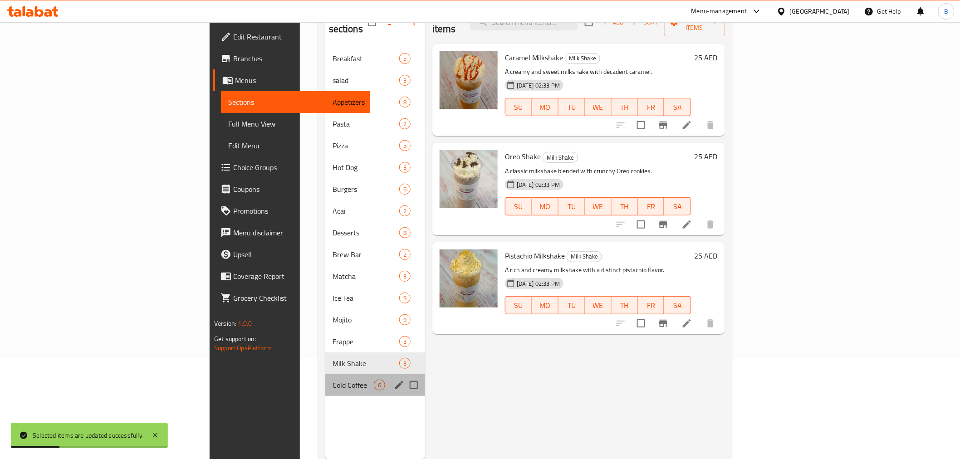
drag, startPoint x: 254, startPoint y: 378, endPoint x: 253, endPoint y: 384, distance: 6.5
click at [325, 384] on nav "Breakfast 5 salad 3 Appetizers 8 Pasta 2 Pizza 5 Hot Dog 3 Burgers 6 Acai 2 Des…" at bounding box center [375, 222] width 100 height 356
click at [325, 377] on div "Cold Coffee 6" at bounding box center [375, 385] width 100 height 22
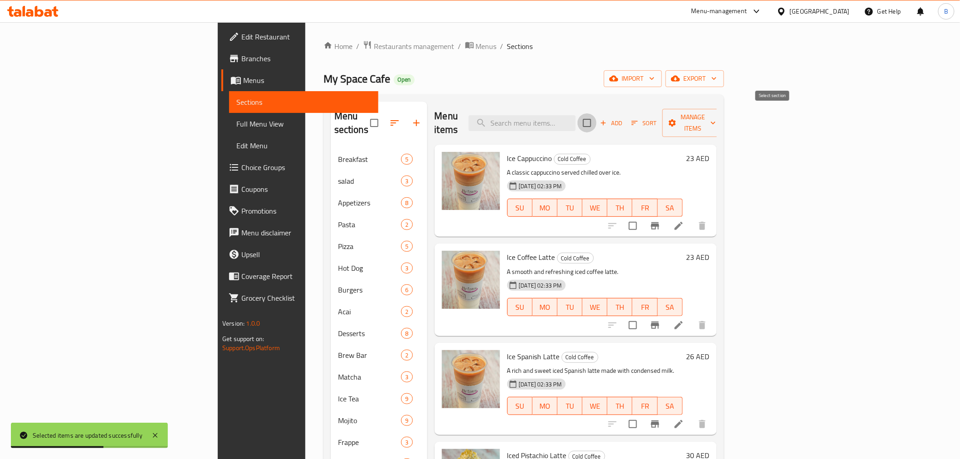
click at [597, 122] on input "checkbox" at bounding box center [587, 122] width 19 height 19
click at [717, 102] on div "Menu items Add Sort Manage items" at bounding box center [576, 123] width 282 height 43
drag, startPoint x: 880, startPoint y: 111, endPoint x: 880, endPoint y: 118, distance: 7.3
click at [716, 118] on span "Manage items" at bounding box center [693, 123] width 46 height 23
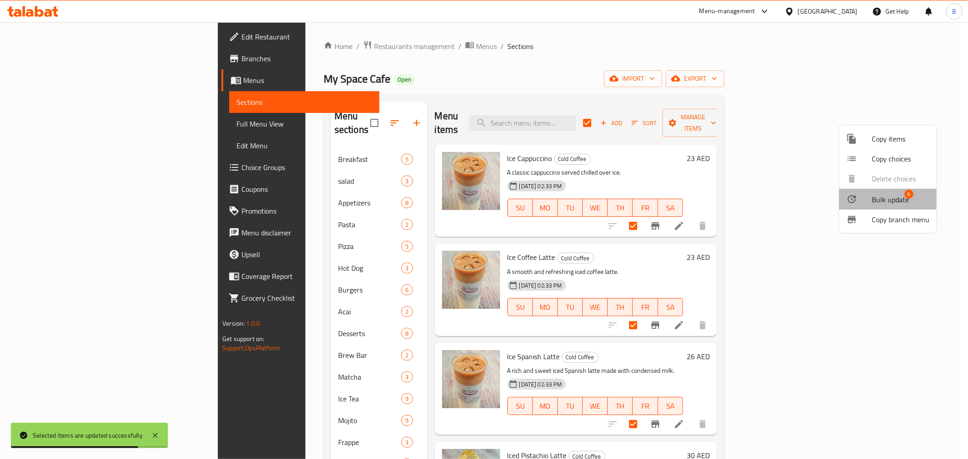
click at [881, 196] on span "Bulk update" at bounding box center [890, 199] width 37 height 11
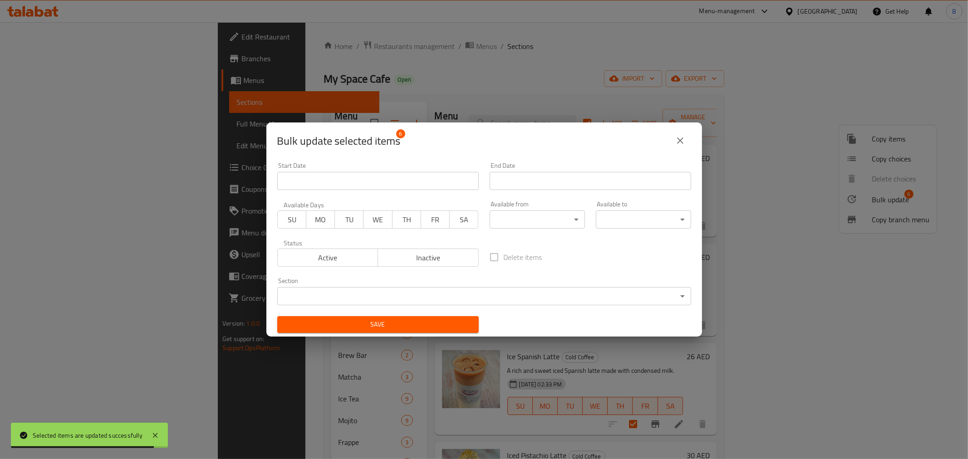
drag, startPoint x: 580, startPoint y: 210, endPoint x: 572, endPoint y: 213, distance: 8.5
click at [580, 210] on div "Available from ​ ​" at bounding box center [537, 215] width 106 height 39
click at [551, 225] on body "Selected items are updated successfully ​ Menu-management United Arab Emirates …" at bounding box center [484, 240] width 968 height 437
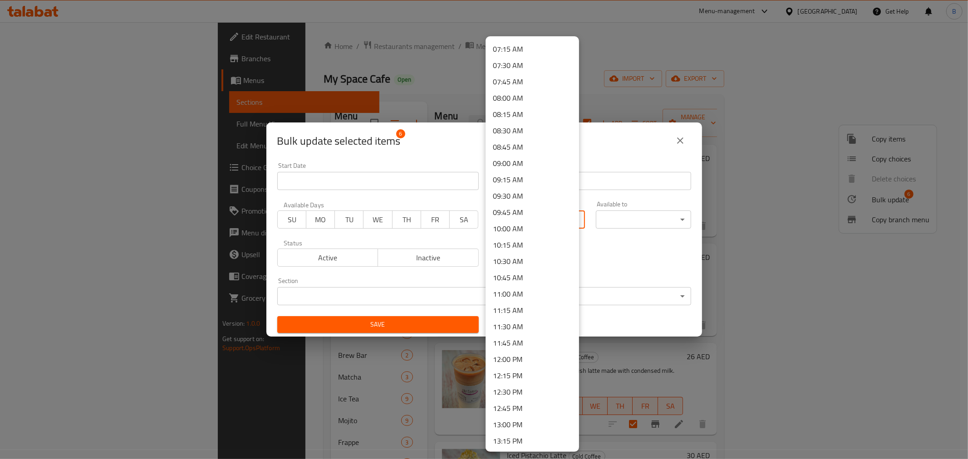
scroll to position [469, 0]
click at [520, 37] on li "07:00 AM" at bounding box center [532, 36] width 93 height 16
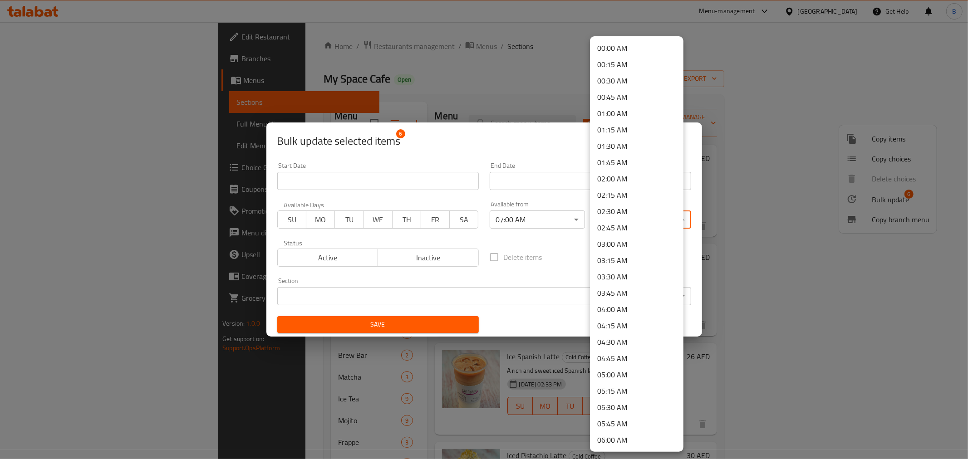
click at [633, 227] on body "​ Menu-management United Arab Emirates Get Help B Edit Restaurant Branches Menu…" at bounding box center [484, 240] width 968 height 437
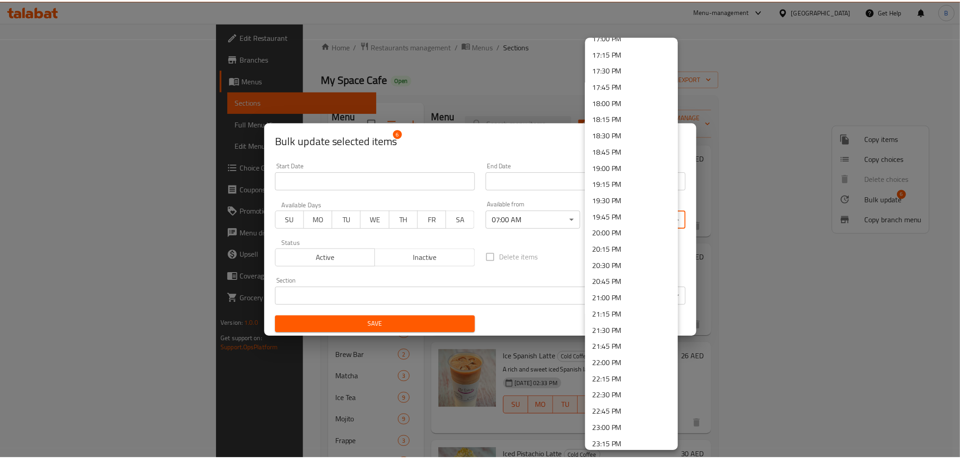
scroll to position [1175, 0]
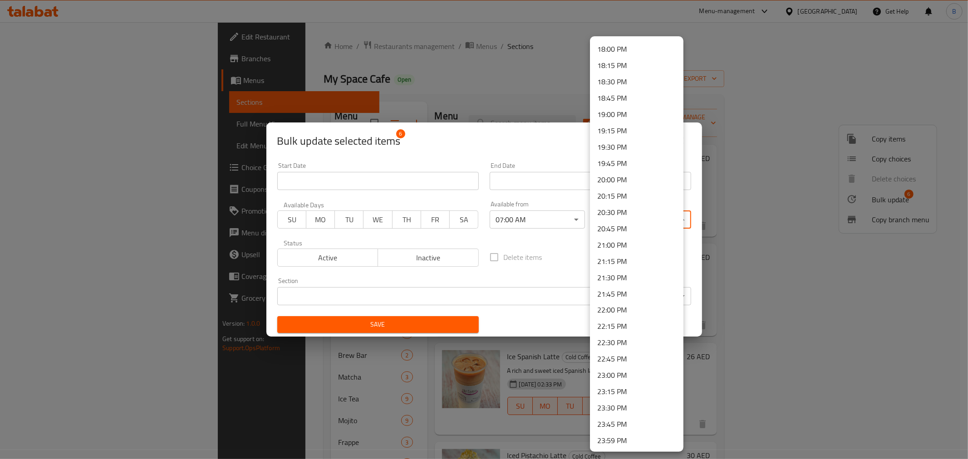
click at [615, 434] on li "23:59 PM" at bounding box center [636, 441] width 93 height 16
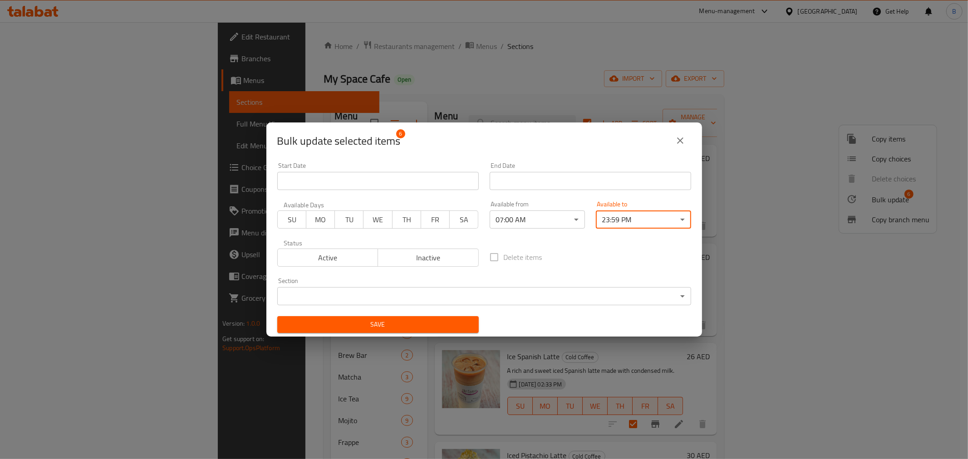
click at [411, 317] on button "Save" at bounding box center [378, 324] width 202 height 17
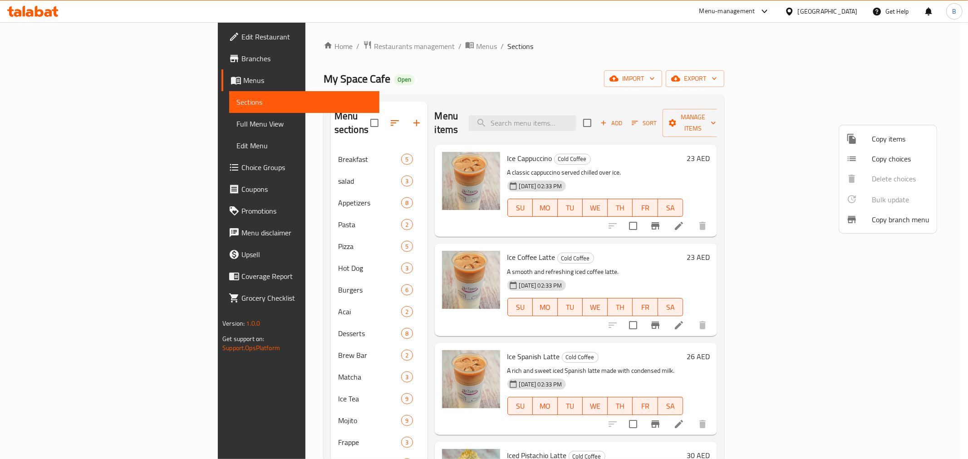
click at [701, 75] on div at bounding box center [484, 229] width 968 height 459
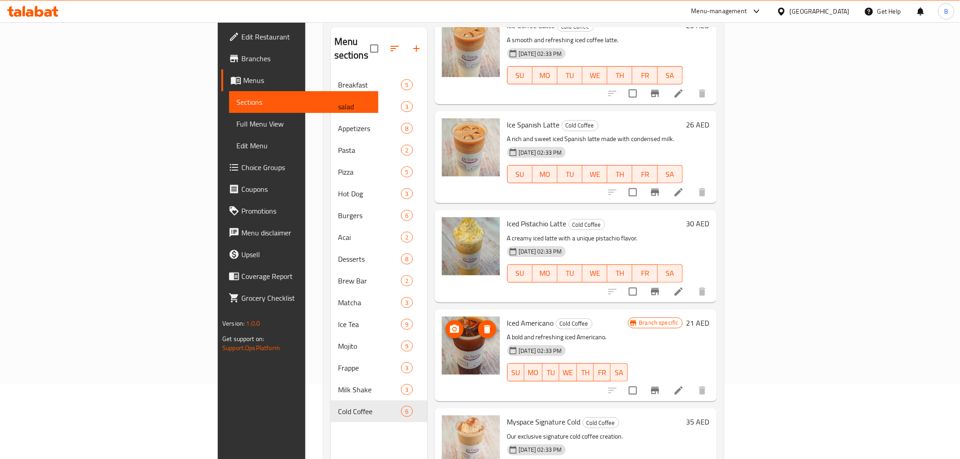
scroll to position [127, 0]
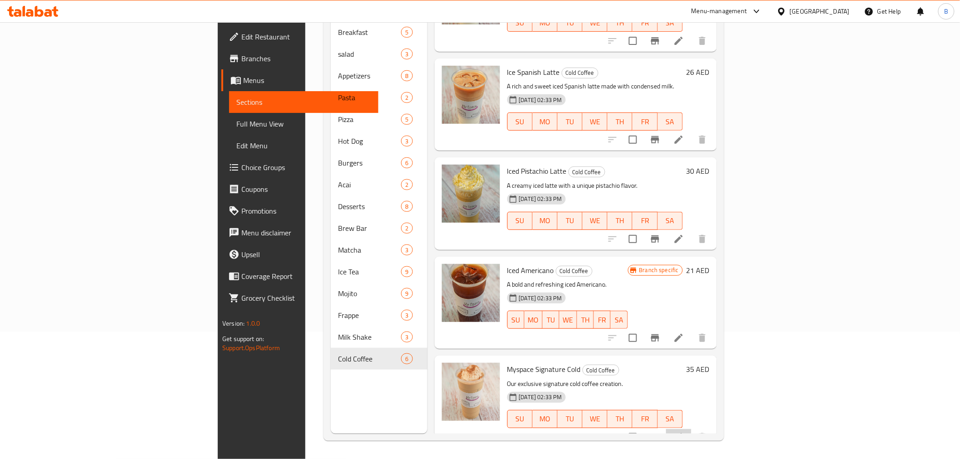
click at [684, 432] on icon at bounding box center [678, 437] width 11 height 11
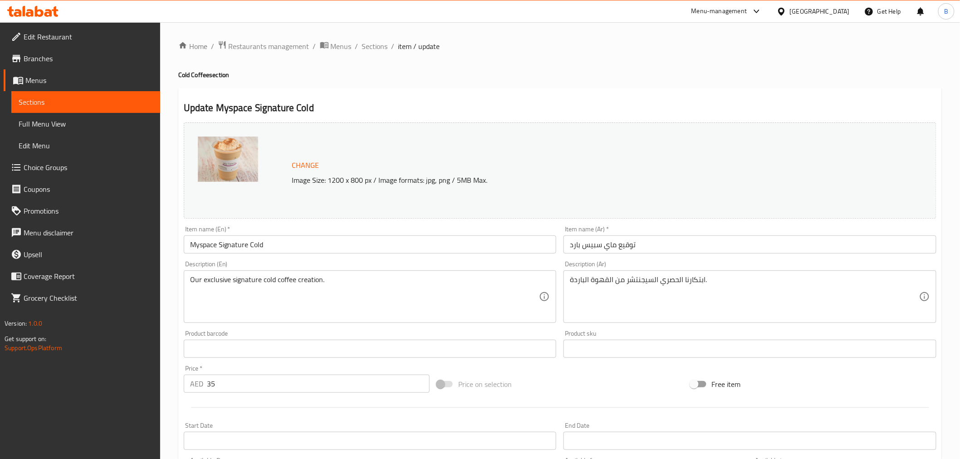
click at [374, 39] on div "Home / Restaurants management / Menus / Sections / item / update Cold Coffee se…" at bounding box center [560, 338] width 800 height 632
click at [378, 43] on span "Sections" at bounding box center [375, 46] width 26 height 11
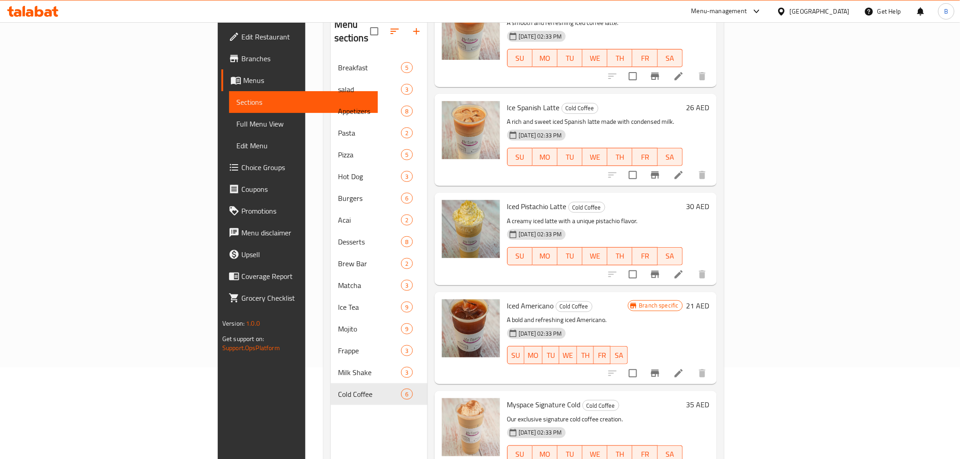
scroll to position [127, 0]
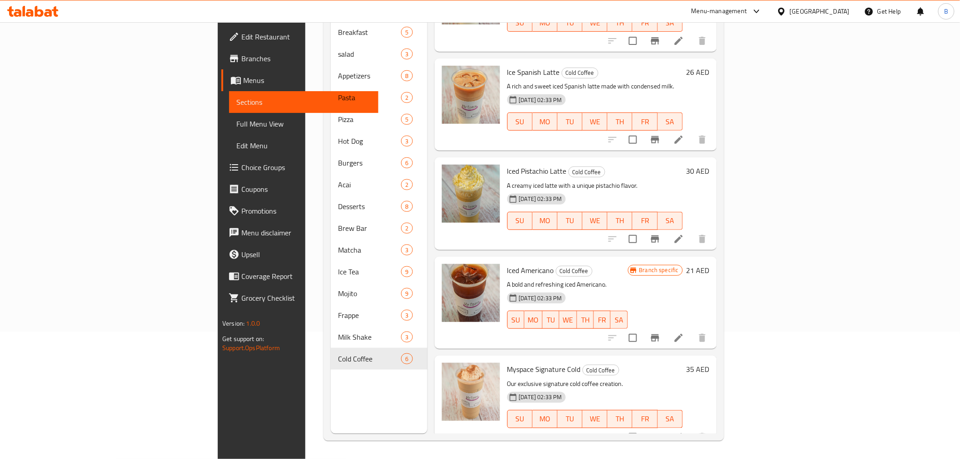
click at [684, 333] on icon at bounding box center [678, 338] width 11 height 11
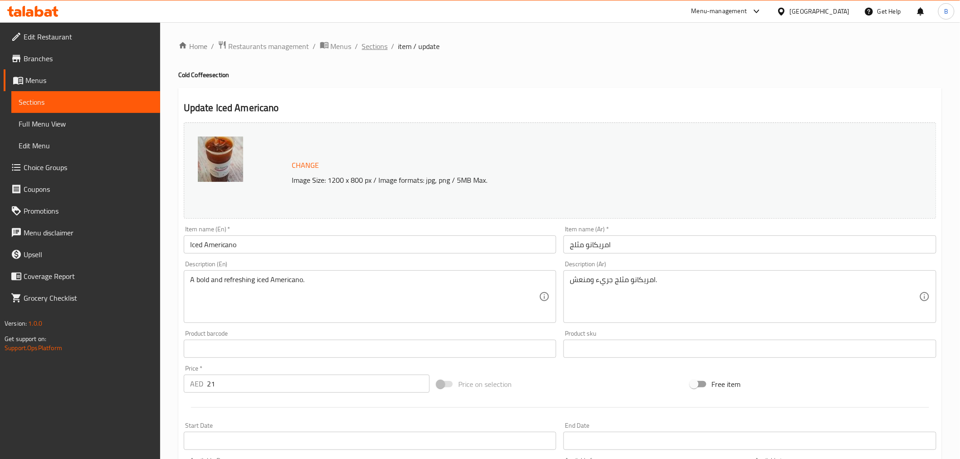
click at [362, 41] on span "Sections" at bounding box center [375, 46] width 26 height 11
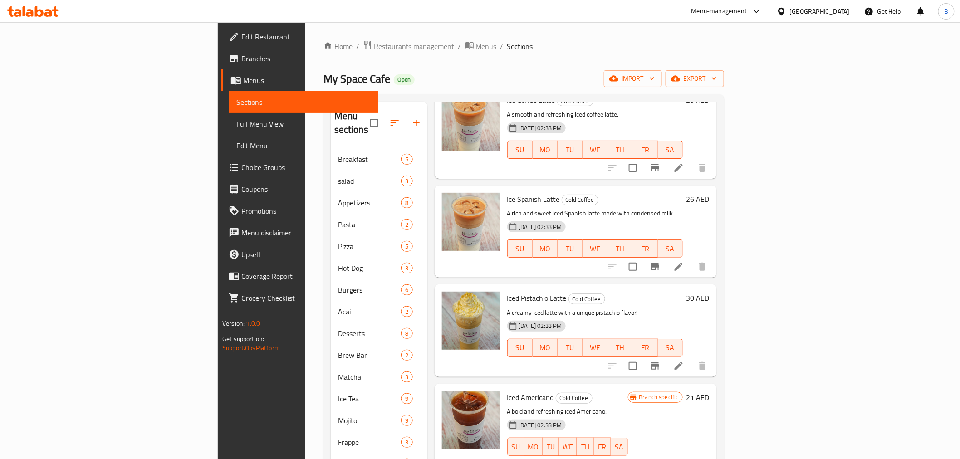
scroll to position [127, 0]
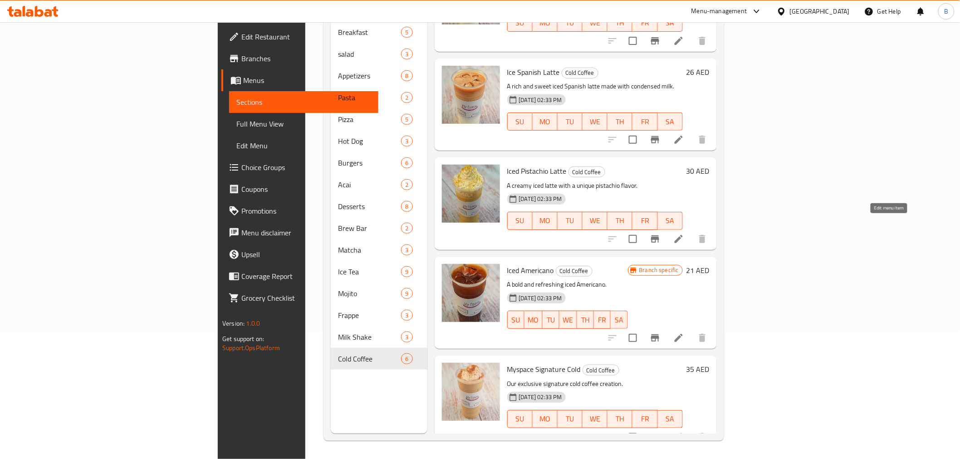
click at [683, 235] on icon at bounding box center [679, 239] width 8 height 8
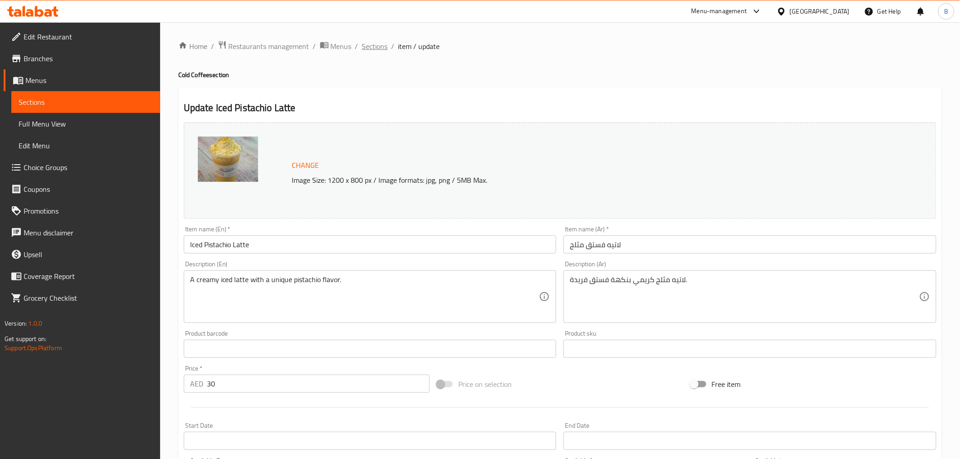
click at [372, 46] on span "Sections" at bounding box center [375, 46] width 26 height 11
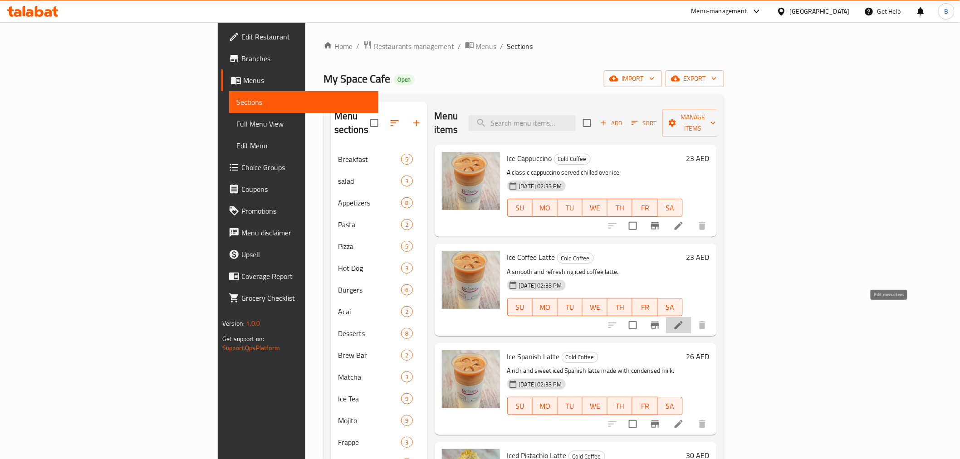
click at [683, 321] on icon at bounding box center [679, 325] width 8 height 8
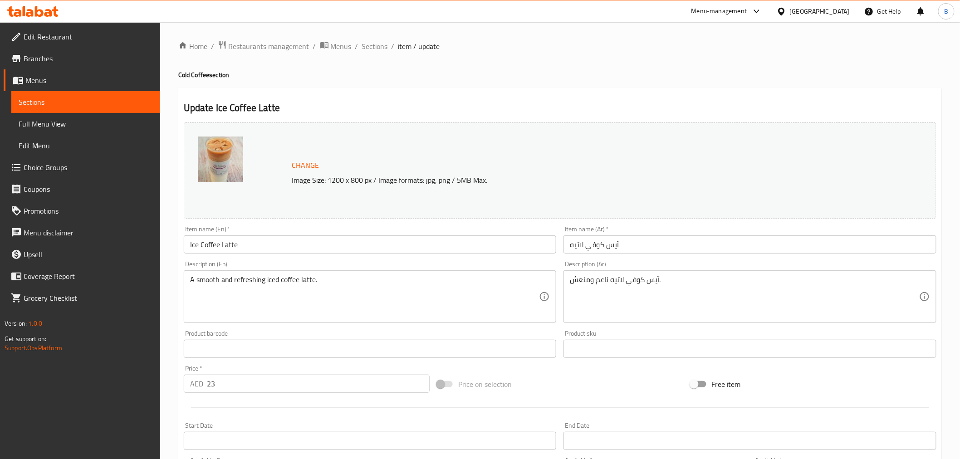
click at [368, 53] on div "Home / Restaurants management / Menus / Sections / item / update Cold Coffee se…" at bounding box center [560, 338] width 764 height 596
click at [376, 50] on span "Sections" at bounding box center [375, 46] width 26 height 11
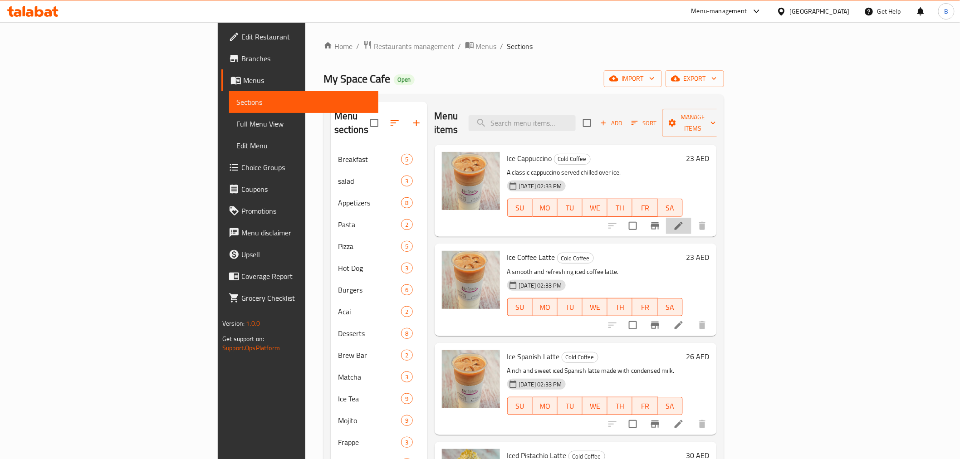
click at [692, 218] on li at bounding box center [678, 226] width 25 height 16
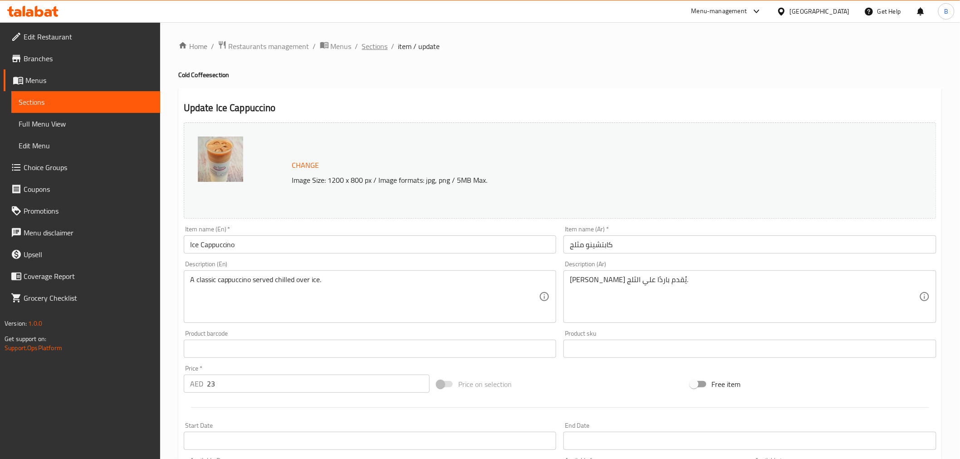
click at [386, 52] on span "Sections" at bounding box center [375, 46] width 26 height 11
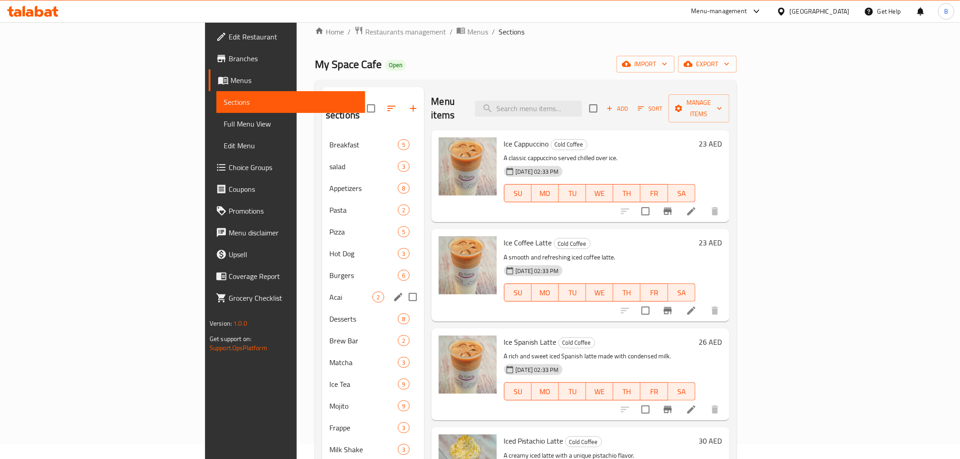
scroll to position [127, 0]
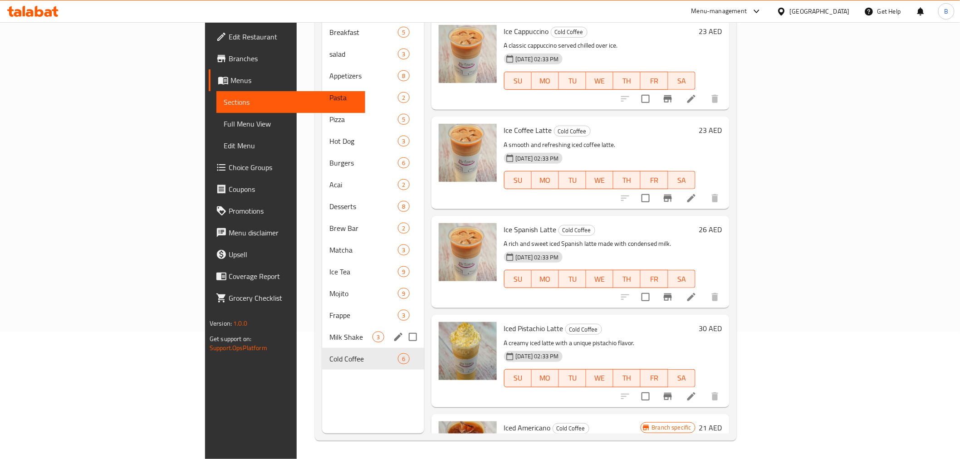
click at [329, 332] on span "Milk Shake" at bounding box center [350, 337] width 43 height 11
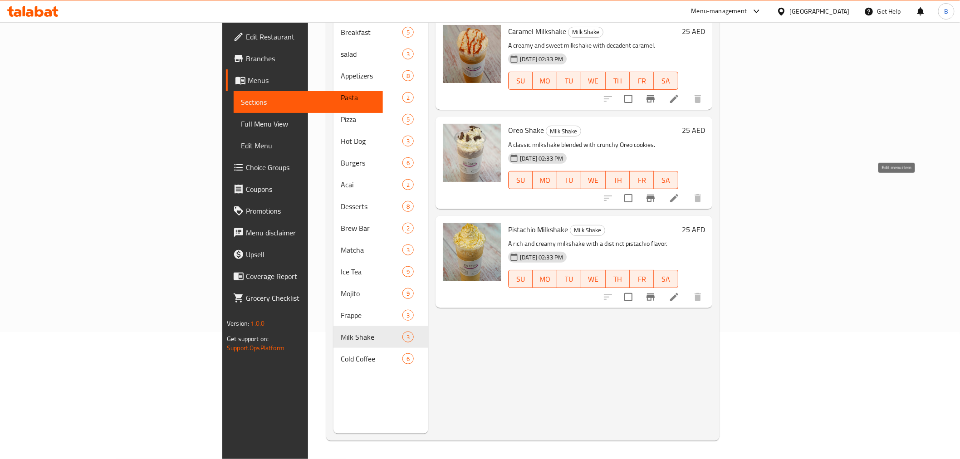
click at [678, 194] on icon at bounding box center [674, 198] width 8 height 8
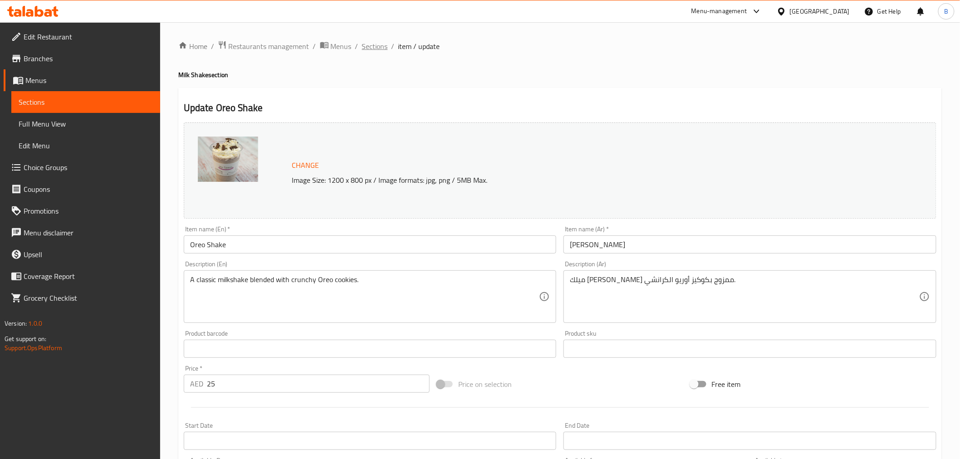
click at [378, 43] on span "Sections" at bounding box center [375, 46] width 26 height 11
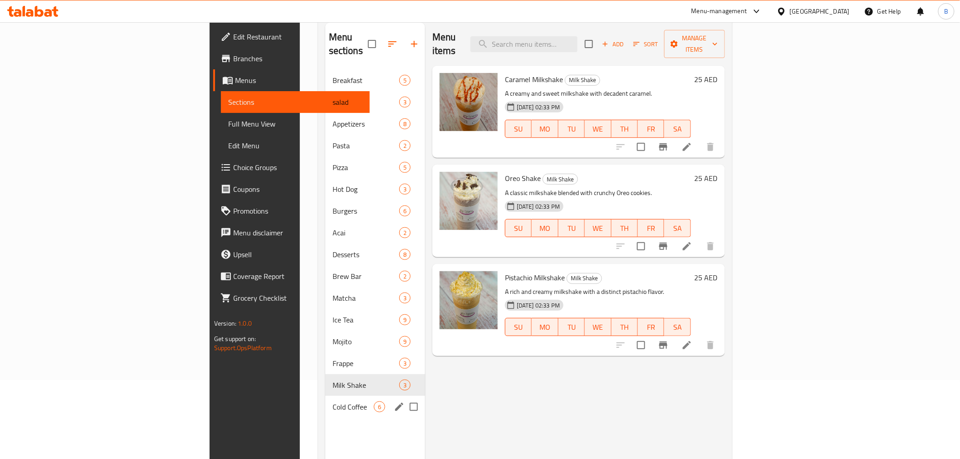
scroll to position [101, 0]
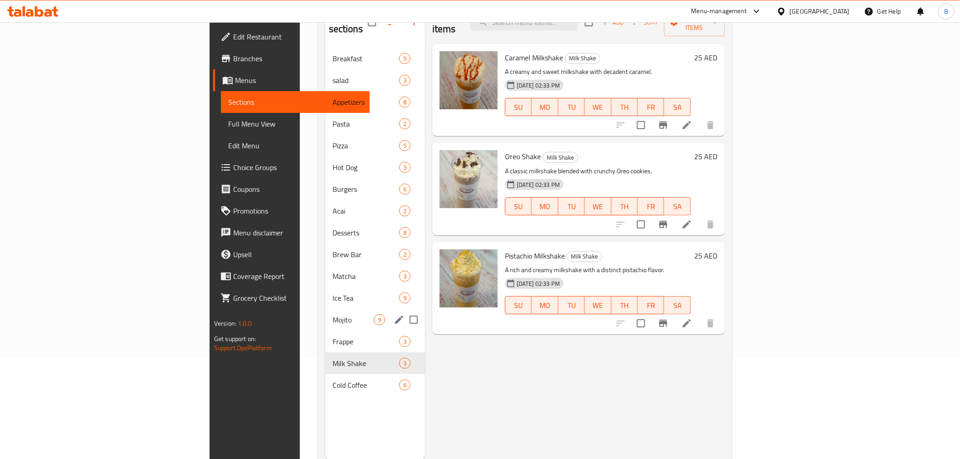
click at [325, 315] on div "Breakfast 5 salad 3 Appetizers 8 Pasta 2 Pizza 5 Hot Dog 3 Burgers 6 Acai 2 Des…" at bounding box center [375, 222] width 100 height 349
click at [333, 336] on span "Frappe" at bounding box center [353, 341] width 41 height 11
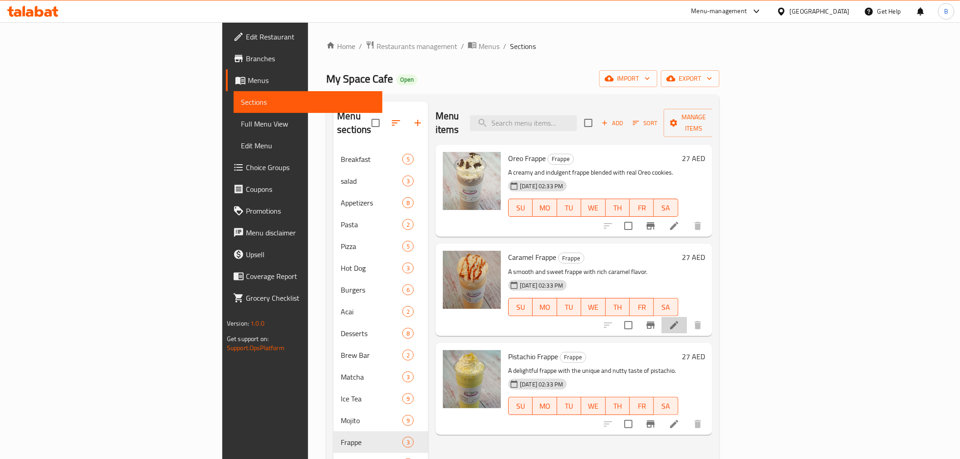
click at [687, 317] on li at bounding box center [674, 325] width 25 height 16
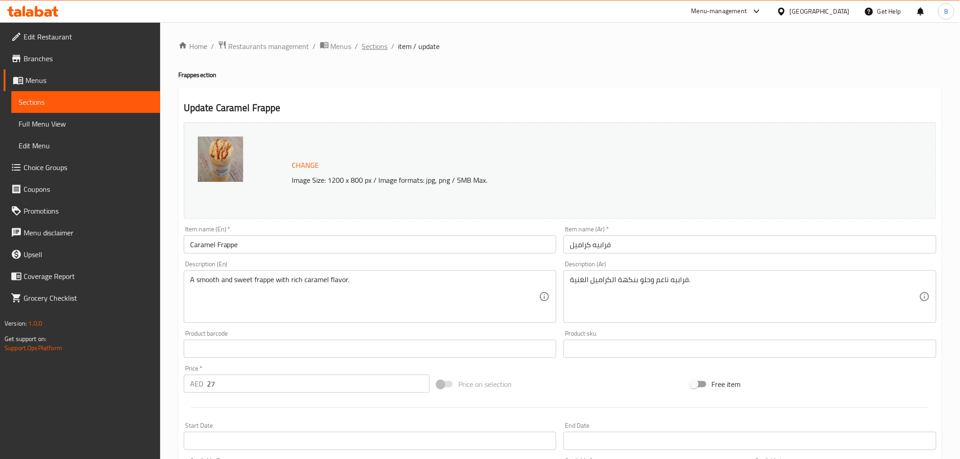
click at [368, 47] on span "Sections" at bounding box center [375, 46] width 26 height 11
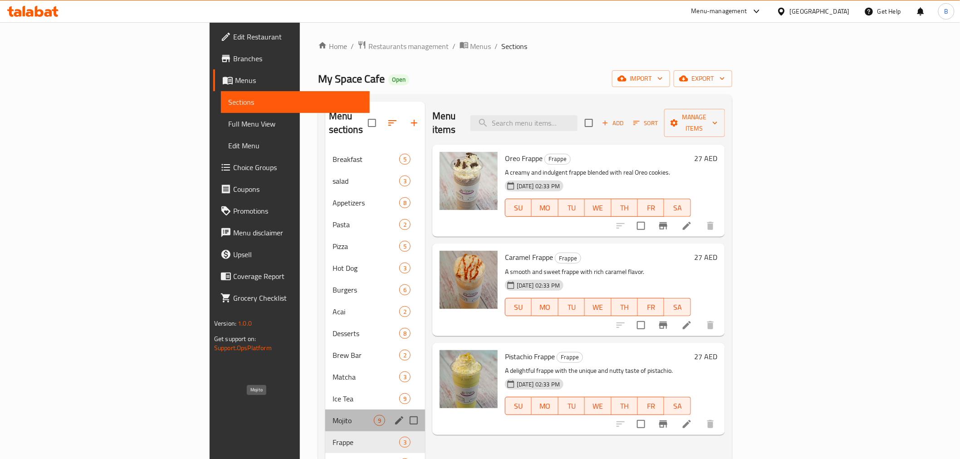
click at [333, 415] on span "Mojito" at bounding box center [353, 420] width 41 height 11
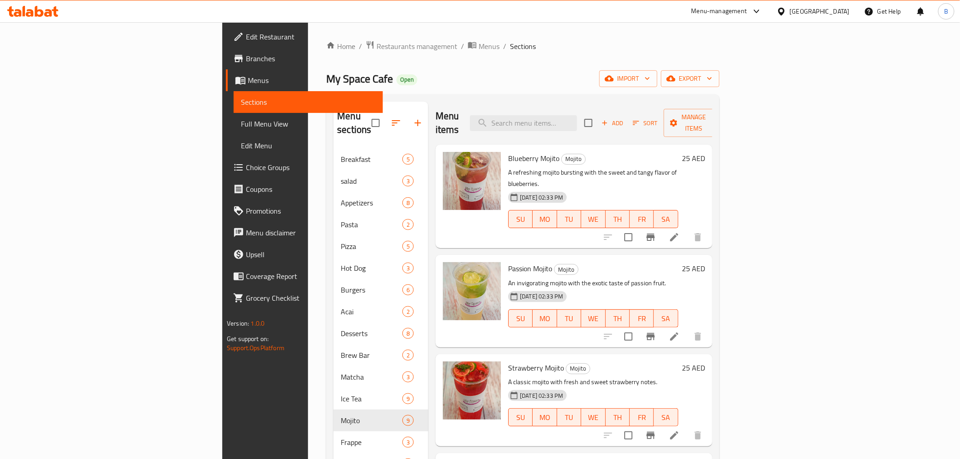
click at [680, 232] on icon at bounding box center [674, 237] width 11 height 11
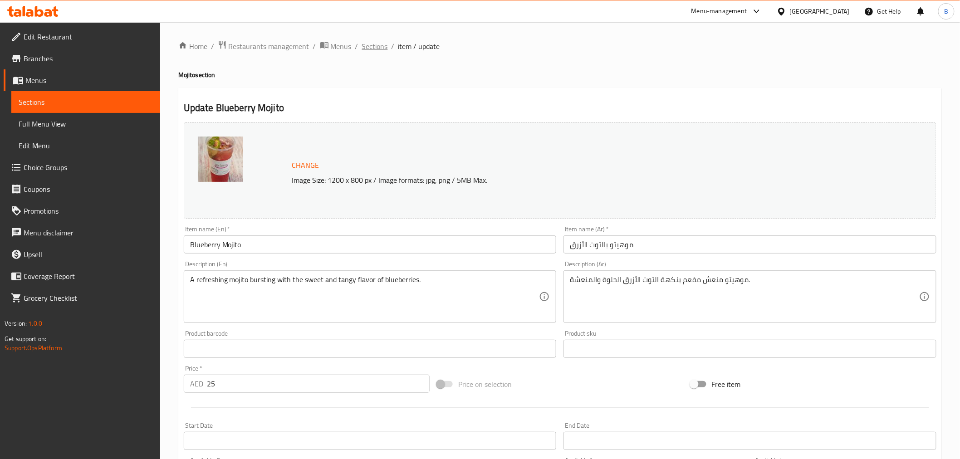
click at [372, 50] on span "Sections" at bounding box center [375, 46] width 26 height 11
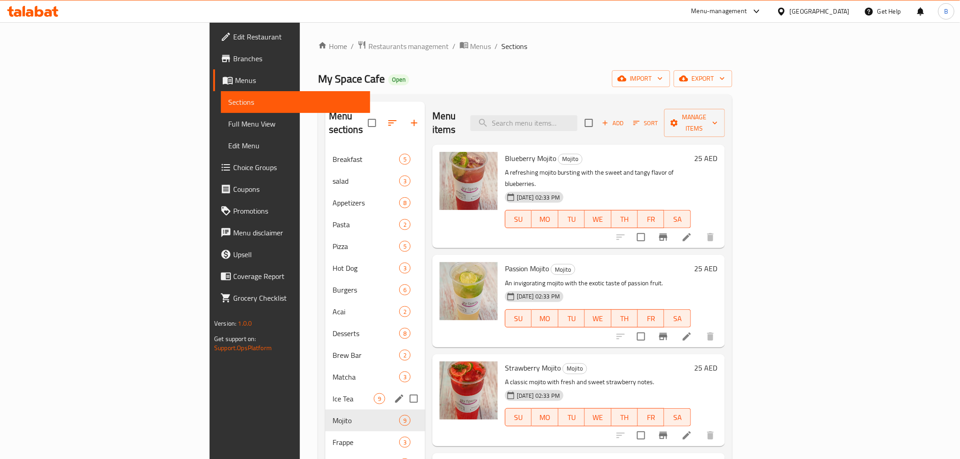
click at [325, 392] on div "Ice Tea 9" at bounding box center [375, 399] width 100 height 22
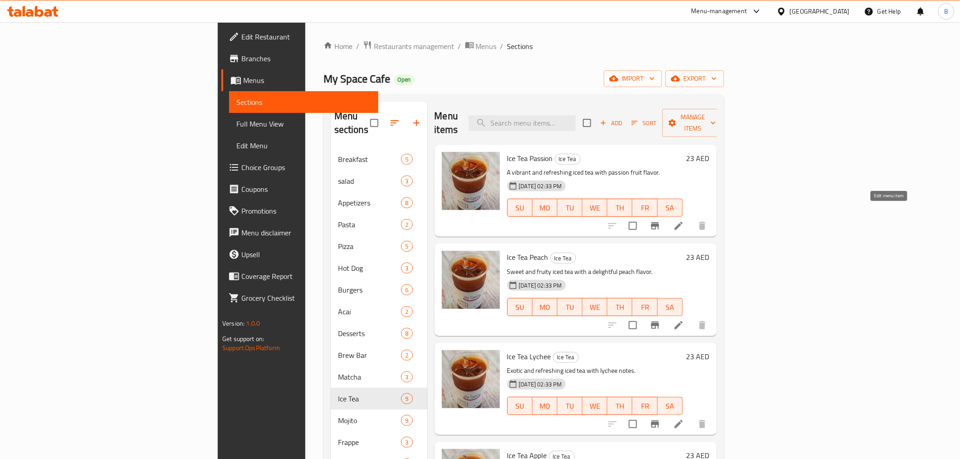
click at [684, 221] on icon at bounding box center [678, 226] width 11 height 11
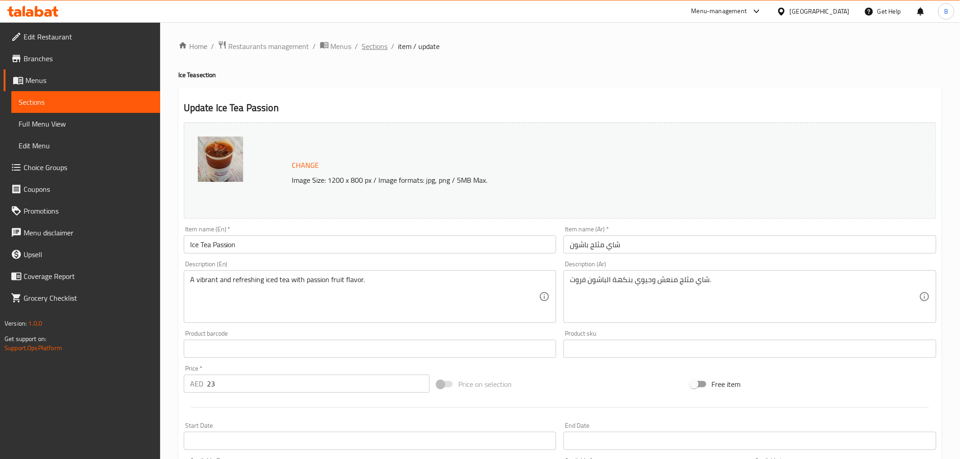
click at [369, 46] on span "Sections" at bounding box center [375, 46] width 26 height 11
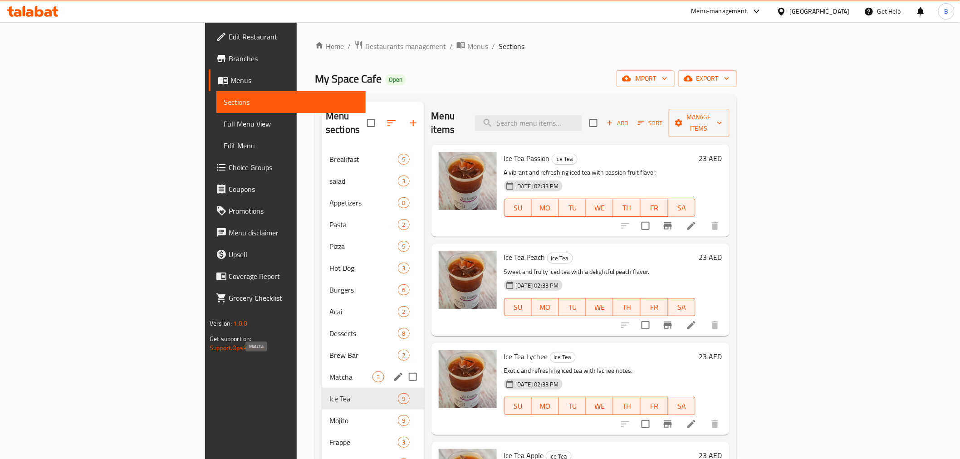
click at [329, 372] on span "Matcha" at bounding box center [350, 377] width 43 height 11
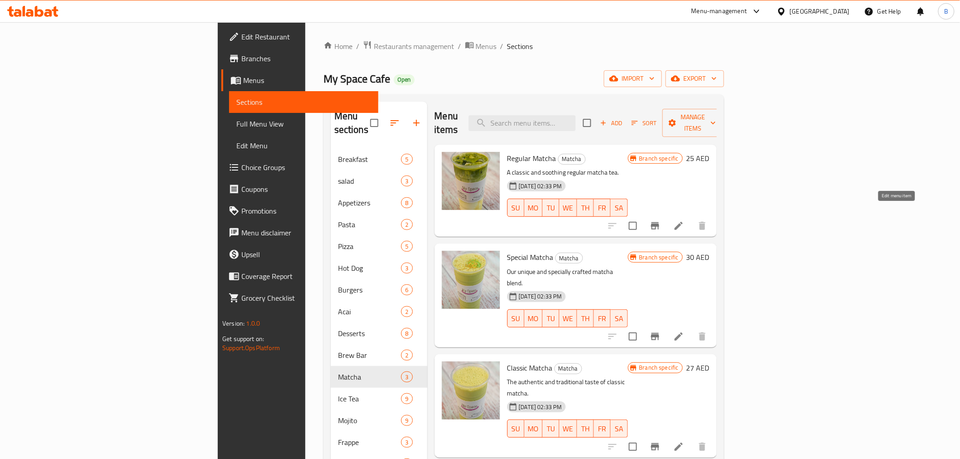
click at [684, 221] on icon at bounding box center [678, 226] width 11 height 11
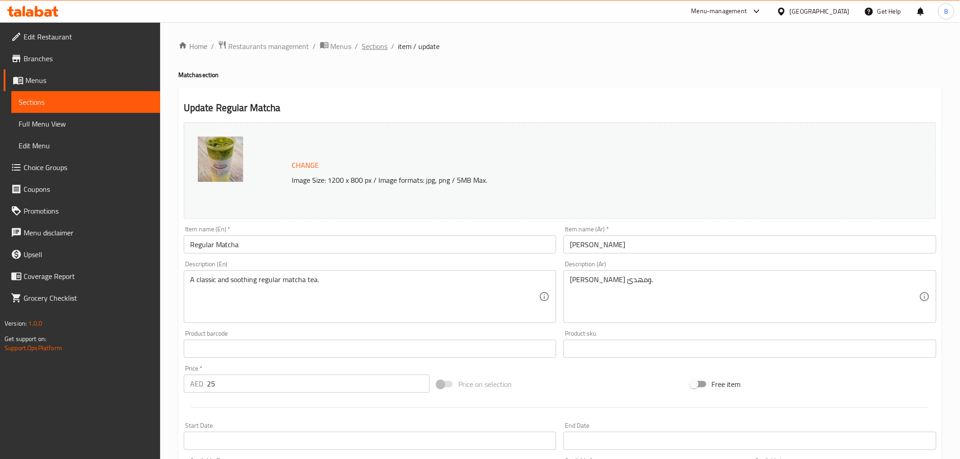
click at [371, 49] on span "Sections" at bounding box center [375, 46] width 26 height 11
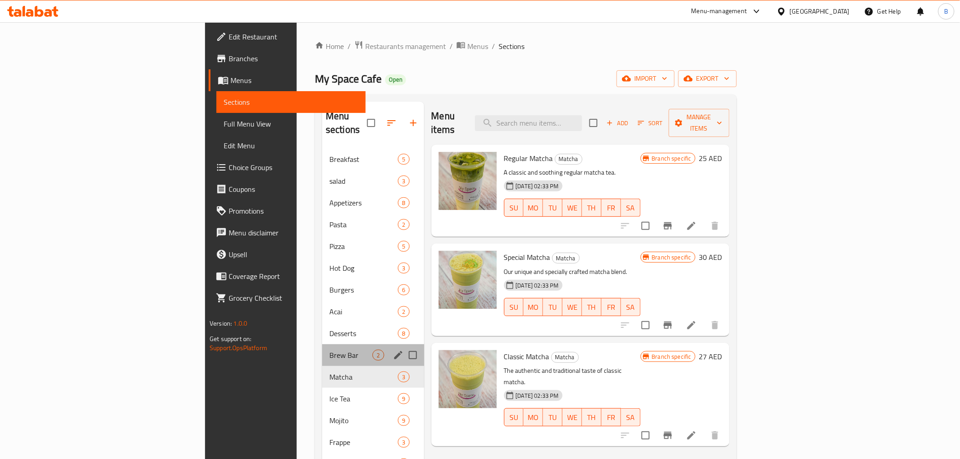
click at [322, 350] on div "Brew Bar 2" at bounding box center [373, 355] width 102 height 22
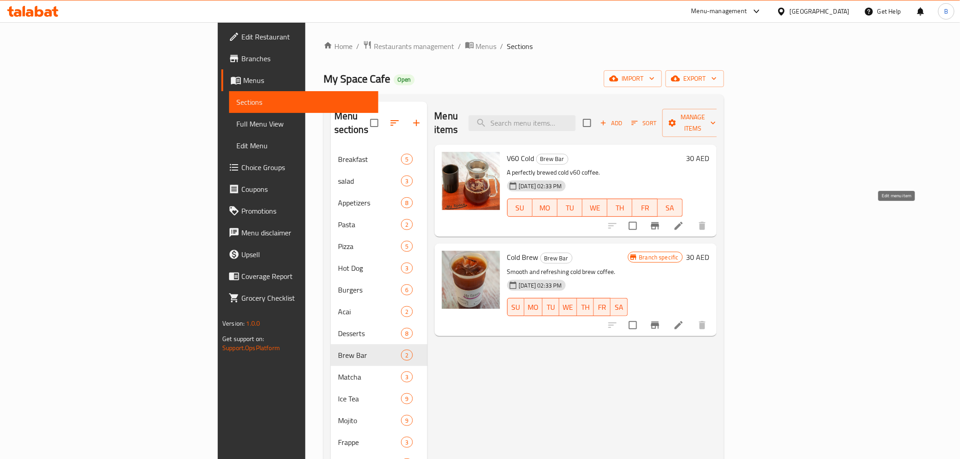
click at [684, 221] on icon at bounding box center [678, 226] width 11 height 11
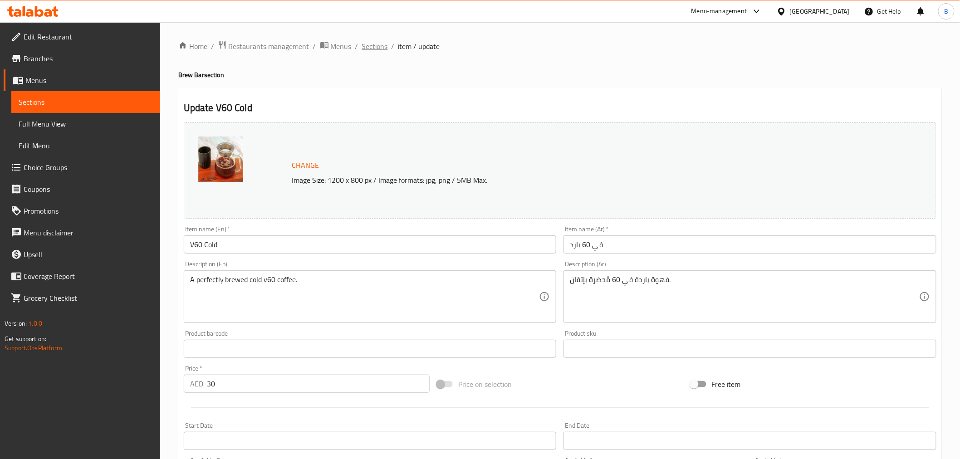
click at [379, 49] on span "Sections" at bounding box center [375, 46] width 26 height 11
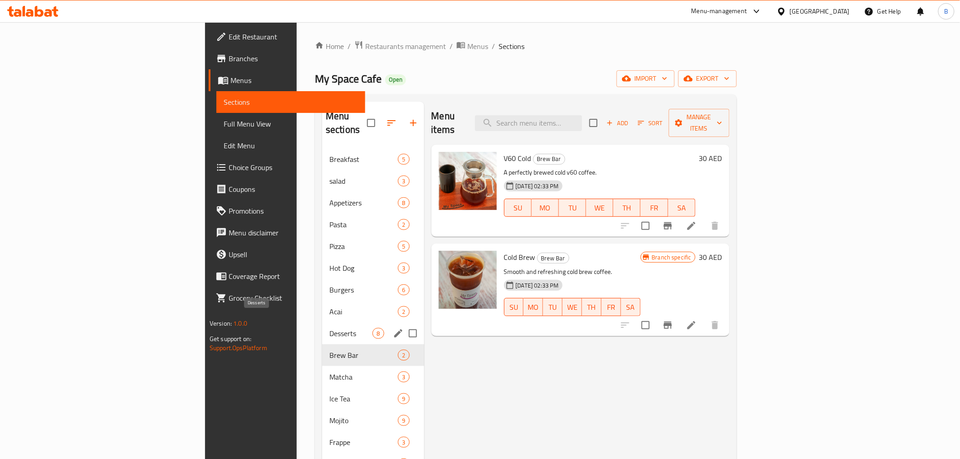
click at [329, 328] on span "Desserts" at bounding box center [350, 333] width 43 height 11
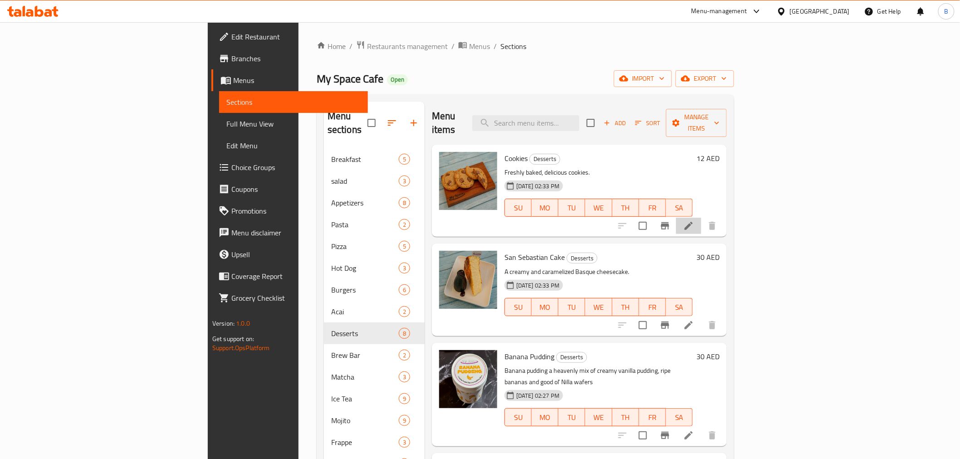
click at [702, 220] on li at bounding box center [688, 226] width 25 height 16
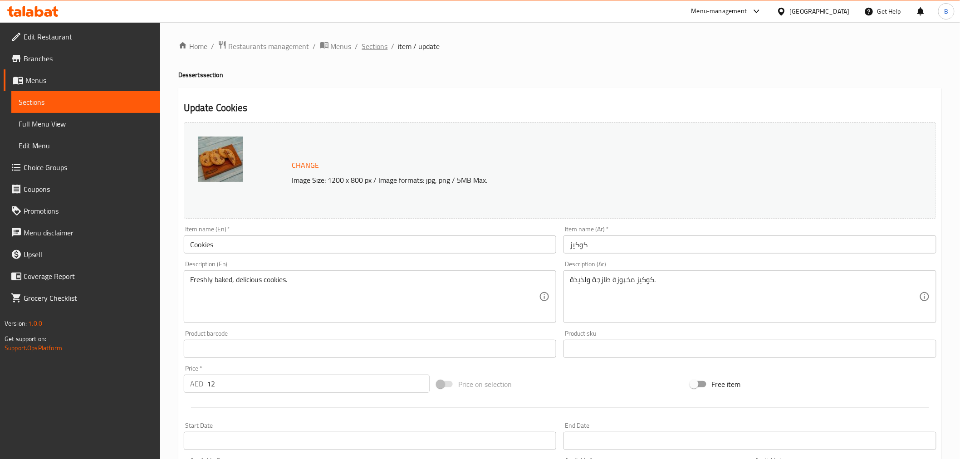
click at [371, 44] on span "Sections" at bounding box center [375, 46] width 26 height 11
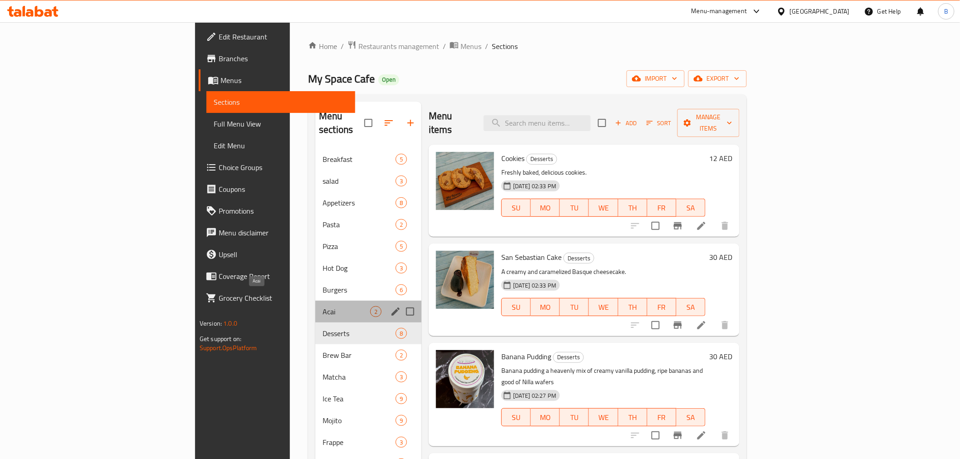
click at [323, 306] on span "Acai" at bounding box center [347, 311] width 48 height 11
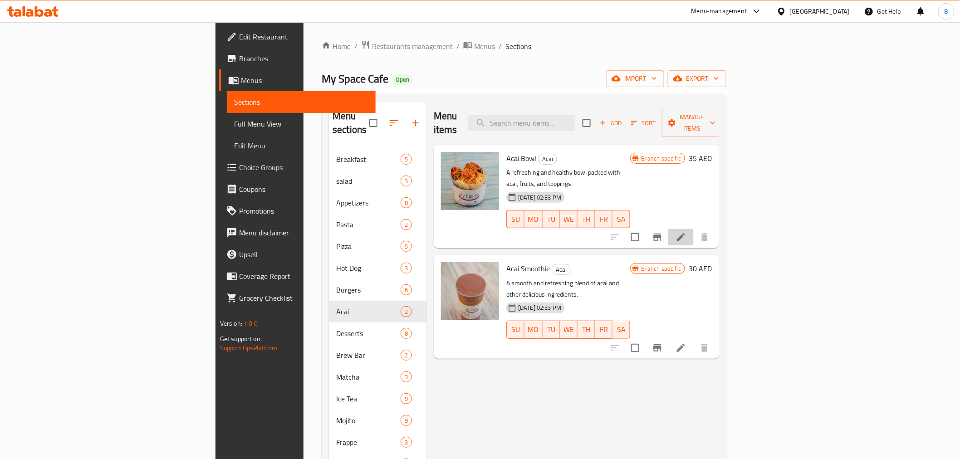
click at [694, 229] on li at bounding box center [680, 237] width 25 height 16
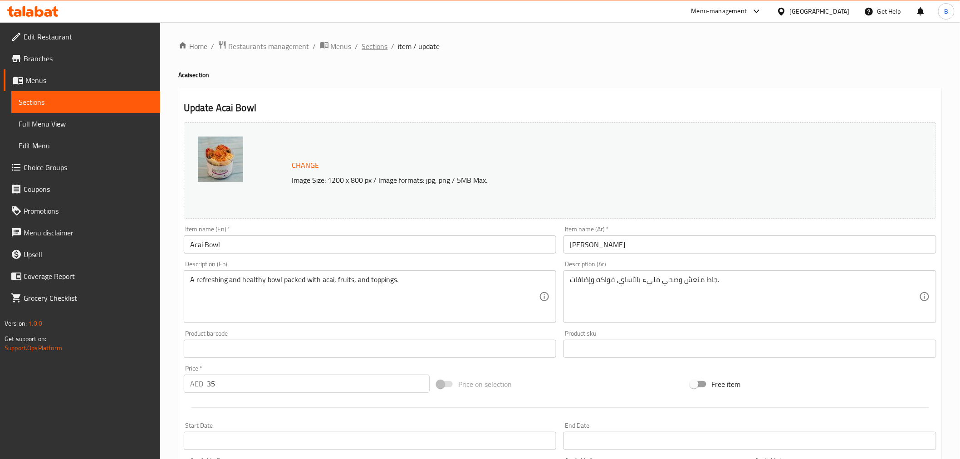
click at [375, 41] on span "Sections" at bounding box center [375, 46] width 26 height 11
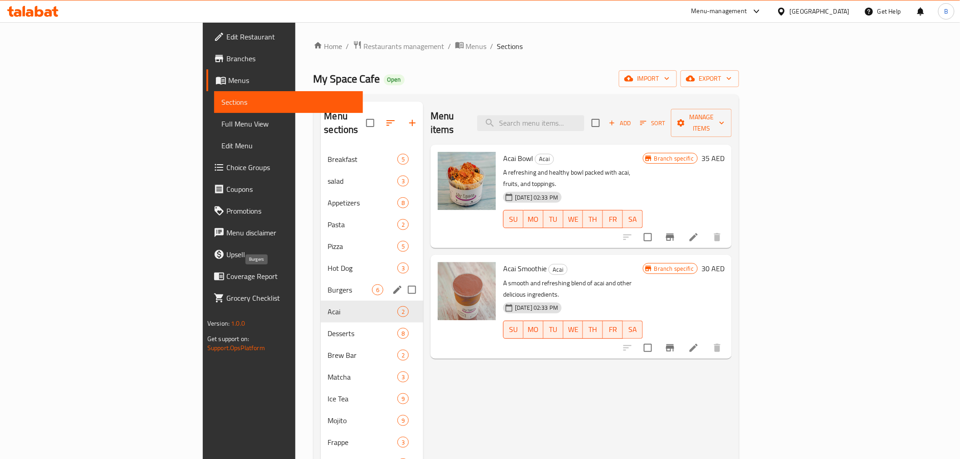
click at [328, 285] on span "Burgers" at bounding box center [350, 290] width 44 height 11
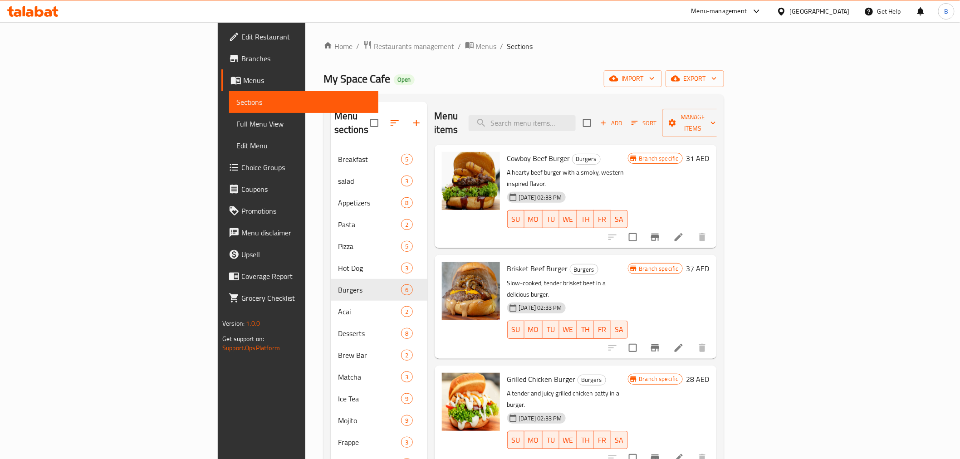
click at [692, 229] on li at bounding box center [678, 237] width 25 height 16
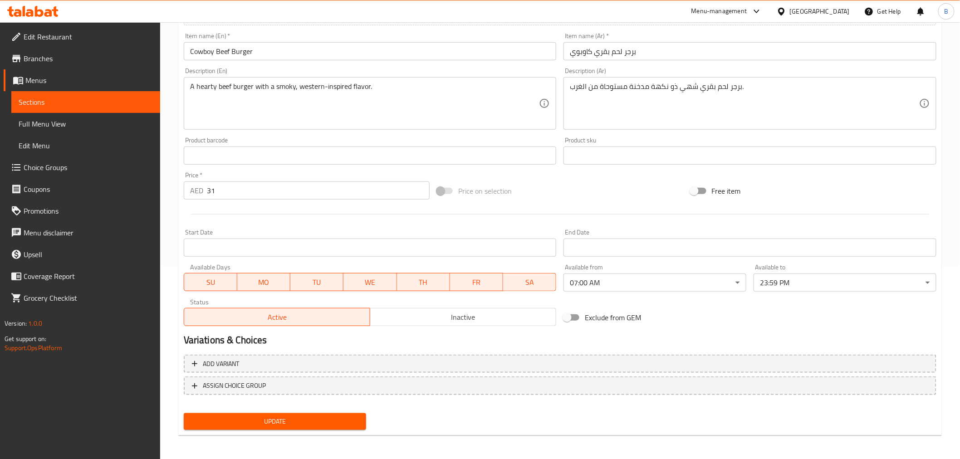
scroll to position [109, 0]
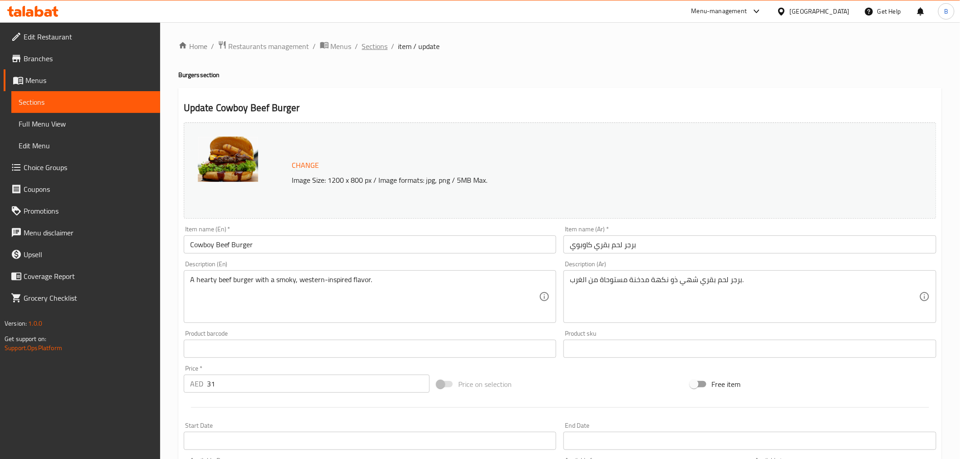
click at [373, 45] on span "Sections" at bounding box center [375, 46] width 26 height 11
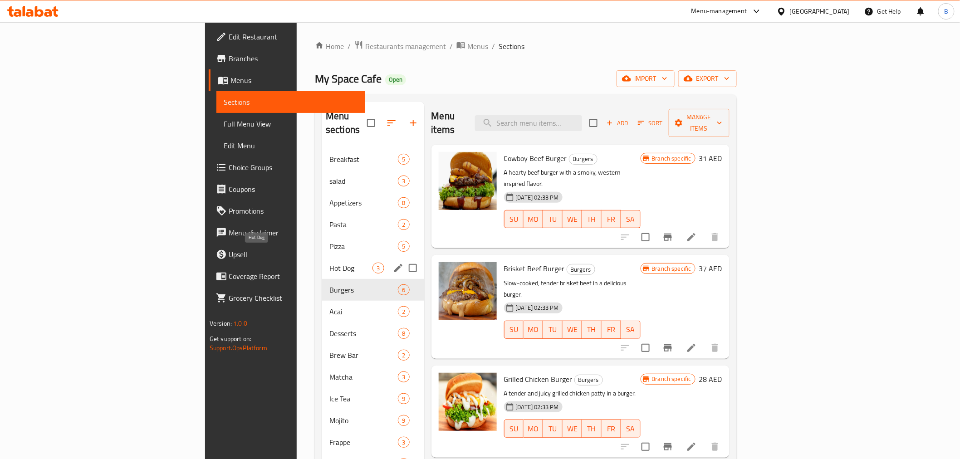
click at [329, 263] on span "Hot Dog" at bounding box center [350, 268] width 43 height 11
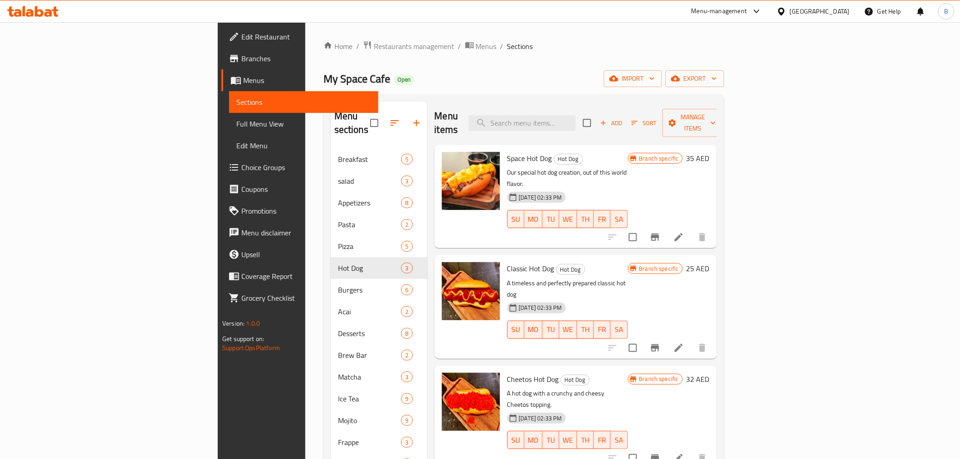
click at [683, 233] on icon at bounding box center [679, 237] width 8 height 8
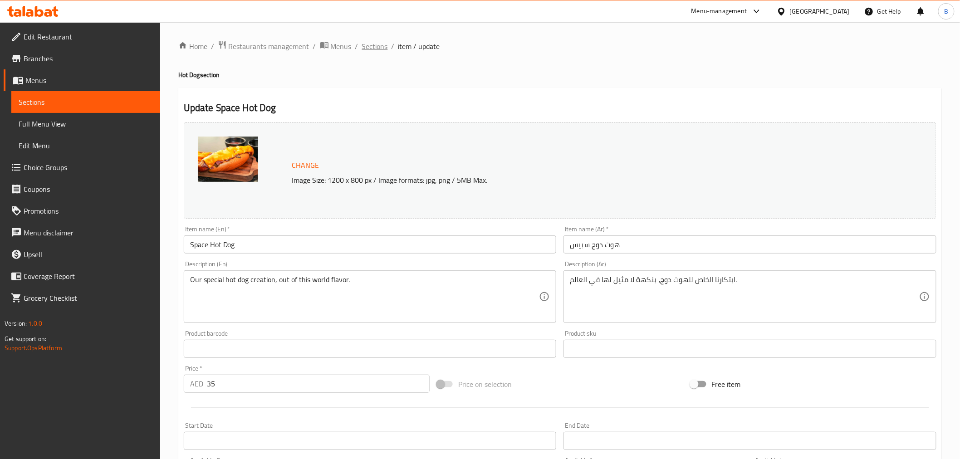
click at [375, 41] on span "Sections" at bounding box center [375, 46] width 26 height 11
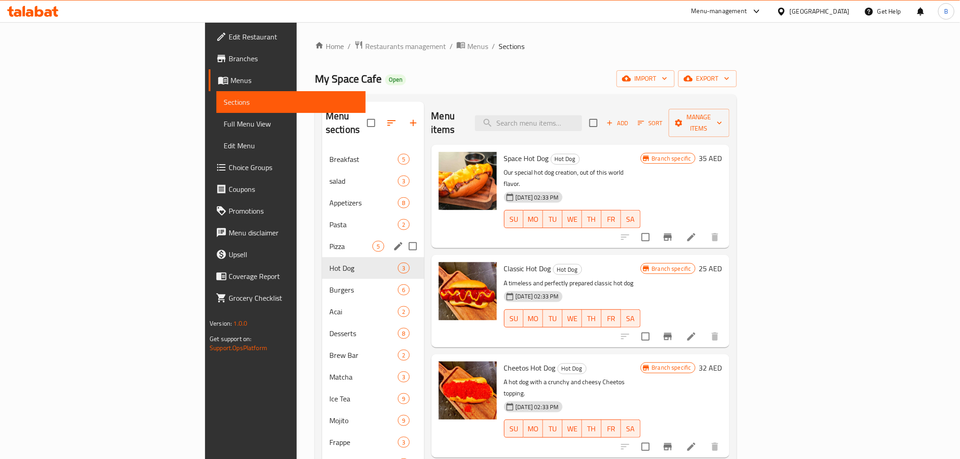
click at [322, 239] on div "Pizza 5" at bounding box center [373, 247] width 102 height 22
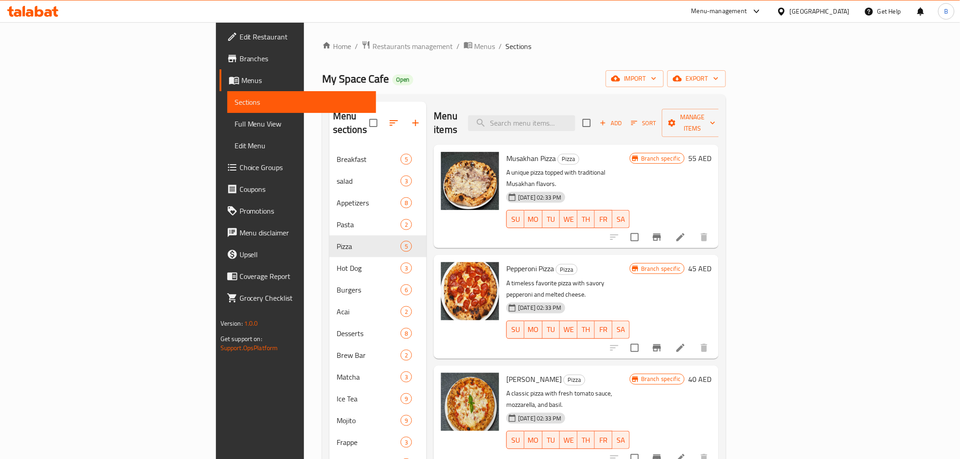
click at [715, 226] on div at bounding box center [660, 237] width 112 height 22
click at [693, 229] on li at bounding box center [680, 237] width 25 height 16
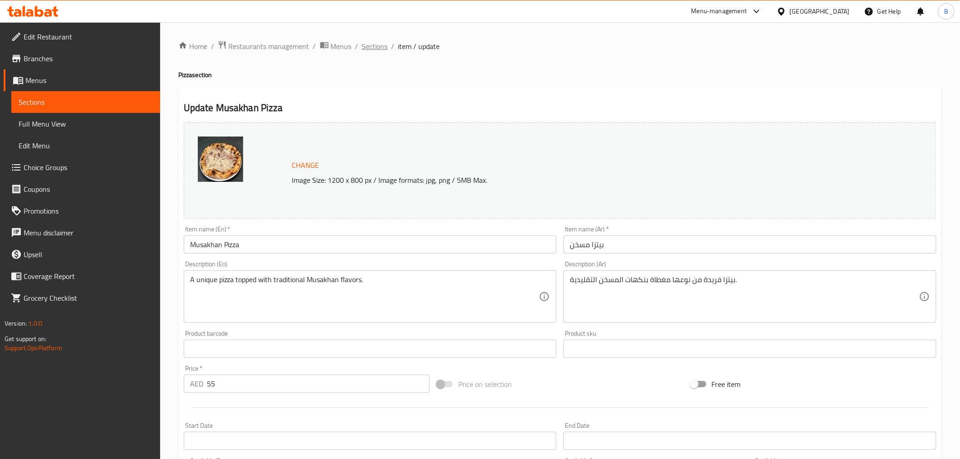
click at [374, 51] on span "Sections" at bounding box center [375, 46] width 26 height 11
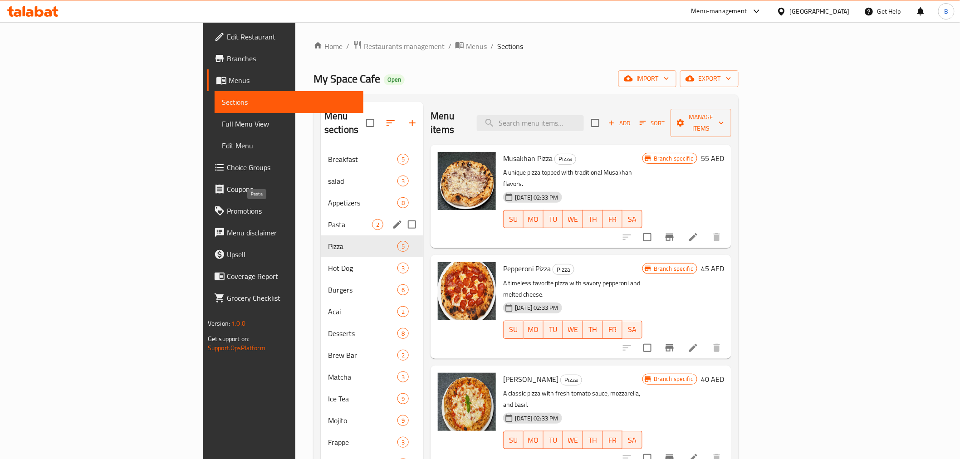
click at [328, 219] on span "Pasta" at bounding box center [350, 224] width 44 height 11
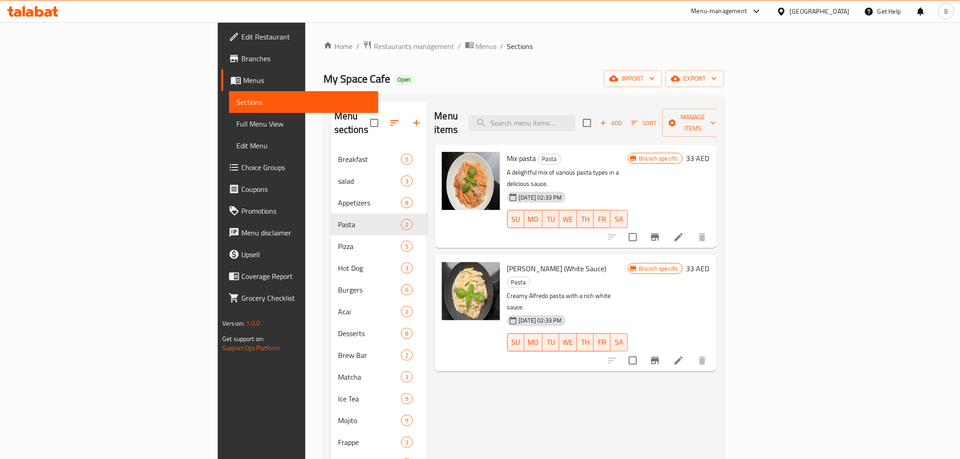
click at [684, 232] on icon at bounding box center [678, 237] width 11 height 11
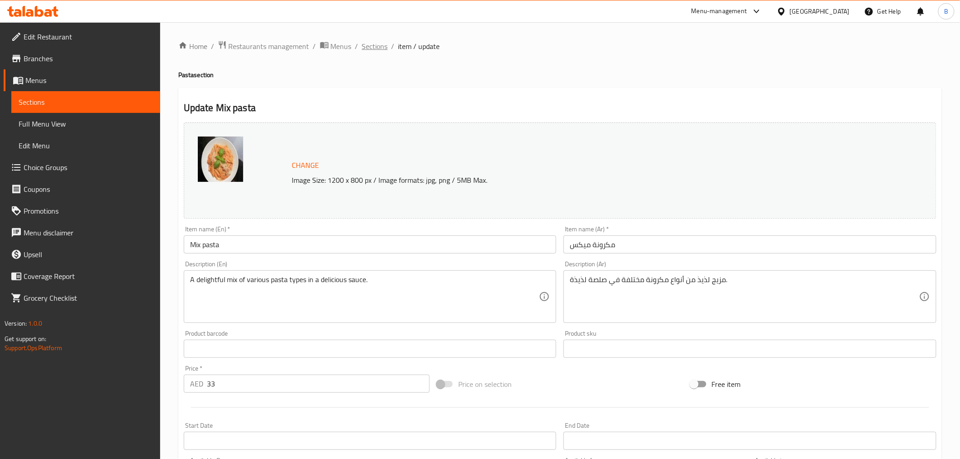
click at [364, 41] on span "Sections" at bounding box center [375, 46] width 26 height 11
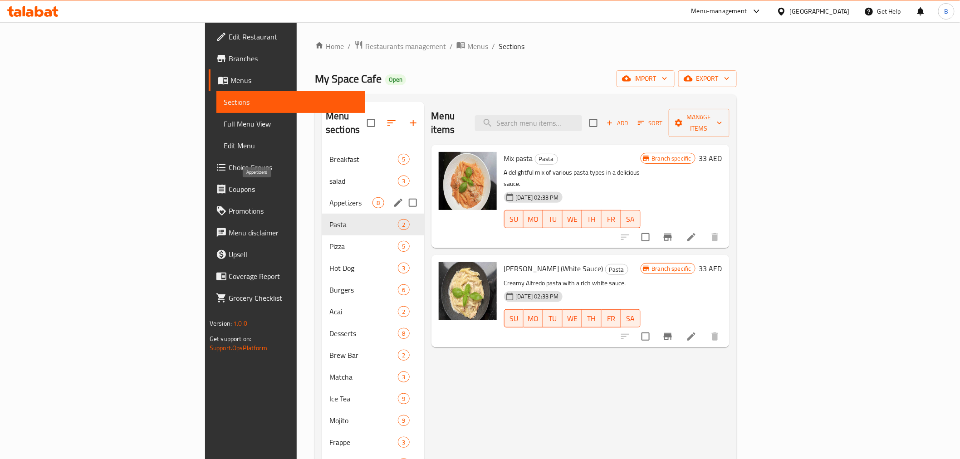
click at [329, 197] on span "Appetizers" at bounding box center [350, 202] width 43 height 11
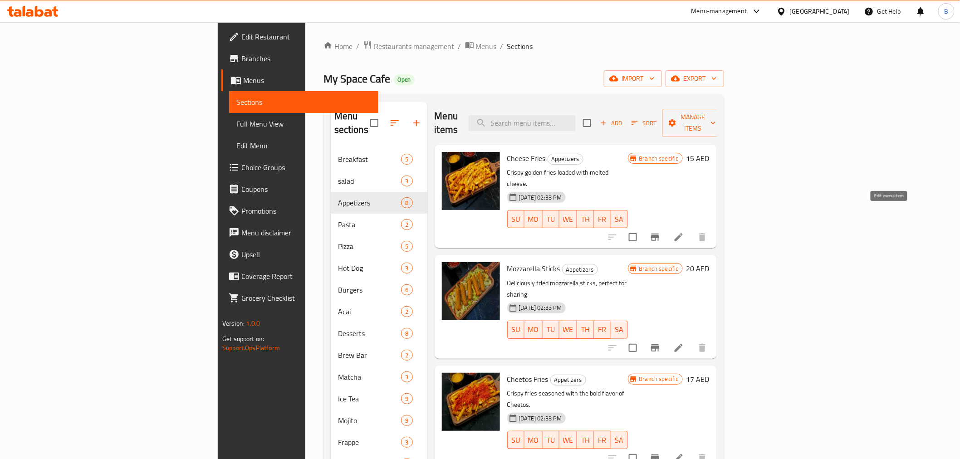
click at [692, 229] on li at bounding box center [678, 237] width 25 height 16
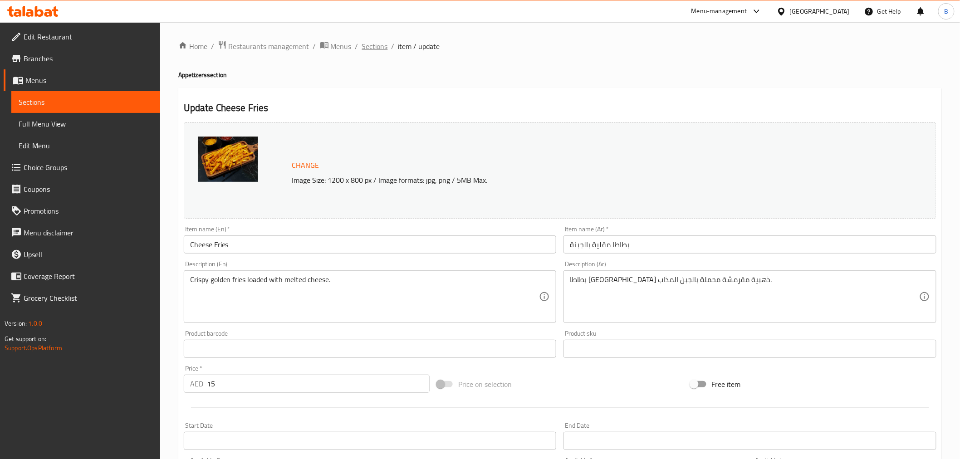
click at [382, 50] on span "Sections" at bounding box center [375, 46] width 26 height 11
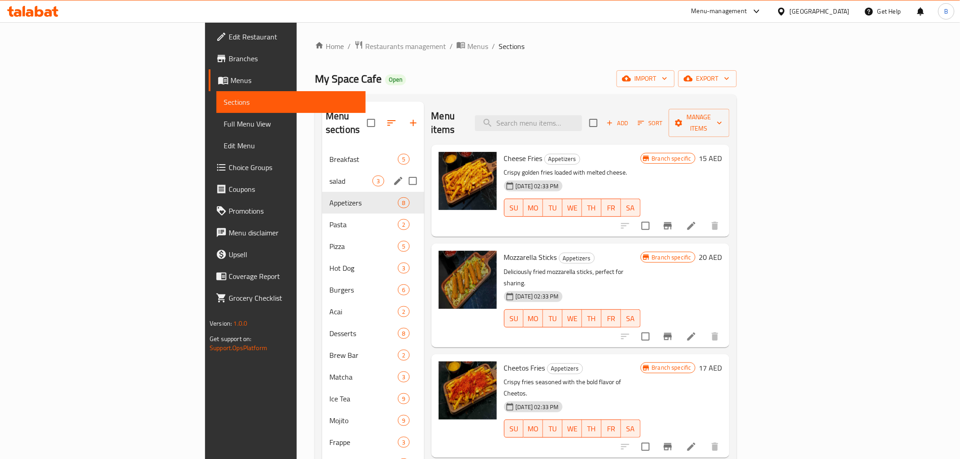
click at [322, 175] on div "salad 3" at bounding box center [373, 181] width 102 height 22
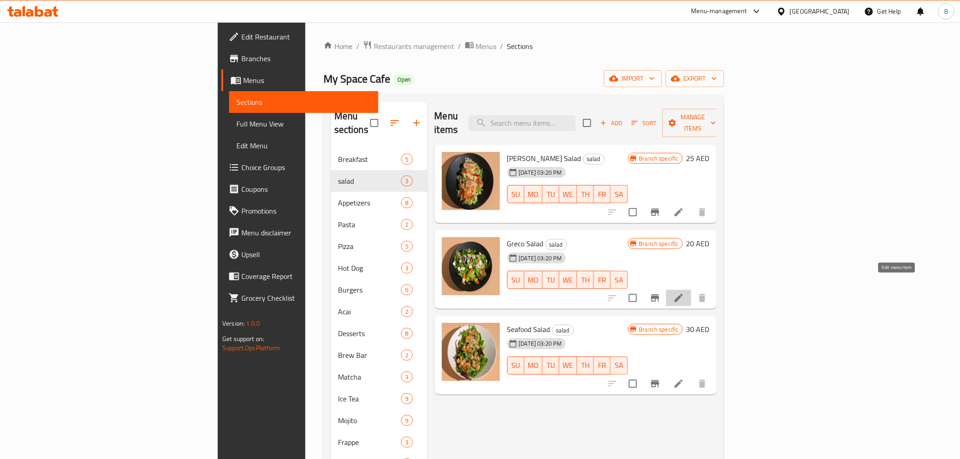
click at [684, 293] on icon at bounding box center [678, 298] width 11 height 11
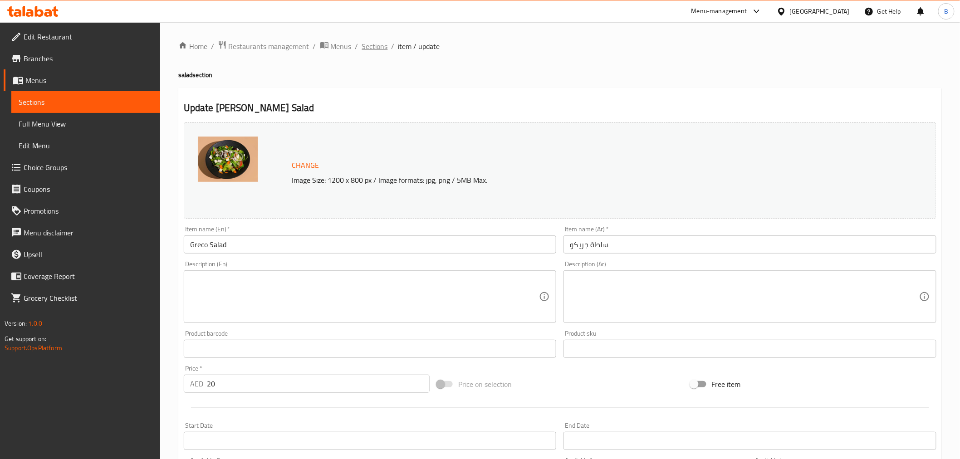
click at [380, 49] on span "Sections" at bounding box center [375, 46] width 26 height 11
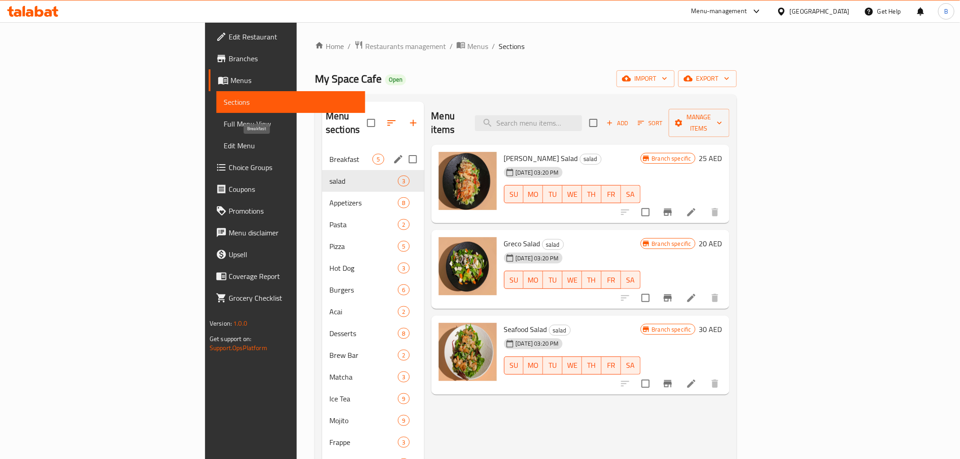
click at [322, 148] on div "Breakfast 5" at bounding box center [373, 159] width 102 height 22
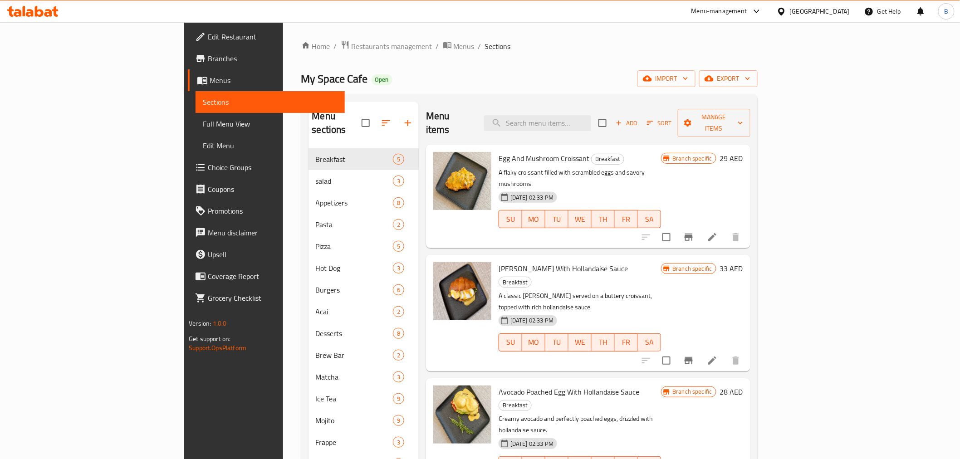
scroll to position [58, 0]
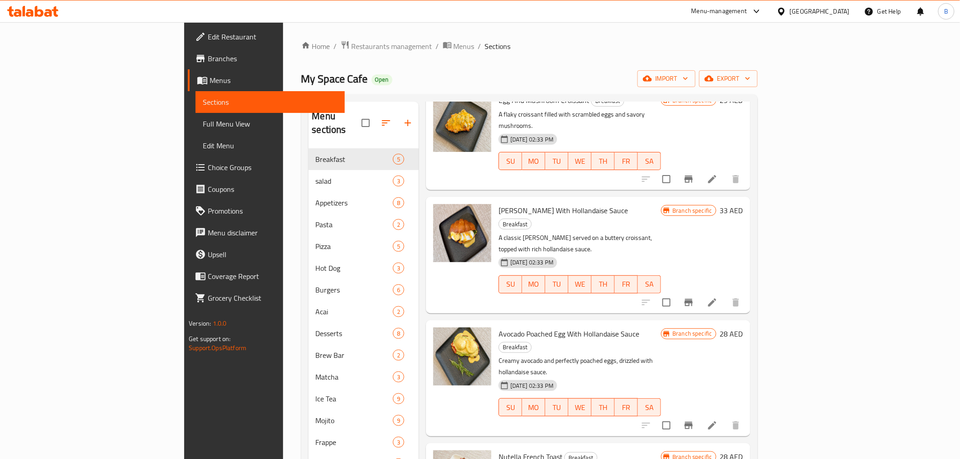
click at [725, 295] on li at bounding box center [712, 303] width 25 height 16
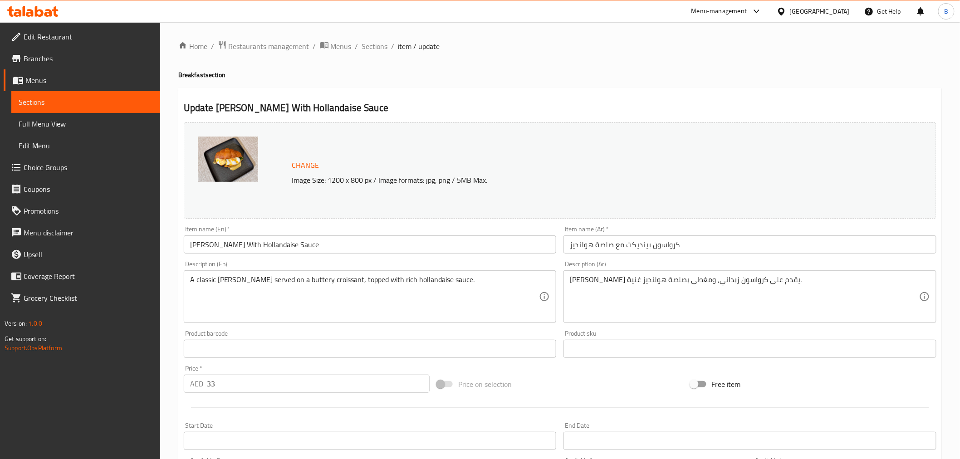
click at [366, 34] on div "Home / Restaurants management / Menus / Sections / item / update Breakfast sect…" at bounding box center [560, 338] width 800 height 632
click at [374, 51] on span "Sections" at bounding box center [375, 46] width 26 height 11
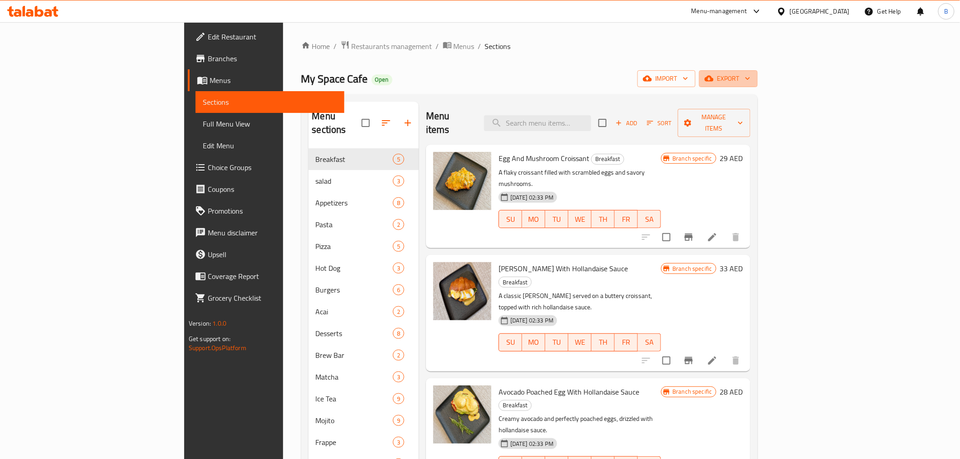
drag, startPoint x: 901, startPoint y: 82, endPoint x: 901, endPoint y: 88, distance: 5.9
click at [758, 88] on div "Home / Restaurants management / Menus / Sections My Space Cafe Open import expo…" at bounding box center [529, 304] width 457 height 528
click at [751, 79] on span "export" at bounding box center [729, 78] width 44 height 11
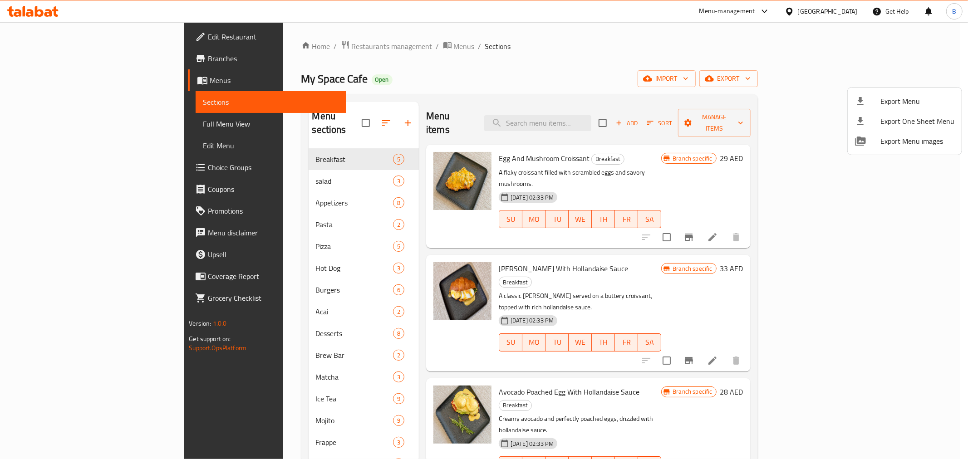
click at [885, 96] on span "Export Menu" at bounding box center [917, 101] width 74 height 11
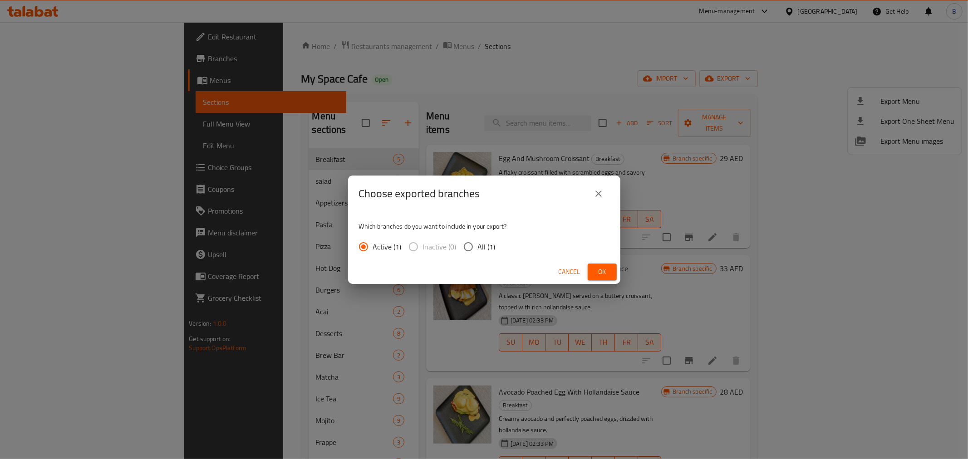
click at [488, 244] on span "All (1)" at bounding box center [487, 246] width 18 height 11
click at [478, 244] on input "All (1)" at bounding box center [468, 246] width 19 height 19
click at [601, 269] on span "Ok" at bounding box center [602, 271] width 15 height 11
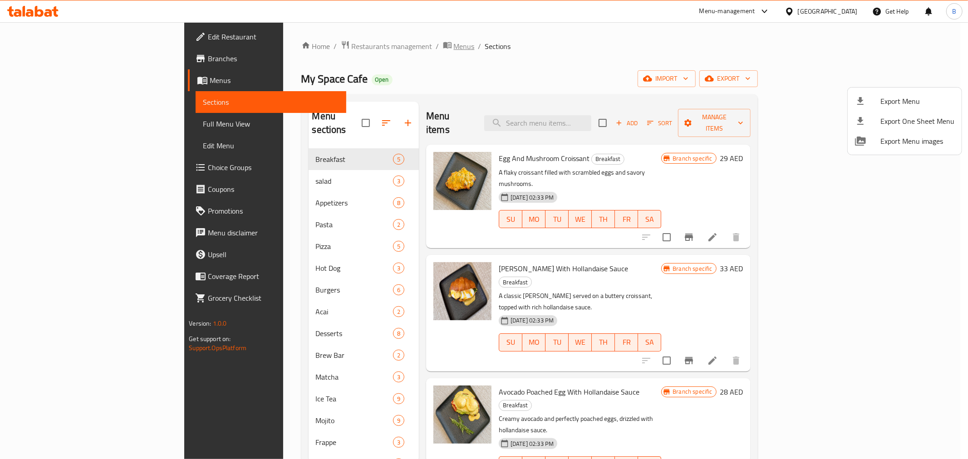
click at [329, 44] on div at bounding box center [484, 229] width 968 height 459
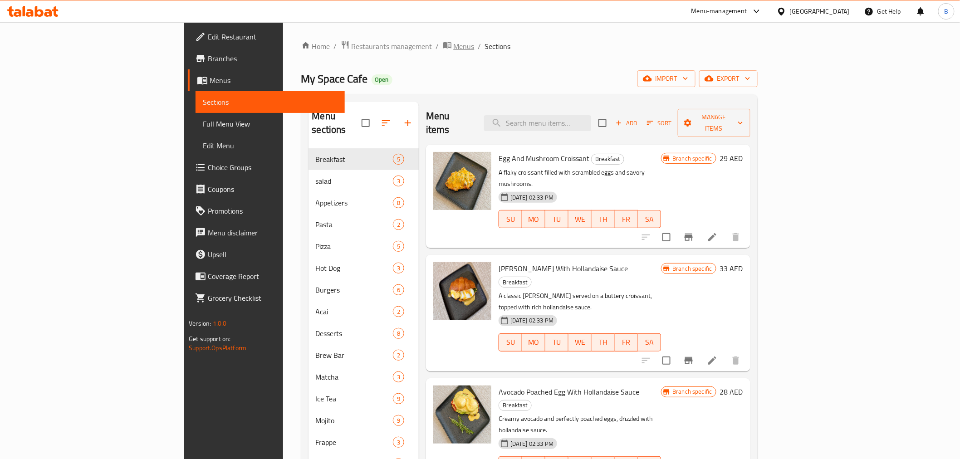
click at [454, 43] on span "Menus" at bounding box center [464, 46] width 21 height 11
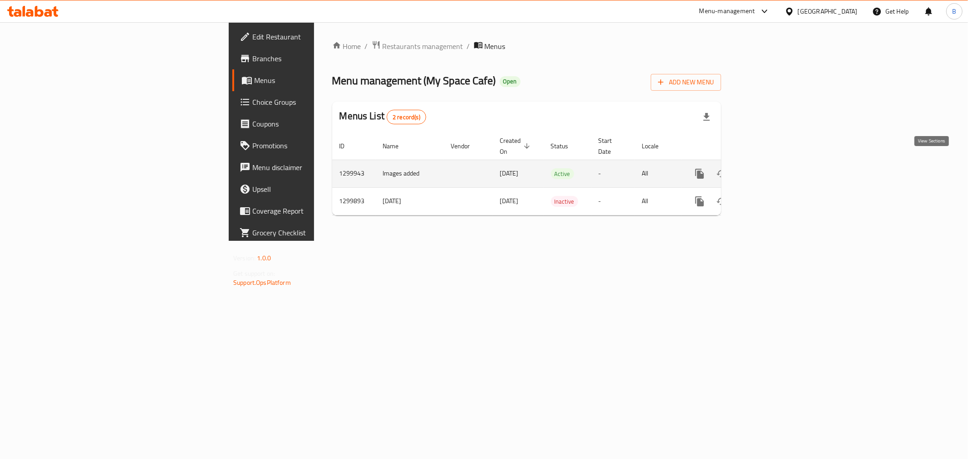
click at [771, 168] on icon "enhanced table" at bounding box center [765, 173] width 11 height 11
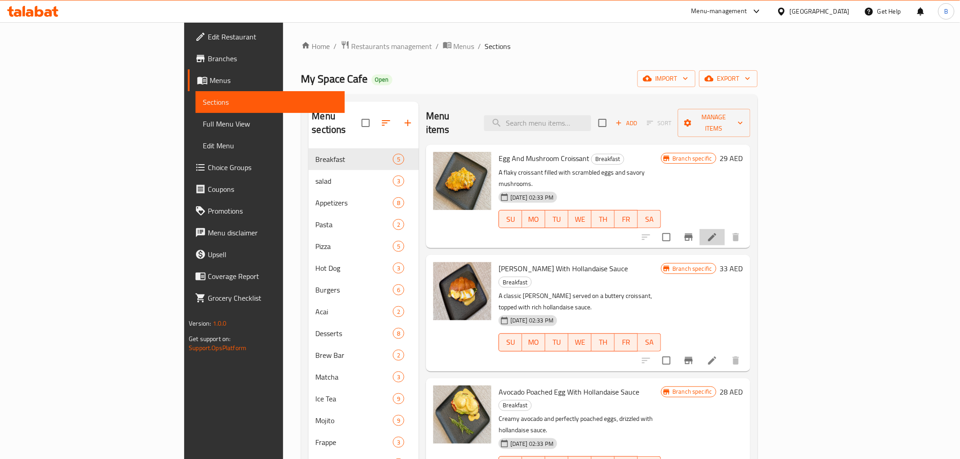
click at [725, 229] on li at bounding box center [712, 237] width 25 height 16
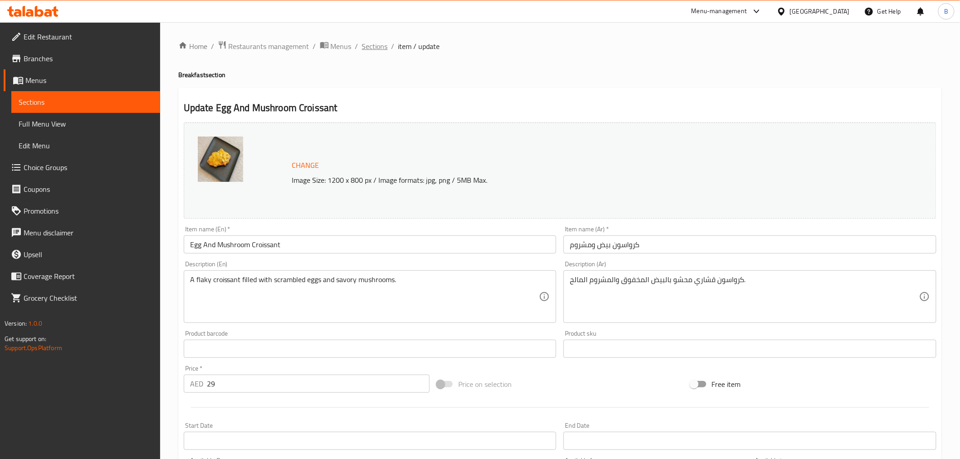
click at [379, 48] on span "Sections" at bounding box center [375, 46] width 26 height 11
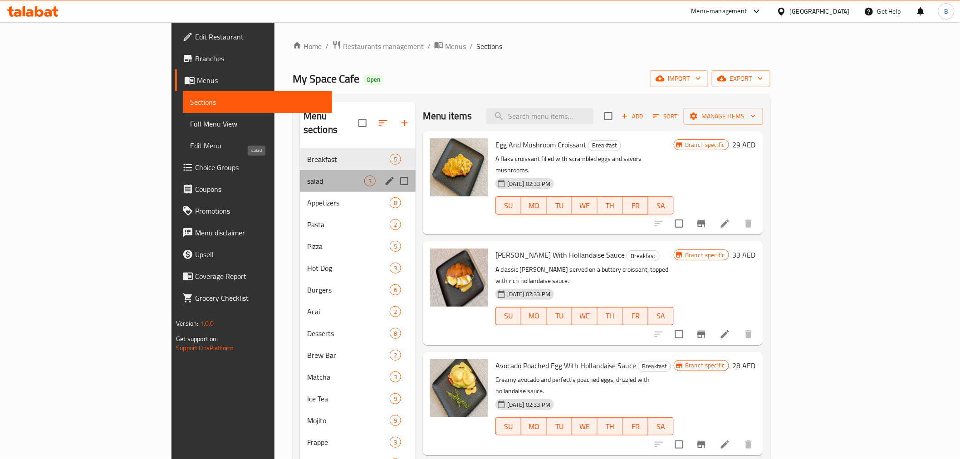
click at [307, 176] on span "salad" at bounding box center [335, 181] width 57 height 11
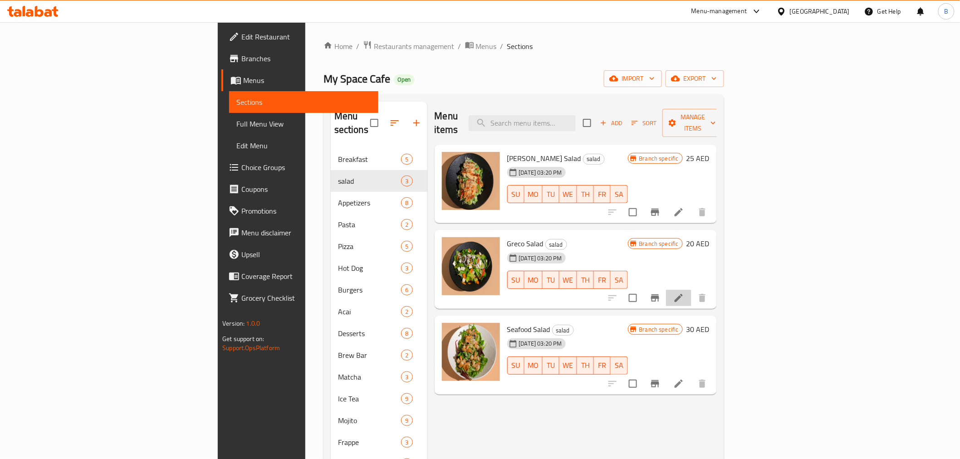
click at [692, 290] on li at bounding box center [678, 298] width 25 height 16
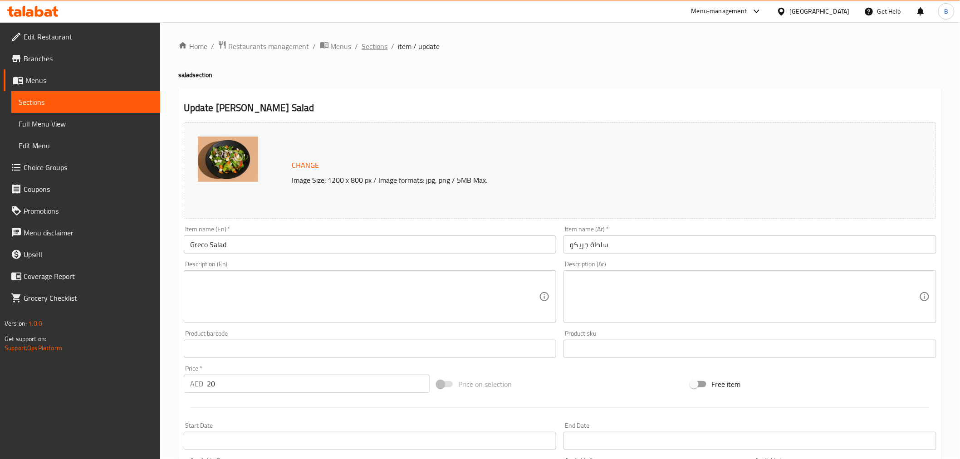
click at [368, 46] on span "Sections" at bounding box center [375, 46] width 26 height 11
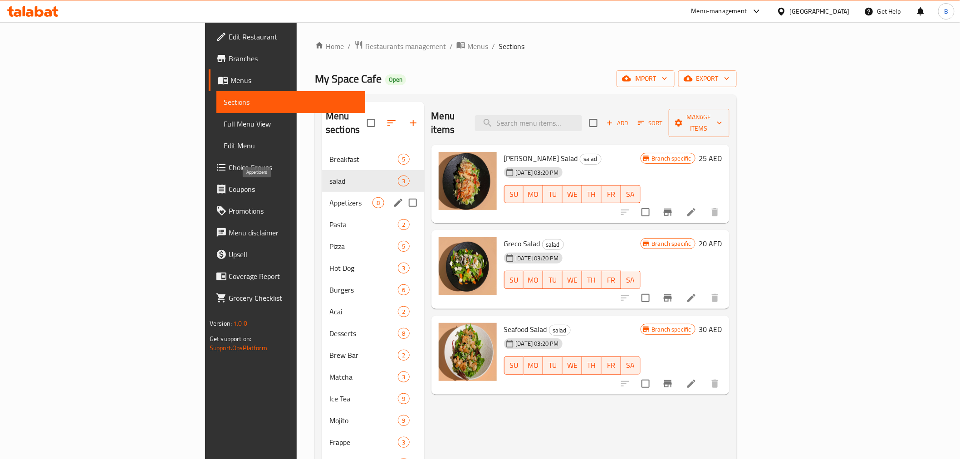
click at [329, 197] on span "Appetizers" at bounding box center [350, 202] width 43 height 11
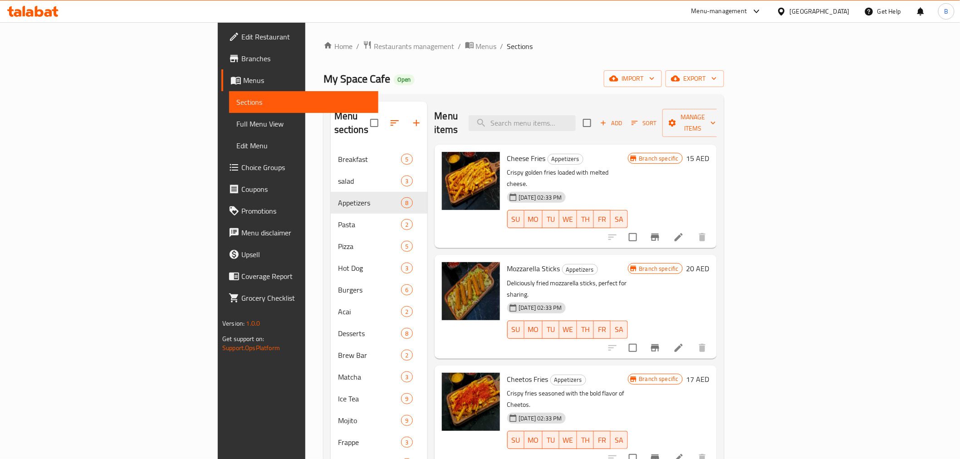
click at [692, 229] on li at bounding box center [678, 237] width 25 height 16
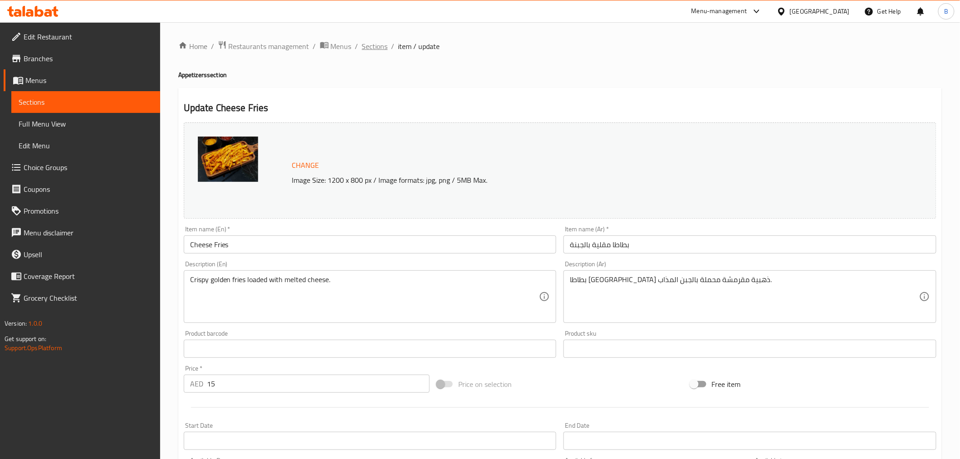
click at [386, 44] on span "Sections" at bounding box center [375, 46] width 26 height 11
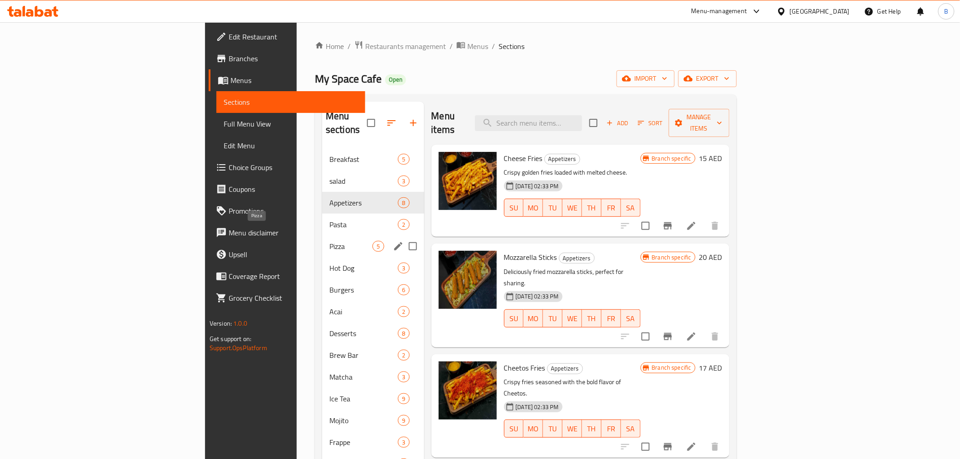
click at [329, 241] on span "Pizza" at bounding box center [350, 246] width 43 height 11
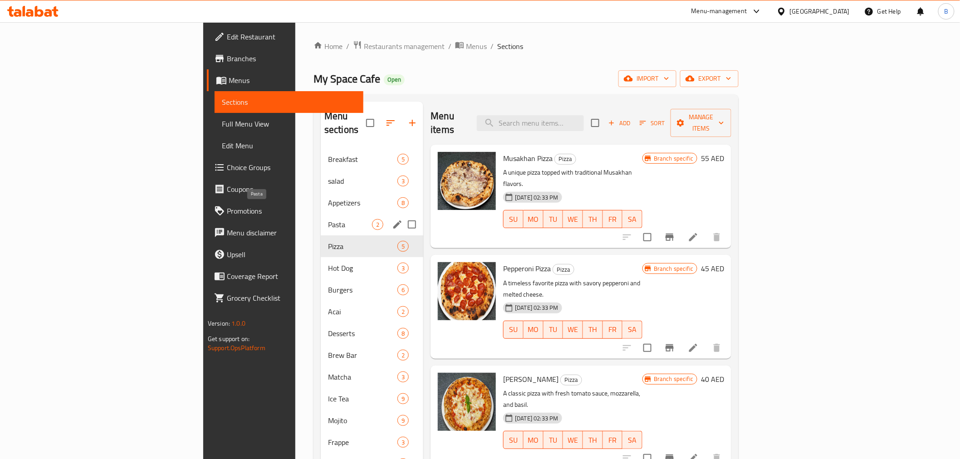
click at [328, 219] on span "Pasta" at bounding box center [350, 224] width 44 height 11
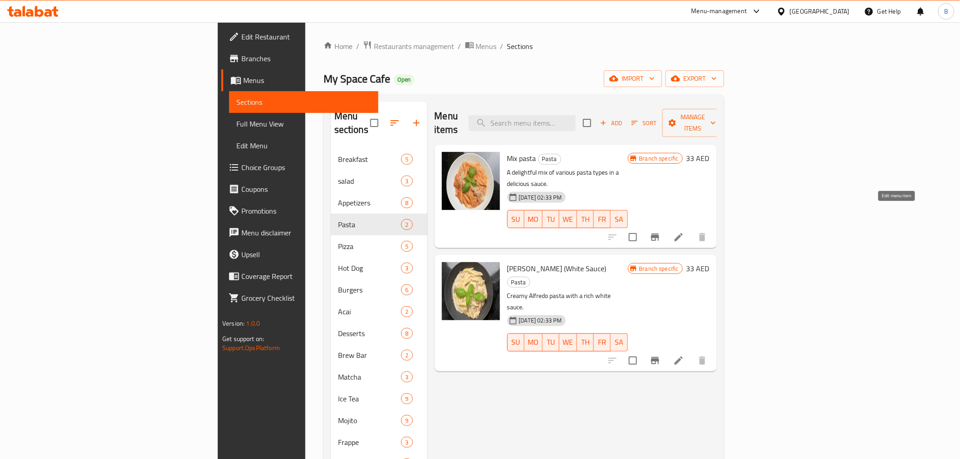
click at [713, 226] on div at bounding box center [658, 237] width 112 height 22
click at [683, 233] on icon at bounding box center [679, 237] width 8 height 8
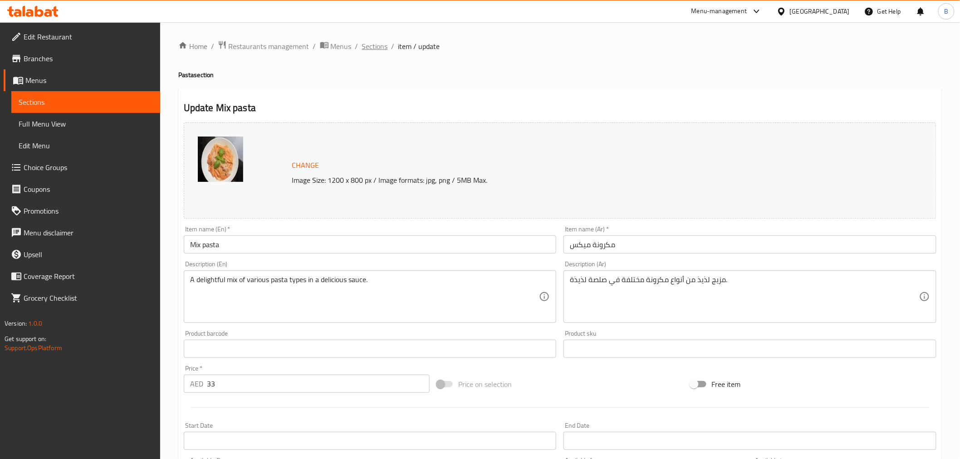
click at [377, 41] on span "Sections" at bounding box center [375, 46] width 26 height 11
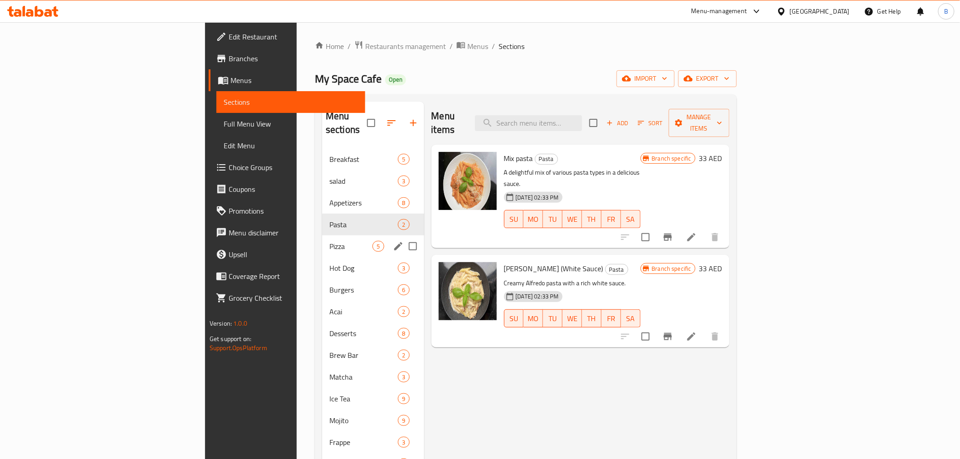
click at [322, 220] on div "Pasta 2" at bounding box center [373, 225] width 102 height 22
click at [329, 241] on span "Pizza" at bounding box center [350, 246] width 43 height 11
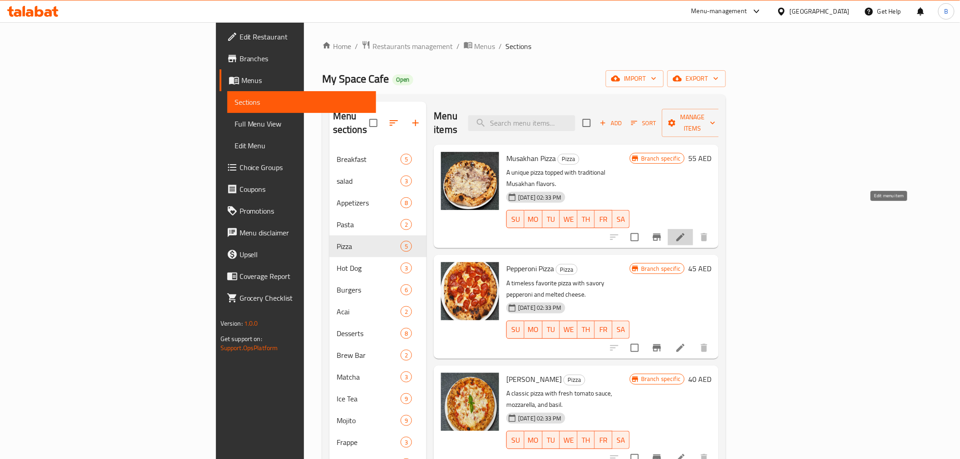
click at [686, 232] on icon at bounding box center [680, 237] width 11 height 11
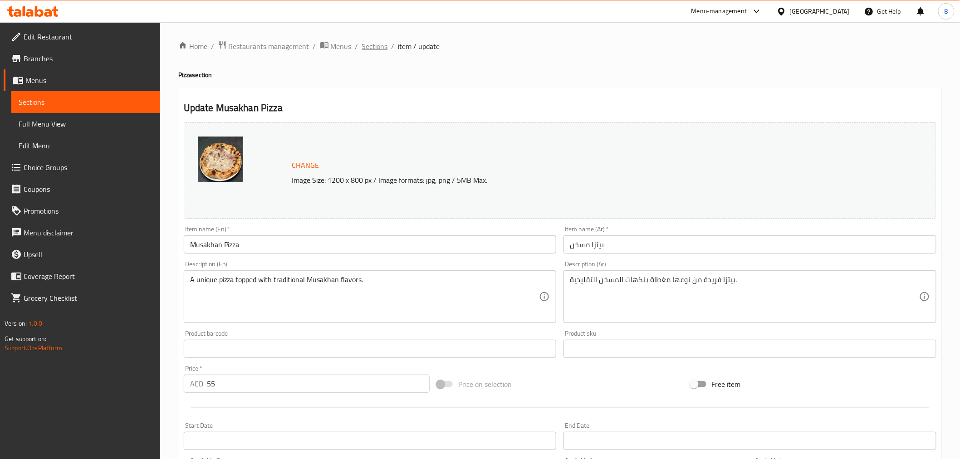
click at [378, 43] on span "Sections" at bounding box center [375, 46] width 26 height 11
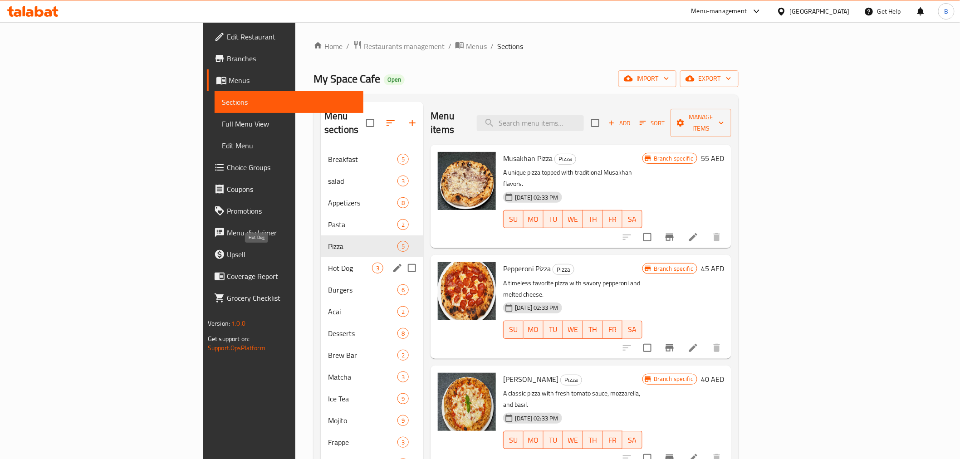
click at [328, 263] on span "Hot Dog" at bounding box center [350, 268] width 44 height 11
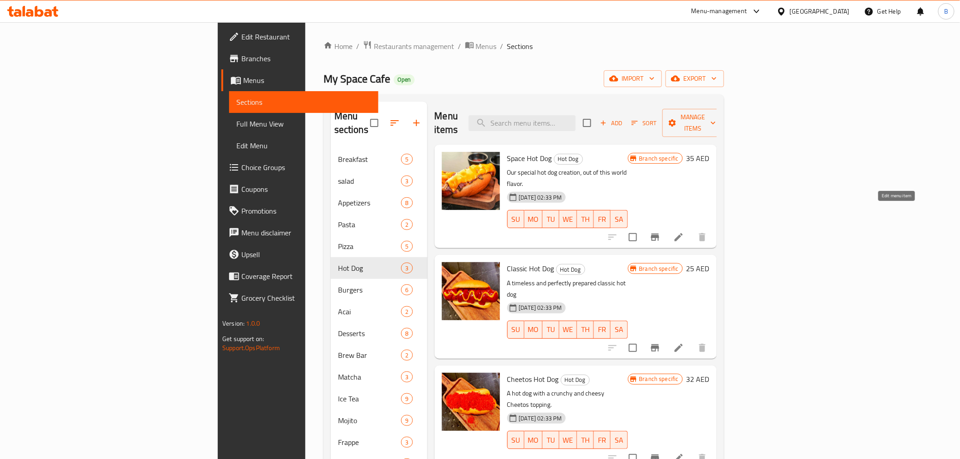
click at [684, 232] on icon at bounding box center [678, 237] width 11 height 11
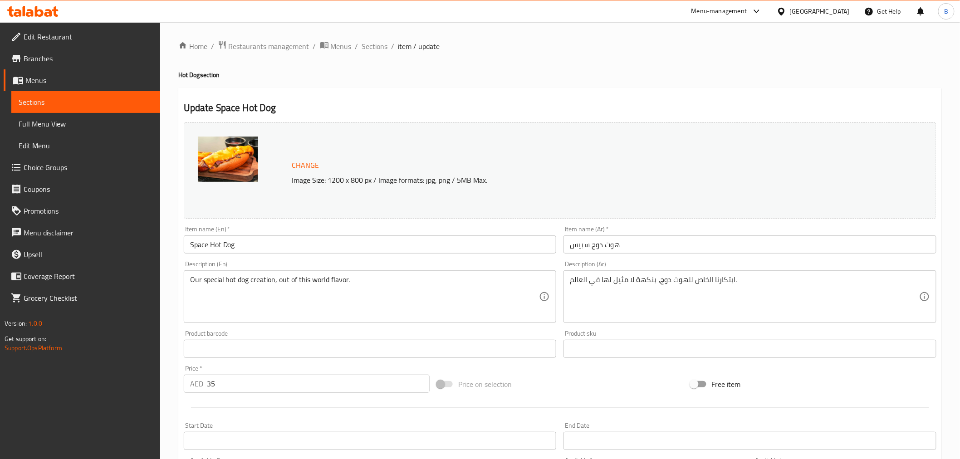
click at [371, 61] on div "Home / Restaurants management / Menus / Sections / item / update Hot Dog sectio…" at bounding box center [560, 338] width 764 height 596
click at [370, 52] on span "Sections" at bounding box center [375, 46] width 26 height 11
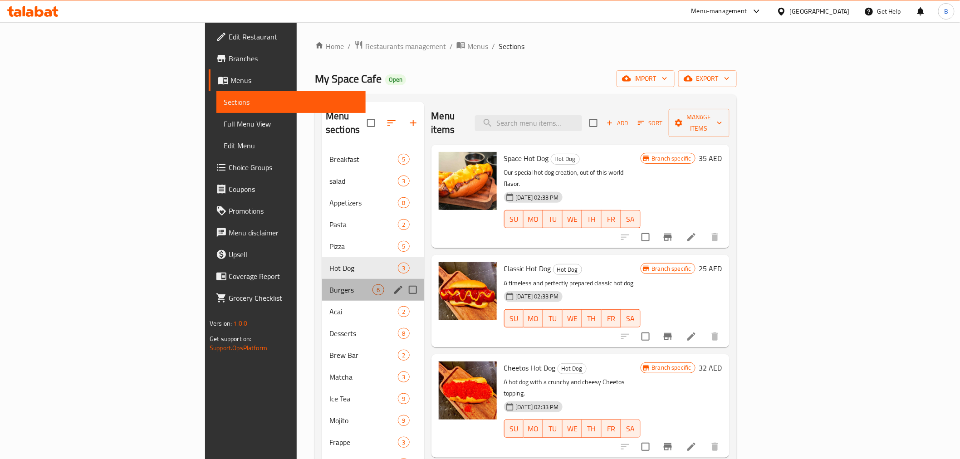
click at [322, 279] on div "Burgers 6" at bounding box center [373, 290] width 102 height 22
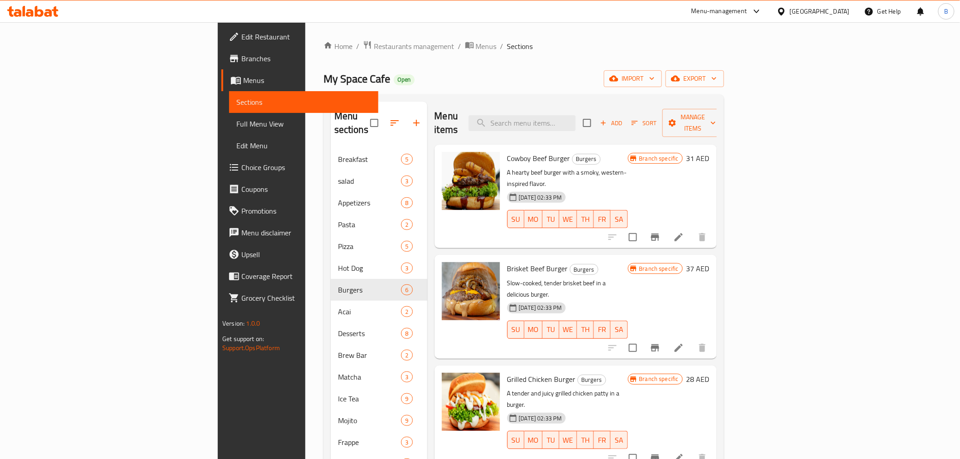
click at [692, 229] on li at bounding box center [678, 237] width 25 height 16
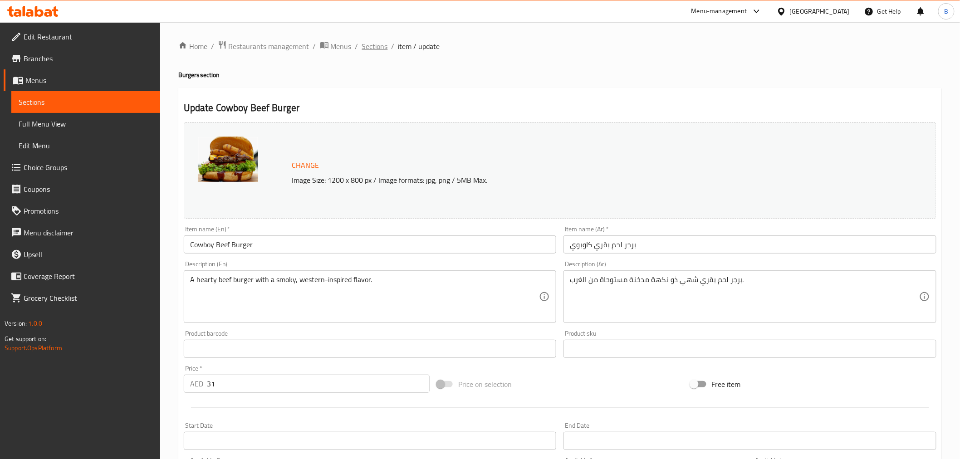
click at [379, 46] on span "Sections" at bounding box center [375, 46] width 26 height 11
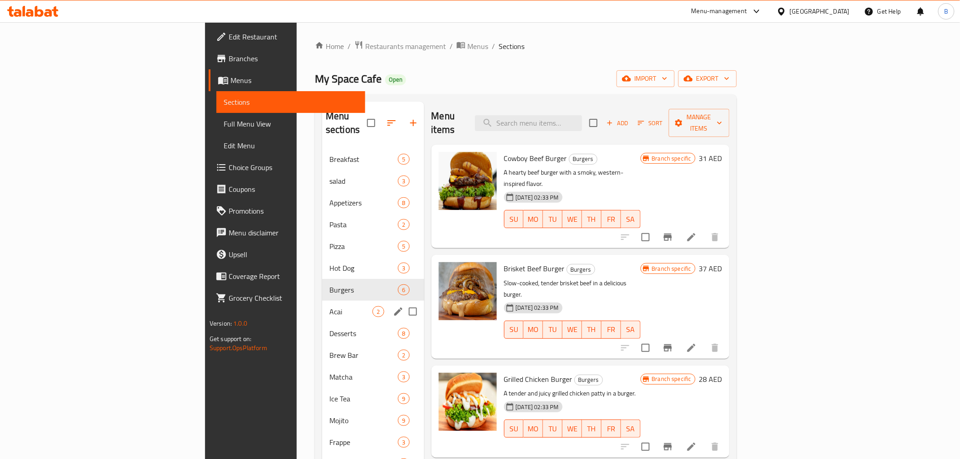
click at [322, 301] on div "Acai 2" at bounding box center [373, 312] width 102 height 22
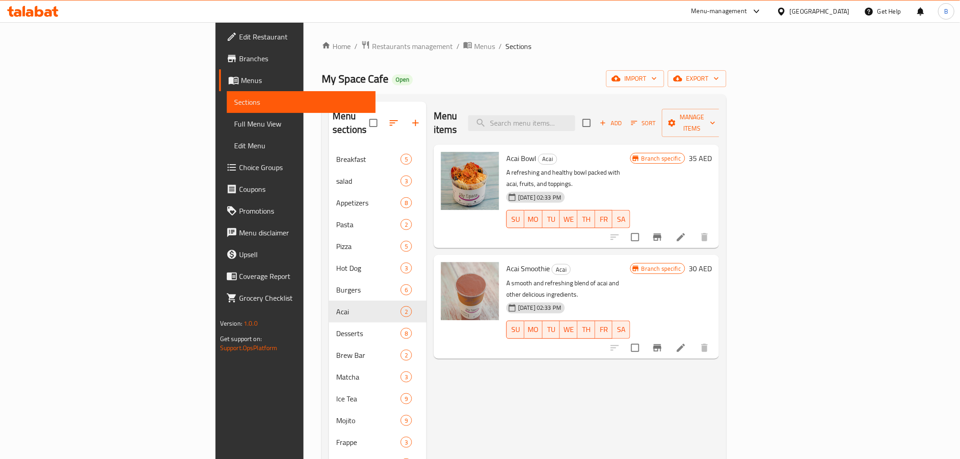
click at [694, 340] on li at bounding box center [680, 348] width 25 height 16
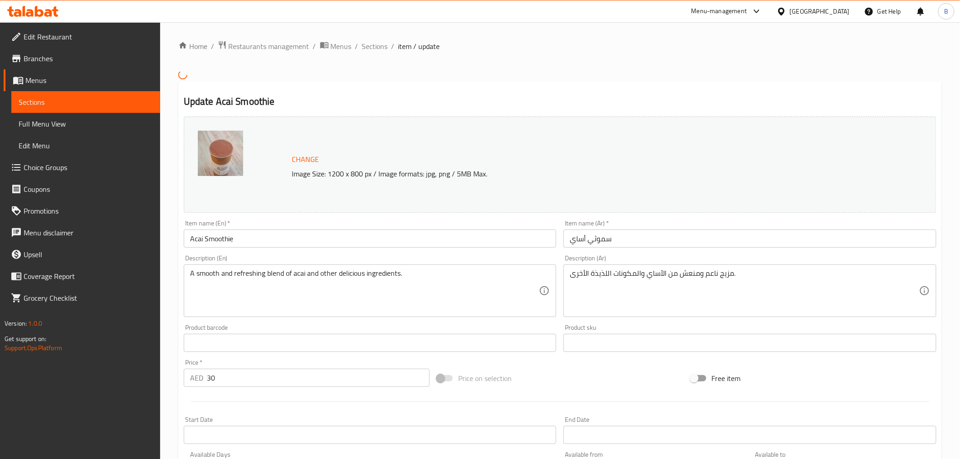
click at [374, 38] on div "Home / Restaurants management / Menus / Sections / item / update Update Acai Sm…" at bounding box center [560, 335] width 800 height 626
click at [368, 45] on span "Sections" at bounding box center [375, 46] width 26 height 11
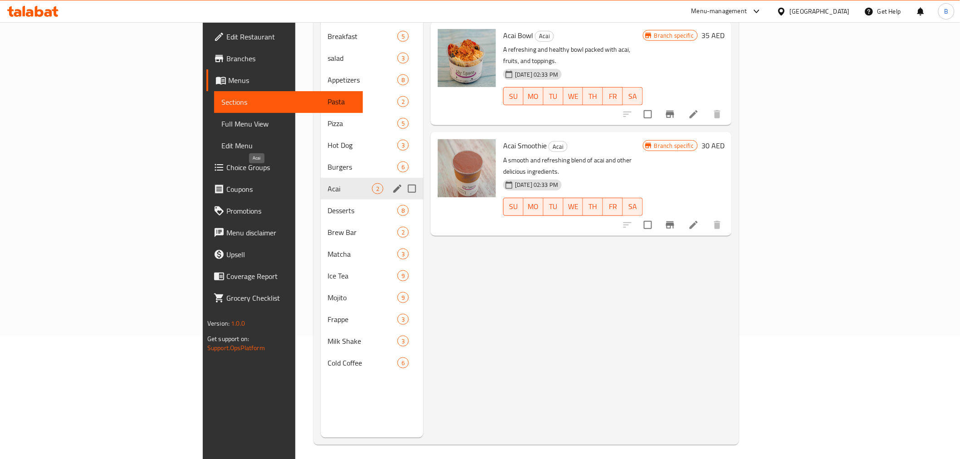
scroll to position [127, 0]
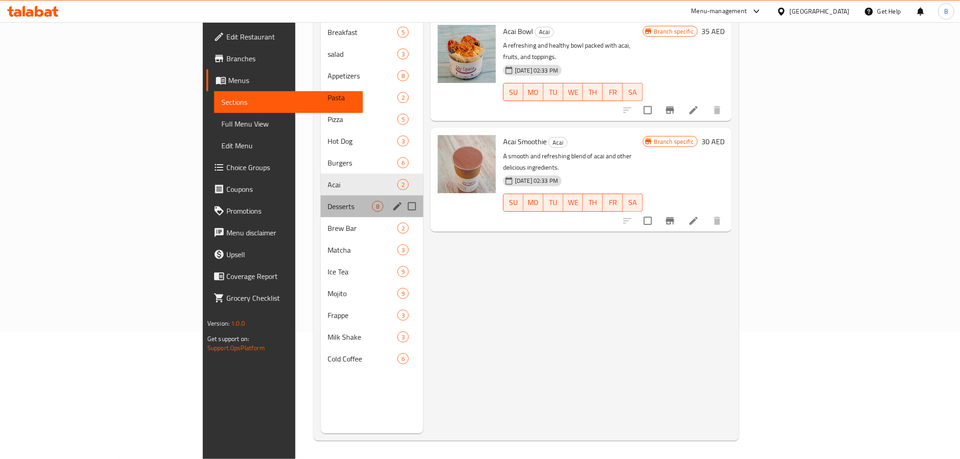
click at [321, 201] on div "Desserts 8" at bounding box center [372, 207] width 103 height 22
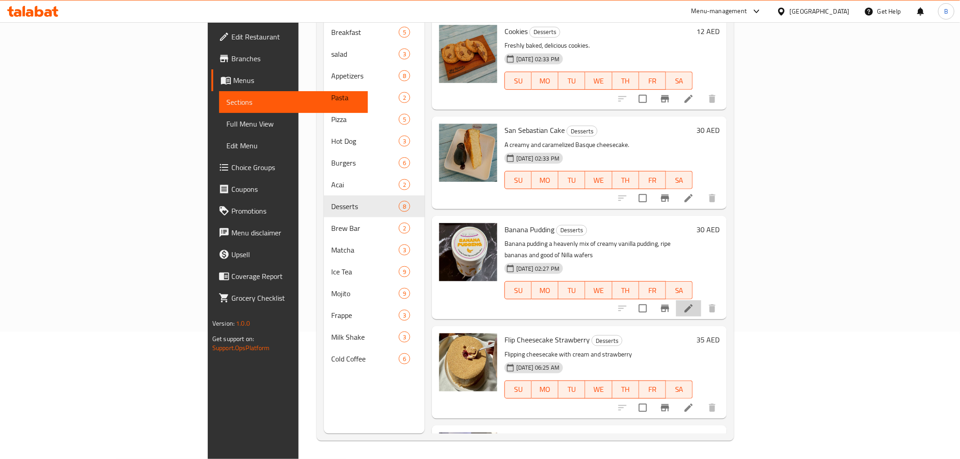
click at [702, 300] on li at bounding box center [688, 308] width 25 height 16
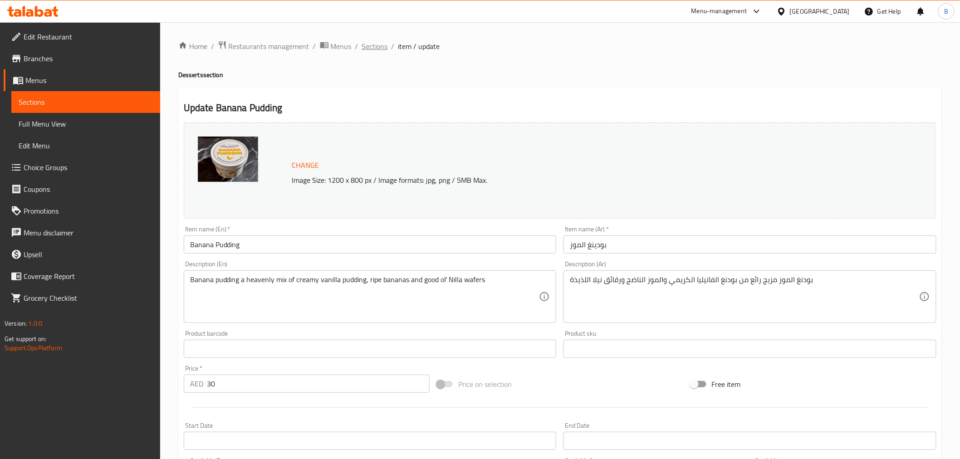
click at [382, 41] on span "Sections" at bounding box center [375, 46] width 26 height 11
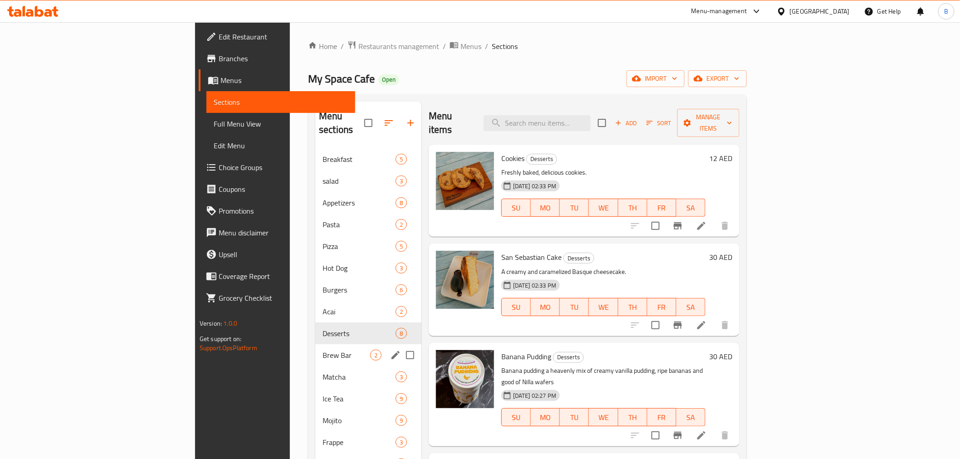
click at [323, 350] on span "Brew Bar" at bounding box center [347, 355] width 48 height 11
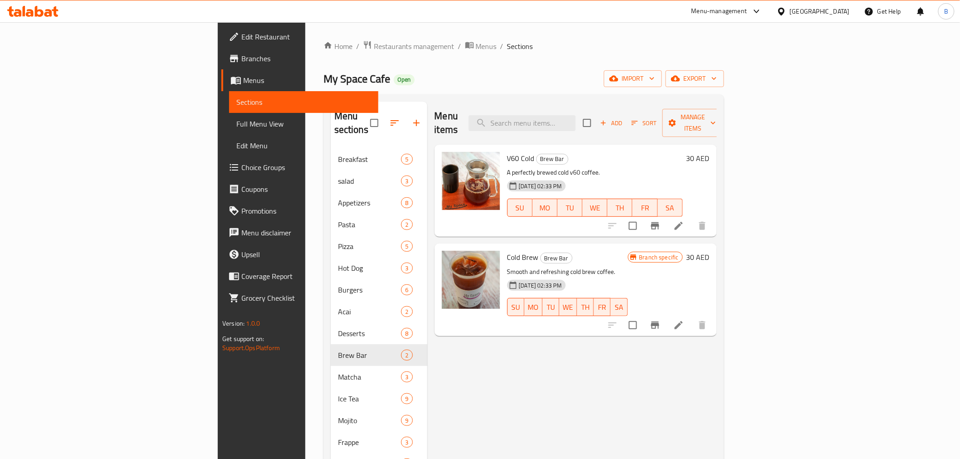
click at [713, 221] on div at bounding box center [658, 226] width 112 height 22
click at [684, 221] on icon at bounding box center [678, 226] width 11 height 11
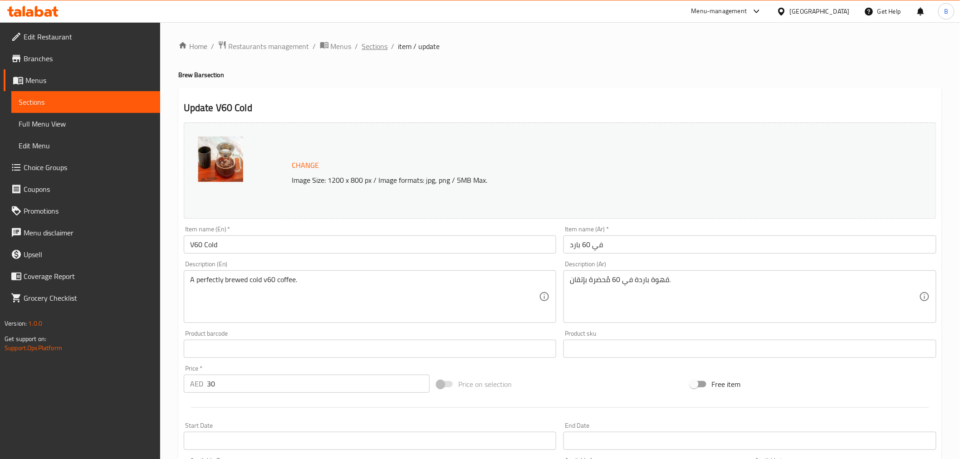
click at [375, 47] on span "Sections" at bounding box center [375, 46] width 26 height 11
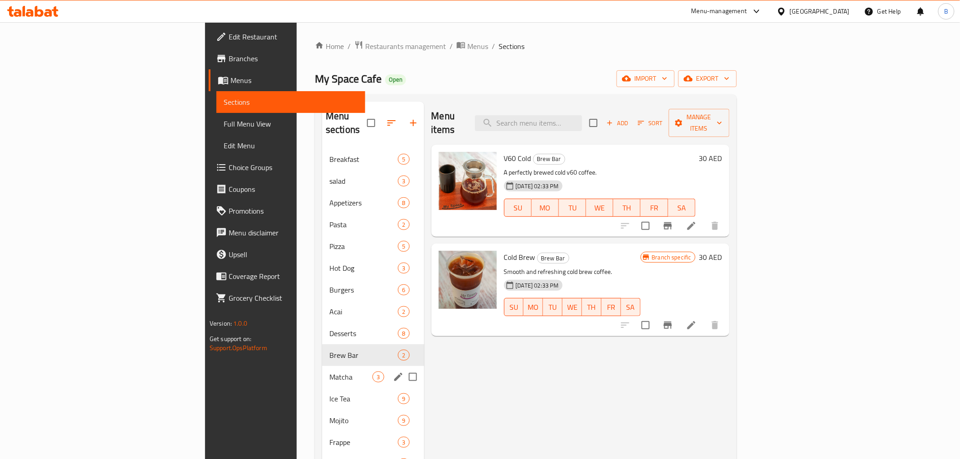
click at [322, 369] on div "Matcha 3" at bounding box center [373, 377] width 102 height 22
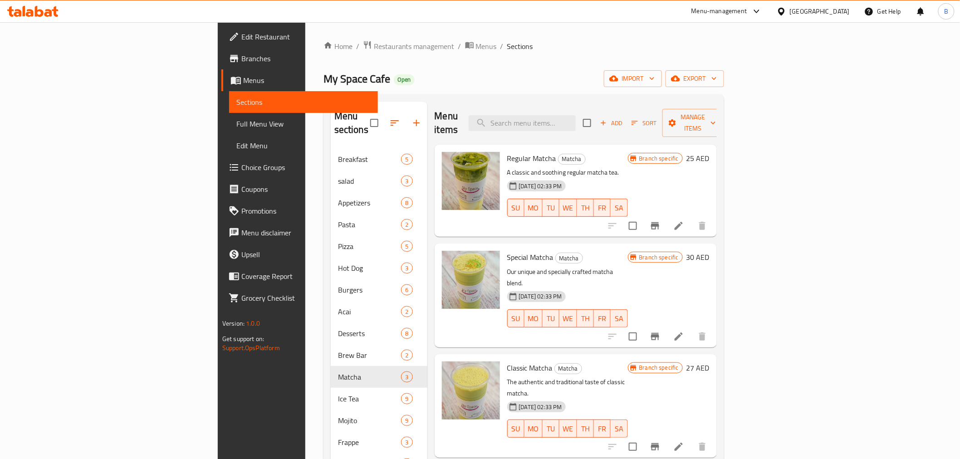
click at [692, 329] on li at bounding box center [678, 337] width 25 height 16
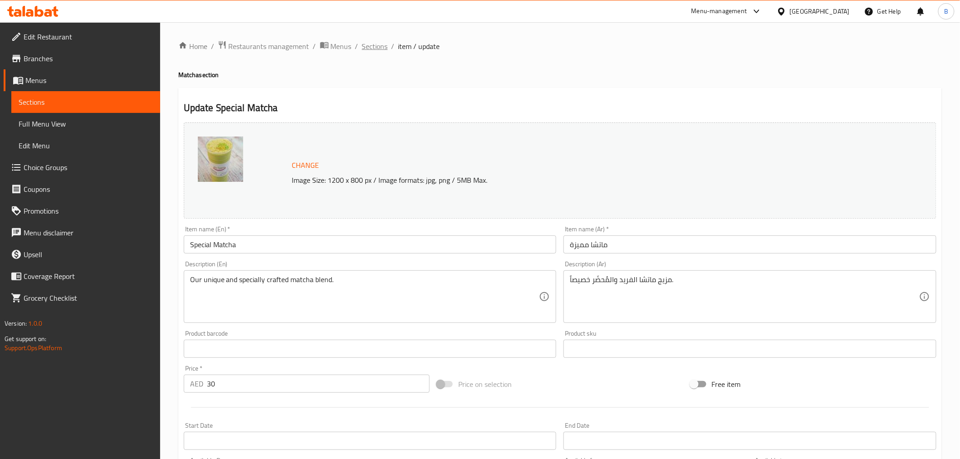
click at [380, 43] on span "Sections" at bounding box center [375, 46] width 26 height 11
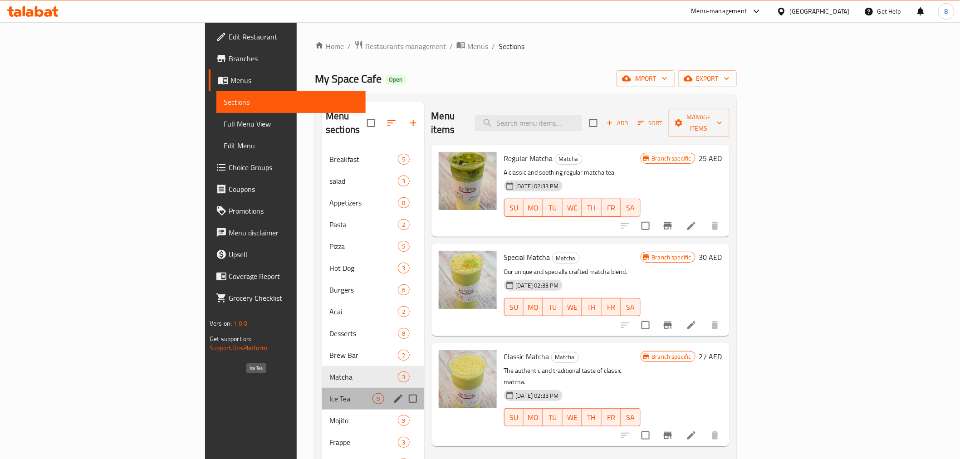
click at [329, 393] on span "Ice Tea" at bounding box center [350, 398] width 43 height 11
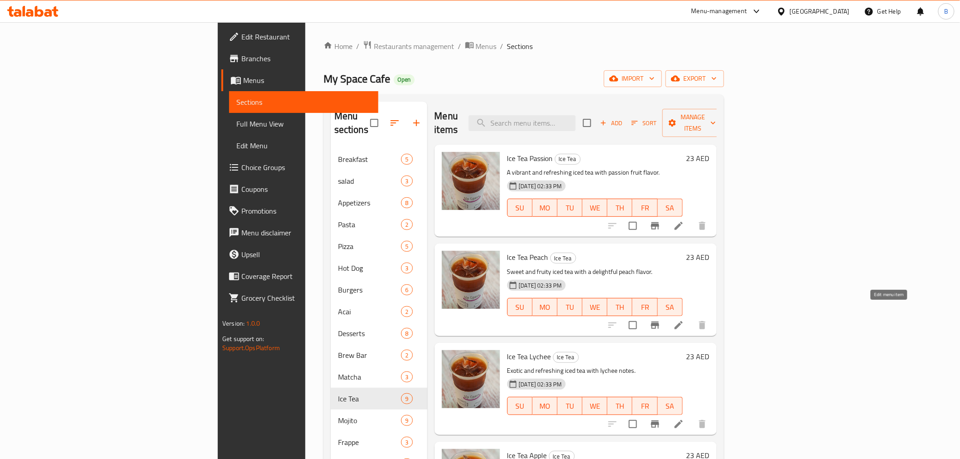
click at [683, 321] on icon at bounding box center [679, 325] width 8 height 8
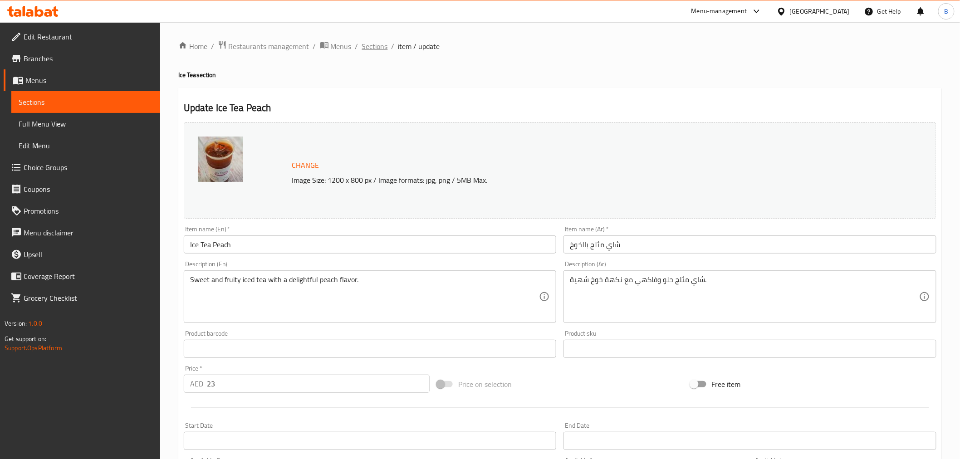
click at [374, 44] on span "Sections" at bounding box center [375, 46] width 26 height 11
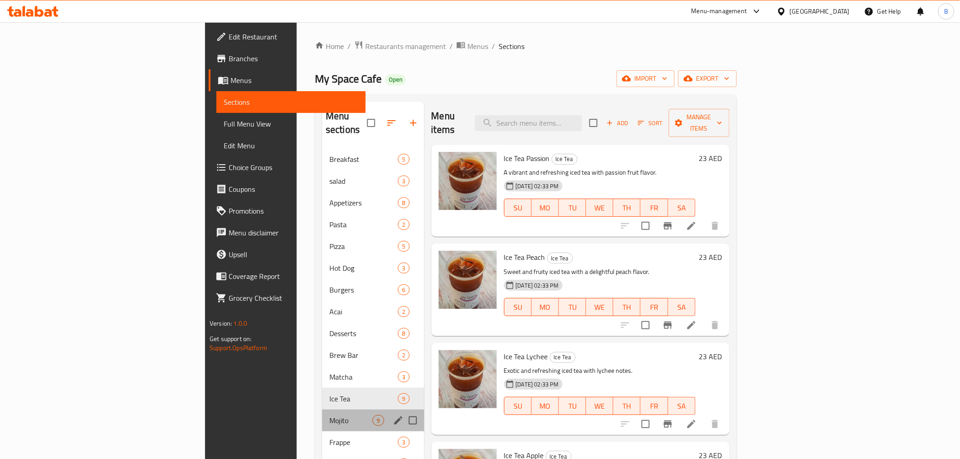
click at [322, 413] on div "Mojito 9" at bounding box center [373, 421] width 102 height 22
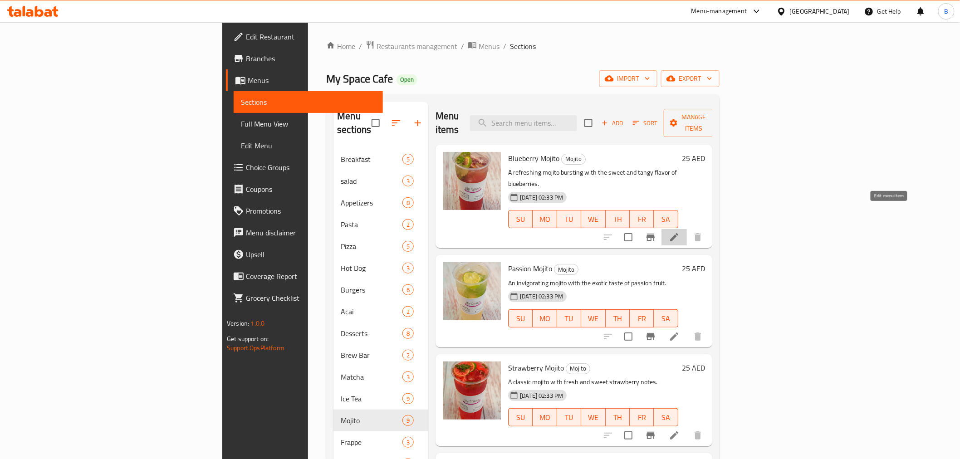
click at [680, 232] on icon at bounding box center [674, 237] width 11 height 11
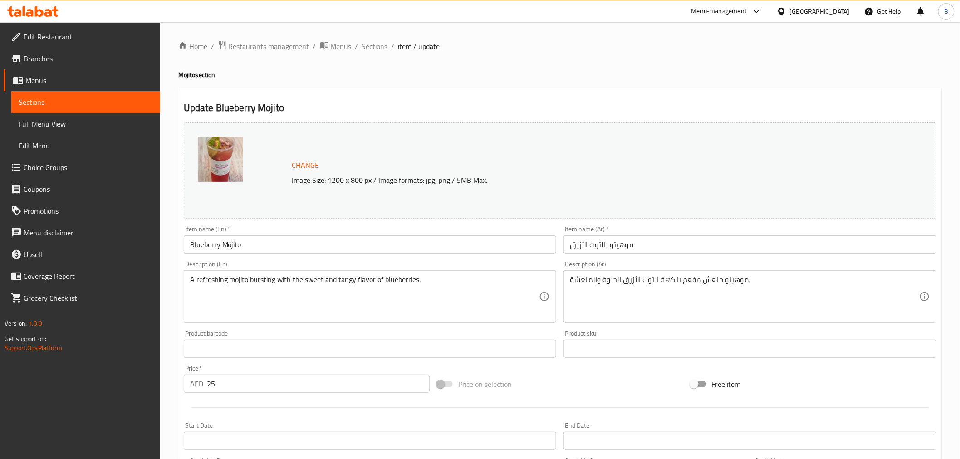
click at [366, 61] on div "Home / Restaurants management / Menus / Sections / item / update Mojito section…" at bounding box center [560, 338] width 764 height 596
click at [370, 53] on div "Home / Restaurants management / Menus / Sections / item / update Mojito section…" at bounding box center [560, 338] width 764 height 596
click at [373, 48] on span "Sections" at bounding box center [375, 46] width 26 height 11
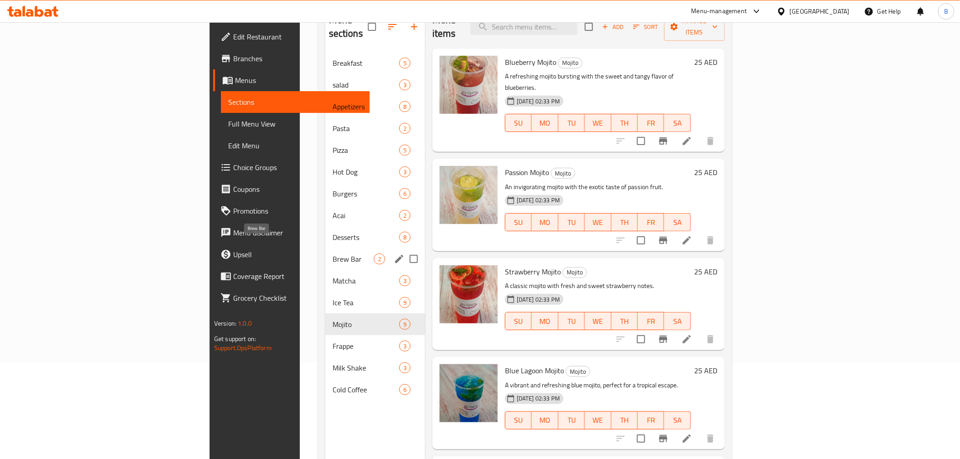
scroll to position [127, 0]
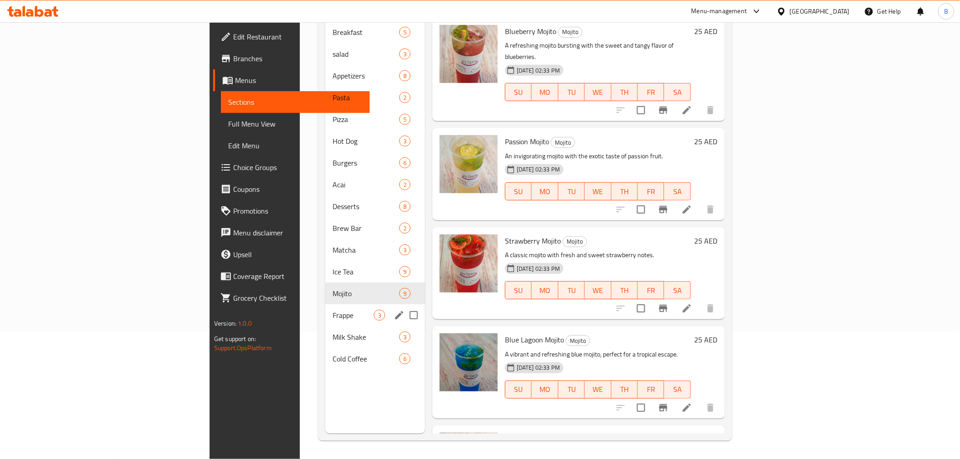
click at [325, 310] on div "Frappe 3" at bounding box center [375, 316] width 100 height 22
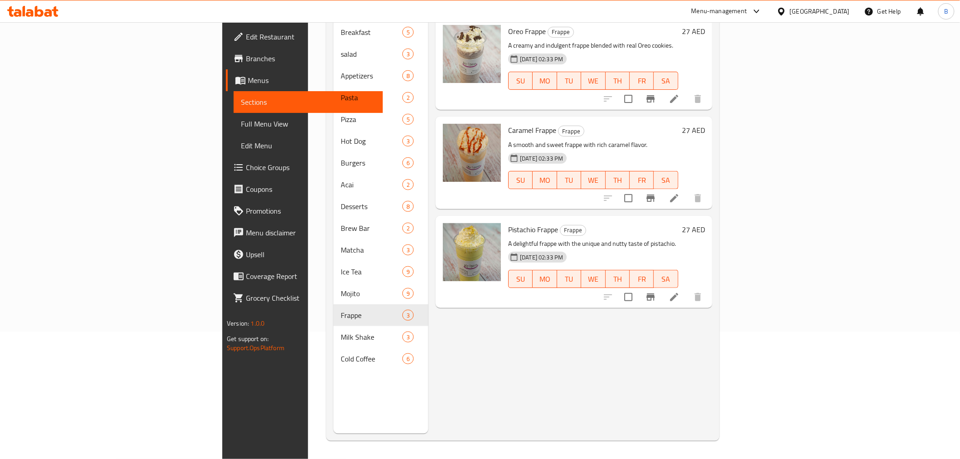
click at [687, 289] on li at bounding box center [674, 297] width 25 height 16
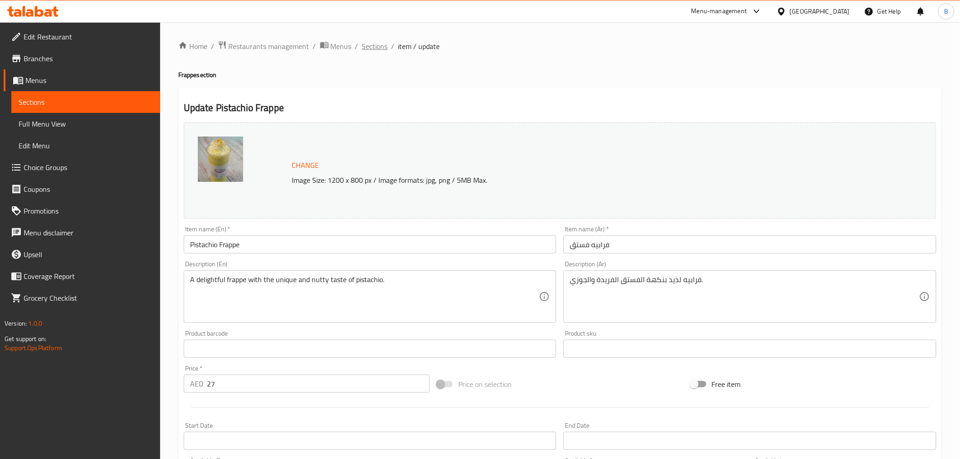
click at [378, 47] on span "Sections" at bounding box center [375, 46] width 26 height 11
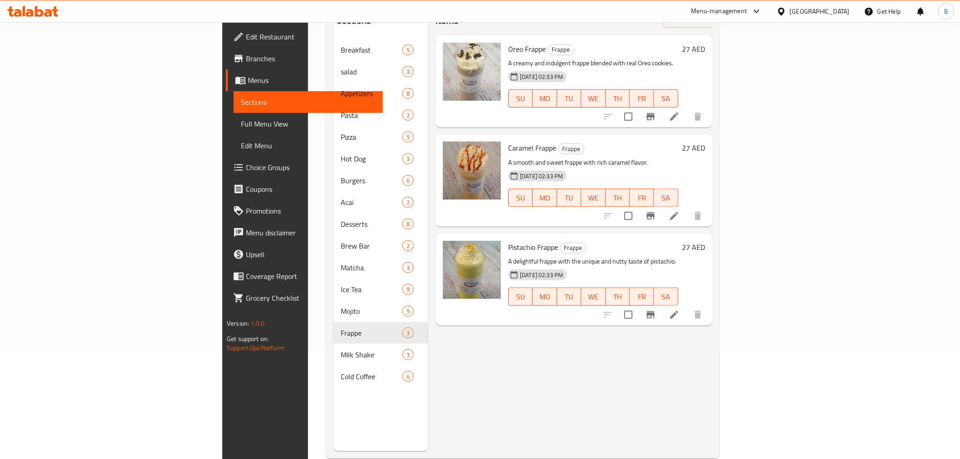
scroll to position [127, 0]
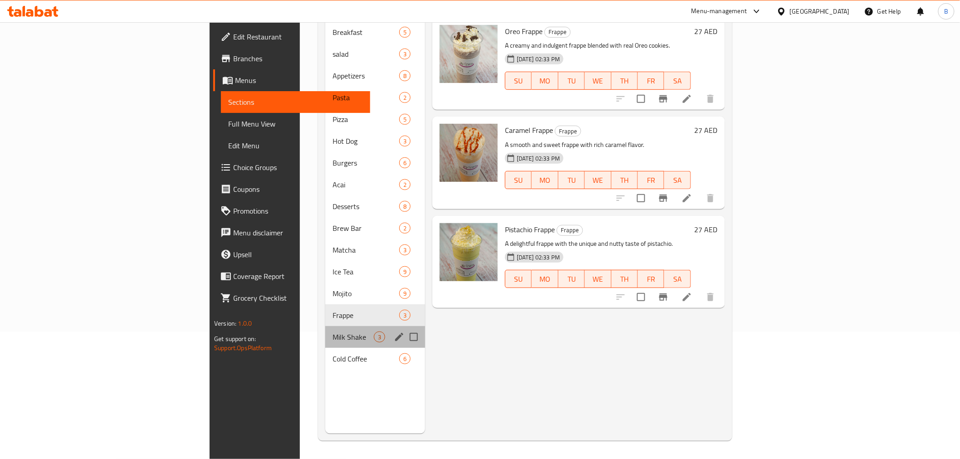
click at [325, 328] on div "Milk Shake 3" at bounding box center [375, 337] width 100 height 22
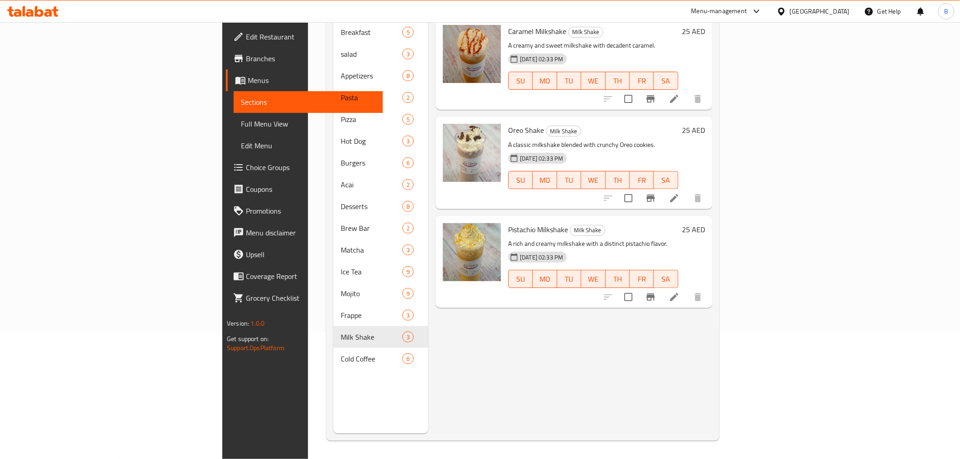
click at [687, 289] on li at bounding box center [674, 297] width 25 height 16
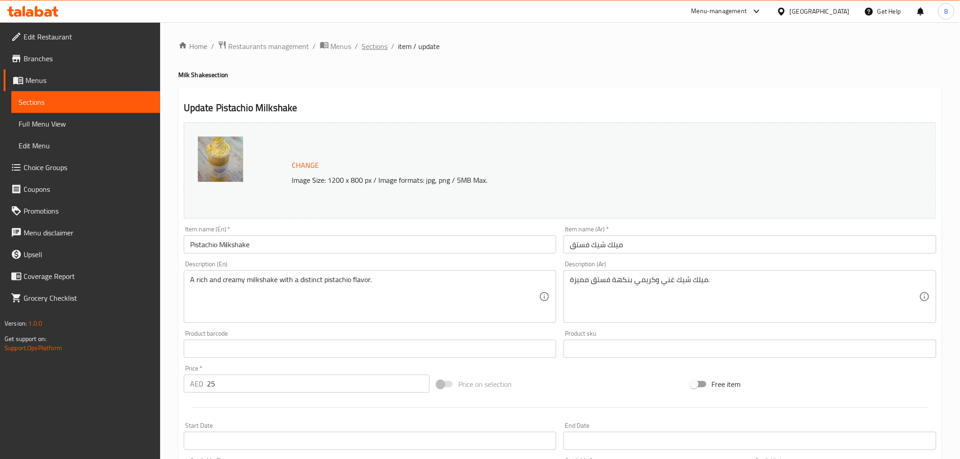
click at [366, 47] on span "Sections" at bounding box center [375, 46] width 26 height 11
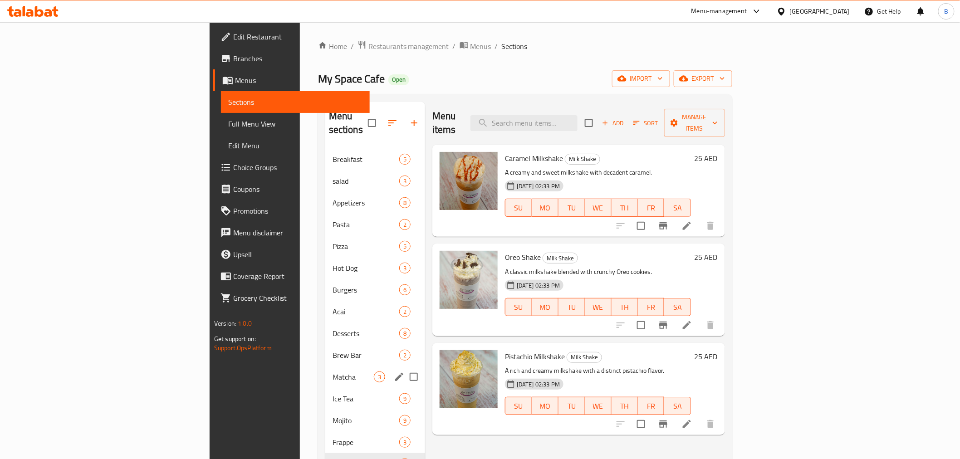
scroll to position [127, 0]
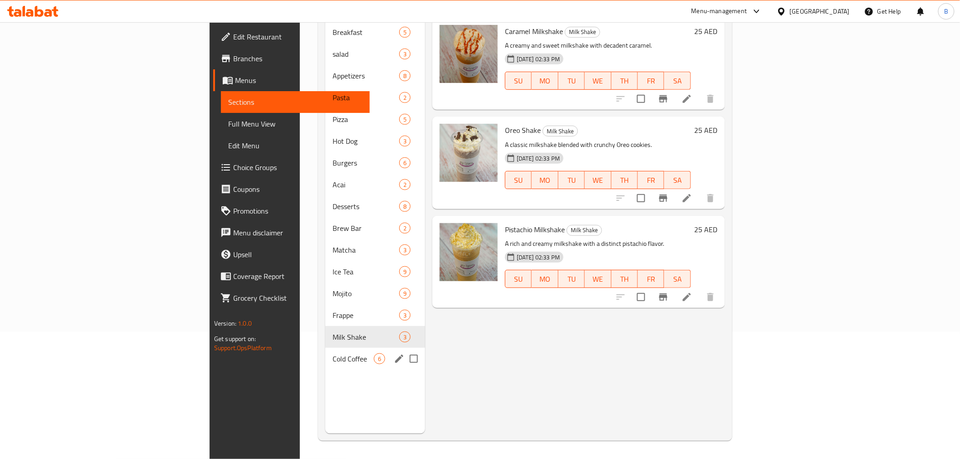
click at [325, 348] on div "Cold Coffee 6" at bounding box center [375, 359] width 100 height 22
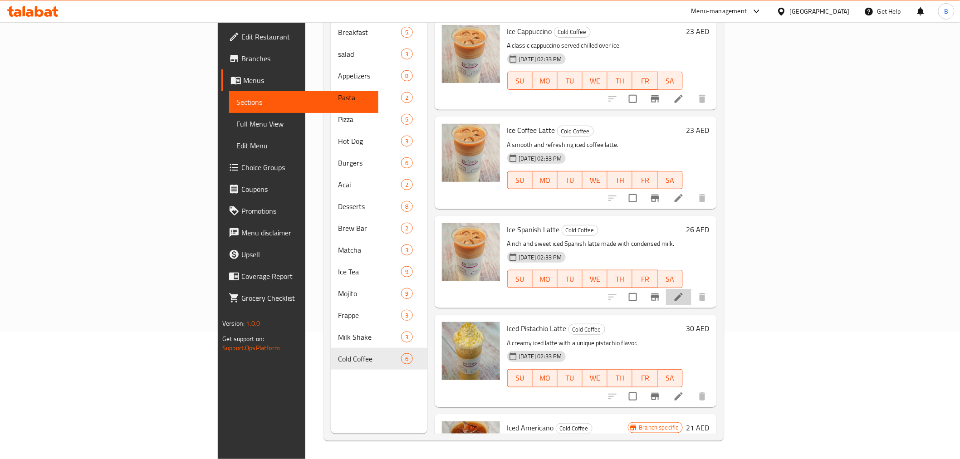
click at [692, 289] on li at bounding box center [678, 297] width 25 height 16
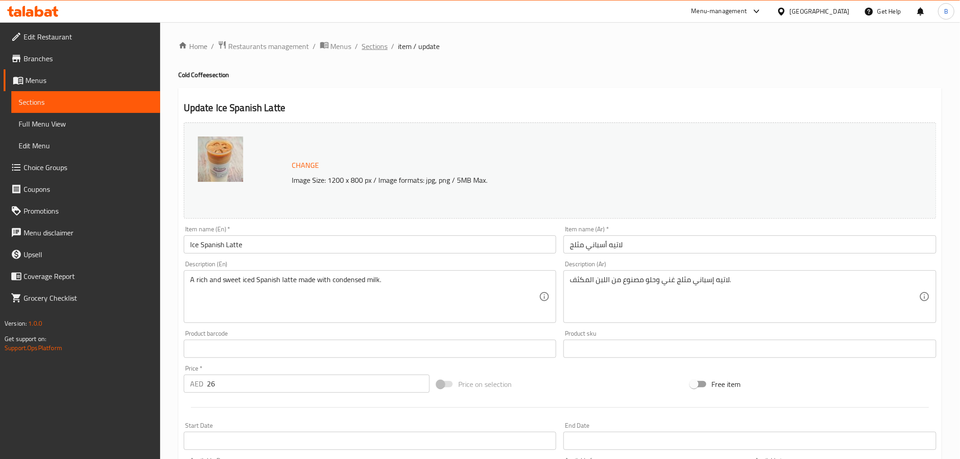
click at [369, 44] on span "Sections" at bounding box center [375, 46] width 26 height 11
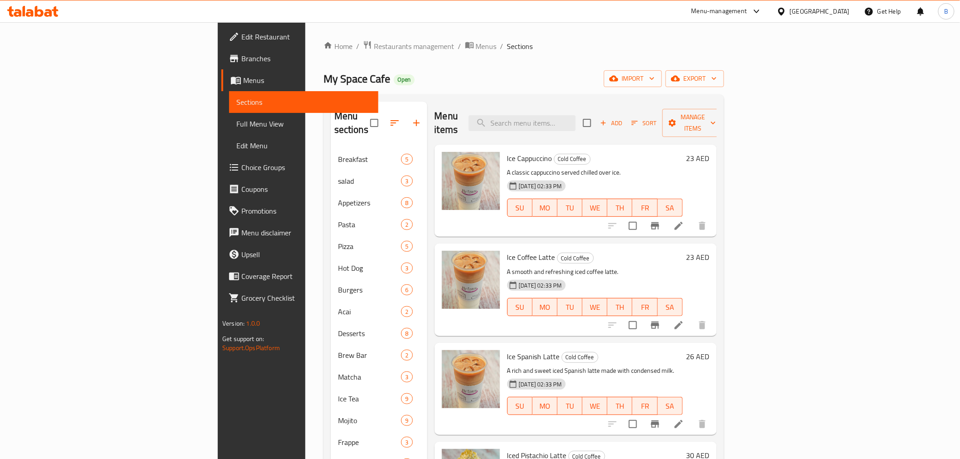
click at [793, 6] on div "United Arab Emirates" at bounding box center [820, 11] width 60 height 10
click at [732, 94] on div "[GEOGRAPHIC_DATA]" at bounding box center [752, 93] width 74 height 21
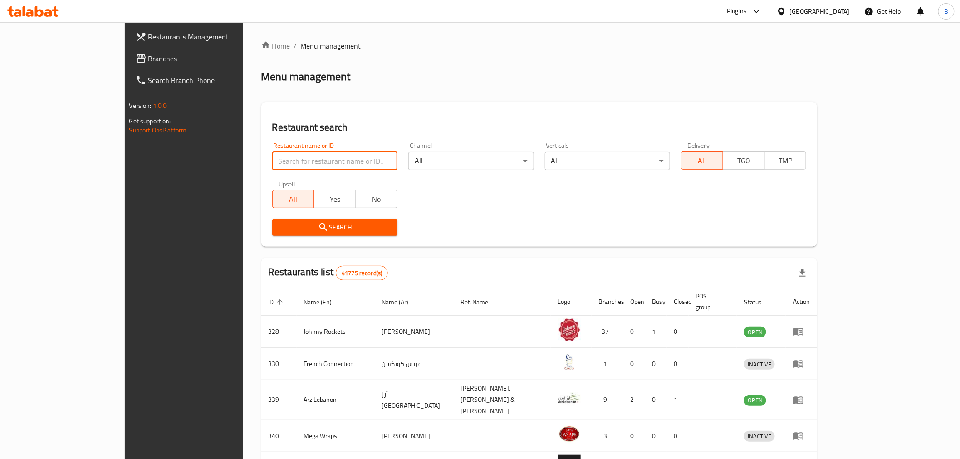
click at [346, 164] on input "search" at bounding box center [334, 161] width 125 height 18
paste input "706887"
click button "Search" at bounding box center [334, 227] width 125 height 17
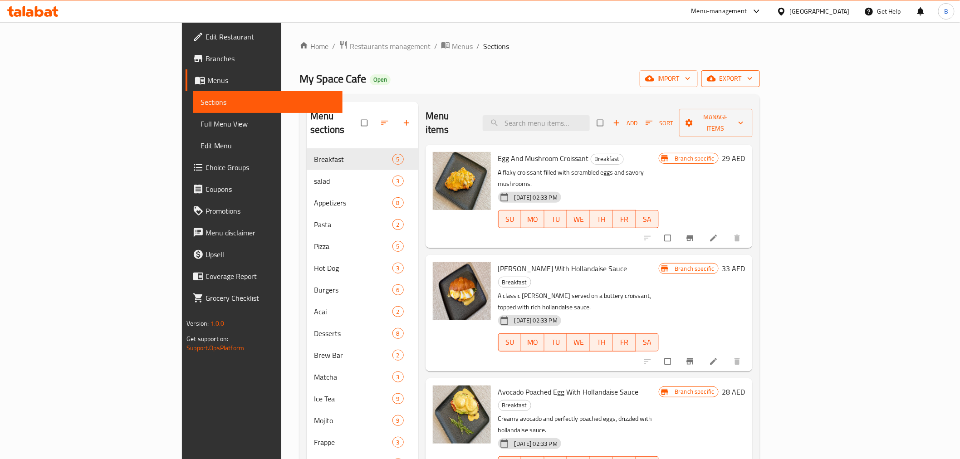
click at [753, 74] on span "export" at bounding box center [731, 78] width 44 height 11
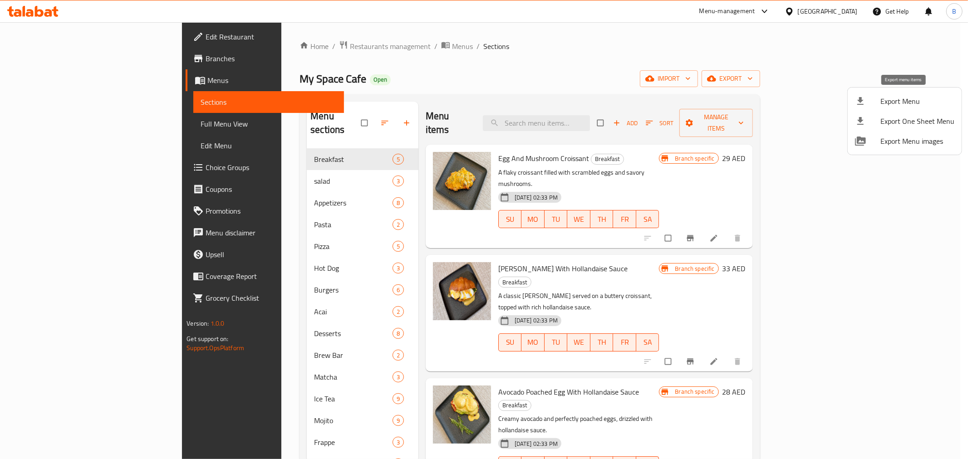
click at [895, 106] on span "Export Menu" at bounding box center [917, 101] width 74 height 11
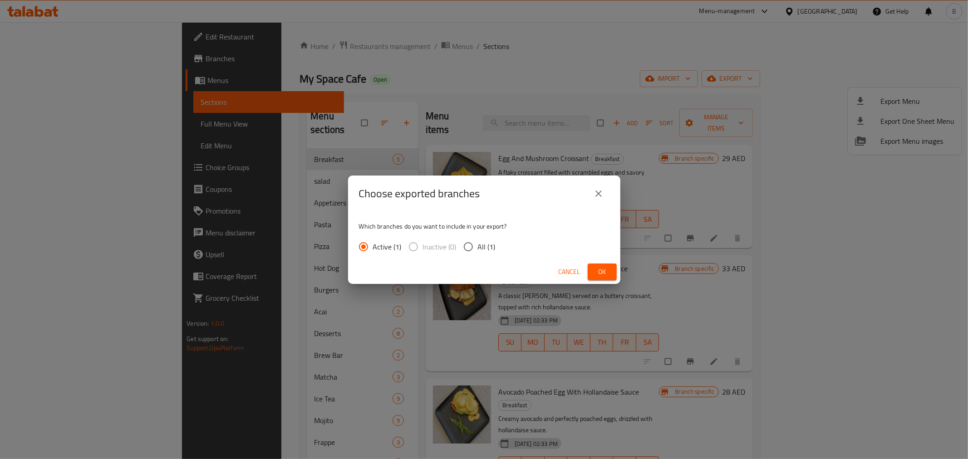
click at [489, 244] on span "All (1)" at bounding box center [487, 246] width 18 height 11
click at [478, 244] on input "All (1)" at bounding box center [468, 246] width 19 height 19
radio input "true"
click at [596, 265] on button "Ok" at bounding box center [602, 272] width 29 height 17
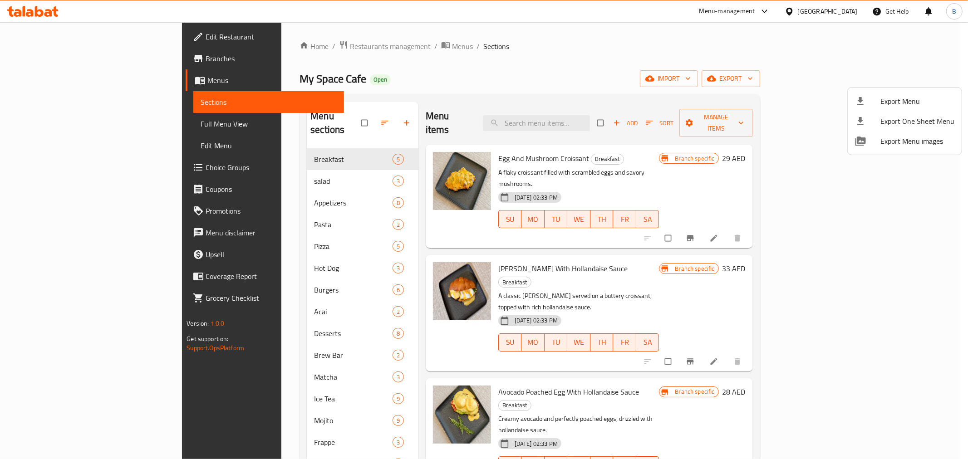
click at [542, 110] on div at bounding box center [484, 229] width 968 height 459
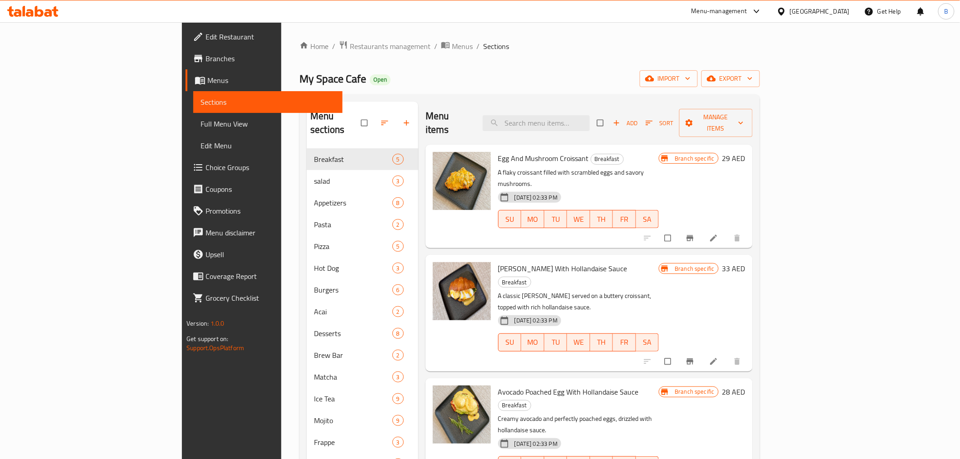
click at [206, 54] on span "Branches" at bounding box center [270, 58] width 129 height 11
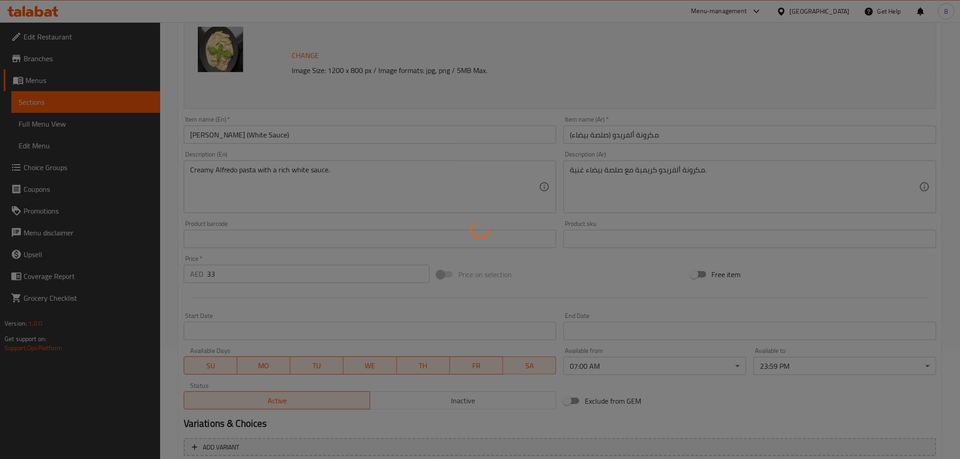
scroll to position [193, 0]
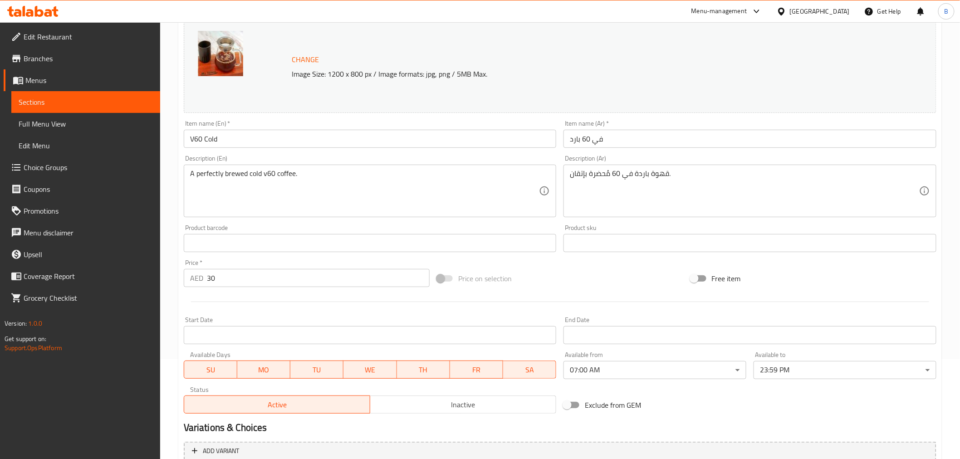
scroll to position [187, 0]
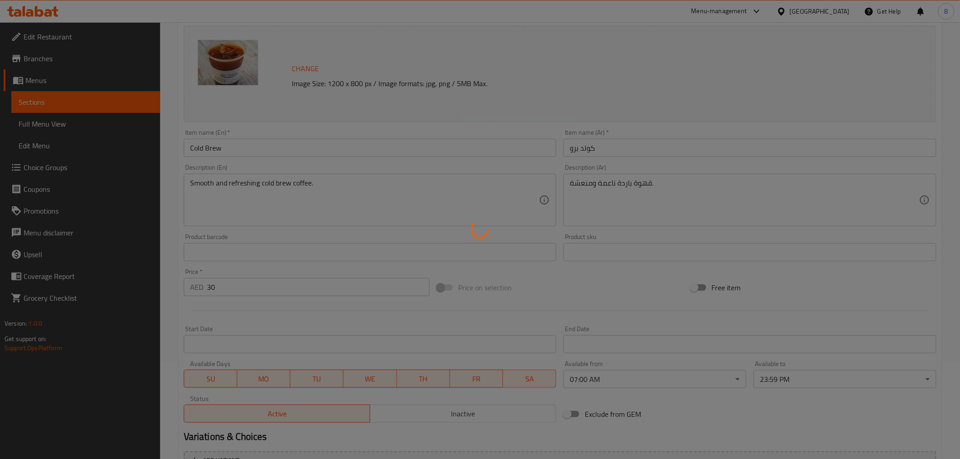
scroll to position [193, 0]
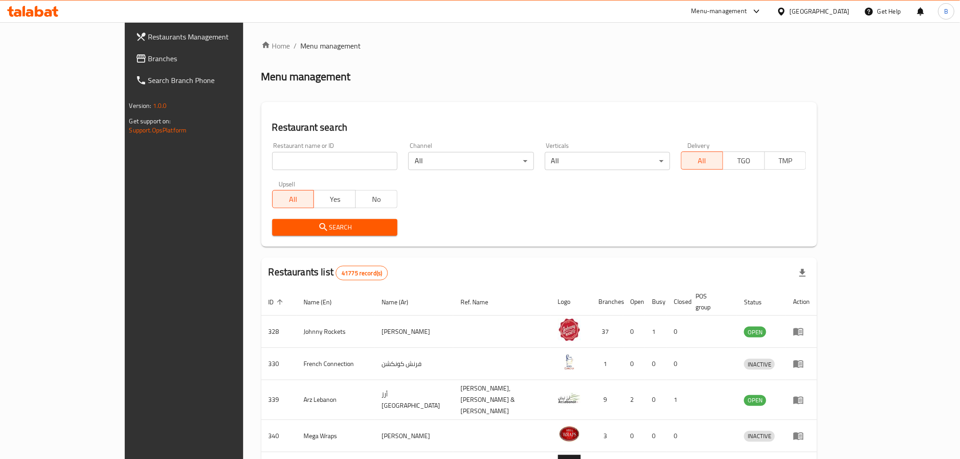
click at [267, 170] on div "Restaurant name or ID Restaurant name or ID" at bounding box center [335, 156] width 136 height 39
click at [272, 162] on input "search" at bounding box center [334, 161] width 125 height 18
paste input "706887"
type input "706887"
click button "Search" at bounding box center [334, 227] width 125 height 17
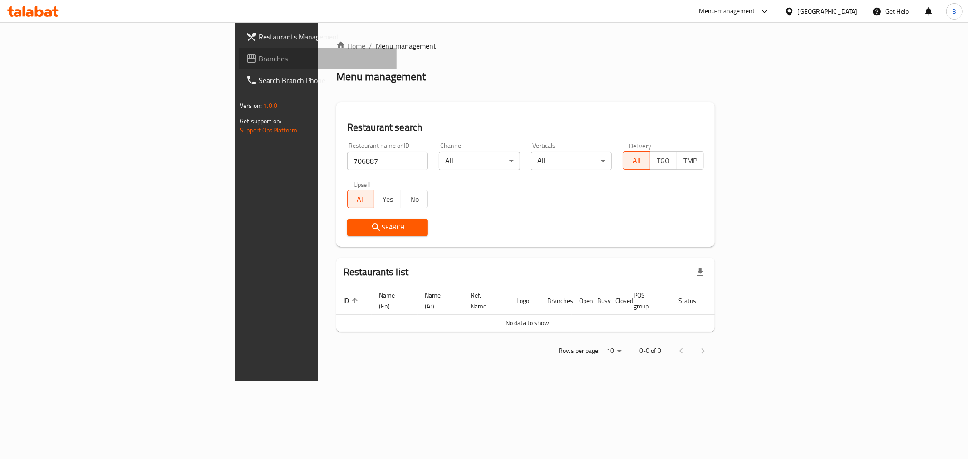
click at [259, 61] on span "Branches" at bounding box center [324, 58] width 131 height 11
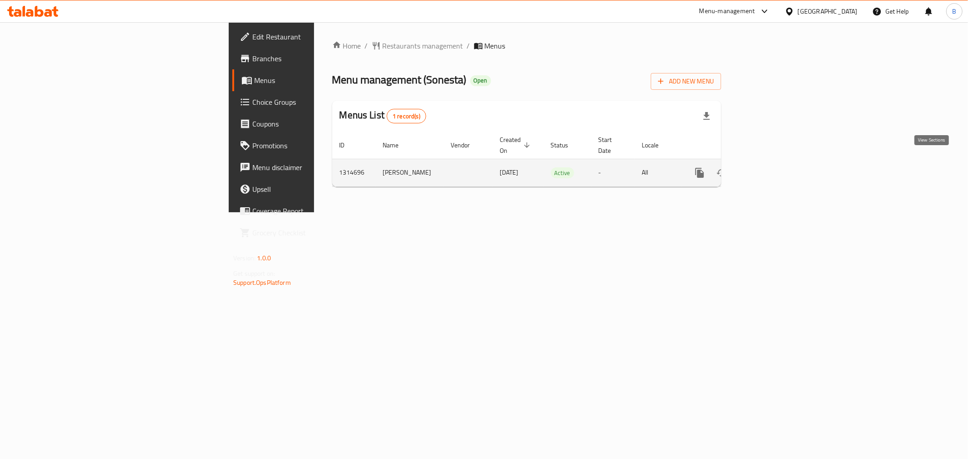
click at [776, 166] on link "enhanced table" at bounding box center [765, 173] width 22 height 22
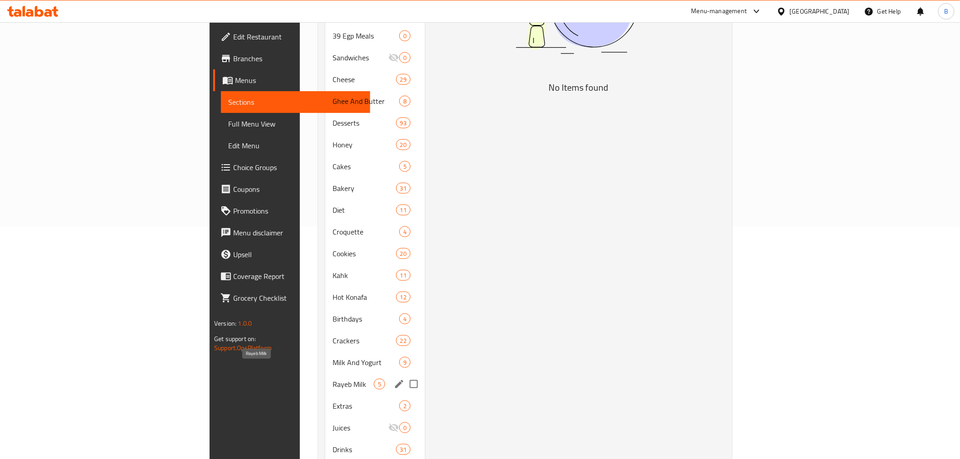
scroll to position [248, 0]
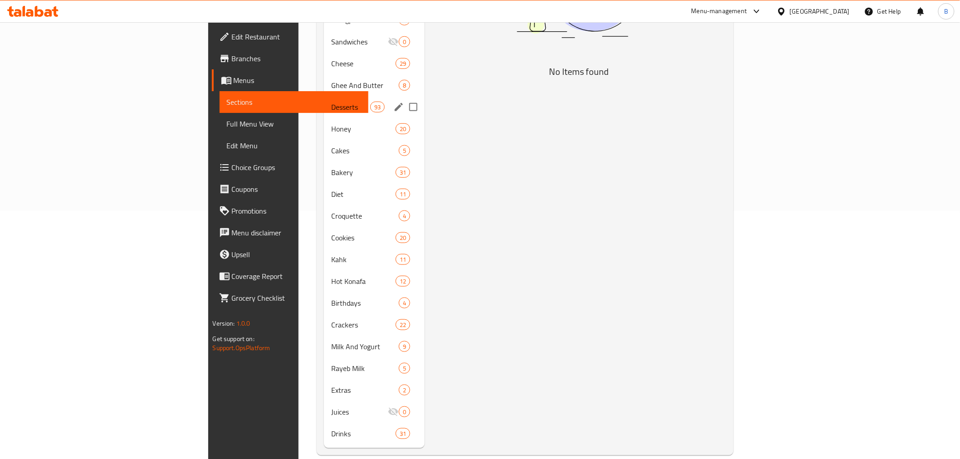
click at [324, 99] on div "Desserts 93" at bounding box center [374, 107] width 101 height 22
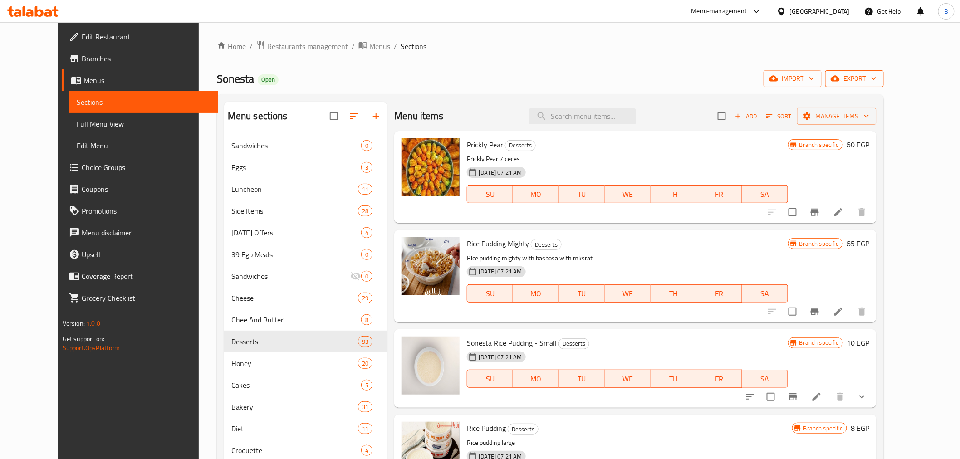
click at [877, 74] on span "export" at bounding box center [855, 78] width 44 height 11
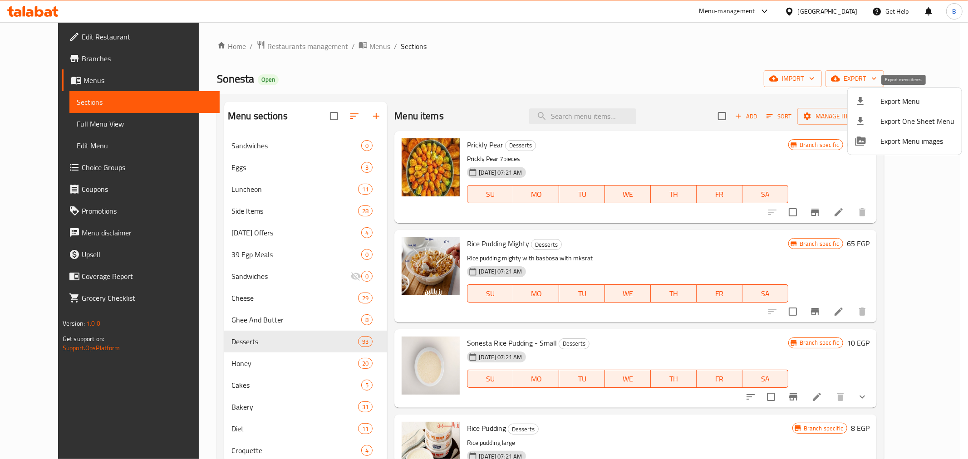
click at [905, 101] on span "Export Menu" at bounding box center [917, 101] width 74 height 11
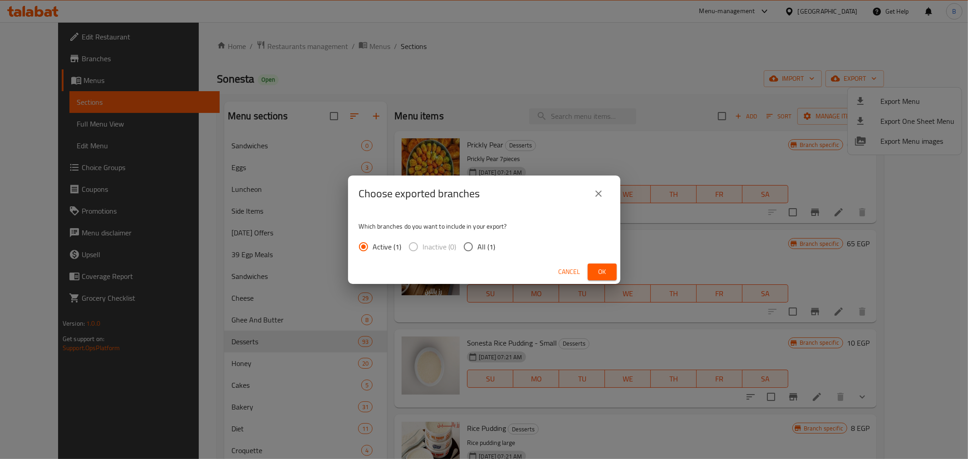
click at [489, 249] on span "All (1)" at bounding box center [487, 246] width 18 height 11
click at [478, 249] on input "All (1)" at bounding box center [468, 246] width 19 height 19
radio input "true"
click at [601, 270] on span "Ok" at bounding box center [602, 271] width 15 height 11
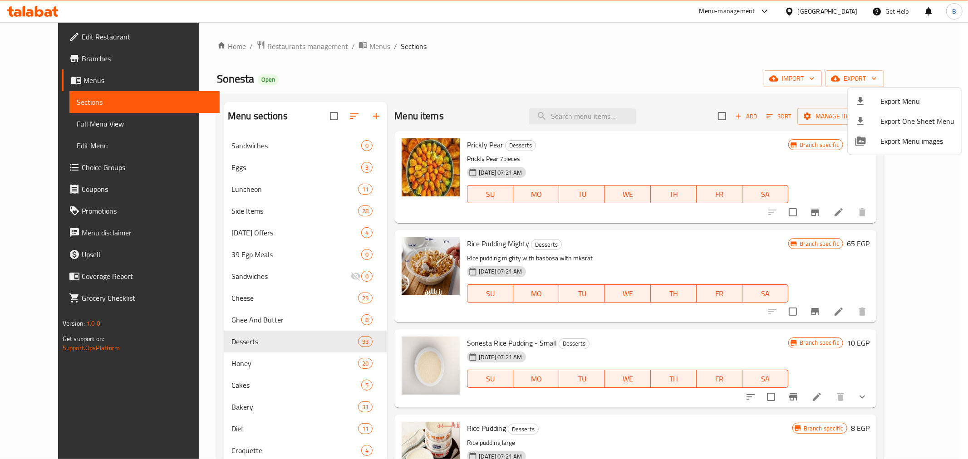
click at [357, 338] on div at bounding box center [484, 229] width 968 height 459
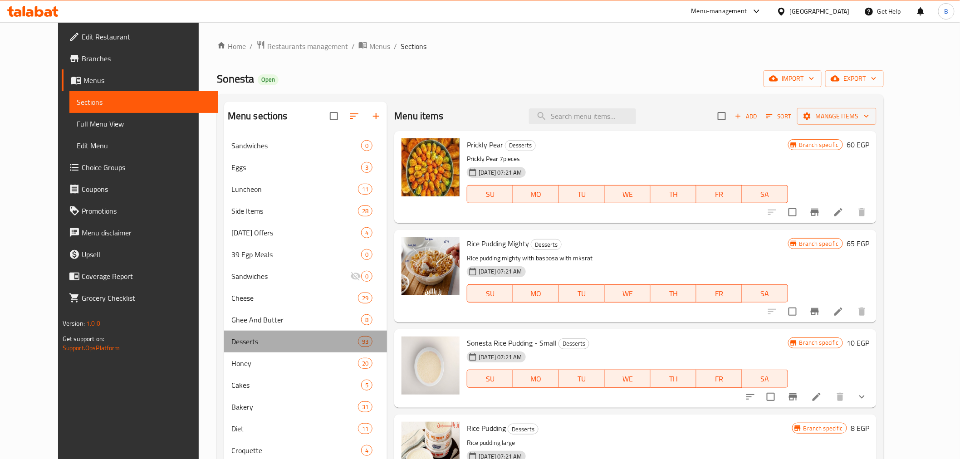
click at [359, 342] on span "93" at bounding box center [366, 342] width 14 height 9
drag, startPoint x: 351, startPoint y: 344, endPoint x: 315, endPoint y: 340, distance: 36.9
click at [359, 340] on span "93" at bounding box center [366, 342] width 14 height 9
click at [315, 340] on span "Desserts" at bounding box center [294, 341] width 127 height 11
click at [656, 85] on div "Sonesta Open import export" at bounding box center [550, 78] width 667 height 17
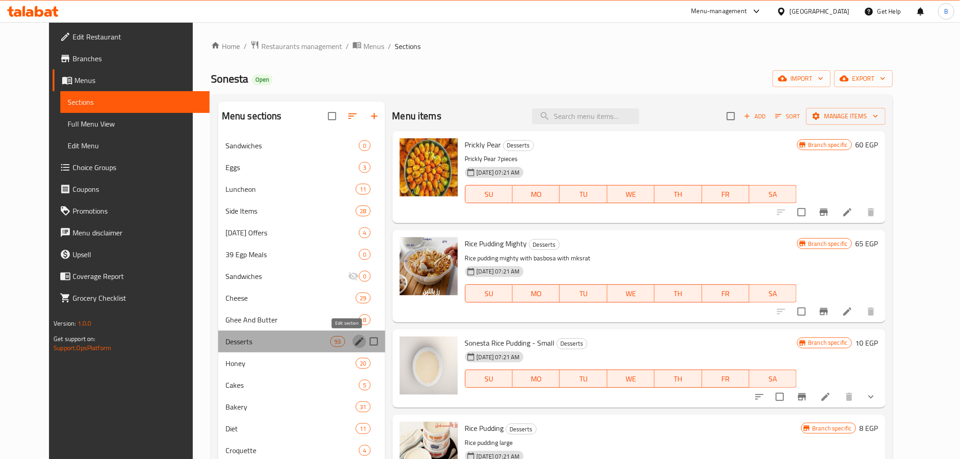
click at [354, 342] on icon "edit" at bounding box center [359, 341] width 11 height 11
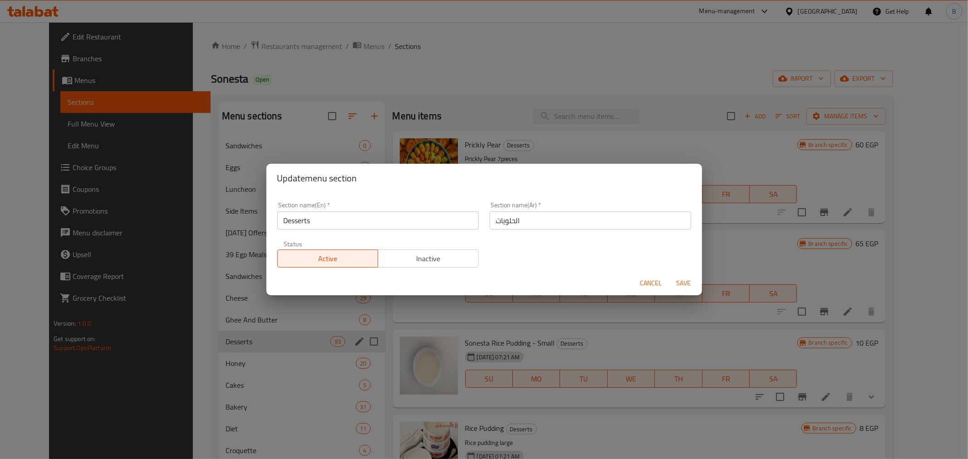
click at [392, 203] on div "Section name(En)   * Desserts Section name(En) *" at bounding box center [378, 216] width 202 height 28
click at [390, 206] on div "Section name(En)   * Desserts Section name(En) *" at bounding box center [378, 216] width 202 height 28
click at [391, 218] on input "Desserts" at bounding box center [378, 220] width 202 height 18
click at [391, 221] on input "Desserts" at bounding box center [378, 220] width 202 height 18
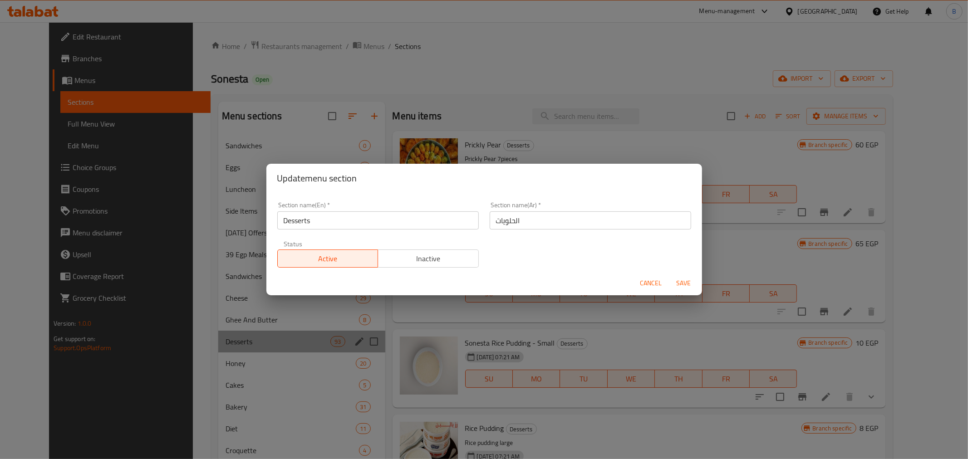
click at [391, 221] on input "Desserts" at bounding box center [378, 220] width 202 height 18
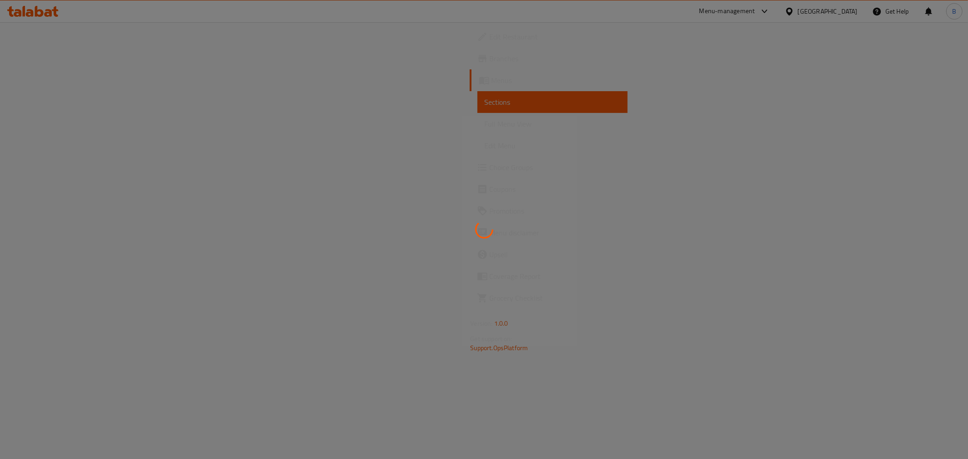
click at [470, 69] on link "Branches" at bounding box center [549, 59] width 158 height 22
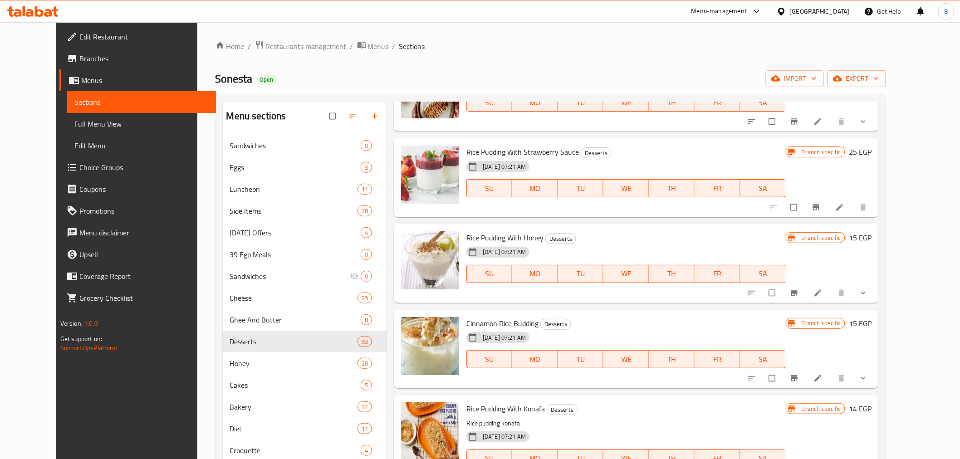
scroll to position [511, 0]
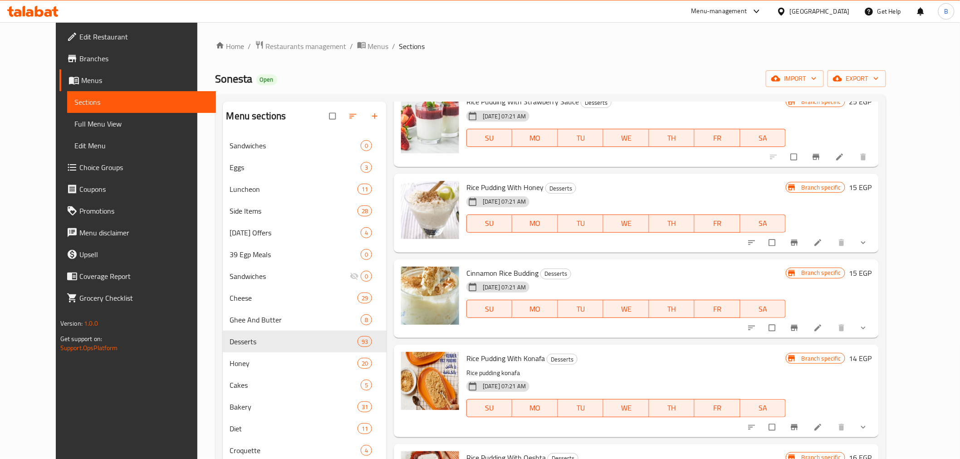
drag, startPoint x: 884, startPoint y: 161, endPoint x: 889, endPoint y: 155, distance: 7.8
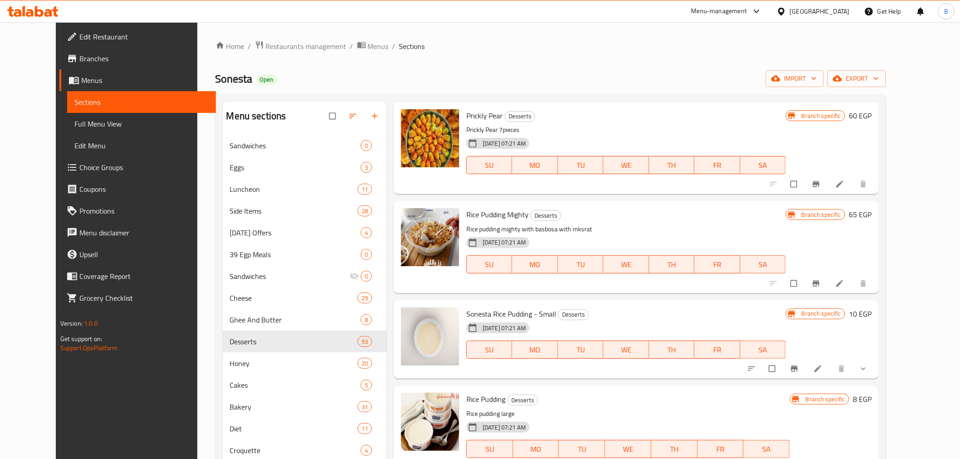
scroll to position [0, 0]
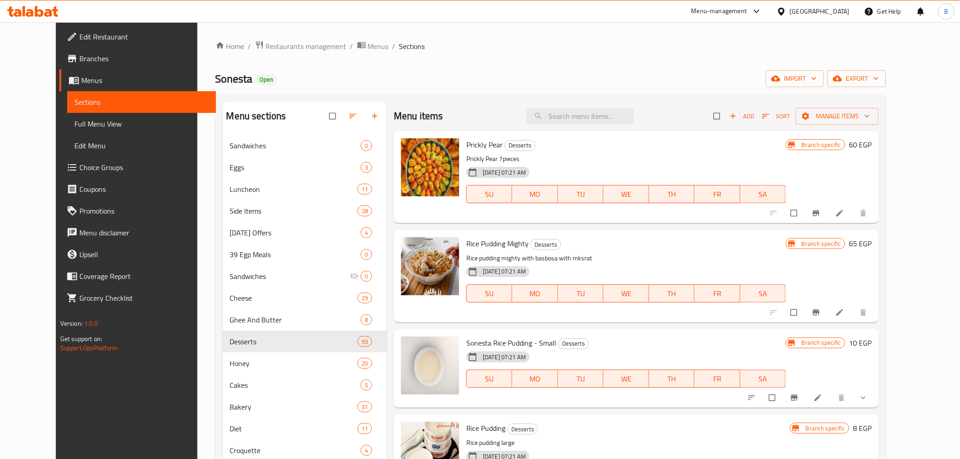
drag, startPoint x: 882, startPoint y: 309, endPoint x: 652, endPoint y: 233, distance: 242.8
click at [644, 233] on div "Rice Pudding Mighty Desserts Rice pudding mighty with basbosa with mksrat 28-09…" at bounding box center [636, 276] width 485 height 92
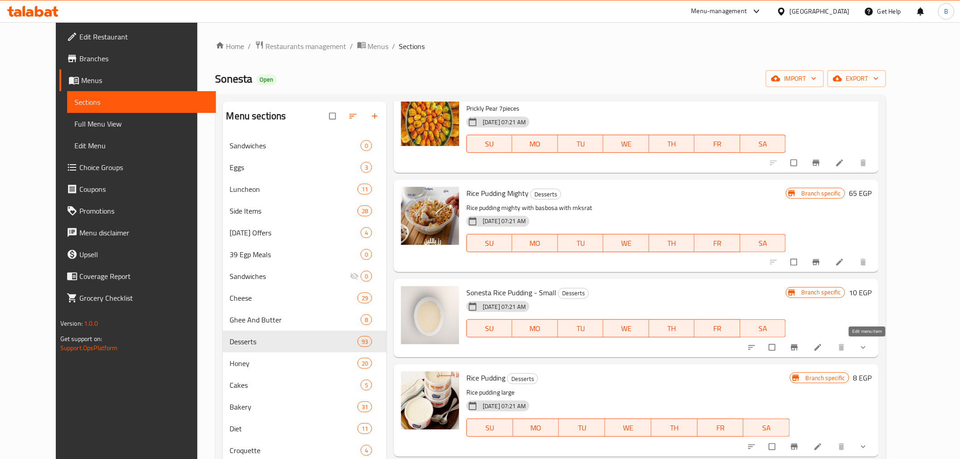
drag, startPoint x: 860, startPoint y: 352, endPoint x: 870, endPoint y: 343, distance: 13.8
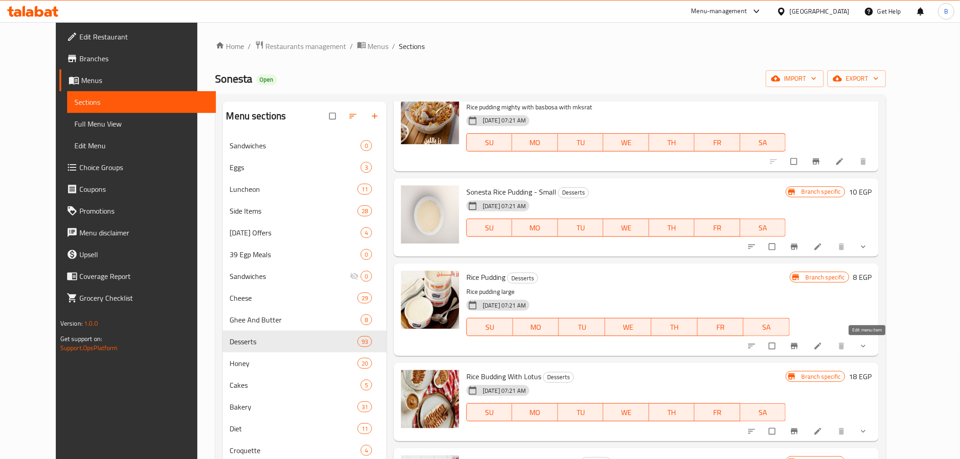
drag, startPoint x: 870, startPoint y: 350, endPoint x: 870, endPoint y: 345, distance: 5.0
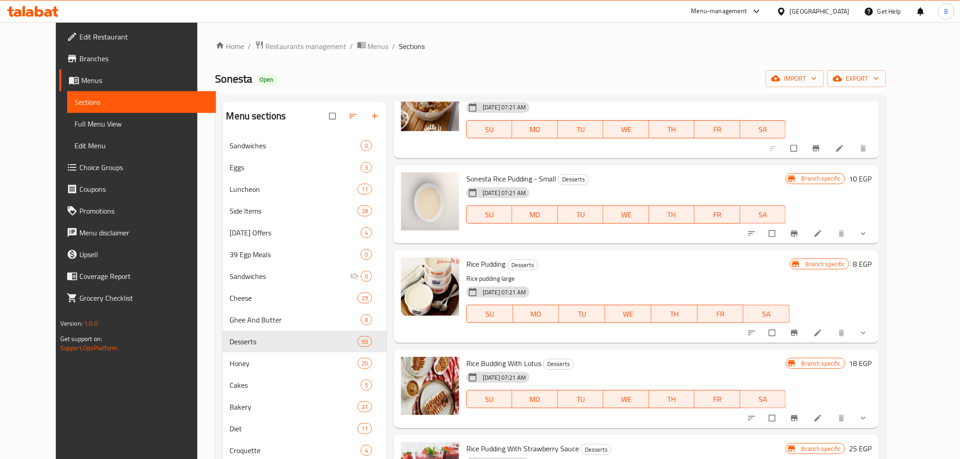
scroll to position [252, 0]
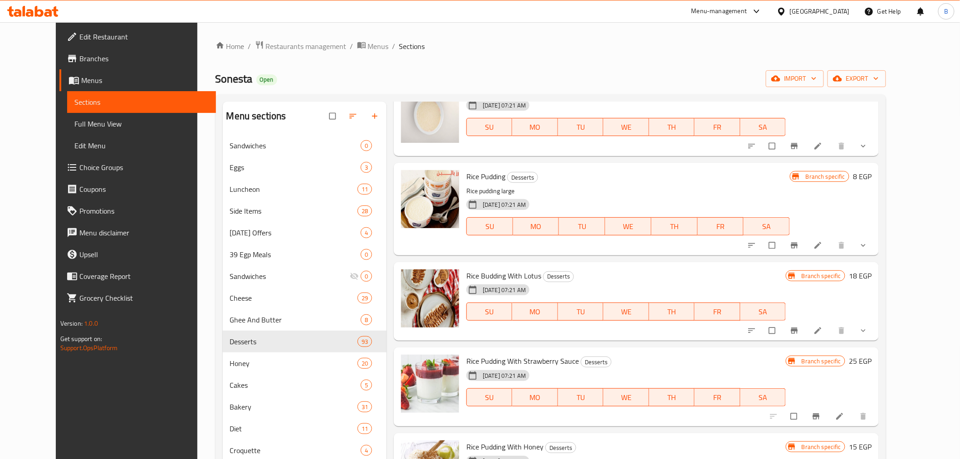
drag, startPoint x: 884, startPoint y: 421, endPoint x: 891, endPoint y: 416, distance: 8.8
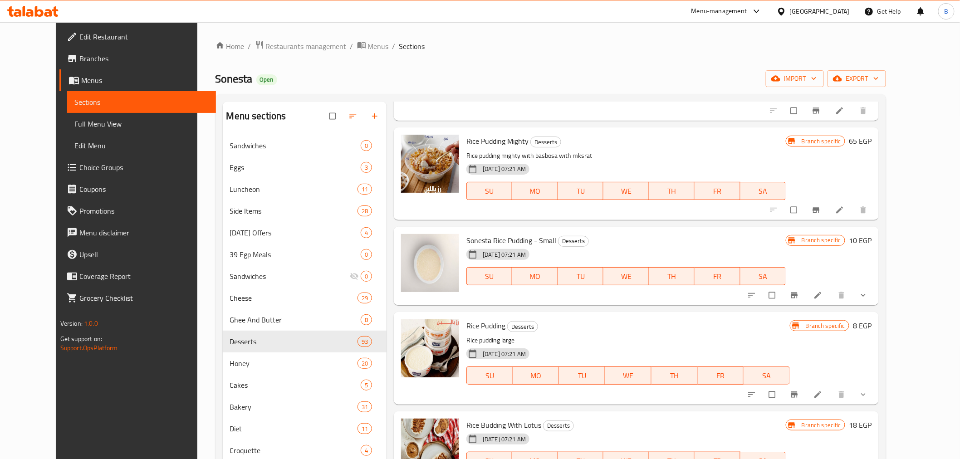
scroll to position [0, 0]
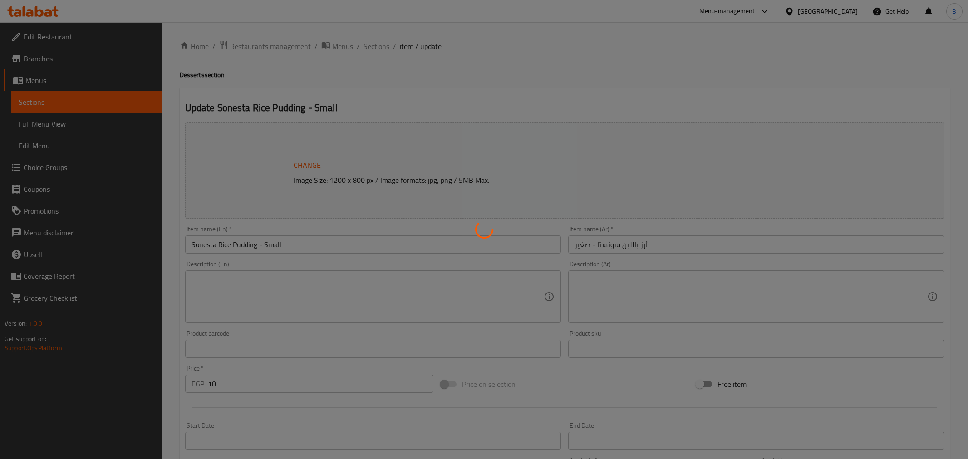
type input "الإضافات"
type input "0"
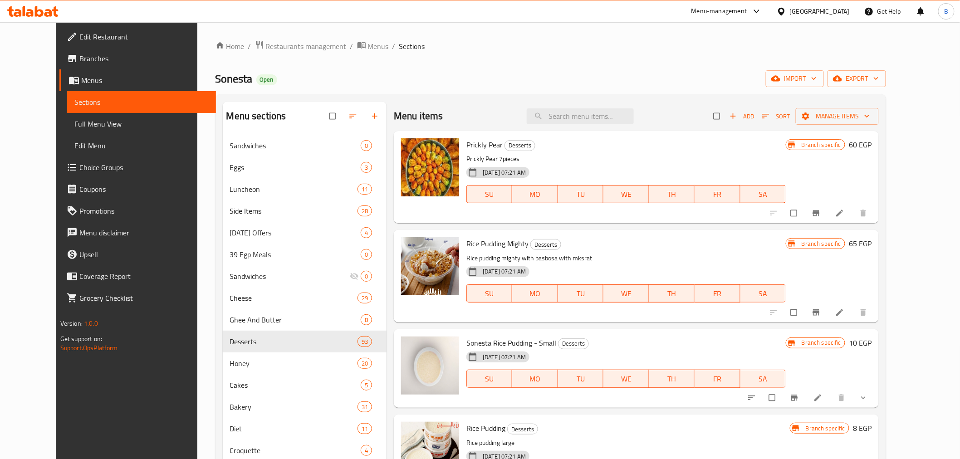
drag, startPoint x: 883, startPoint y: 312, endPoint x: 891, endPoint y: 317, distance: 10.0
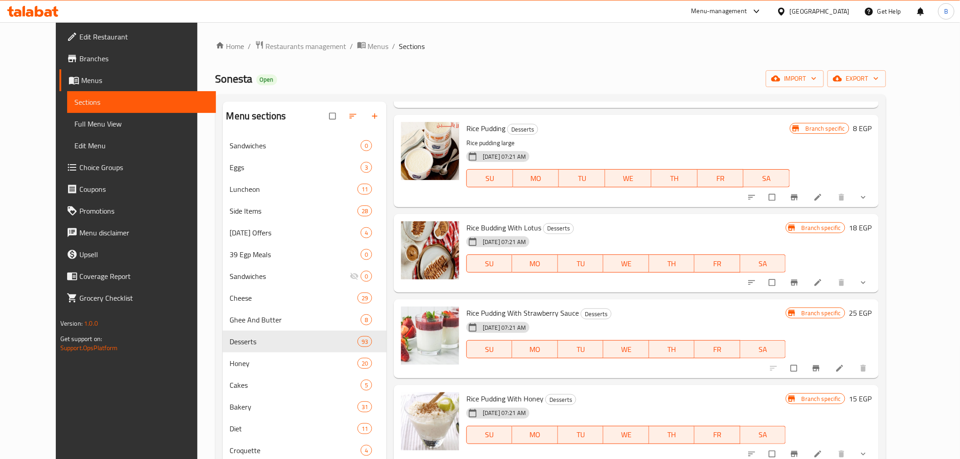
scroll to position [302, 0]
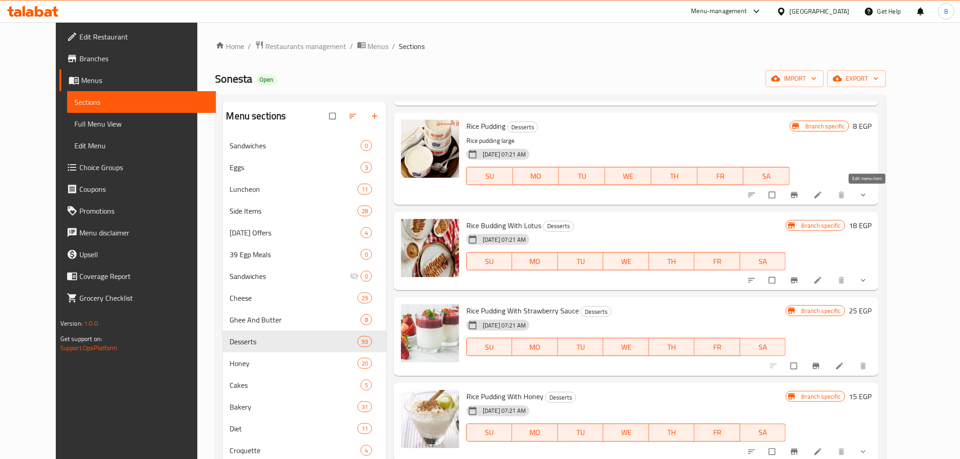
drag, startPoint x: 864, startPoint y: 196, endPoint x: 856, endPoint y: 200, distance: 9.1
click at [832, 200] on li at bounding box center [818, 195] width 25 height 15
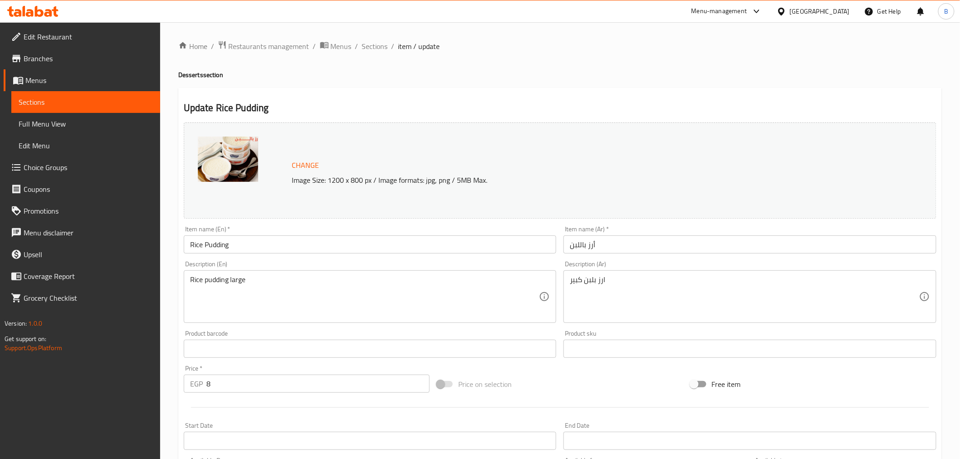
drag, startPoint x: 367, startPoint y: 44, endPoint x: 381, endPoint y: 53, distance: 16.7
click at [367, 44] on span "Sections" at bounding box center [375, 46] width 26 height 11
click at [381, 53] on div "Home / Restaurants management / Menus / Sections / item / update Desserts secti…" at bounding box center [560, 345] width 764 height 611
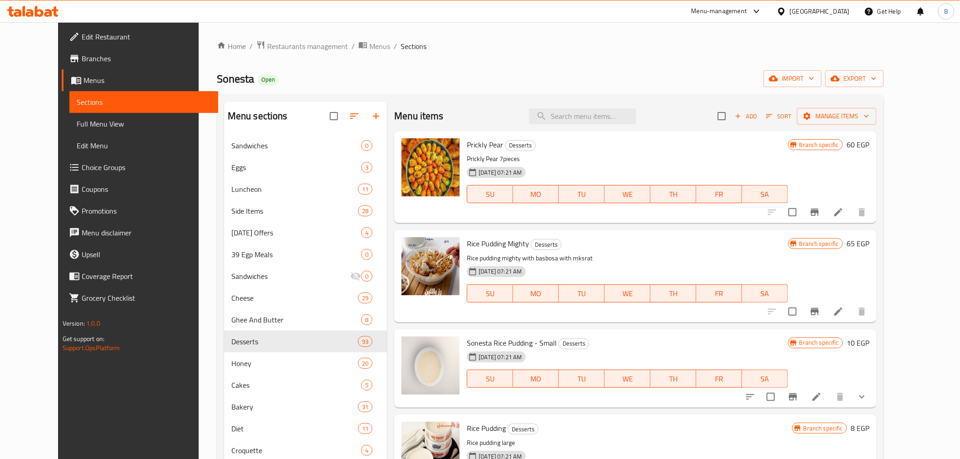
click at [442, 50] on ol "Home / Restaurants management / Menus / Sections" at bounding box center [550, 46] width 667 height 12
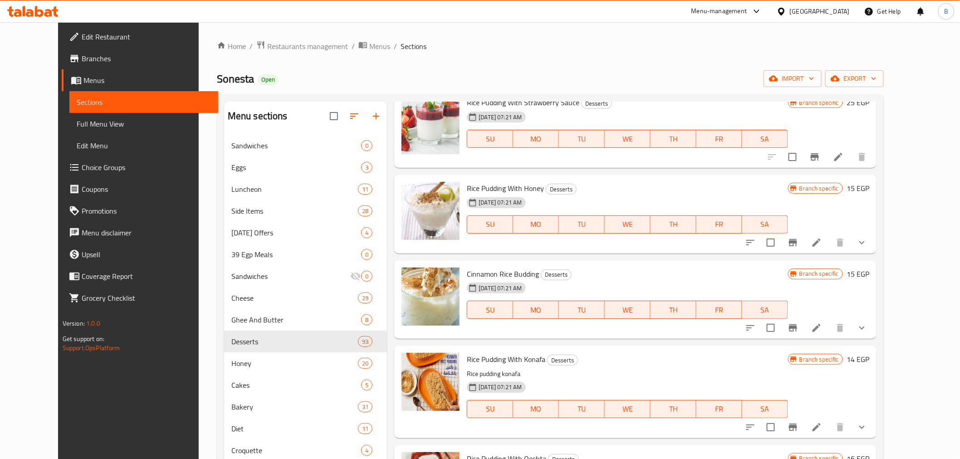
scroll to position [555, 0]
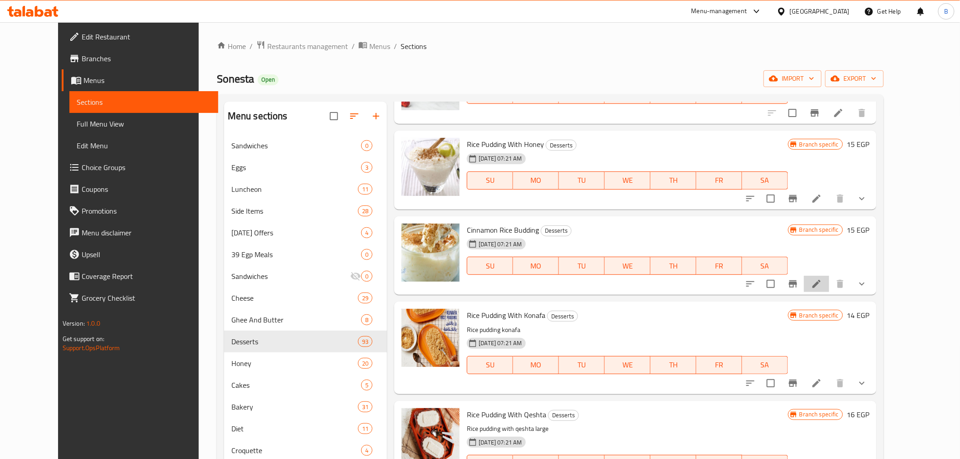
drag, startPoint x: 875, startPoint y: 287, endPoint x: 860, endPoint y: 291, distance: 16.1
drag, startPoint x: 860, startPoint y: 291, endPoint x: 864, endPoint y: 290, distance: 4.6
drag, startPoint x: 864, startPoint y: 290, endPoint x: 867, endPoint y: 287, distance: 4.8
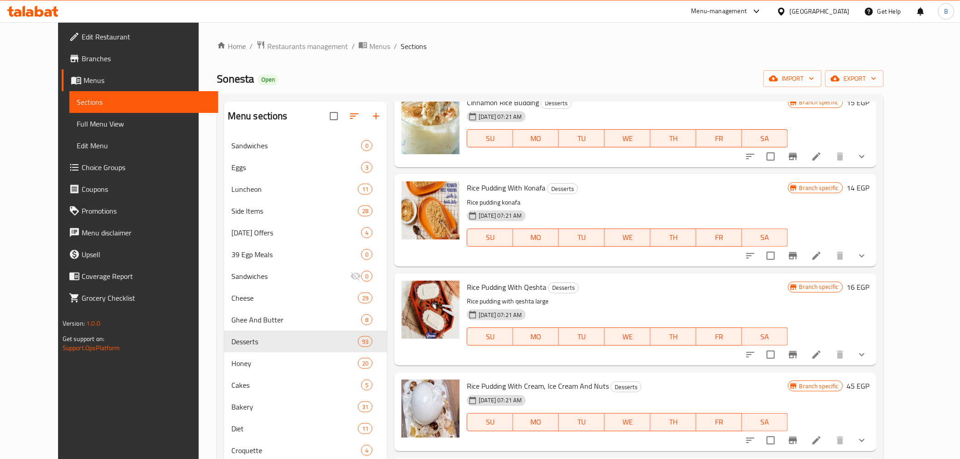
scroll to position [756, 0]
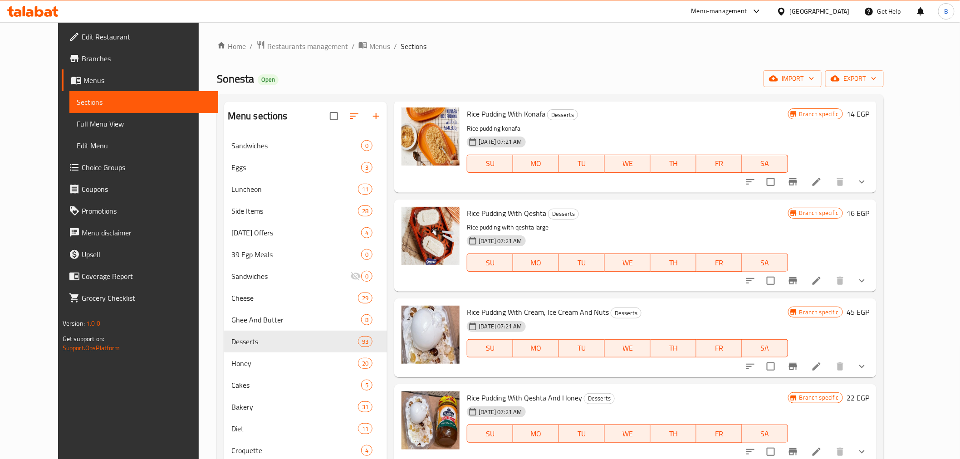
drag, startPoint x: 873, startPoint y: 280, endPoint x: 870, endPoint y: 294, distance: 15.0
drag, startPoint x: 870, startPoint y: 294, endPoint x: 880, endPoint y: 244, distance: 51.4
click at [870, 244] on div "Branch specific 16 EGP" at bounding box center [828, 246] width 81 height 78
drag, startPoint x: 874, startPoint y: 281, endPoint x: 867, endPoint y: 281, distance: 6.4
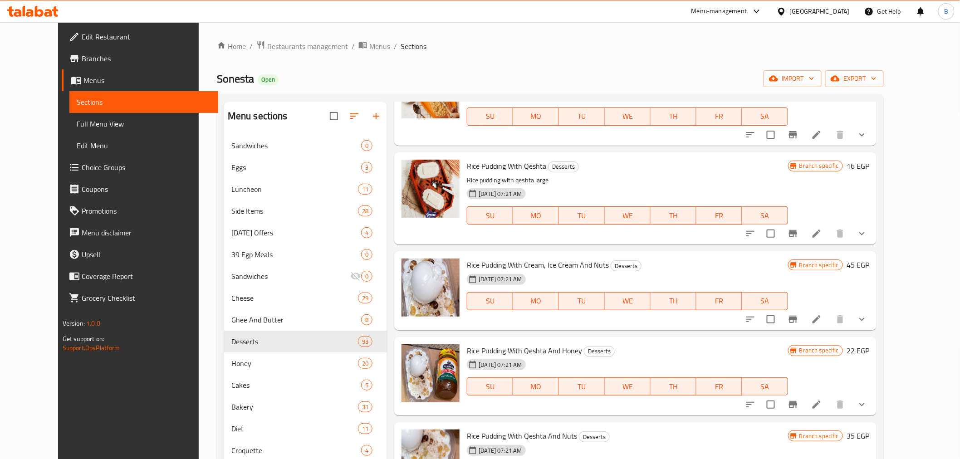
scroll to position [806, 0]
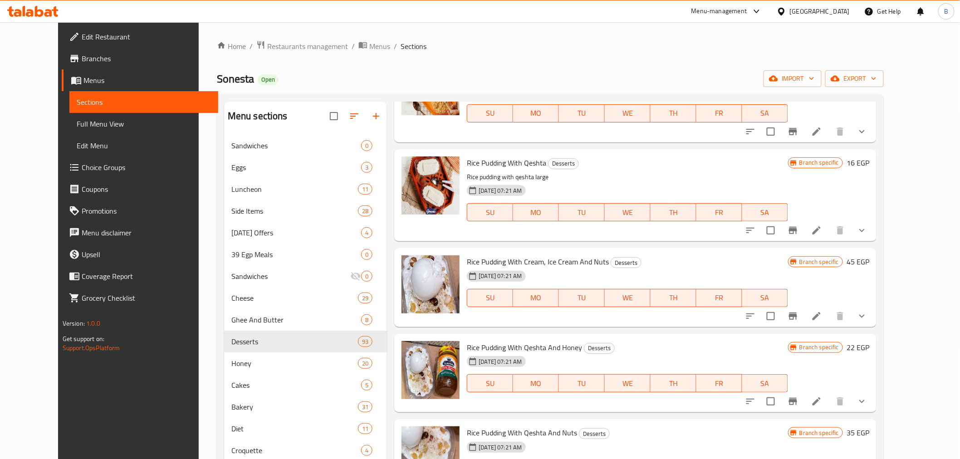
click at [516, 161] on span "Rice Pudding With Qeshta" at bounding box center [506, 163] width 79 height 14
copy h6 "Rice Pudding With Qeshta"
click at [551, 184] on div "28-09-2025 07:21 AM SU MO TU WE TH FR SA" at bounding box center [627, 206] width 328 height 49
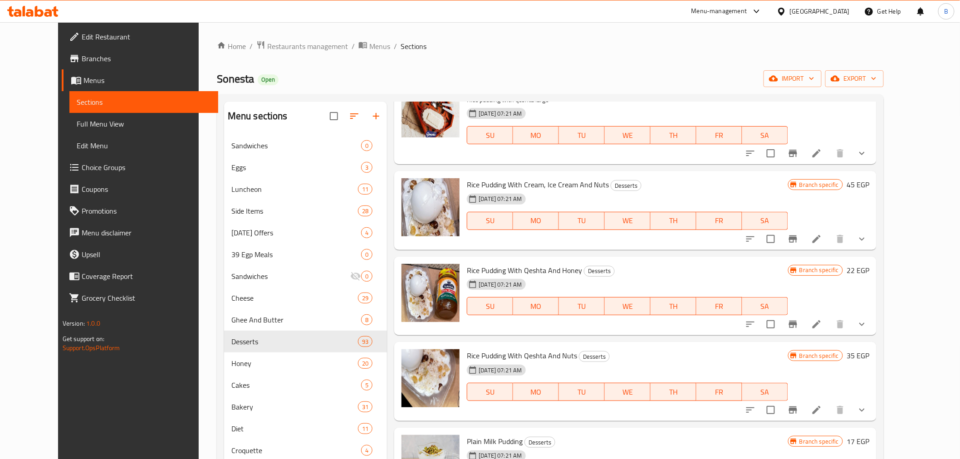
scroll to position [908, 0]
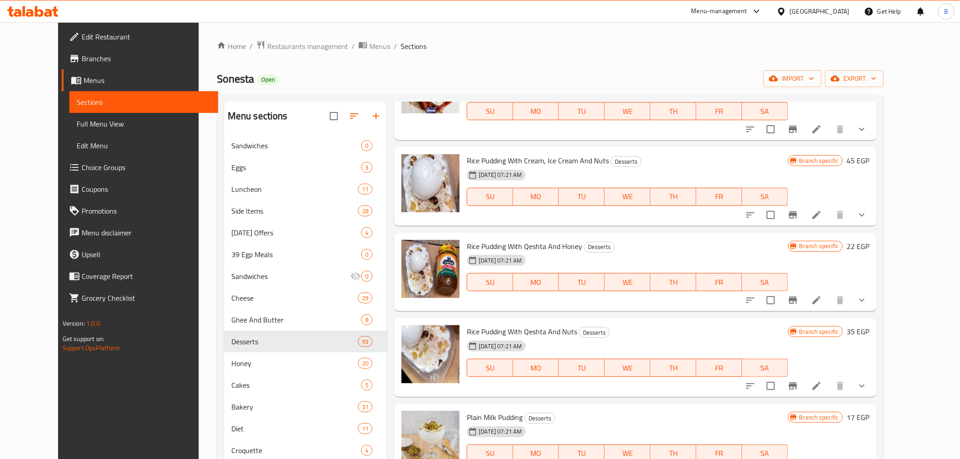
click at [555, 147] on div "Rice Pudding With Cream, Ice Cream And Nuts Desserts 28-09-2025 07:21 AM SU MO …" at bounding box center [635, 186] width 482 height 79
click at [555, 156] on span "Rice Pudding With Cream, Ice Cream And Nuts" at bounding box center [538, 161] width 142 height 14
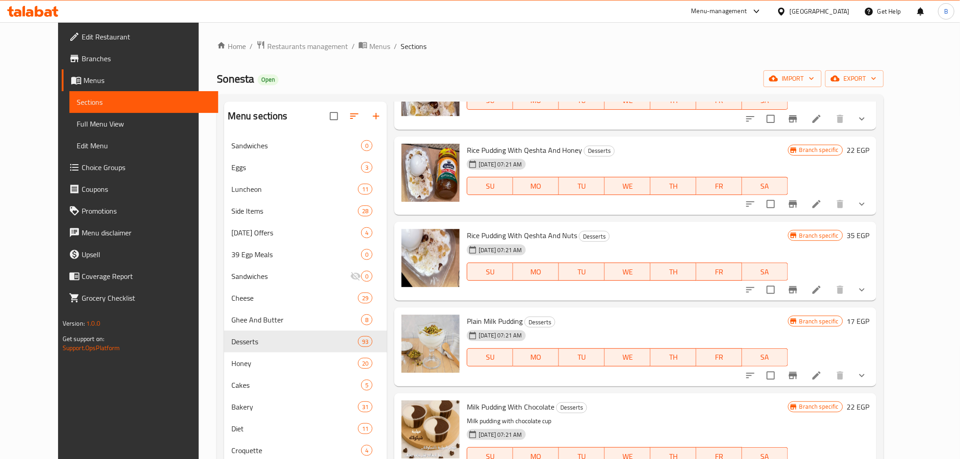
scroll to position [1109, 0]
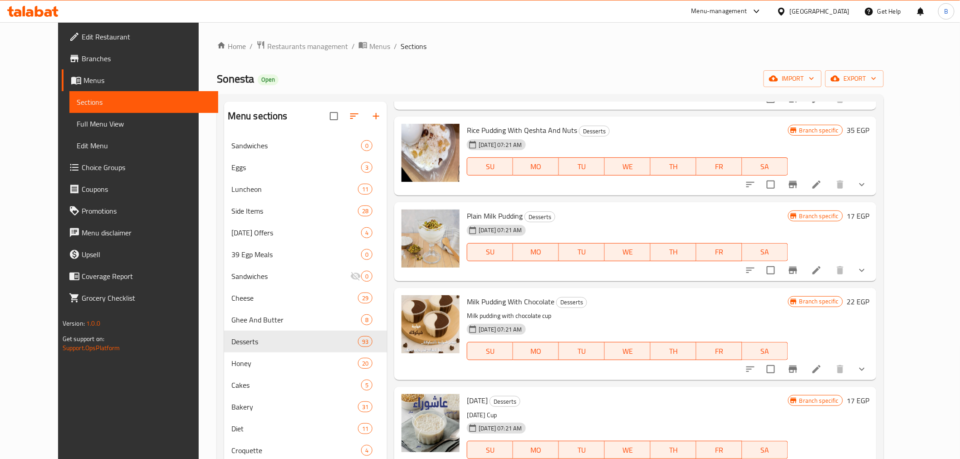
click at [791, 141] on div "28-09-2025 07:21 AM SU MO TU WE TH FR SA" at bounding box center [627, 160] width 328 height 49
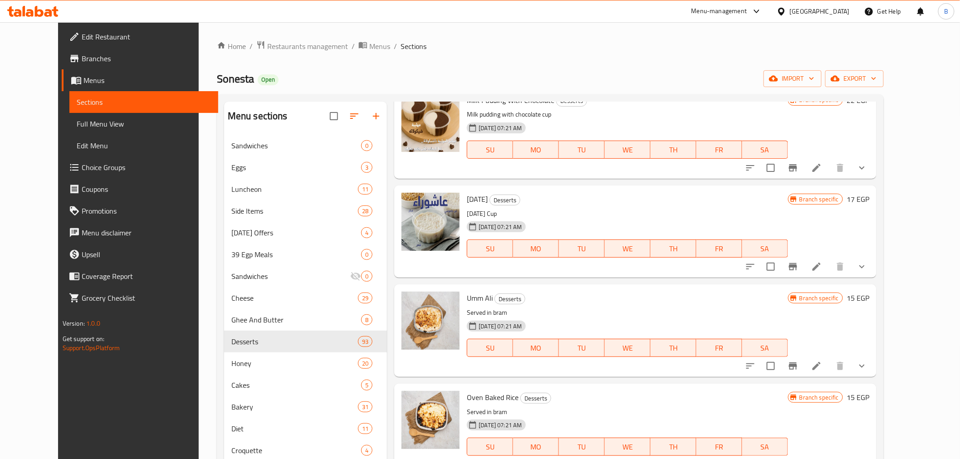
scroll to position [1260, 0]
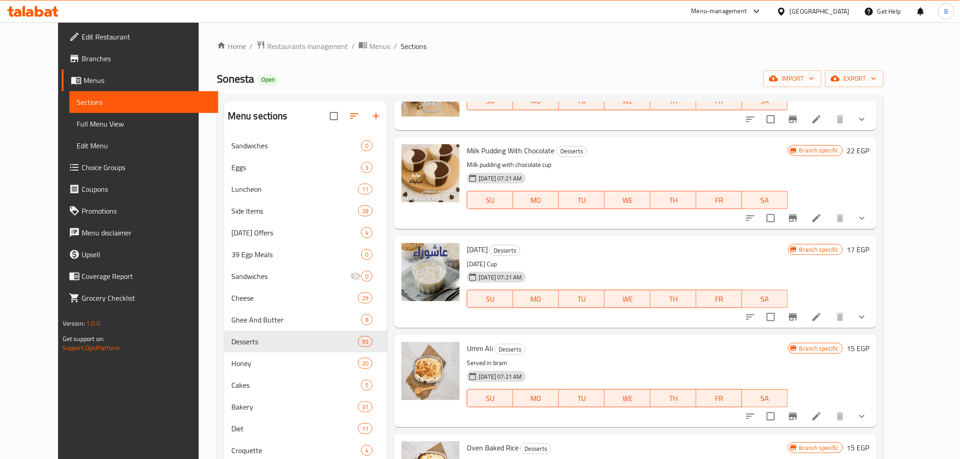
click at [720, 170] on div "28-09-2025 07:21 AM SU MO TU WE TH FR SA" at bounding box center [627, 193] width 328 height 49
click at [620, 265] on p "Ashura Cup" at bounding box center [627, 264] width 321 height 11
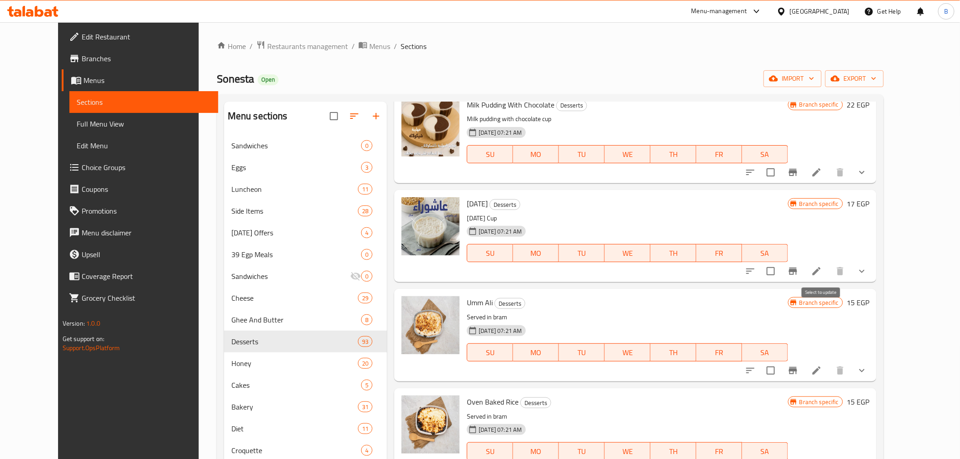
scroll to position [1311, 0]
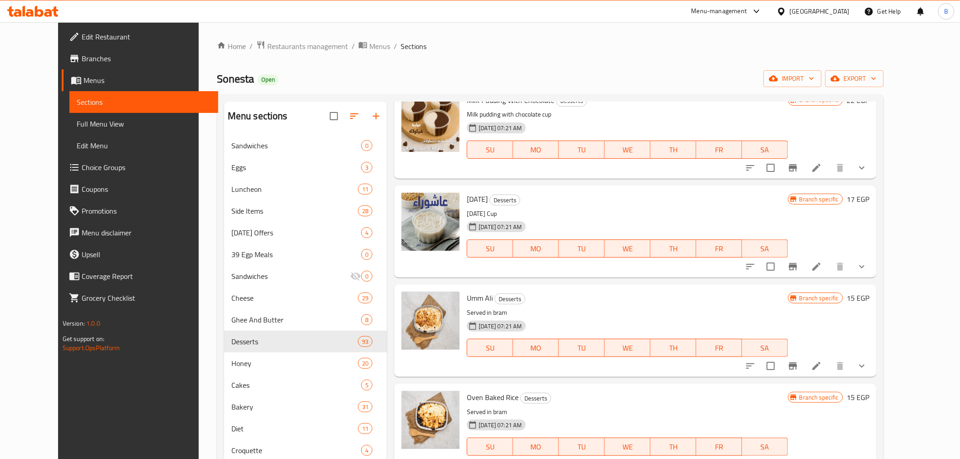
drag, startPoint x: 578, startPoint y: 198, endPoint x: 578, endPoint y: 203, distance: 5.0
click at [578, 203] on h6 "Ashura Desserts" at bounding box center [627, 199] width 321 height 13
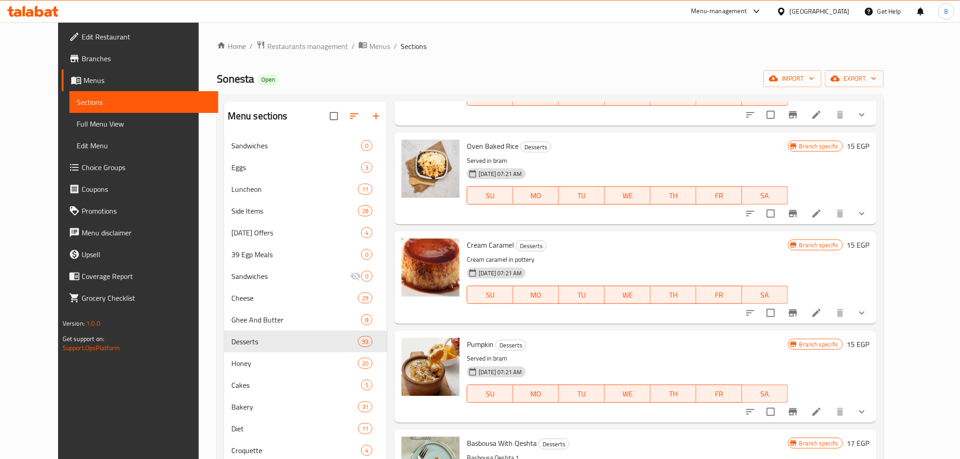
scroll to position [1563, 0]
click at [470, 343] on span "Pumpkin" at bounding box center [480, 344] width 27 height 14
copy h6 "Pumpkin"
click at [581, 245] on h6 "Cream Caramel Desserts" at bounding box center [627, 244] width 321 height 13
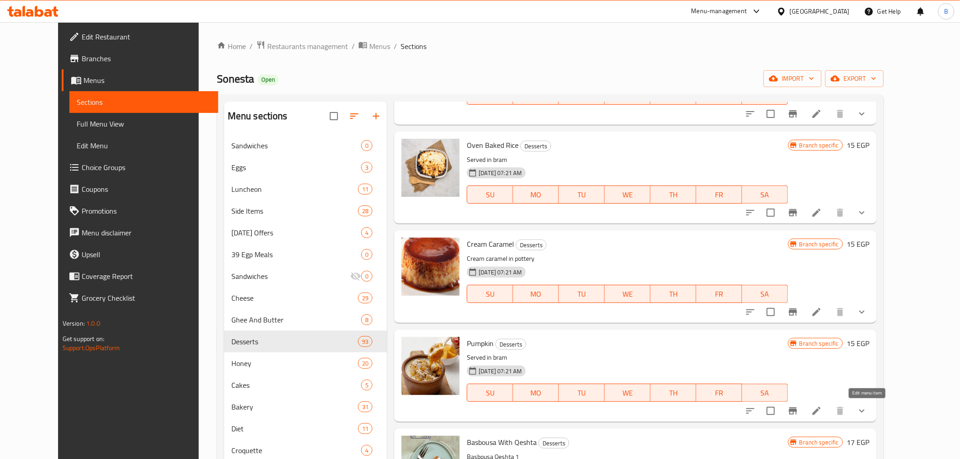
drag, startPoint x: 863, startPoint y: 415, endPoint x: 876, endPoint y: 414, distance: 13.2
drag, startPoint x: 876, startPoint y: 414, endPoint x: 871, endPoint y: 416, distance: 5.3
drag, startPoint x: 870, startPoint y: 416, endPoint x: 865, endPoint y: 386, distance: 30.3
click at [870, 381] on div "Branch specific 15 EGP" at bounding box center [828, 376] width 81 height 78
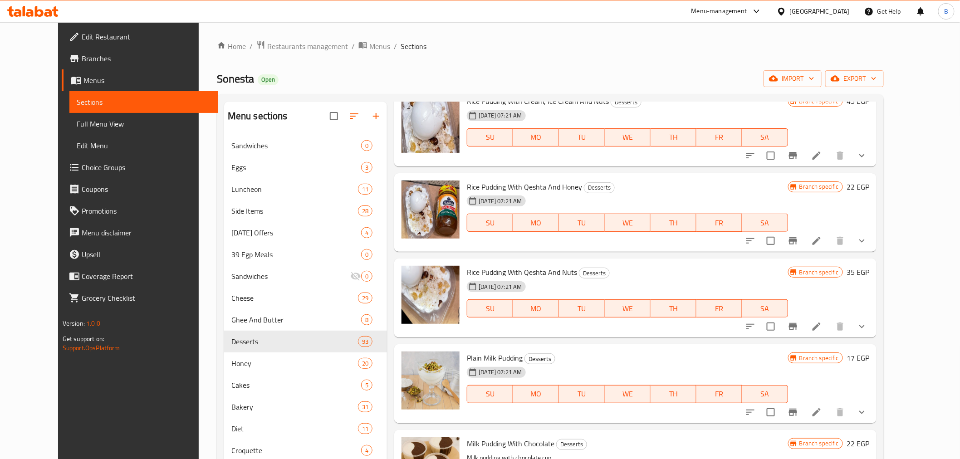
scroll to position [958, 0]
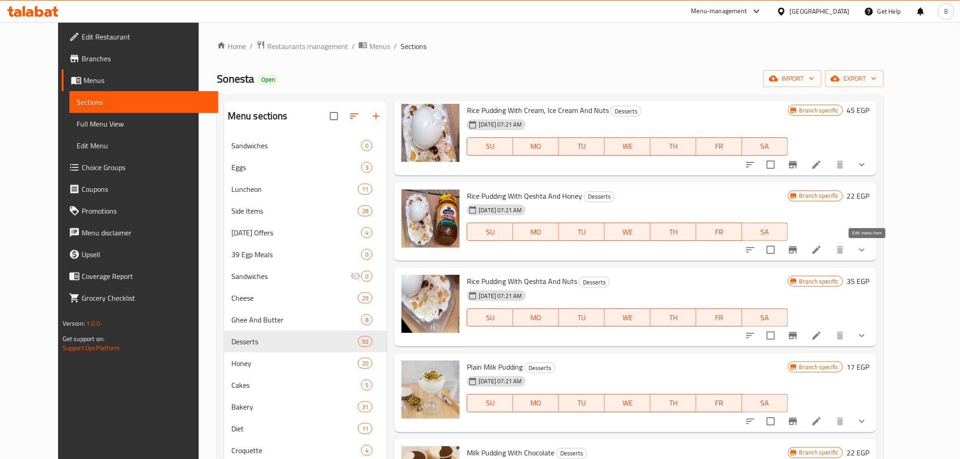
drag, startPoint x: 869, startPoint y: 247, endPoint x: 859, endPoint y: 253, distance: 11.8
click at [830, 253] on li at bounding box center [816, 250] width 25 height 16
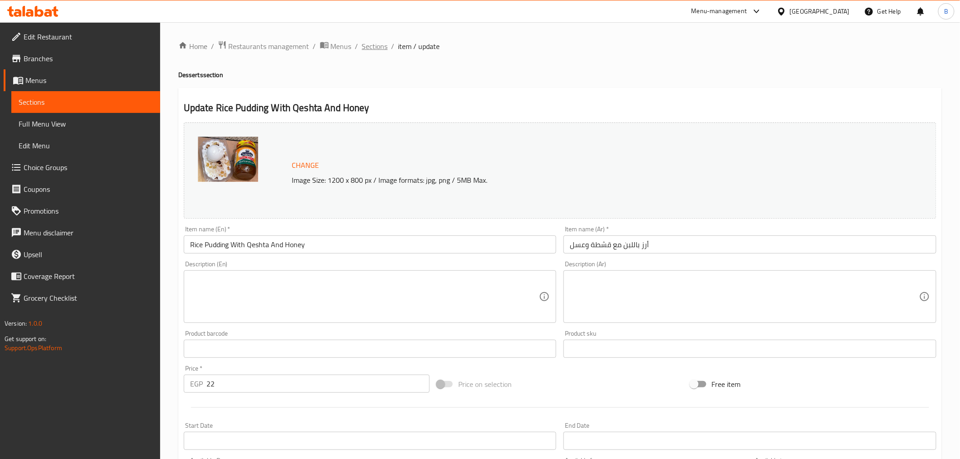
click at [383, 45] on span "Sections" at bounding box center [375, 46] width 26 height 11
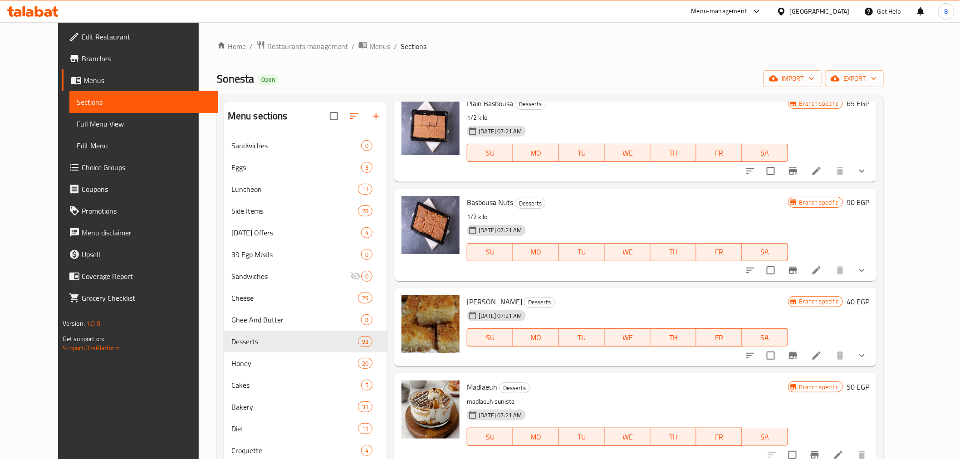
scroll to position [2067, 0]
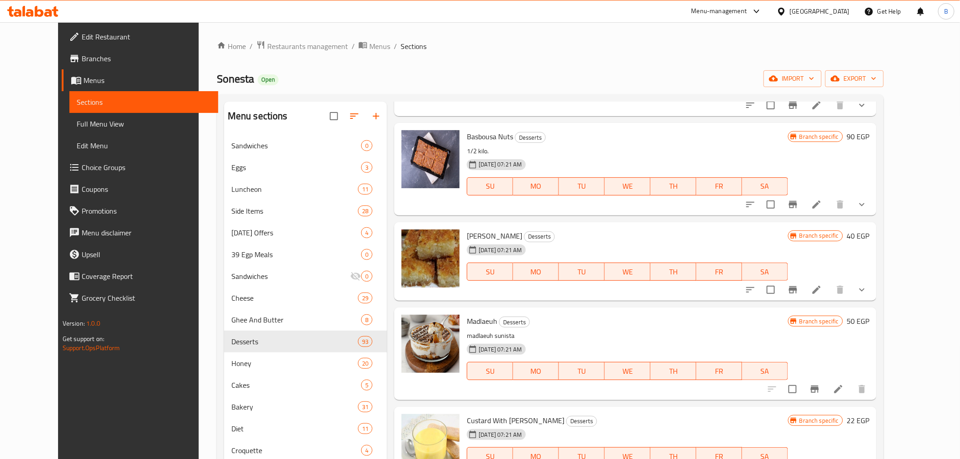
drag, startPoint x: 861, startPoint y: 202, endPoint x: 867, endPoint y: 214, distance: 13.6
drag, startPoint x: 867, startPoint y: 214, endPoint x: 867, endPoint y: 202, distance: 12.7
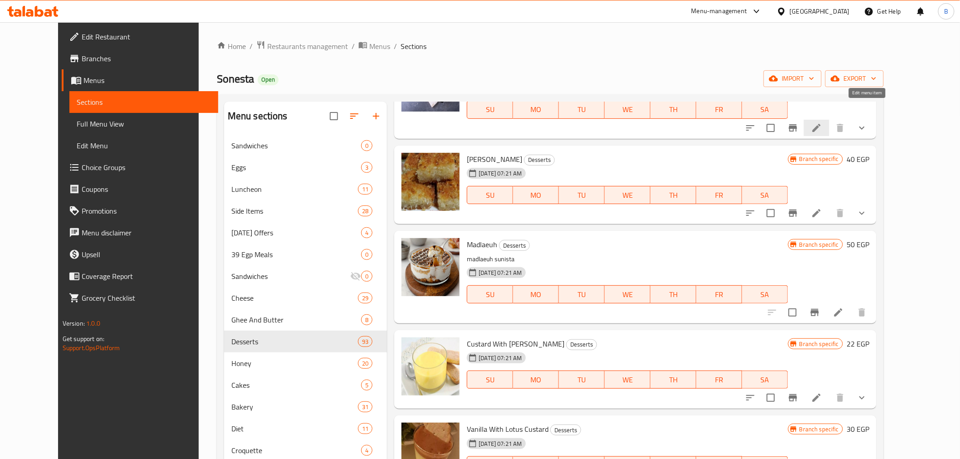
scroll to position [2168, 0]
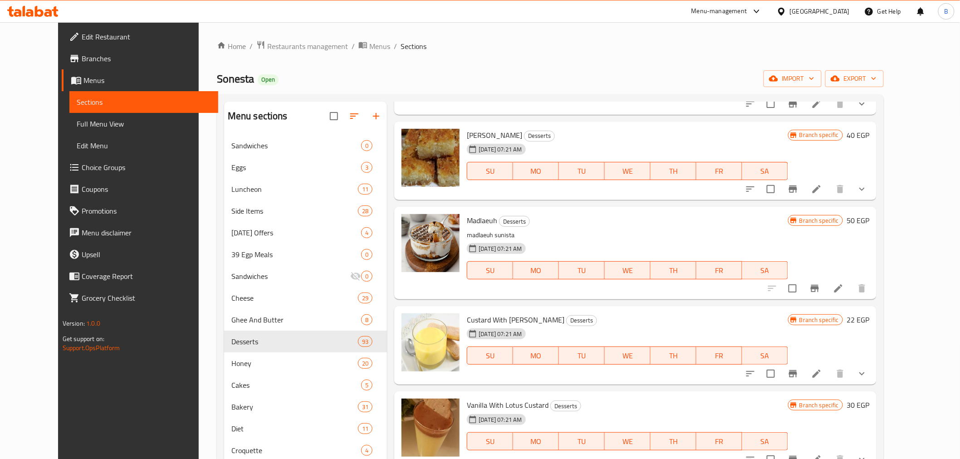
drag, startPoint x: 861, startPoint y: 182, endPoint x: 870, endPoint y: 192, distance: 12.6
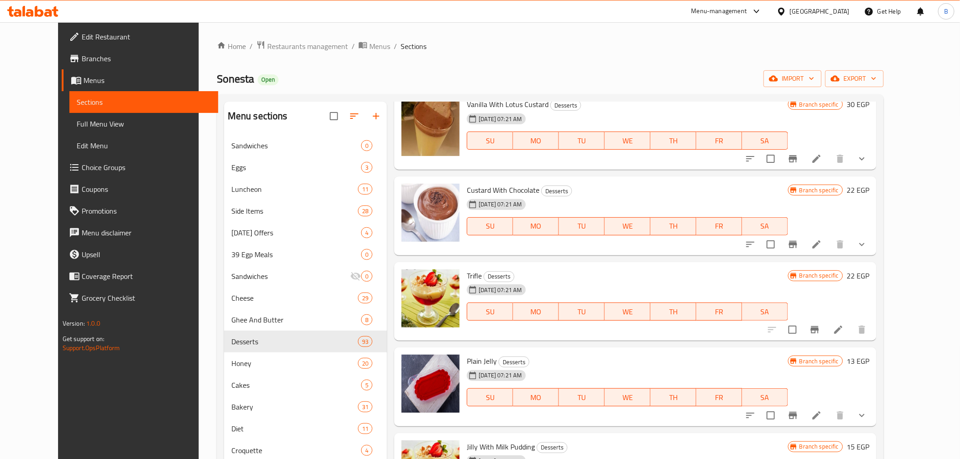
scroll to position [2471, 0]
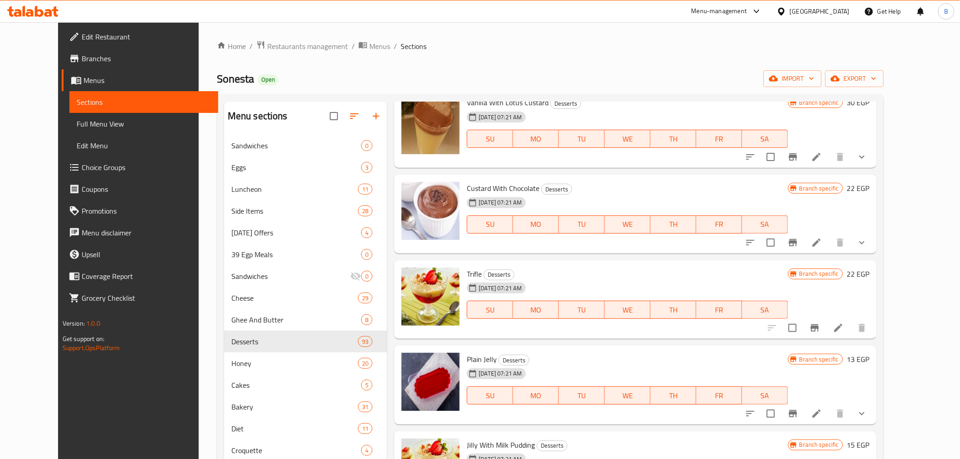
click at [467, 357] on span "Plain Jelly" at bounding box center [482, 360] width 30 height 14
copy h6 "Plain Jelly"
click at [557, 254] on div "Menu items Add Sort Manage items Prickly Pear Desserts Prickly Pear 7pieces [DA…" at bounding box center [632, 392] width 490 height 581
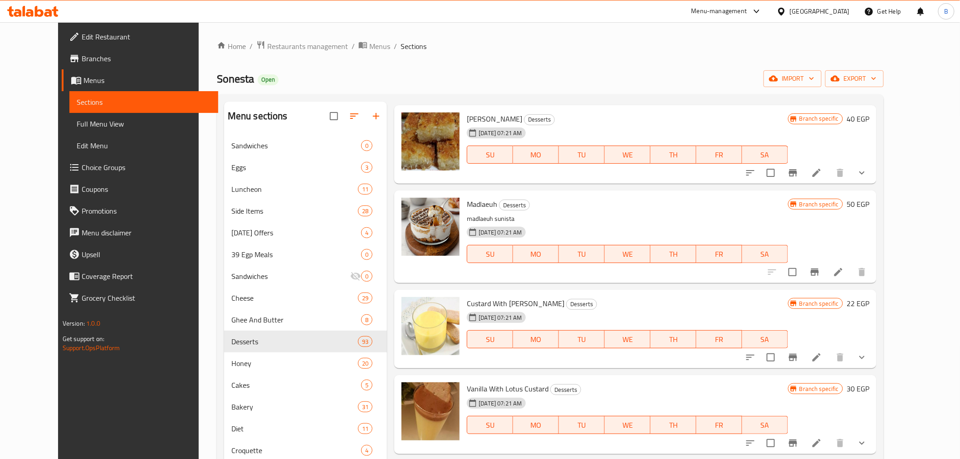
scroll to position [2168, 0]
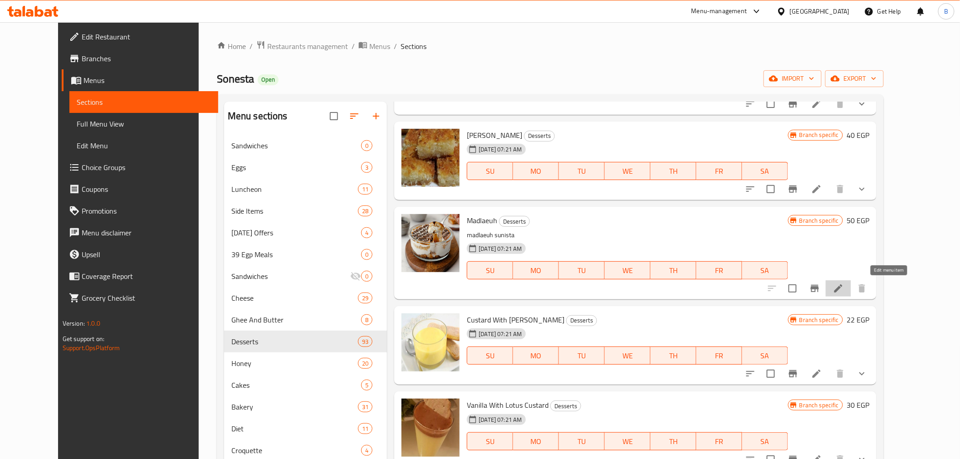
drag, startPoint x: 890, startPoint y: 281, endPoint x: 889, endPoint y: 286, distance: 4.6
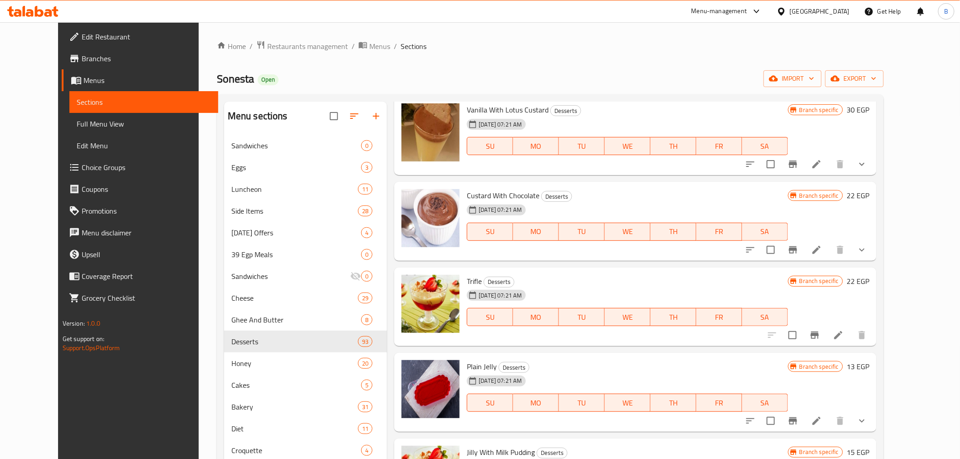
scroll to position [2471, 0]
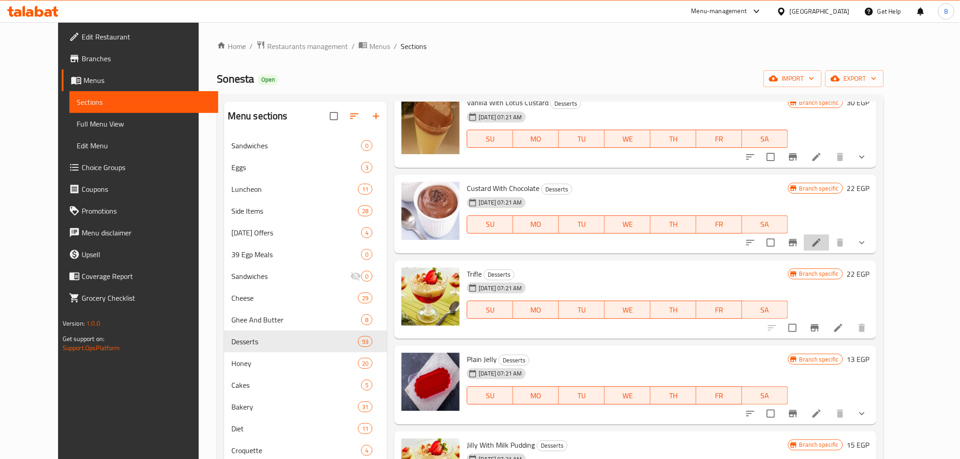
drag, startPoint x: 859, startPoint y: 238, endPoint x: 870, endPoint y: 234, distance: 12.1
drag, startPoint x: 870, startPoint y: 234, endPoint x: 867, endPoint y: 243, distance: 9.6
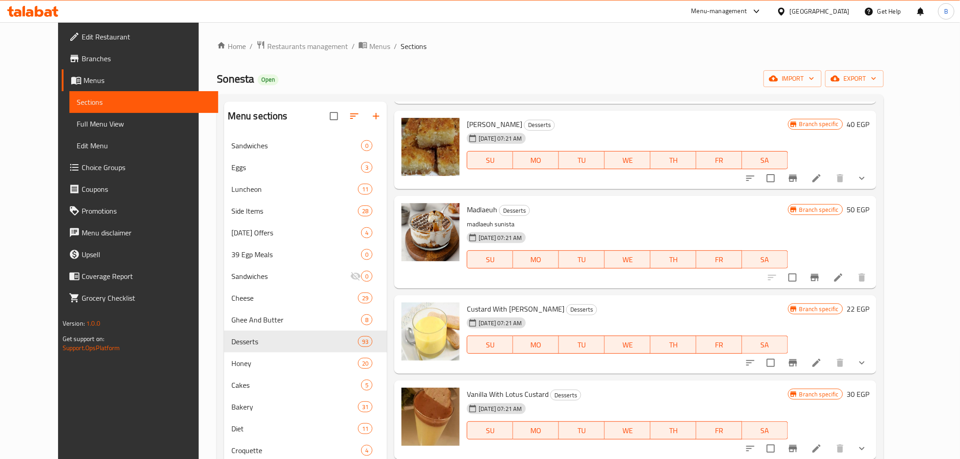
scroll to position [2218, 0]
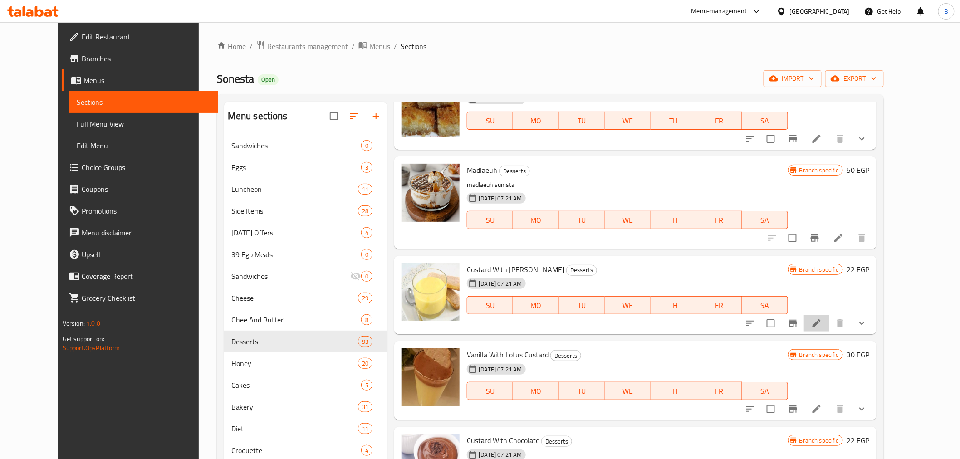
drag, startPoint x: 874, startPoint y: 321, endPoint x: 864, endPoint y: 329, distance: 12.3
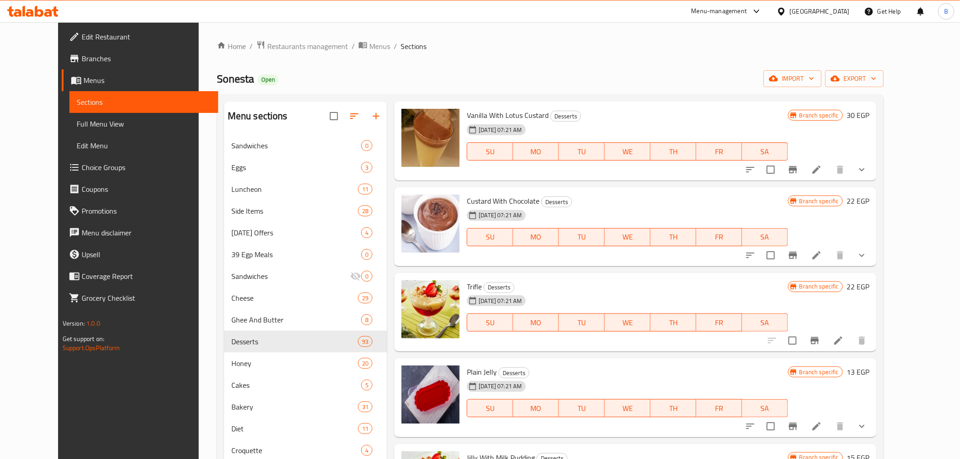
scroll to position [2471, 0]
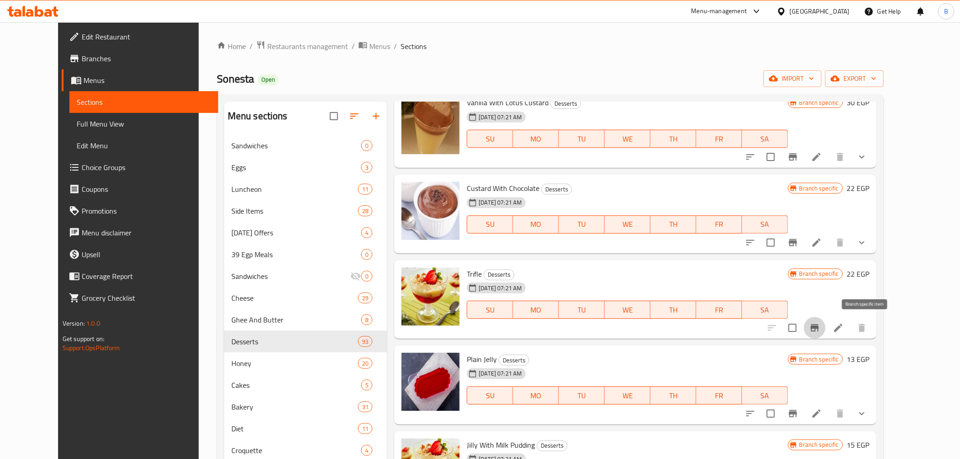
drag, startPoint x: 864, startPoint y: 329, endPoint x: 872, endPoint y: 329, distance: 7.7
drag, startPoint x: 871, startPoint y: 327, endPoint x: 867, endPoint y: 326, distance: 4.7
drag, startPoint x: 863, startPoint y: 326, endPoint x: 893, endPoint y: 329, distance: 29.7
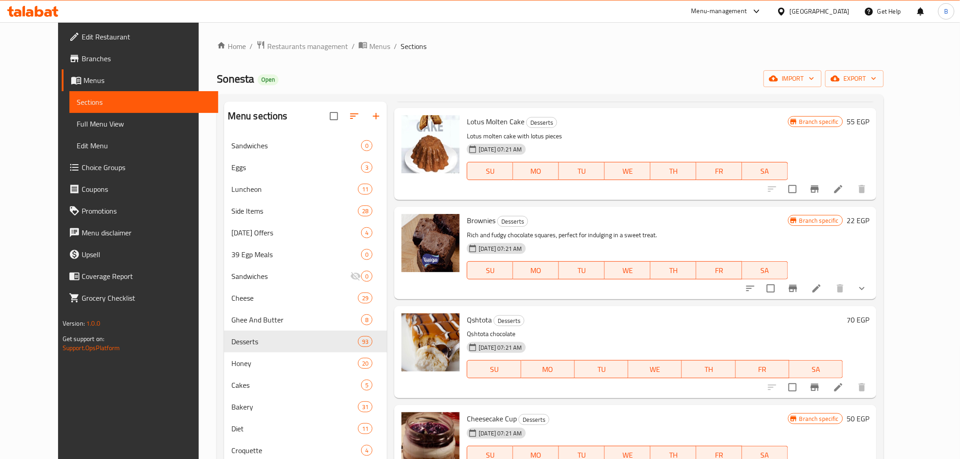
scroll to position [3378, 0]
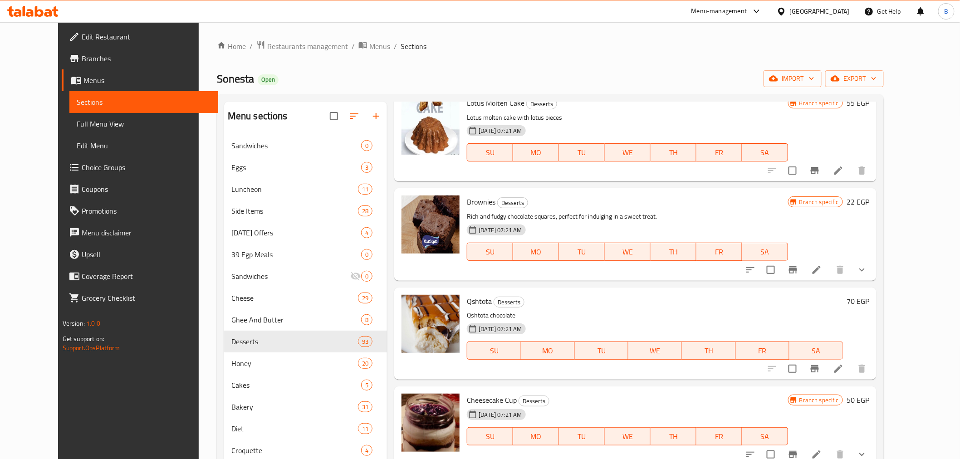
click at [489, 401] on span "Cheesecake Cup" at bounding box center [492, 400] width 50 height 14
click at [489, 402] on span "Cheesecake Cup" at bounding box center [492, 400] width 50 height 14
copy h6 "Cheesecake Cup"
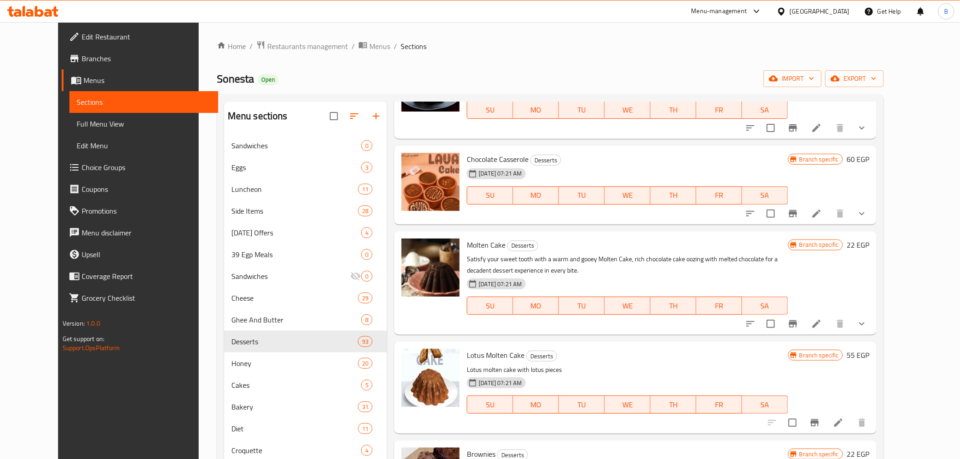
click at [532, 240] on h6 "Molten Cake Desserts" at bounding box center [627, 245] width 321 height 13
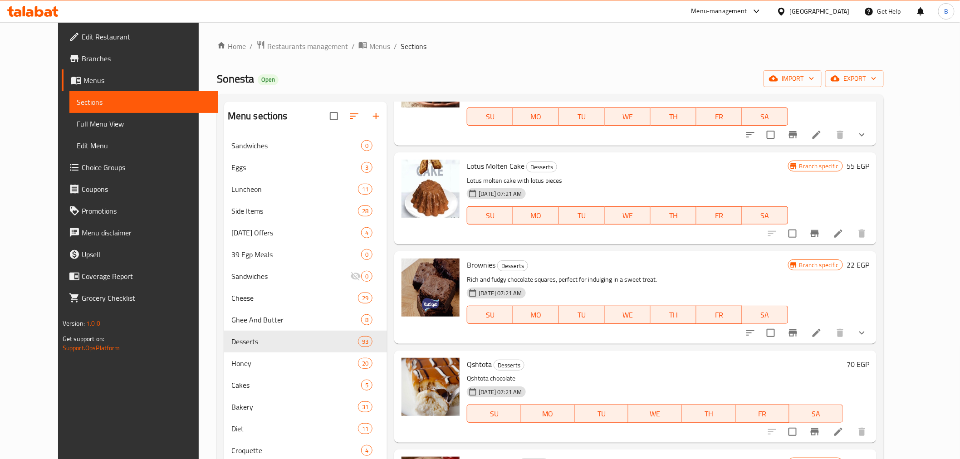
scroll to position [3328, 0]
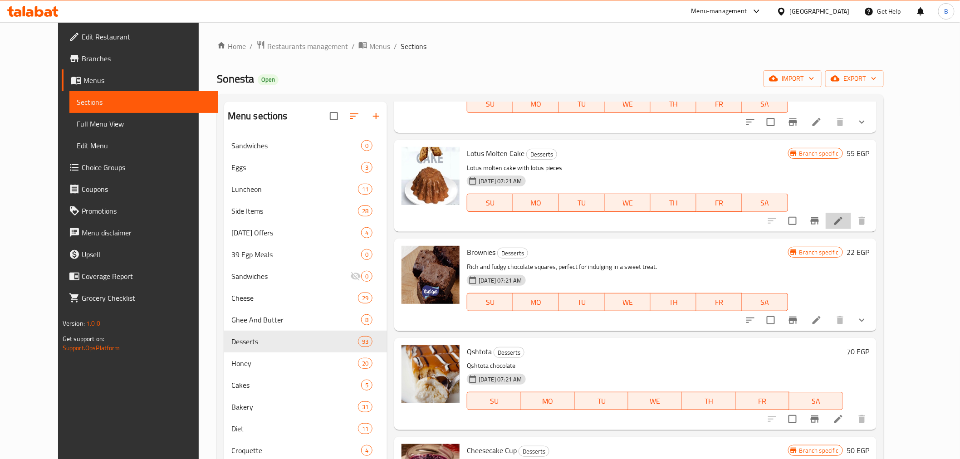
drag, startPoint x: 883, startPoint y: 220, endPoint x: 895, endPoint y: 220, distance: 11.8
drag, startPoint x: 895, startPoint y: 220, endPoint x: 890, endPoint y: 211, distance: 10.0
drag, startPoint x: 890, startPoint y: 211, endPoint x: 889, endPoint y: 176, distance: 35.4
click at [870, 176] on div "Branch specific 55 EGP" at bounding box center [828, 186] width 81 height 78
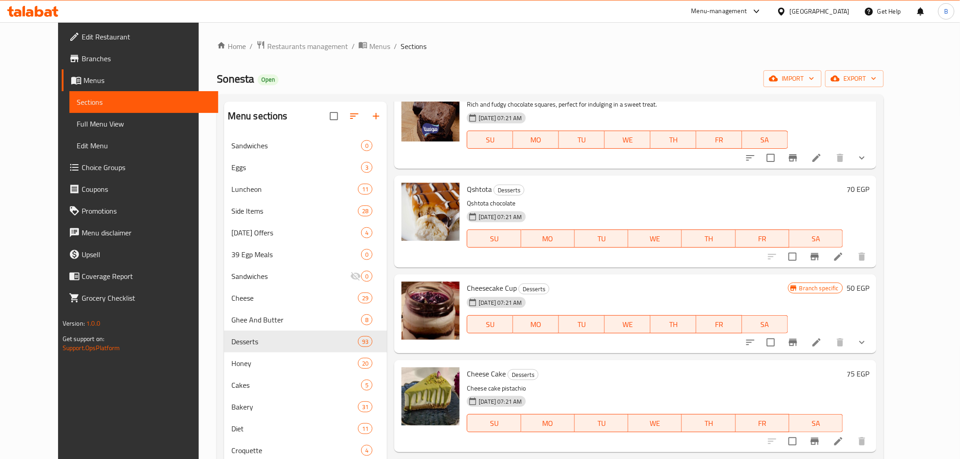
scroll to position [3429, 0]
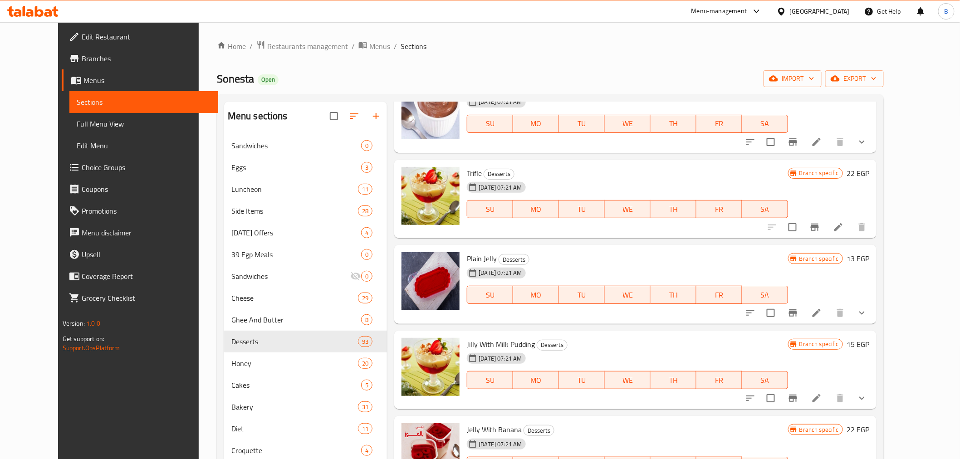
click at [634, 245] on div "Plain Jelly Desserts 28-09-2025 07:21 AM SU MO TU WE TH FR SA Branch specific 1…" at bounding box center [635, 284] width 482 height 79
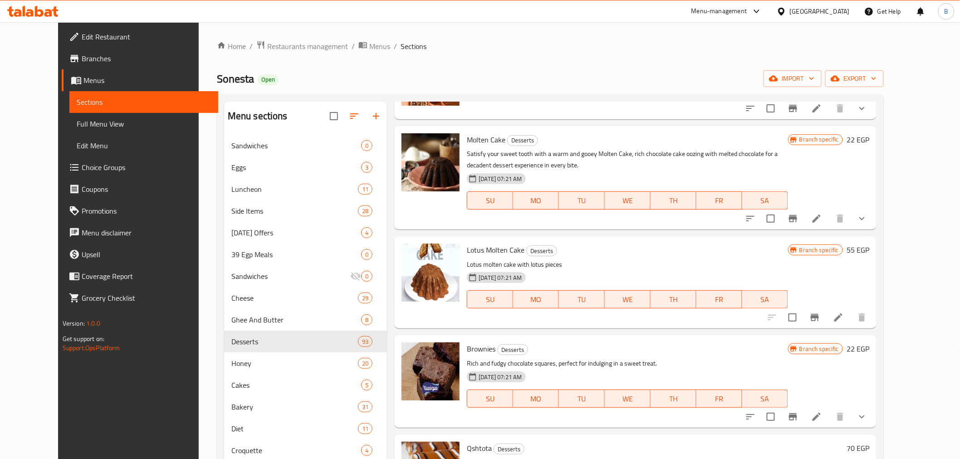
scroll to position [3227, 0]
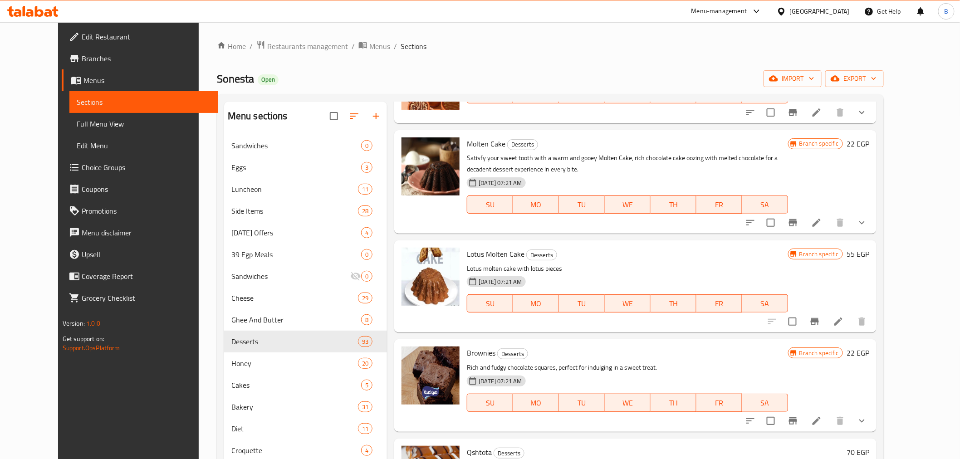
click at [500, 263] on p "Lotus molten cake with lotus pieces" at bounding box center [627, 268] width 321 height 11
drag, startPoint x: 500, startPoint y: 261, endPoint x: 499, endPoint y: 266, distance: 5.0
click at [499, 266] on p "Lotus molten cake with lotus pieces" at bounding box center [627, 268] width 321 height 11
click at [487, 253] on span "Lotus Molten Cake" at bounding box center [496, 254] width 58 height 14
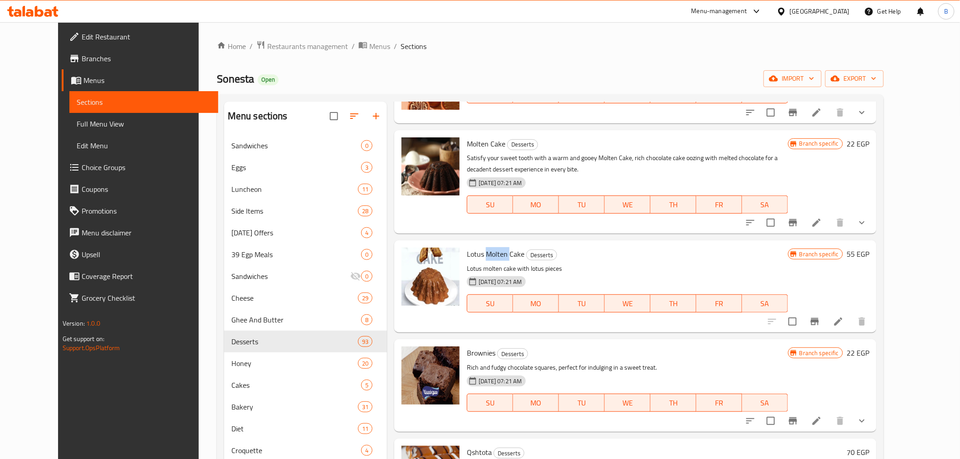
click at [487, 253] on span "Lotus Molten Cake" at bounding box center [496, 254] width 58 height 14
click at [487, 254] on span "Lotus Molten Cake" at bounding box center [496, 254] width 58 height 14
click at [486, 256] on span "Lotus Molten Cake" at bounding box center [496, 254] width 58 height 14
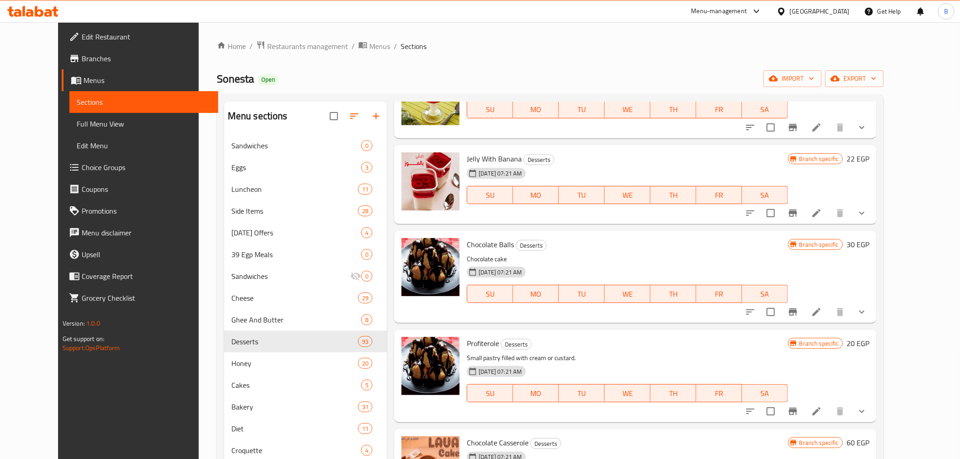
scroll to position [2824, 0]
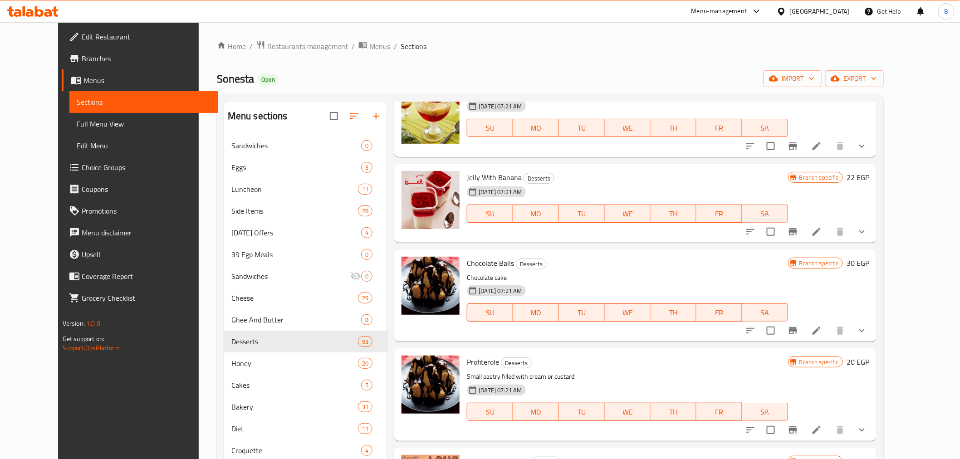
click at [541, 183] on div "28-09-2025 07:21 AM" at bounding box center [504, 192] width 82 height 18
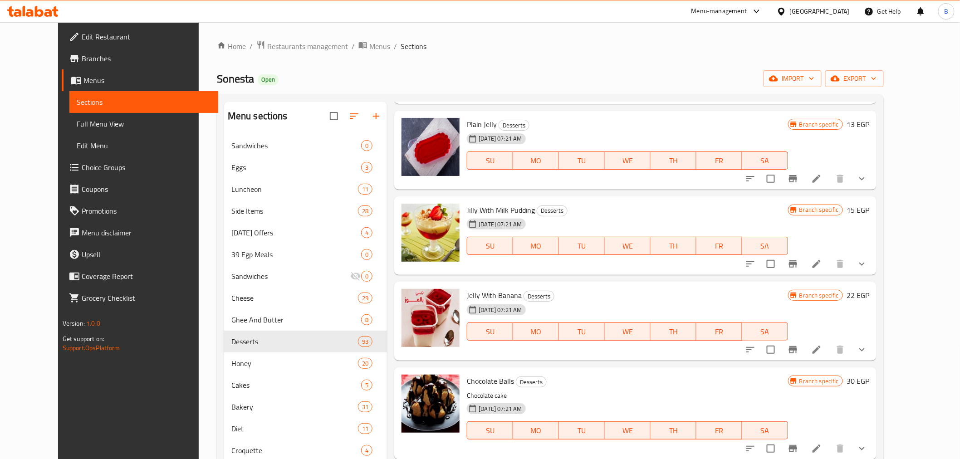
scroll to position [2723, 0]
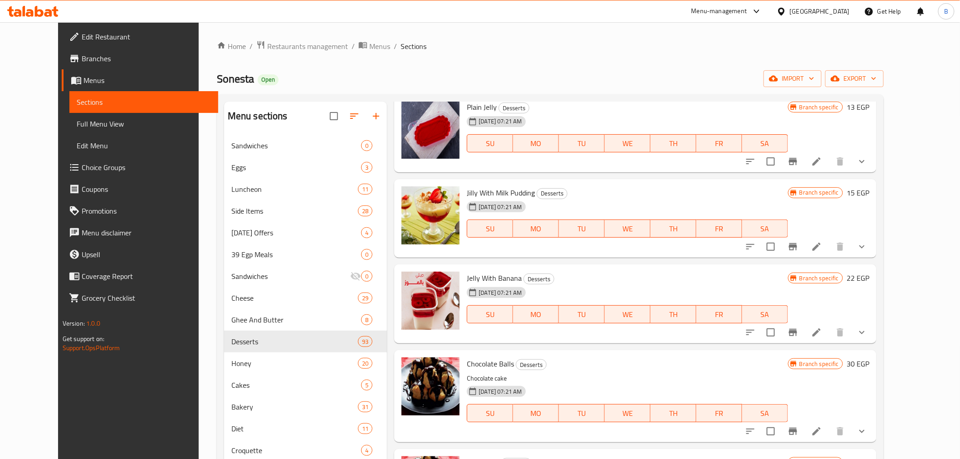
click at [634, 193] on h6 "Jilly With Milk Pudding Desserts" at bounding box center [627, 193] width 321 height 13
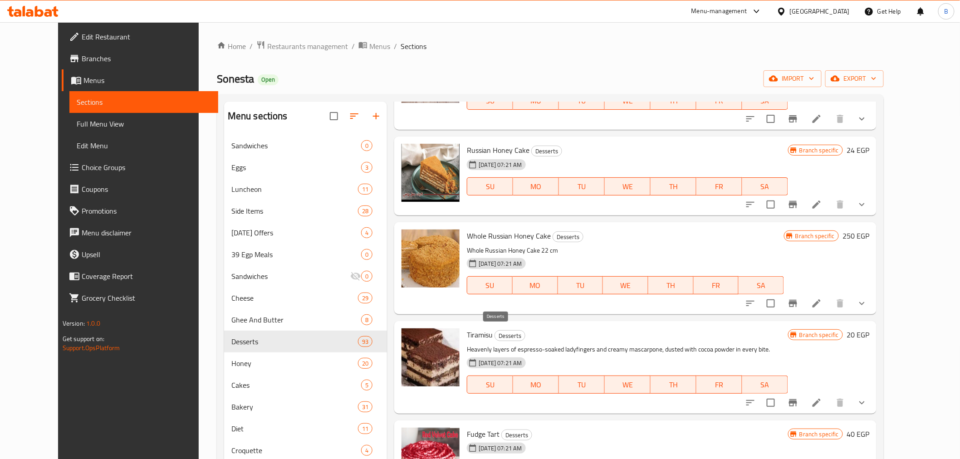
scroll to position [4407, 0]
click at [470, 336] on span "Tiramisu" at bounding box center [480, 334] width 26 height 14
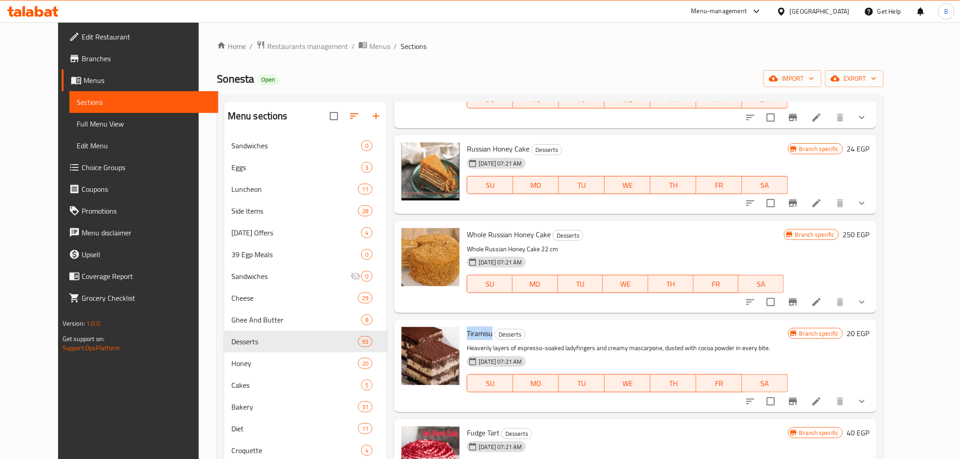
click at [470, 337] on span "Tiramisu" at bounding box center [480, 334] width 26 height 14
copy span "Tiramisu"
click at [555, 253] on div "28-09-2025 07:21 AM SU MO TU WE TH FR SA" at bounding box center [625, 277] width 324 height 49
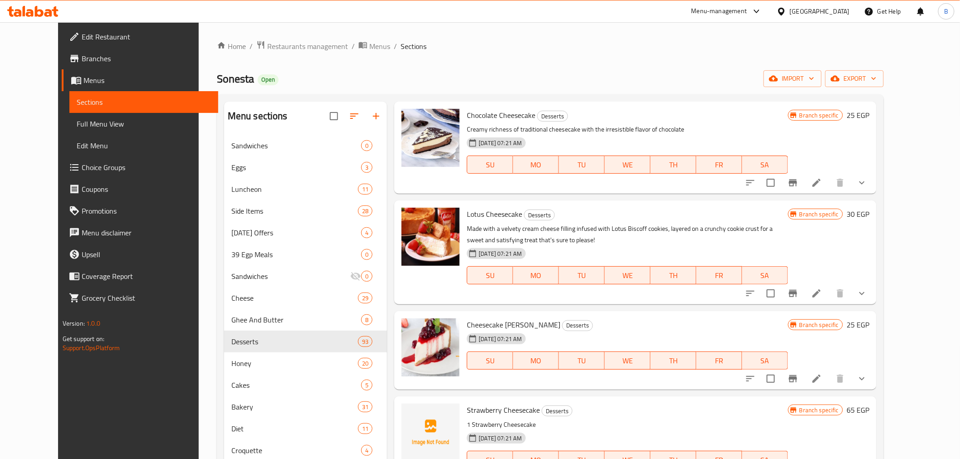
scroll to position [3953, 0]
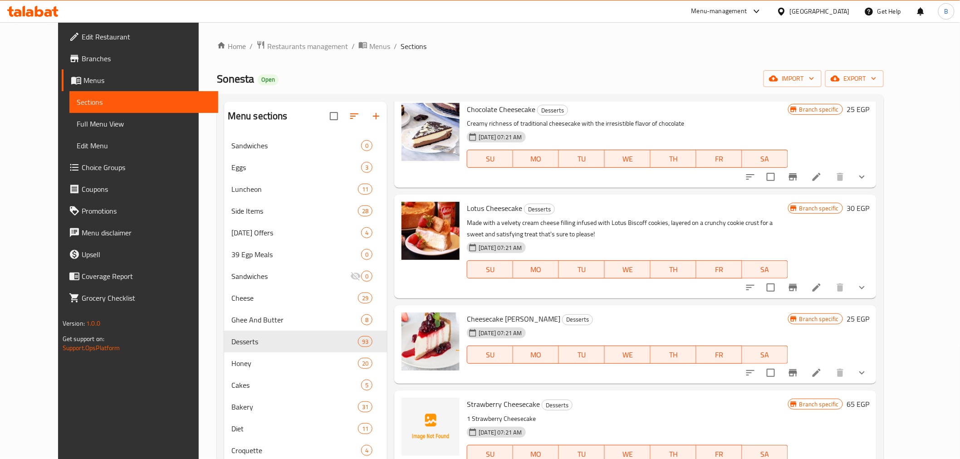
drag, startPoint x: 861, startPoint y: 296, endPoint x: 870, endPoint y: 287, distance: 12.2
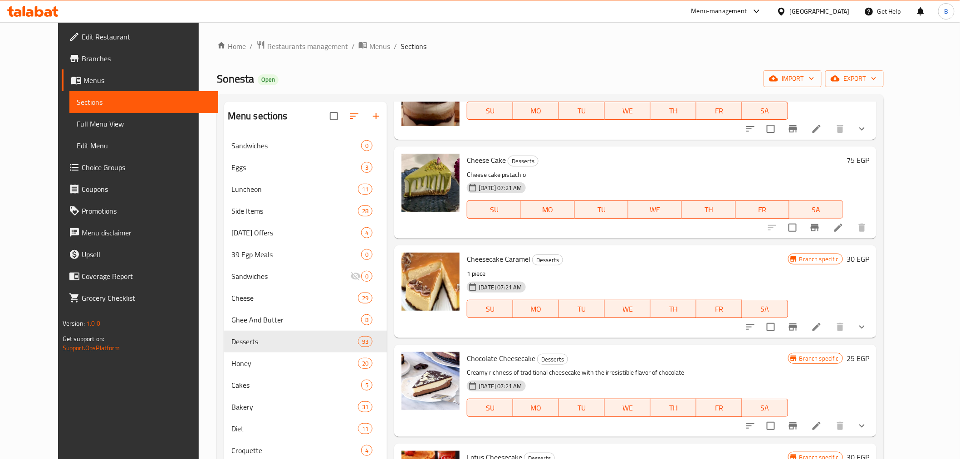
scroll to position [3751, 0]
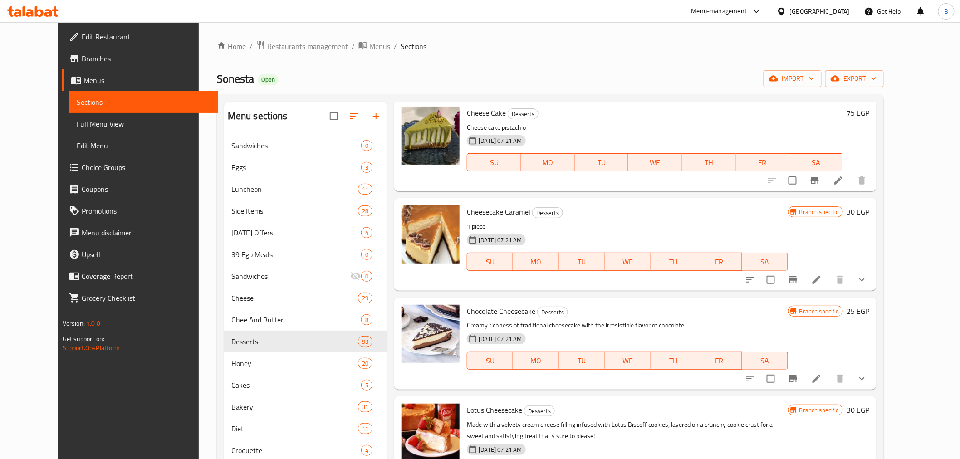
drag, startPoint x: 871, startPoint y: 370, endPoint x: 867, endPoint y: 375, distance: 6.1
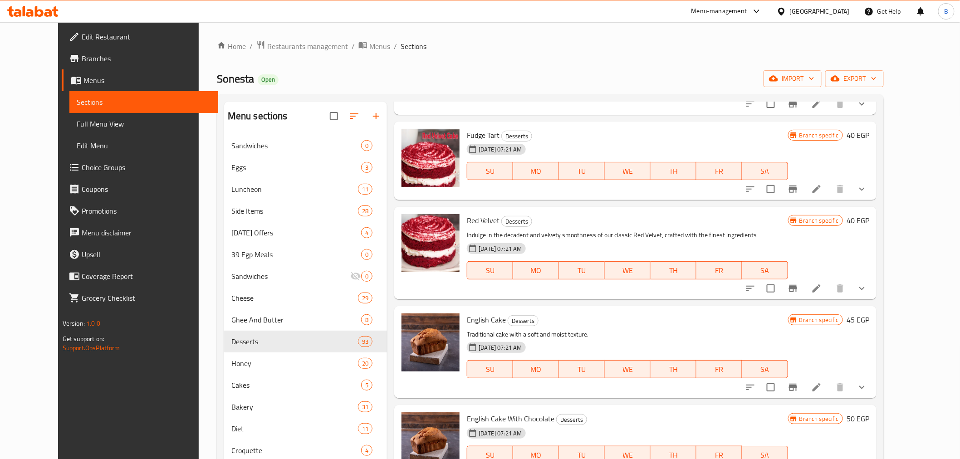
scroll to position [4709, 0]
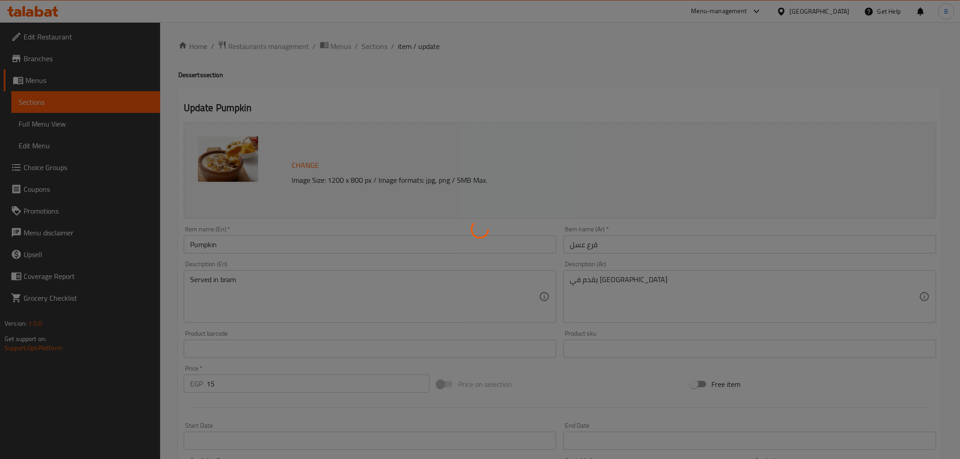
type input "الإضافات"
type input "0"
type input "الإضافات"
type input "0"
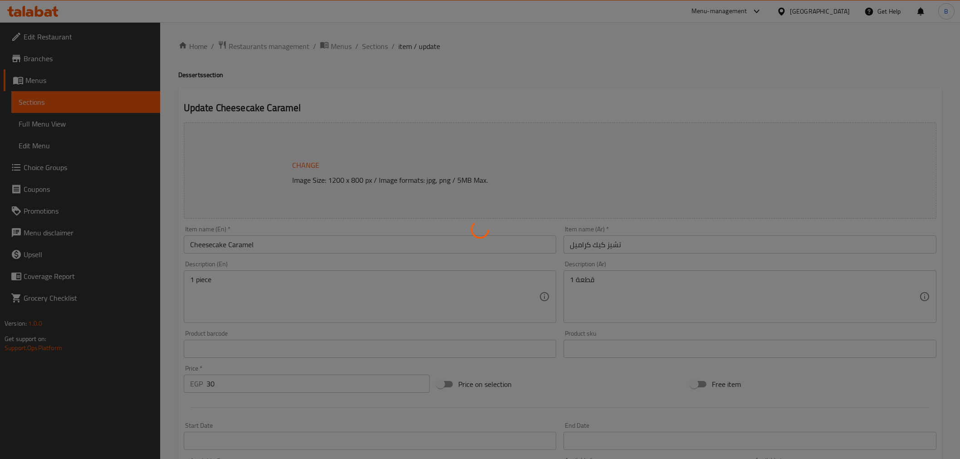
type input "0"
